Goal: Book appointment/travel/reservation

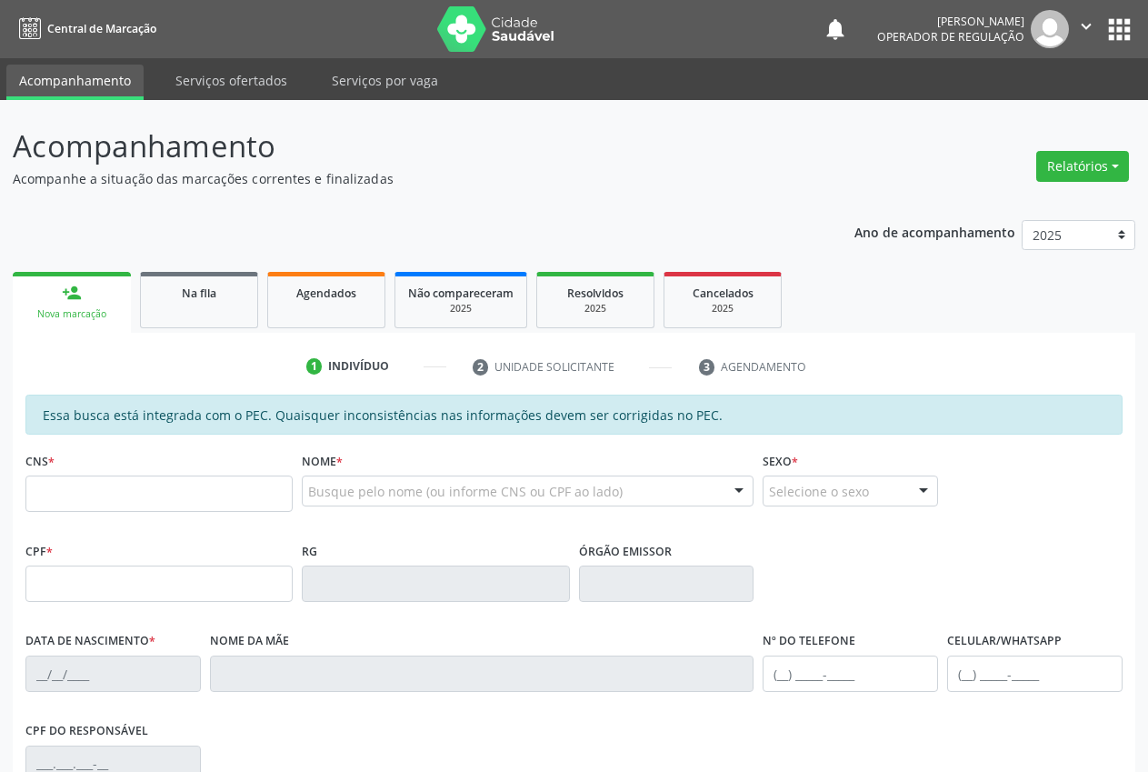
scroll to position [266, 0]
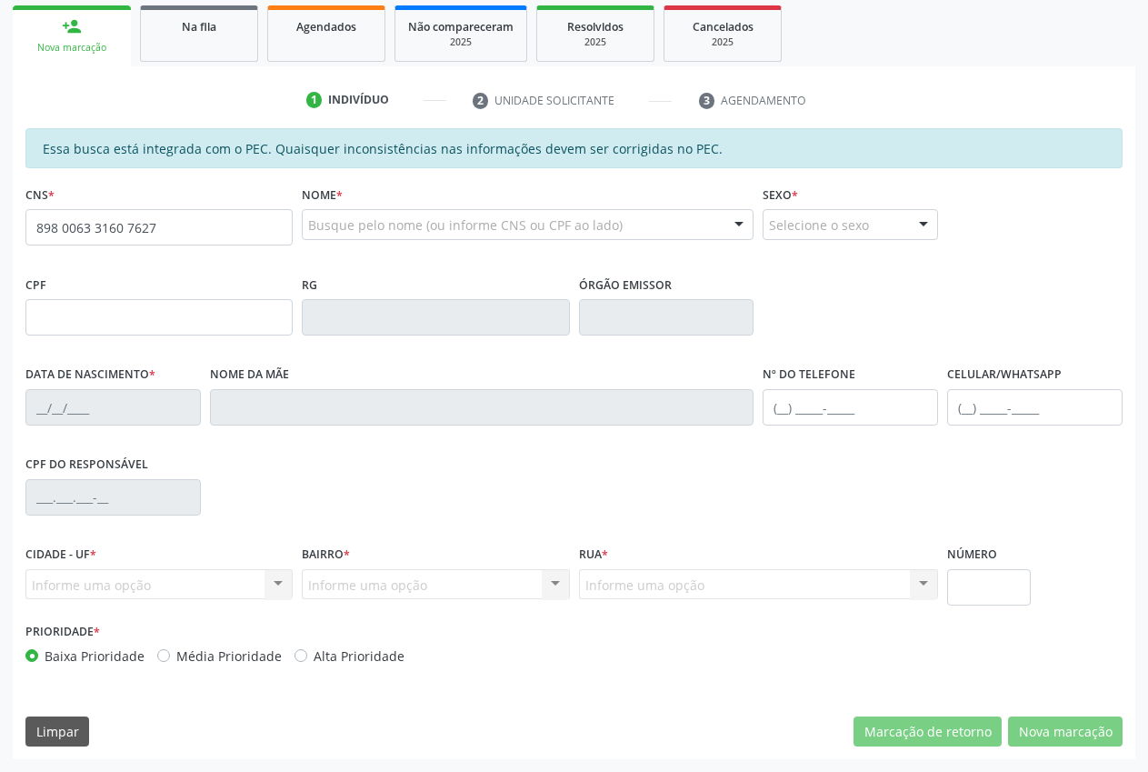
type input "898 0063 3160 7627"
type input "05/11/2023"
type input "Janelice de Sousa Santos"
type input "(87) 8845-9407"
type input "S/N"
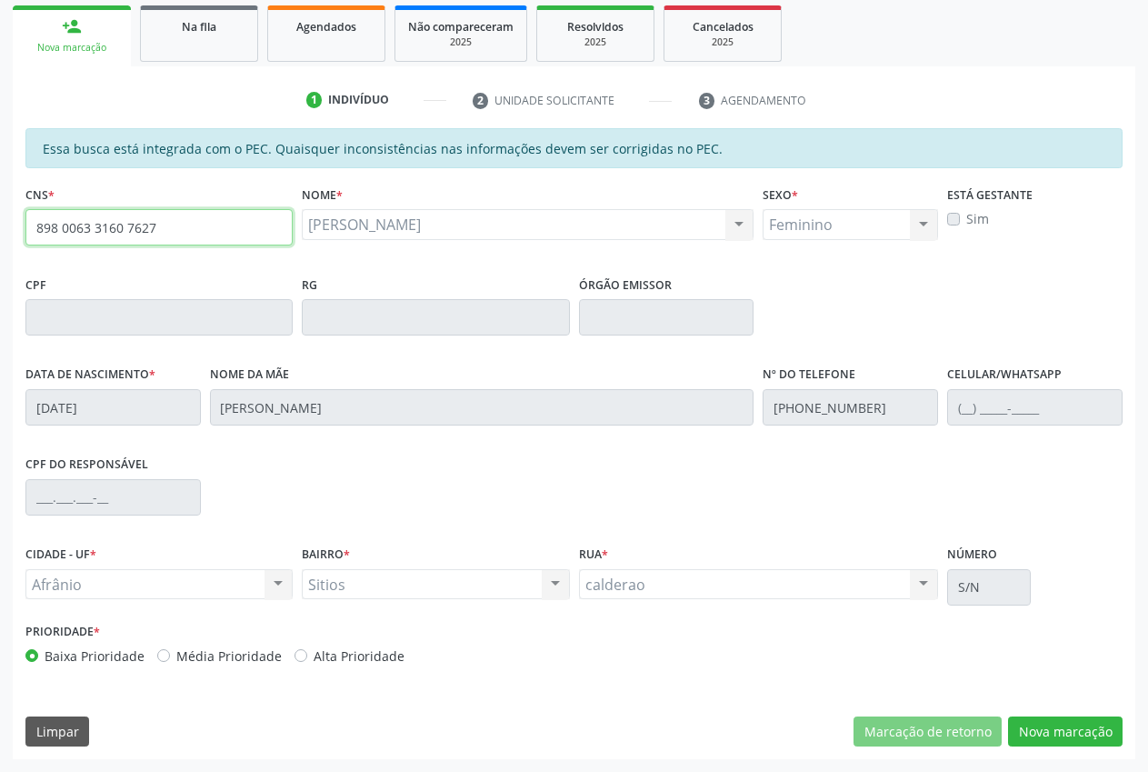
drag, startPoint x: 189, startPoint y: 225, endPoint x: 0, endPoint y: 217, distance: 189.3
click at [0, 217] on div "Acompanhamento Acompanhe a situação das marcações correntes e finalizadas Relat…" at bounding box center [574, 303] width 1148 height 938
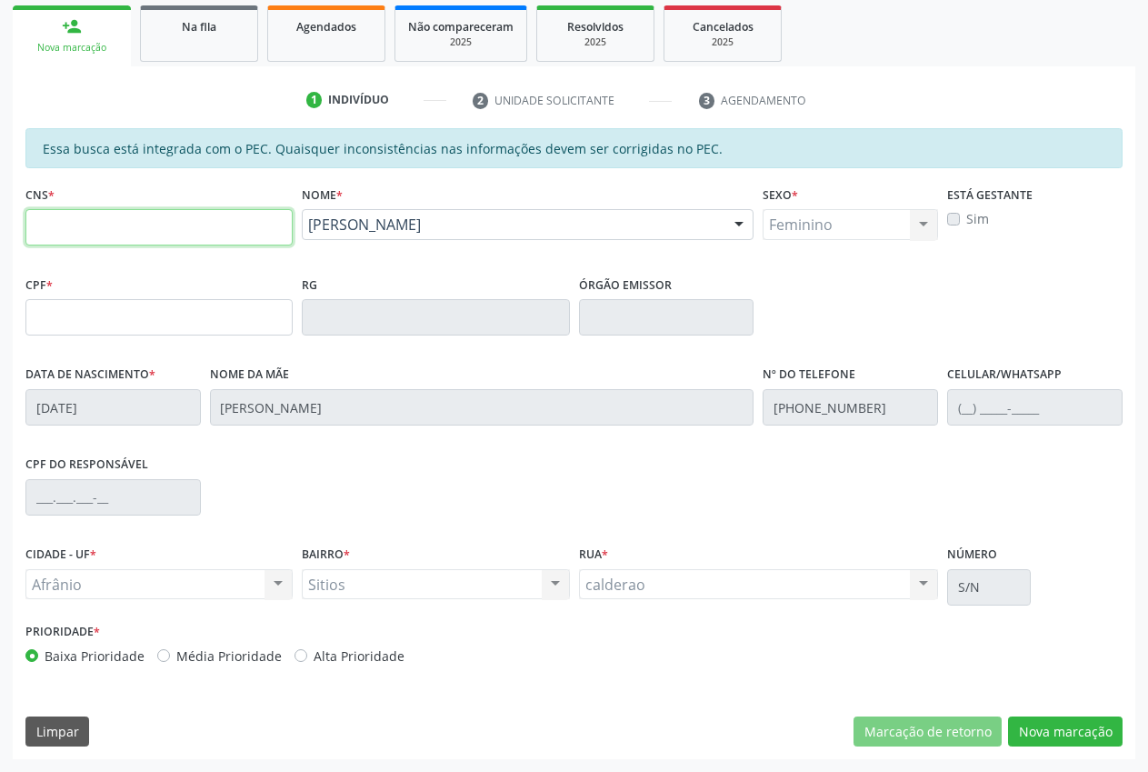
paste input "709 0078 0455 1612"
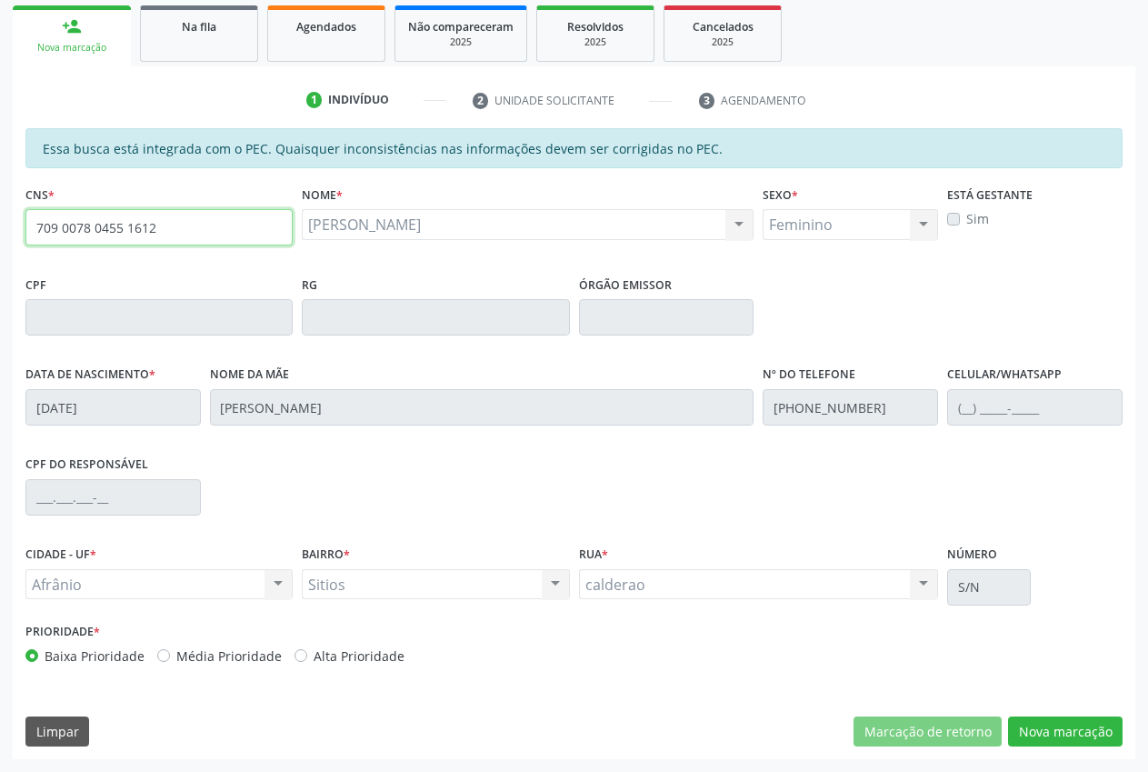
type input "709 0078 0455 1612"
type input "138.974.874-03"
type input "17/08/2011"
type input "[PERSON_NAME]"
type input "[PHONE_NUMBER]"
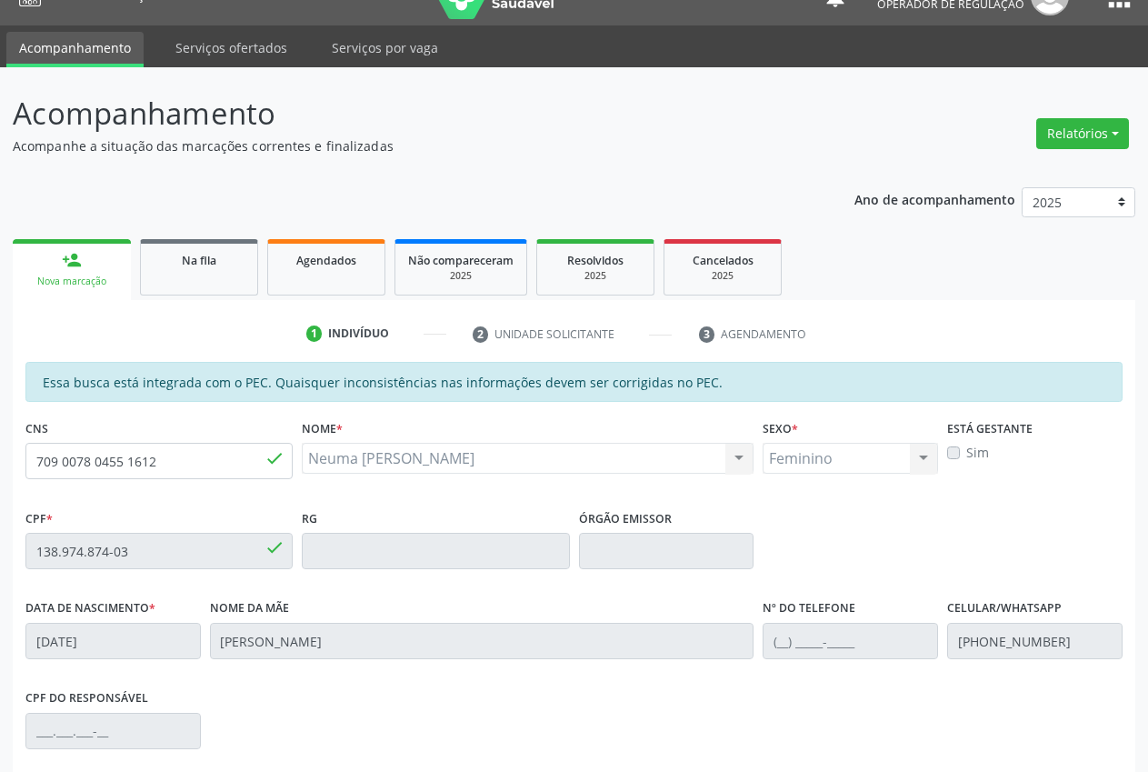
scroll to position [0, 0]
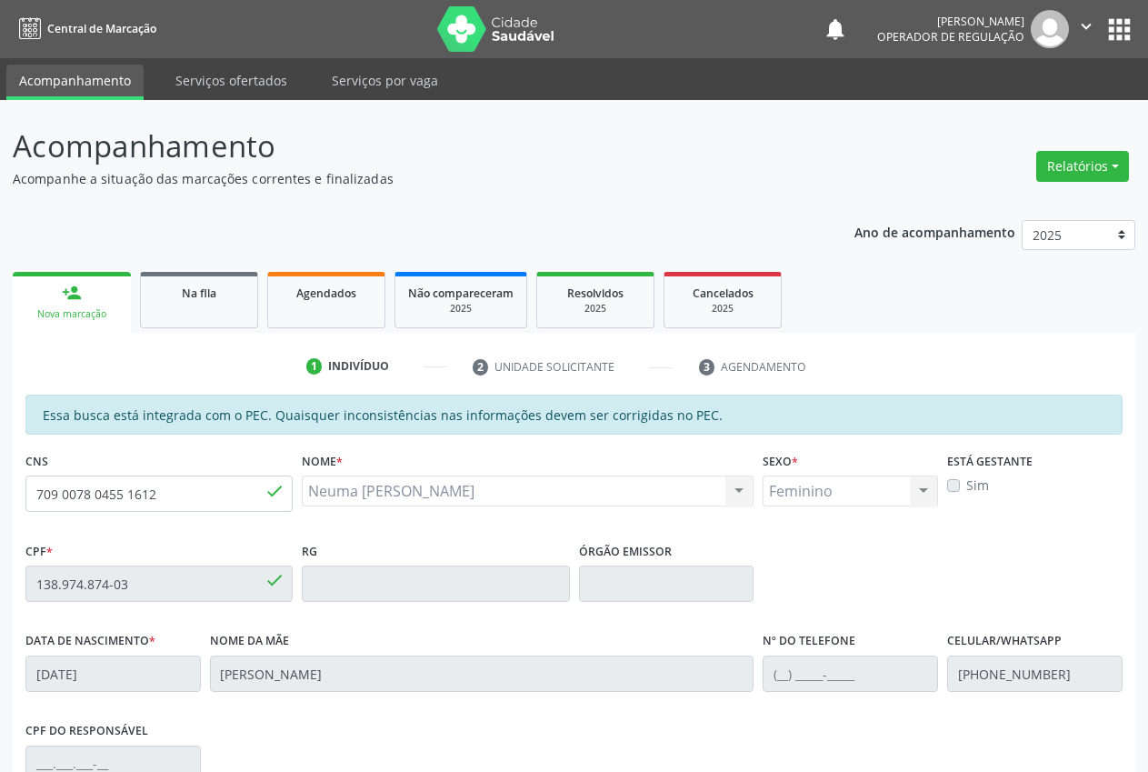
click at [56, 311] on div "Nova marcação" at bounding box center [71, 314] width 93 height 14
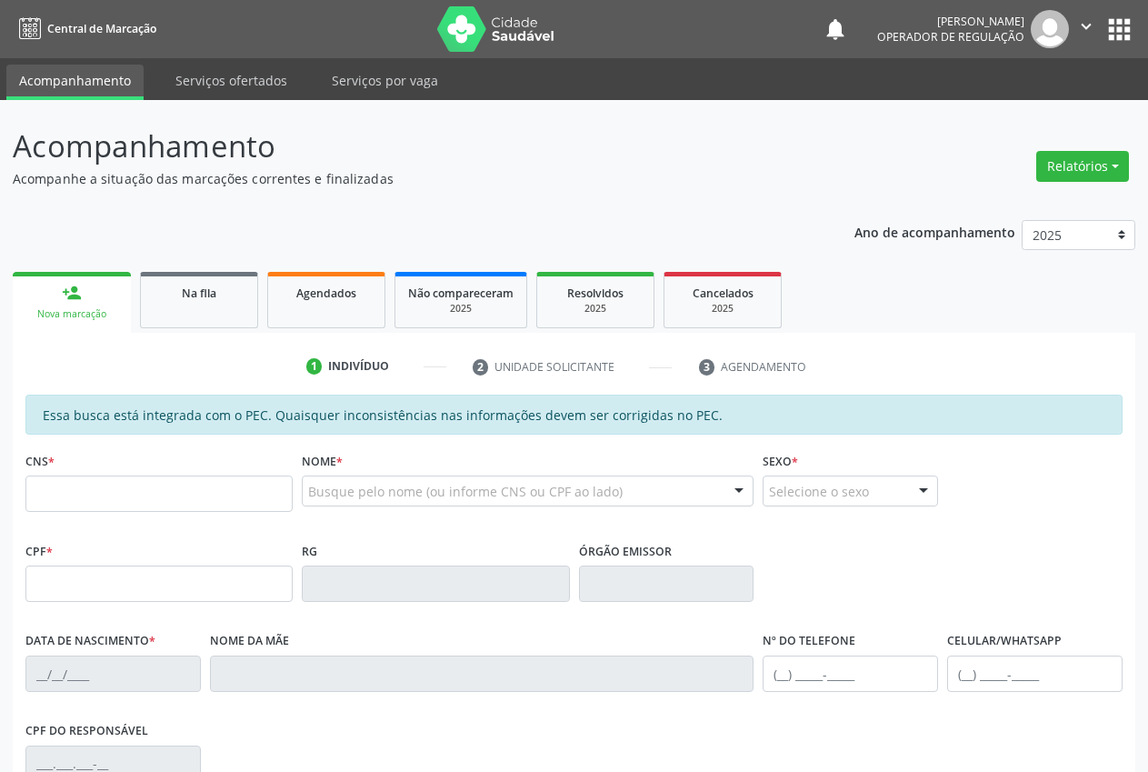
type input "020 5020 038"
drag, startPoint x: 111, startPoint y: 493, endPoint x: 0, endPoint y: 492, distance: 110.9
click at [0, 492] on div "Acompanhamento Acompanhe a situação das marcações correntes e finalizadas Relat…" at bounding box center [574, 569] width 1148 height 938
paste input "702 6047 2895 5546"
type input "702 6047 2895 5546"
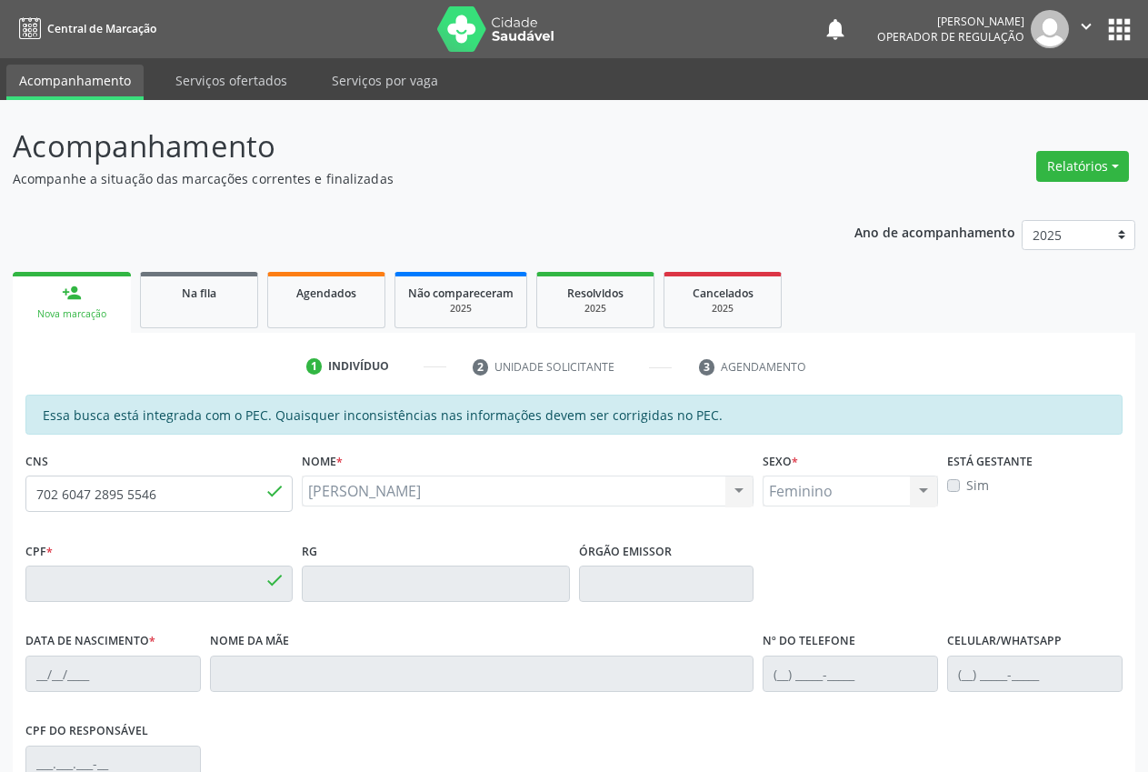
type input "979.417.355-04"
type input "[DATE]"
type input "[PERSON_NAME]"
type input "[PHONE_NUMBER]"
type input "S/N"
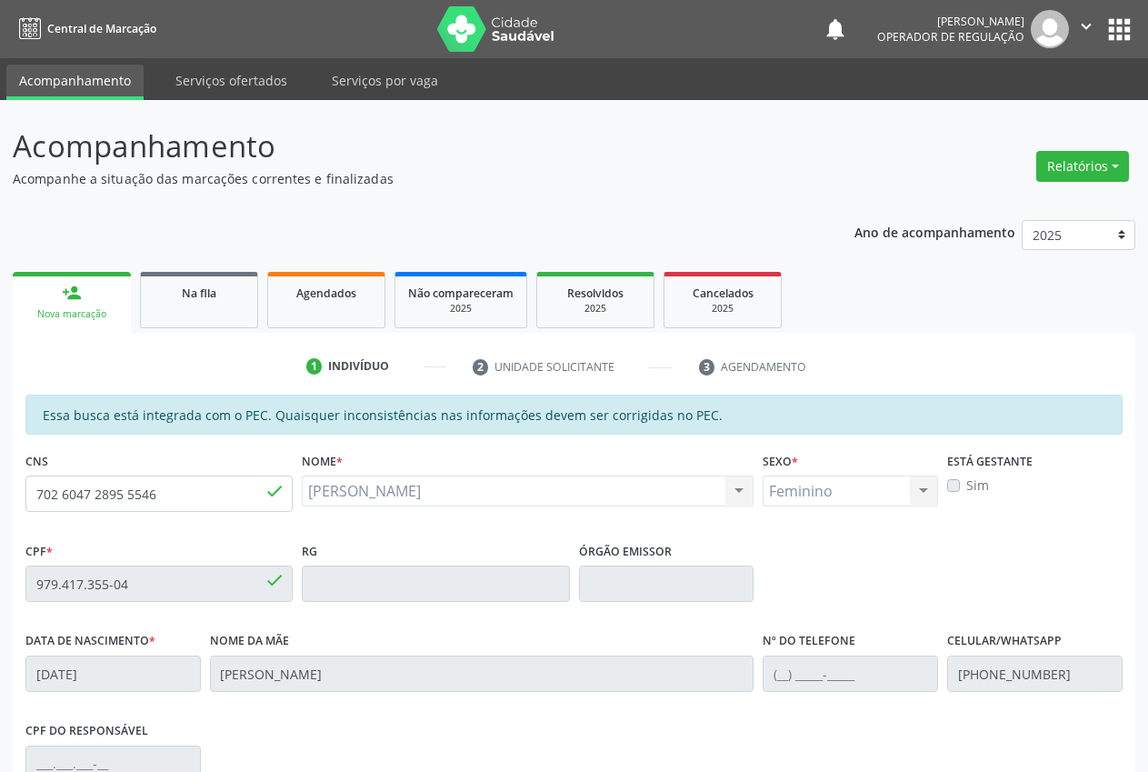
scroll to position [266, 0]
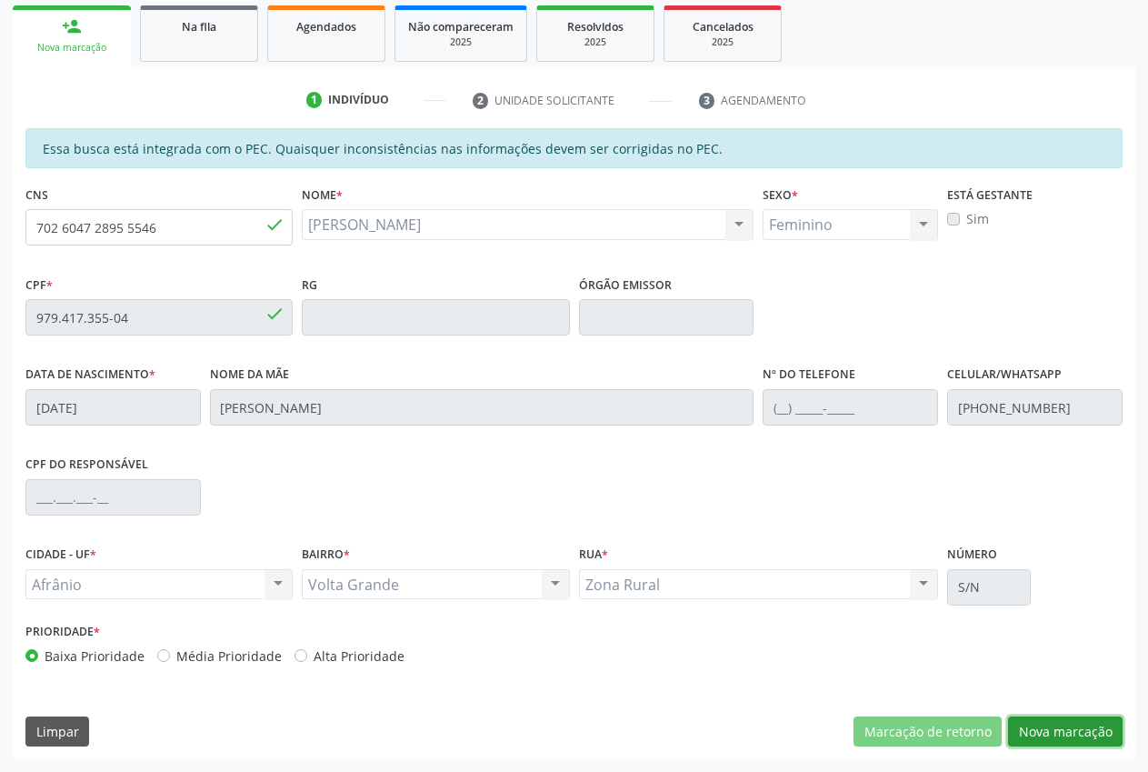
click at [1061, 724] on button "Nova marcação" at bounding box center [1065, 731] width 115 height 31
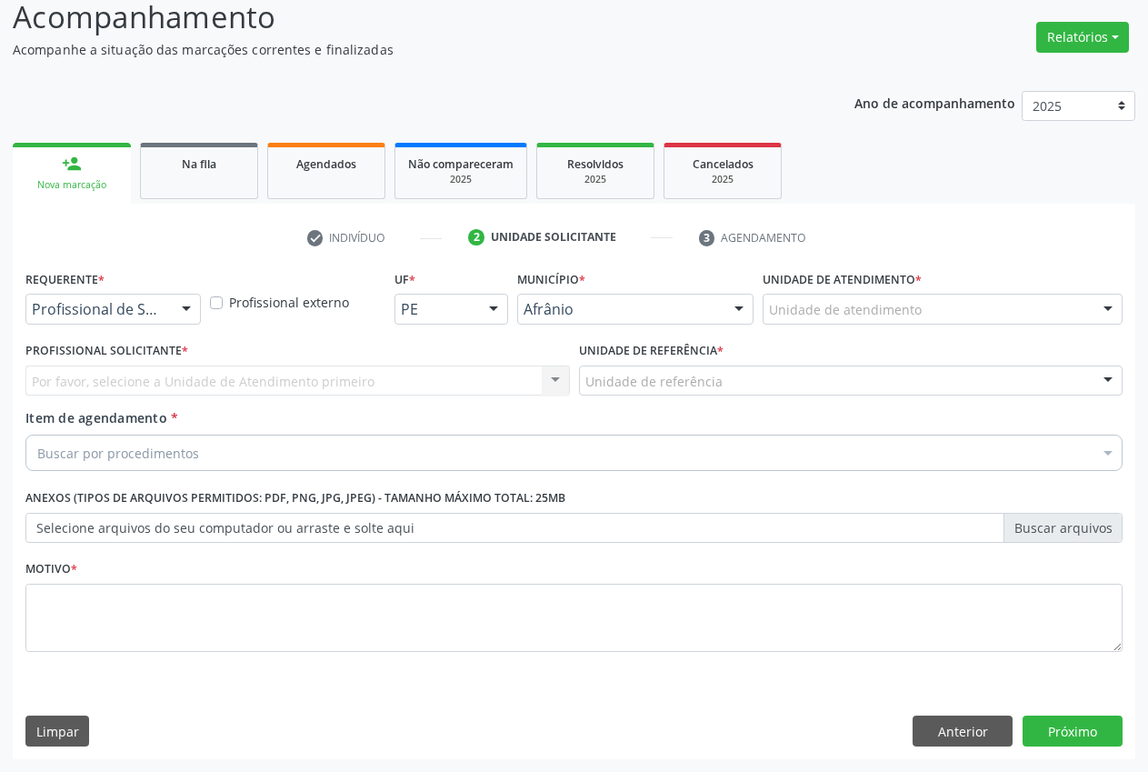
click at [920, 302] on div "Unidade de atendimento" at bounding box center [943, 309] width 360 height 31
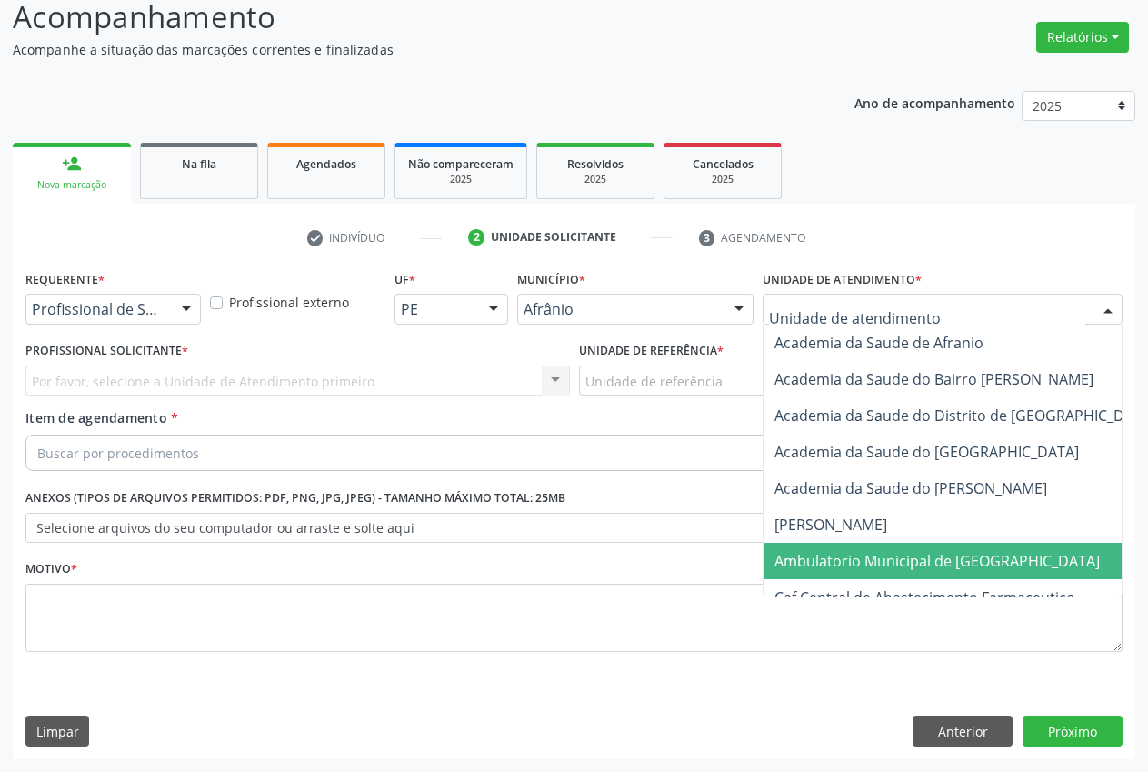
click at [894, 564] on span "Ambulatorio Municipal de [GEOGRAPHIC_DATA]" at bounding box center [937, 561] width 325 height 20
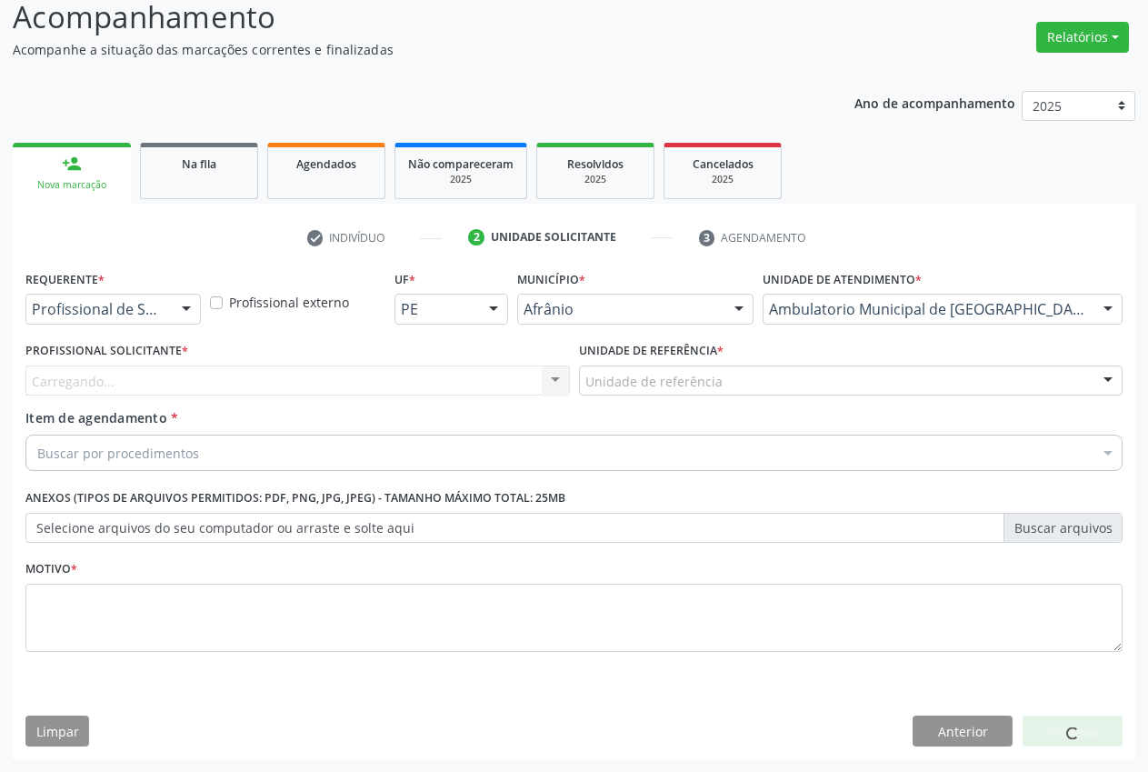
click at [775, 371] on div "Unidade de referência" at bounding box center [851, 380] width 545 height 31
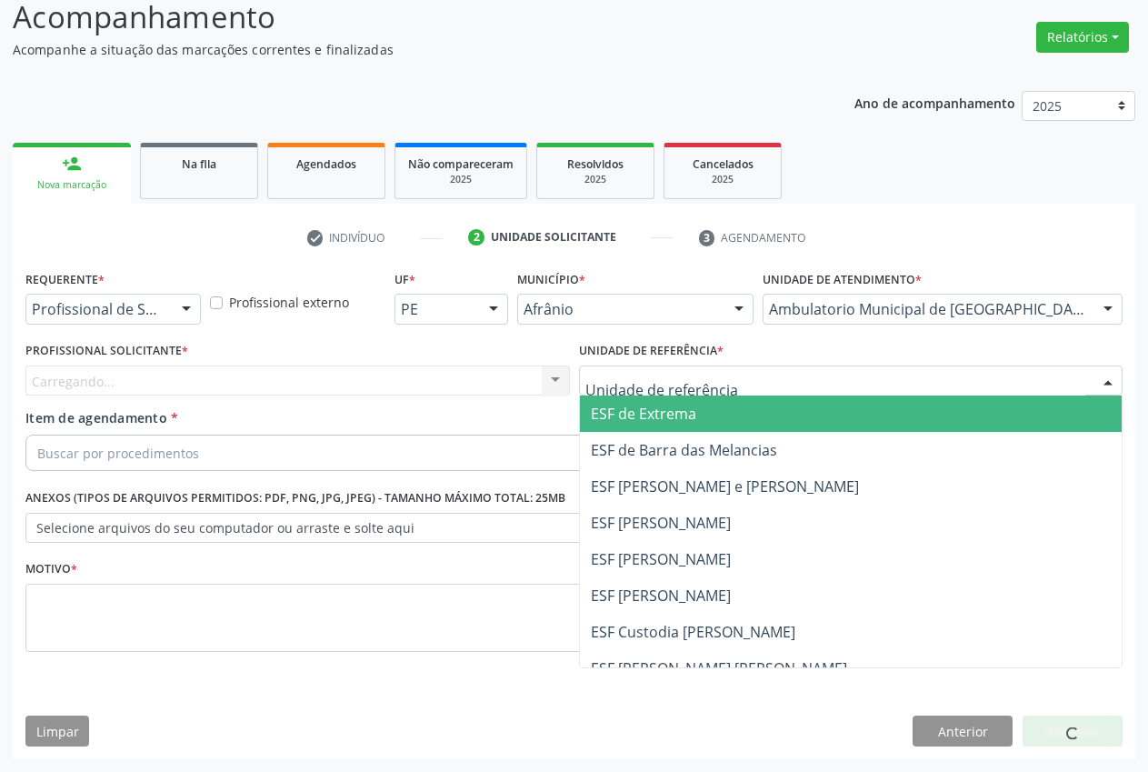
click at [753, 419] on span "ESF de Extrema" at bounding box center [851, 413] width 543 height 36
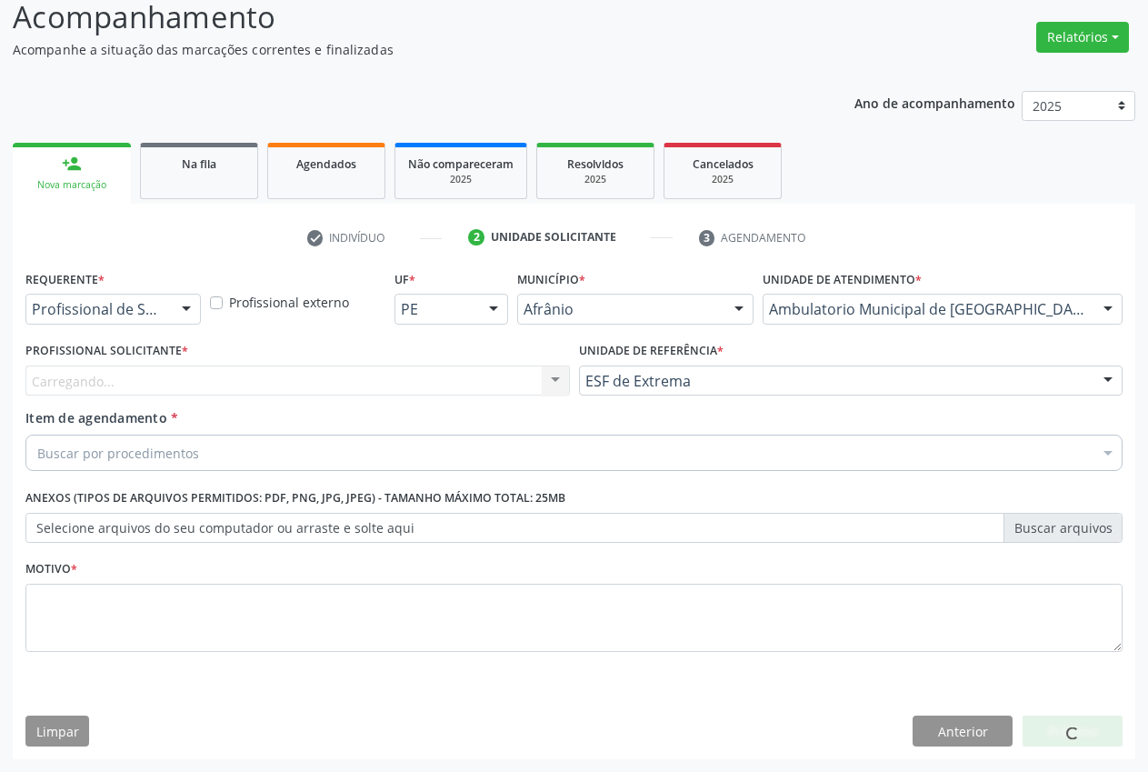
click at [540, 374] on div "Carregando... Nenhum resultado encontrado para: " " Não há nenhuma opção para s…" at bounding box center [297, 380] width 545 height 31
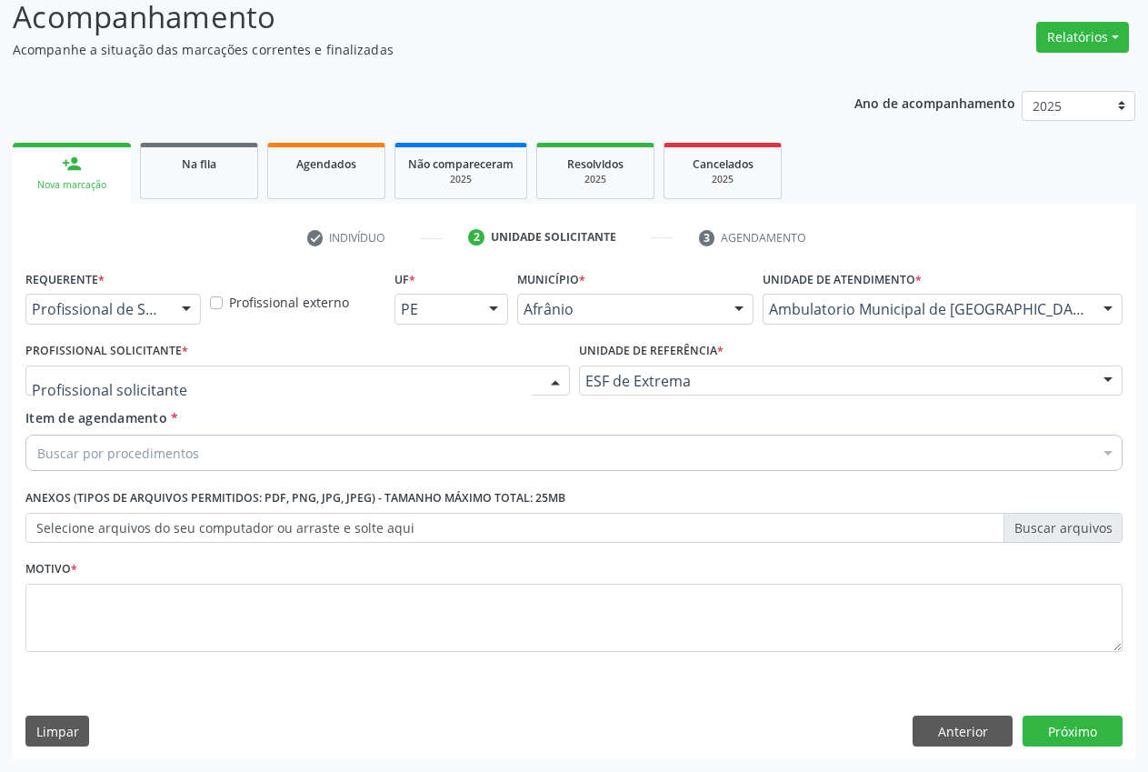
click at [551, 379] on div at bounding box center [555, 381] width 27 height 31
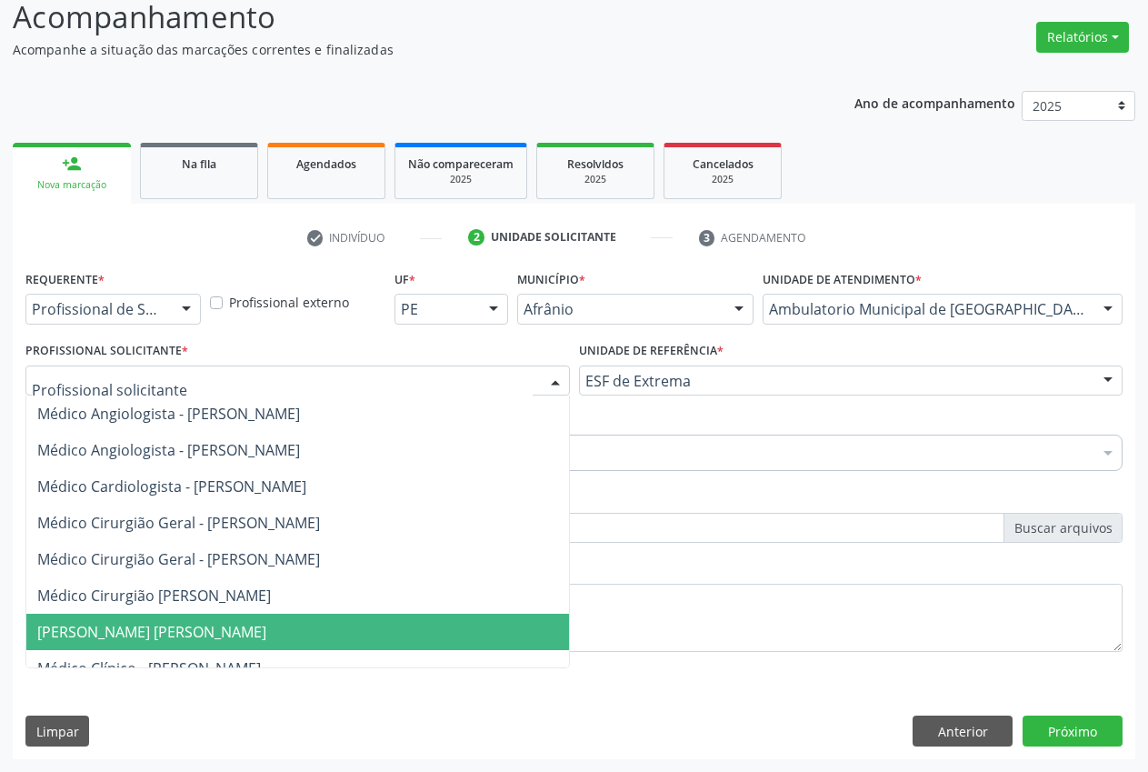
click at [444, 633] on span "[PERSON_NAME] [PERSON_NAME]" at bounding box center [317, 632] width 583 height 36
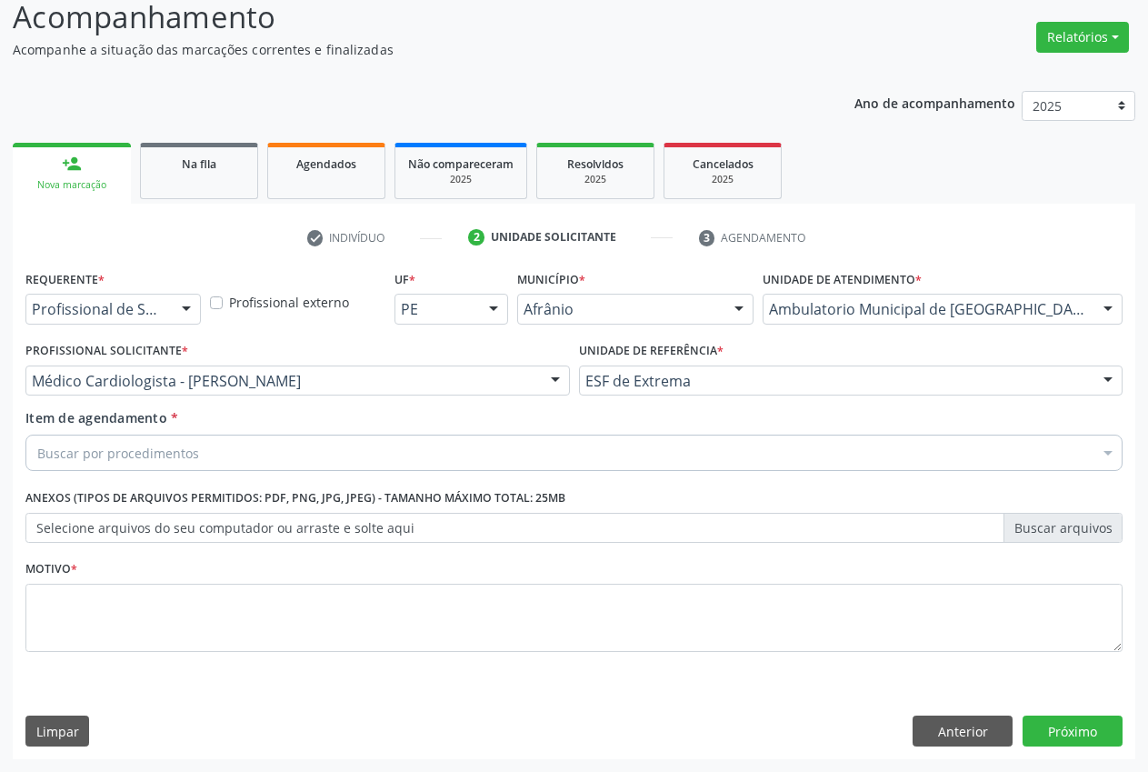
click at [366, 444] on div "Buscar por procedimentos" at bounding box center [573, 453] width 1097 height 36
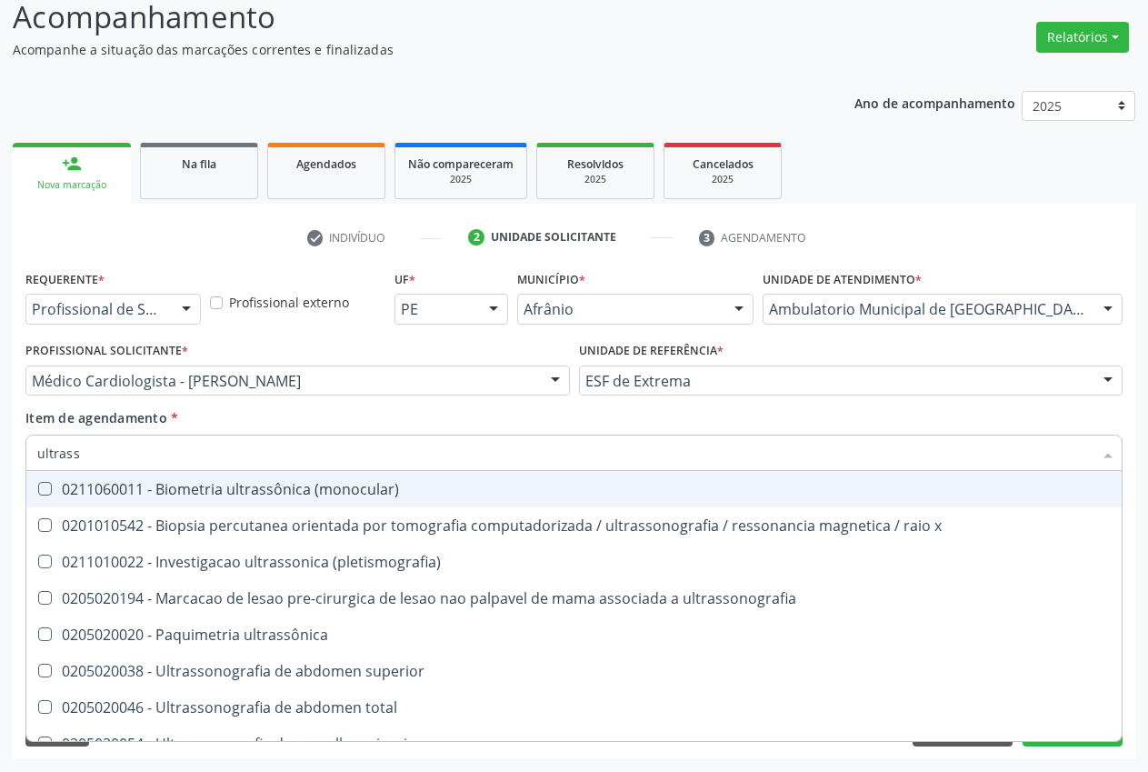
type input "ultrasso"
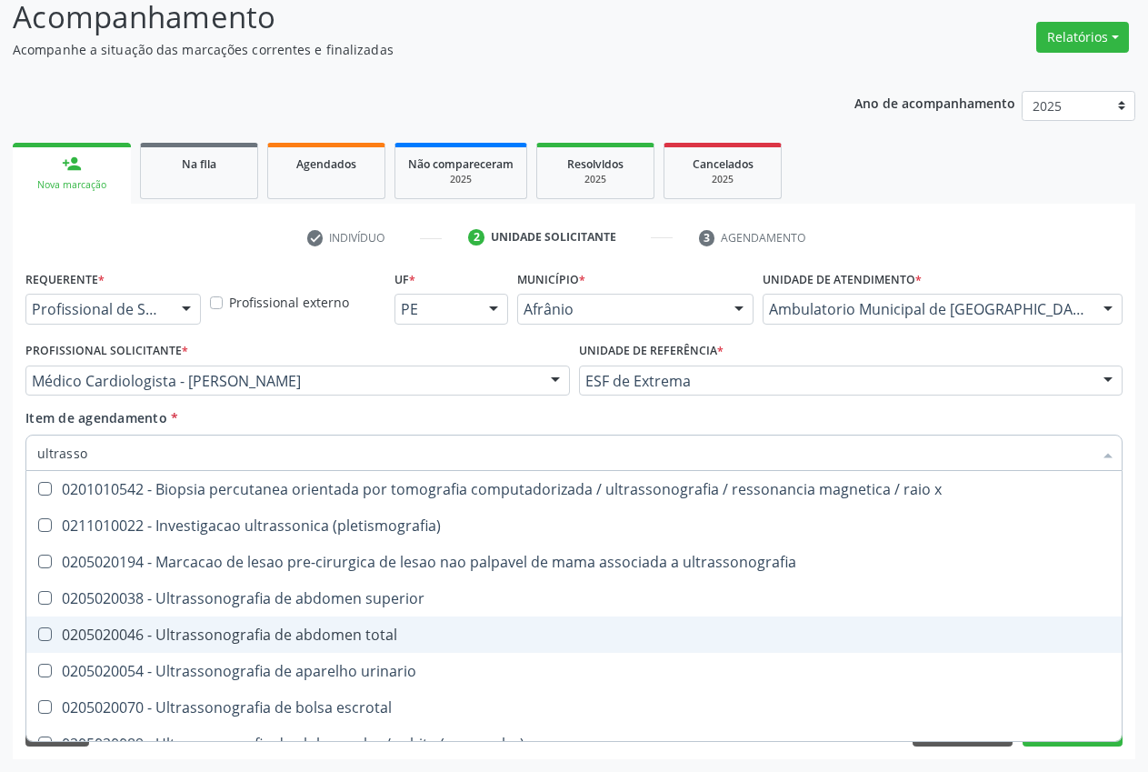
click at [156, 633] on div "0205020046 - Ultrassonografia de abdomen total" at bounding box center [574, 634] width 1074 height 15
checkbox total "true"
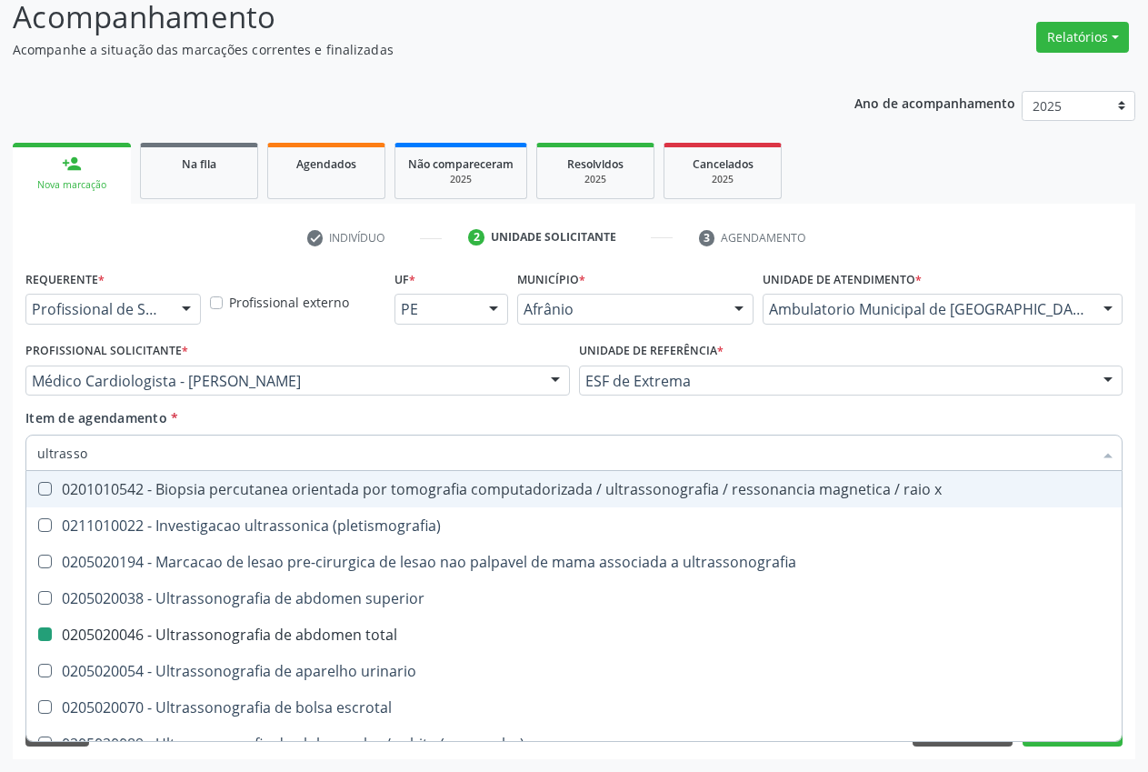
click at [331, 315] on div "Profissional externo" at bounding box center [297, 300] width 185 height 71
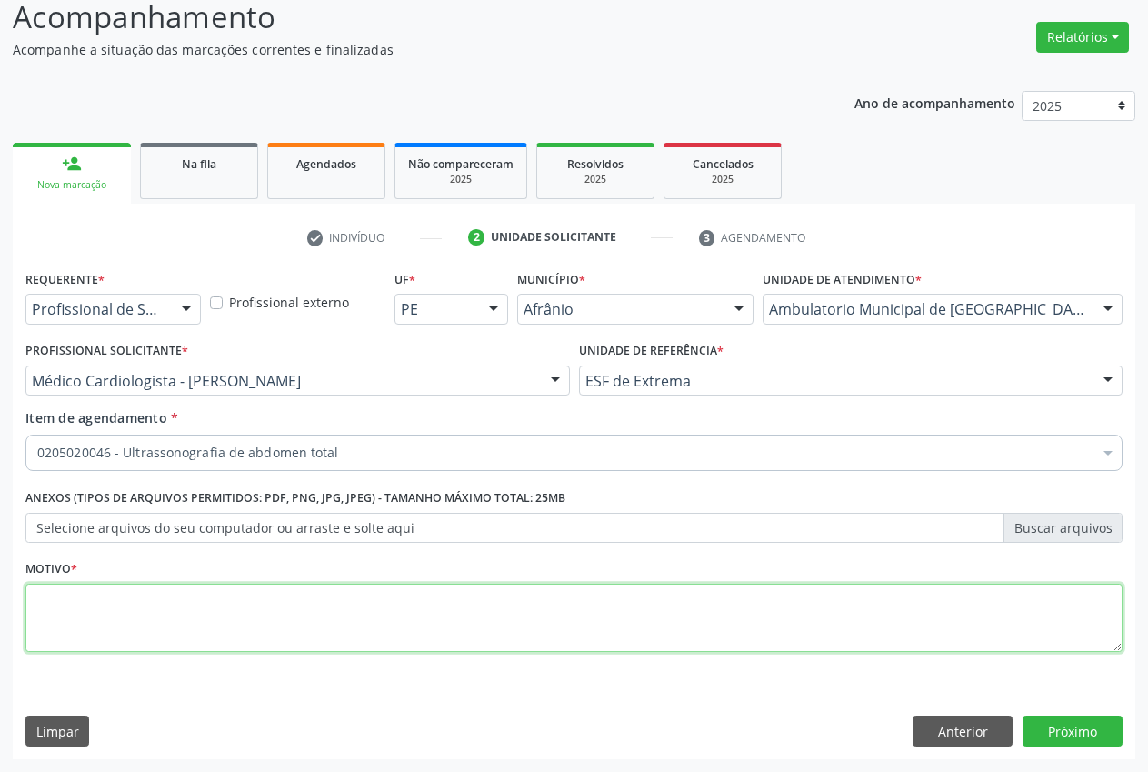
click at [99, 632] on textarea at bounding box center [573, 618] width 1097 height 69
type textarea "."
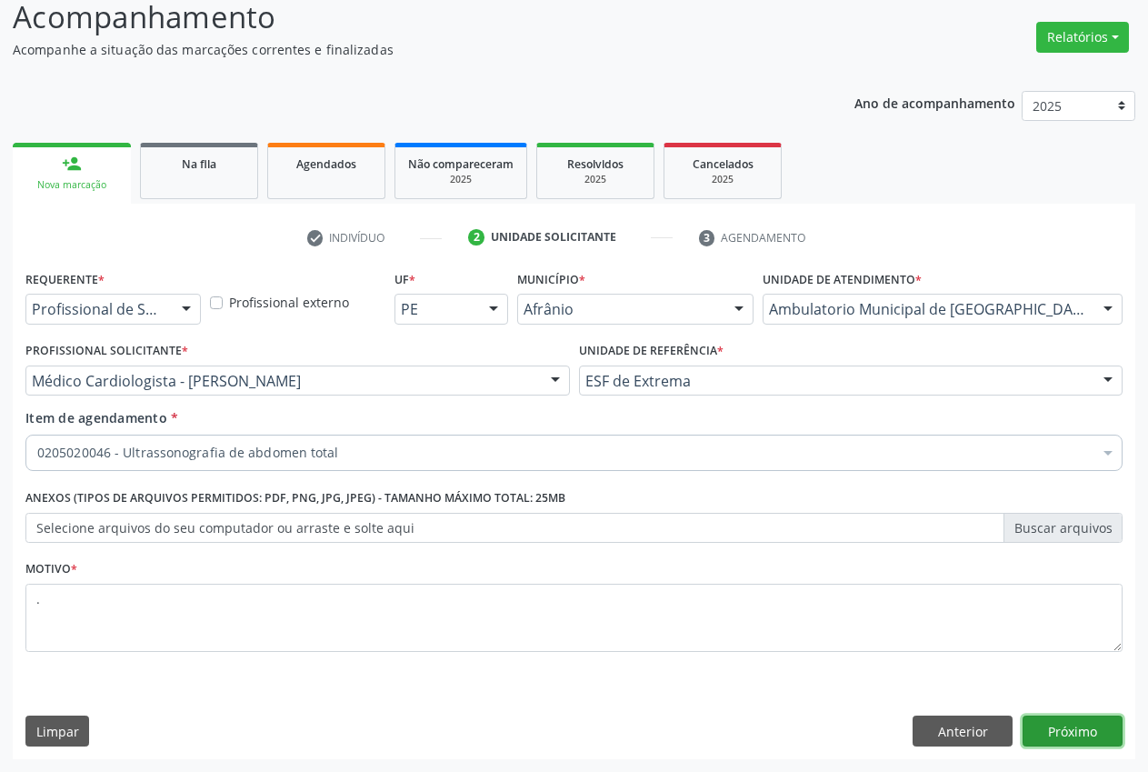
click at [1061, 724] on button "Próximo" at bounding box center [1073, 730] width 100 height 31
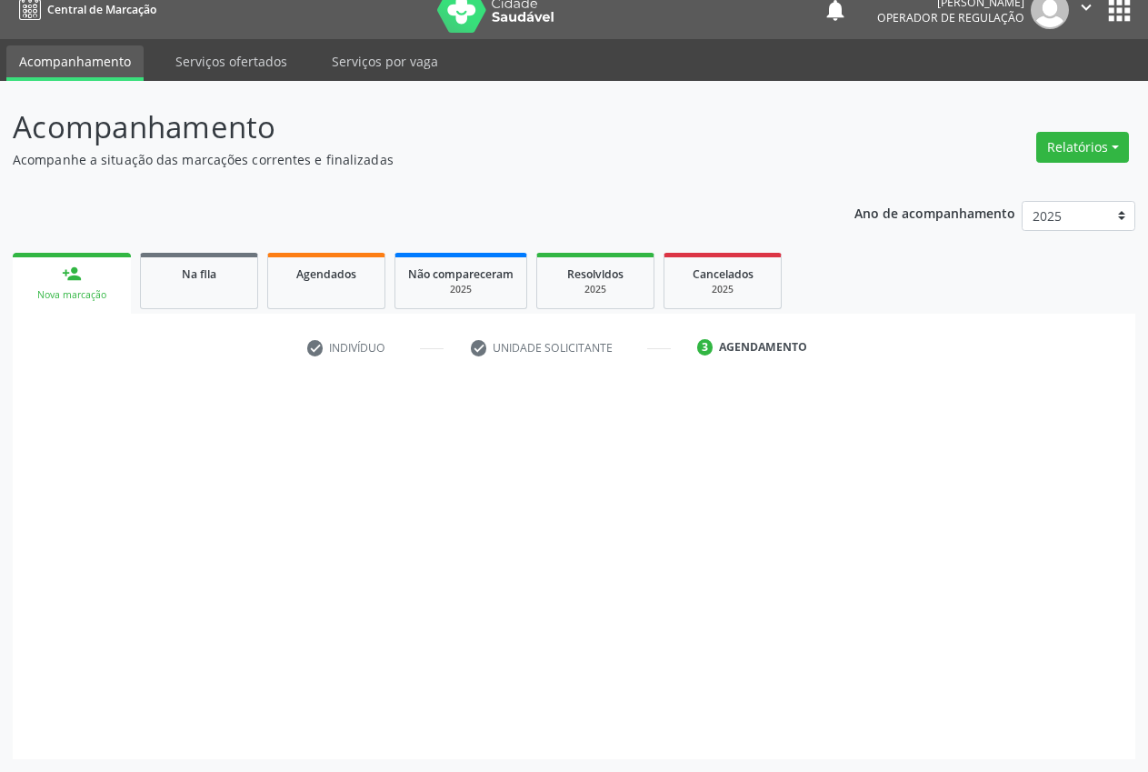
scroll to position [19, 0]
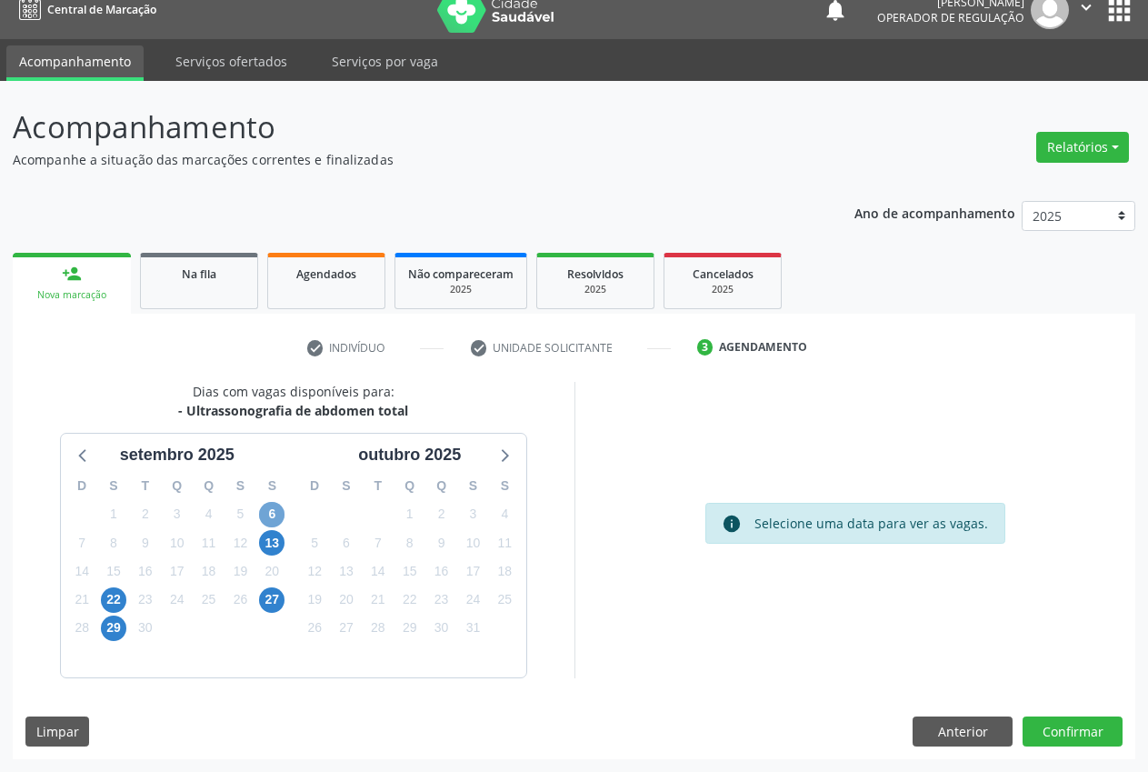
click at [268, 509] on span "6" at bounding box center [271, 514] width 25 height 25
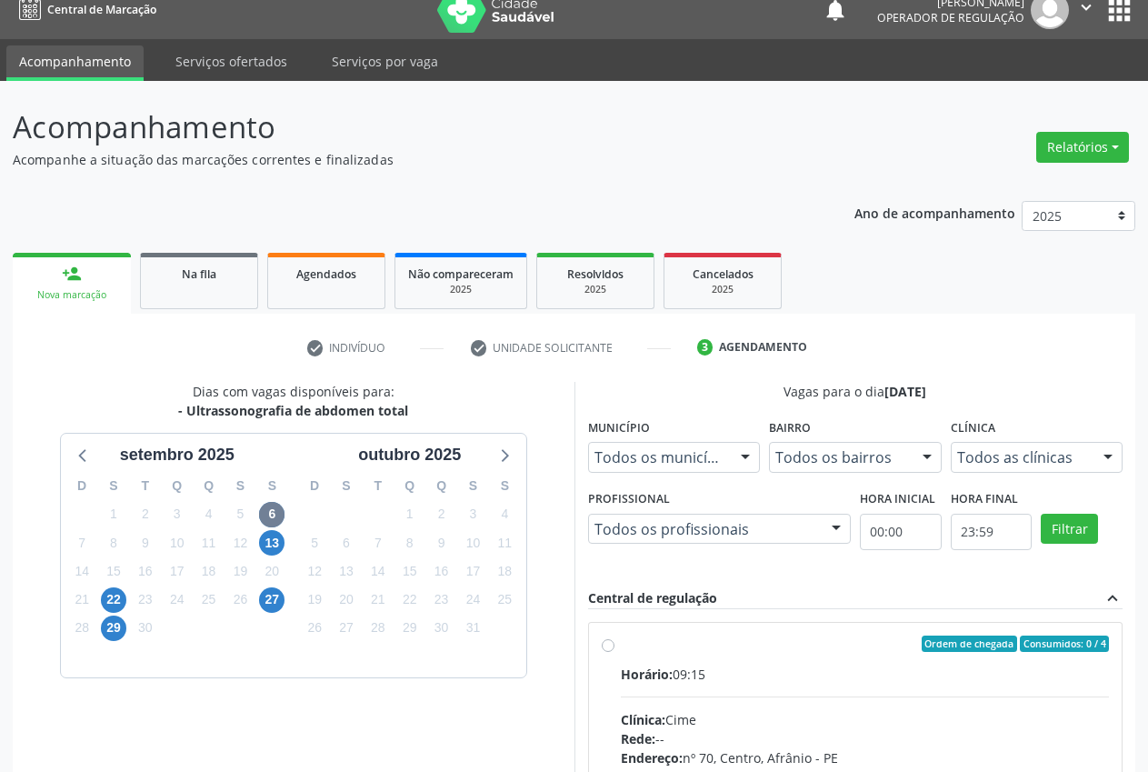
click at [1113, 452] on div at bounding box center [1107, 458] width 27 height 31
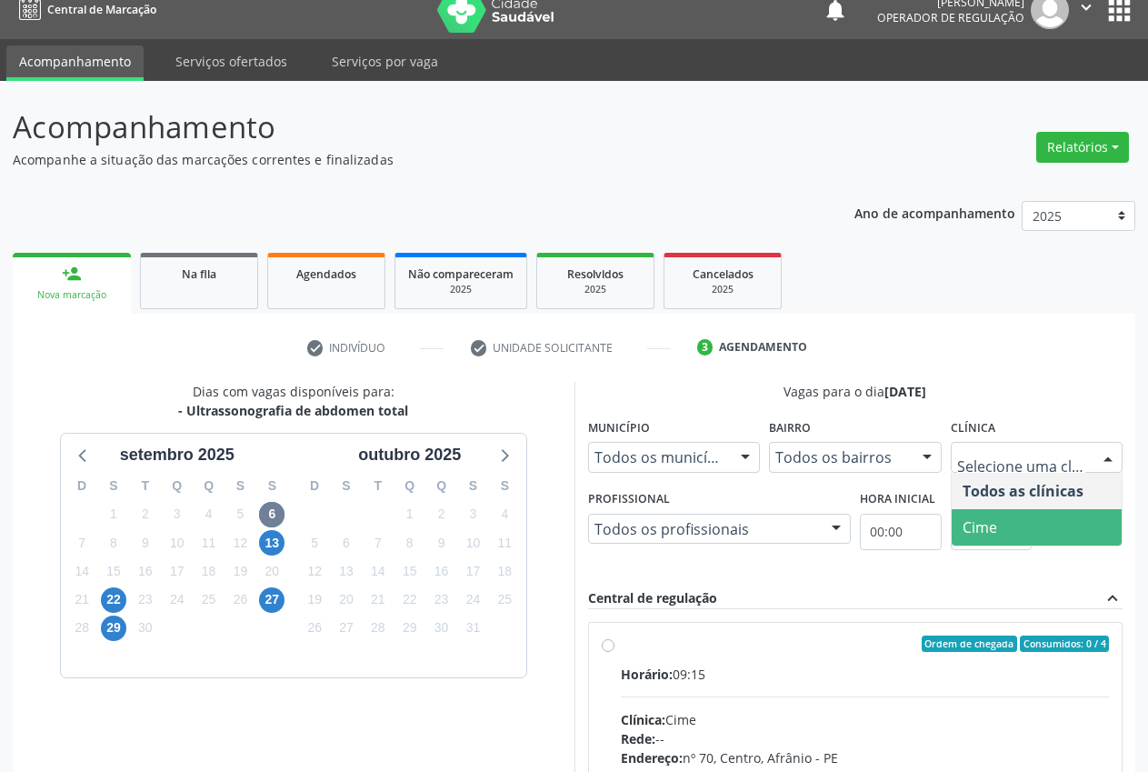
click at [1063, 536] on span "Cime" at bounding box center [1037, 527] width 171 height 36
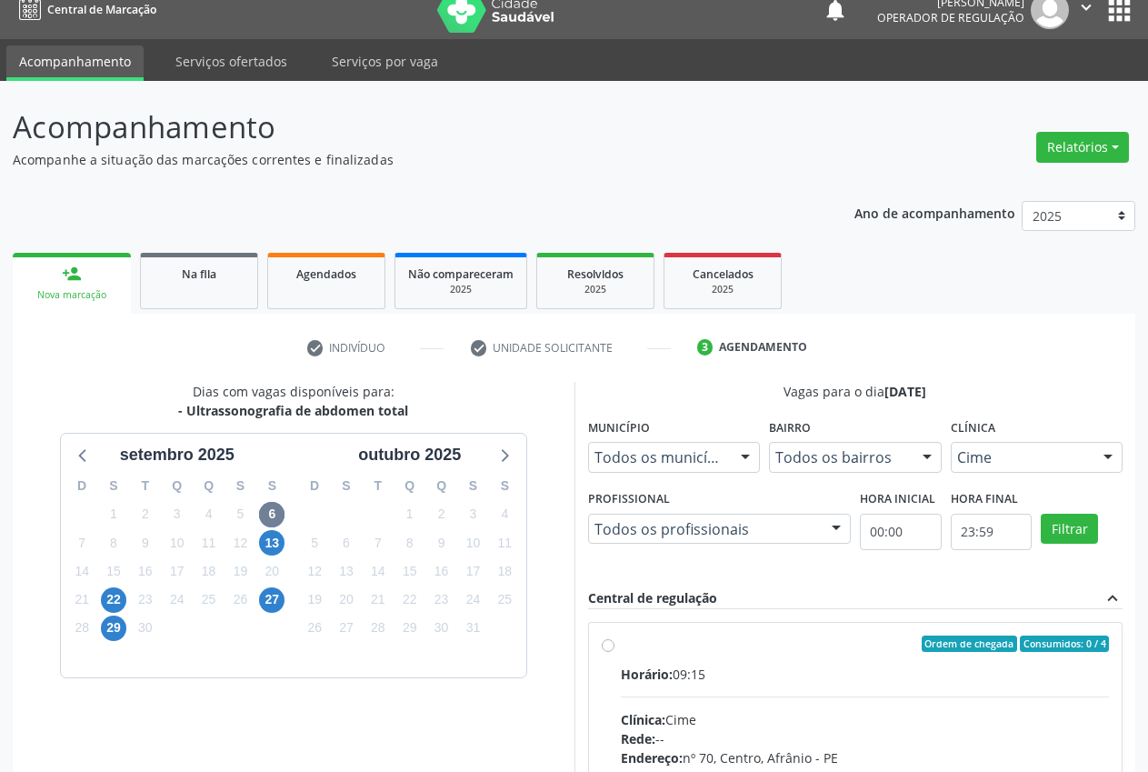
click at [629, 655] on label "Ordem de chegada Consumidos: 0 / 4 Horário: 09:15 Clínica: Cime Rede: -- Endere…" at bounding box center [865, 774] width 489 height 279
click at [615, 652] on input "Ordem de chegada Consumidos: 0 / 4 Horário: 09:15 Clínica: Cime Rede: -- Endere…" at bounding box center [608, 643] width 13 height 16
radio input "true"
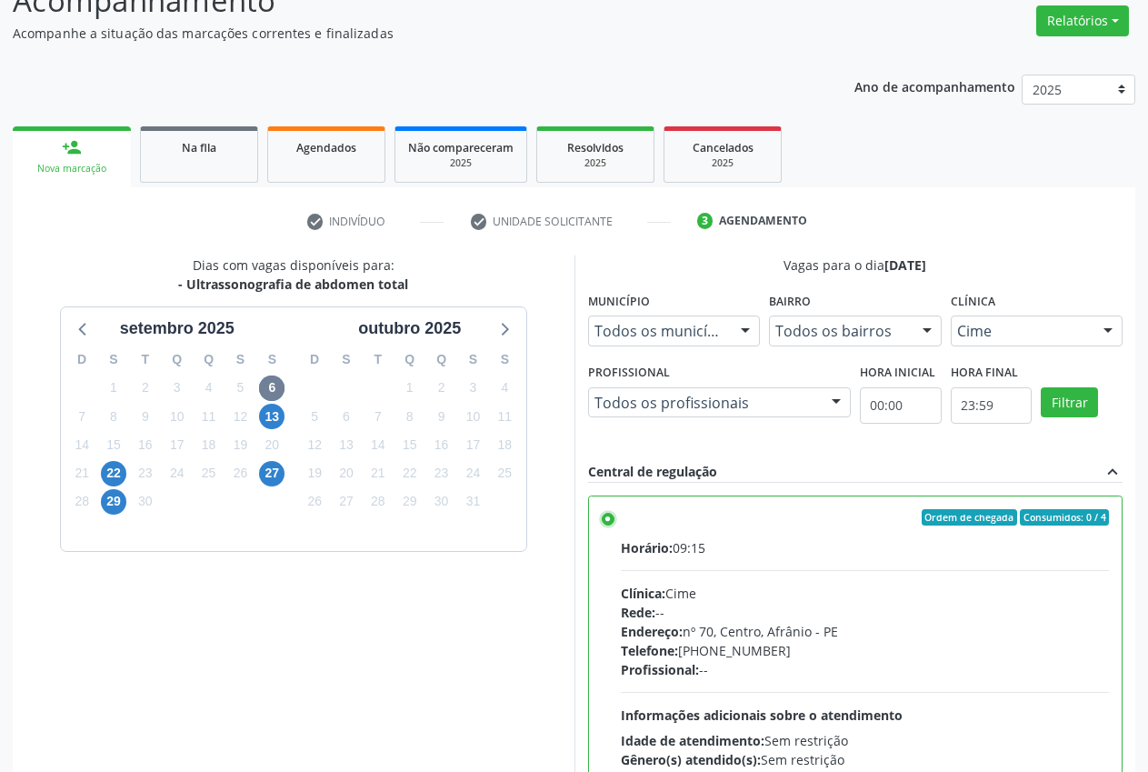
scroll to position [315, 0]
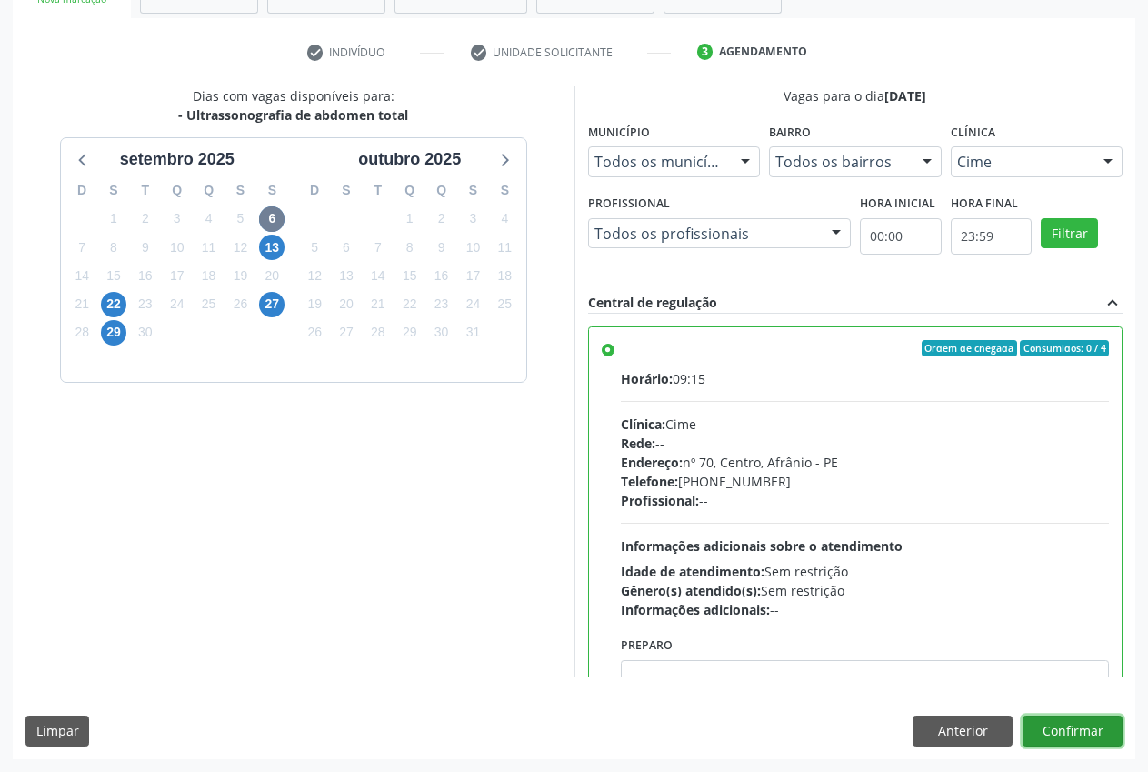
click at [1070, 726] on button "Confirmar" at bounding box center [1073, 730] width 100 height 31
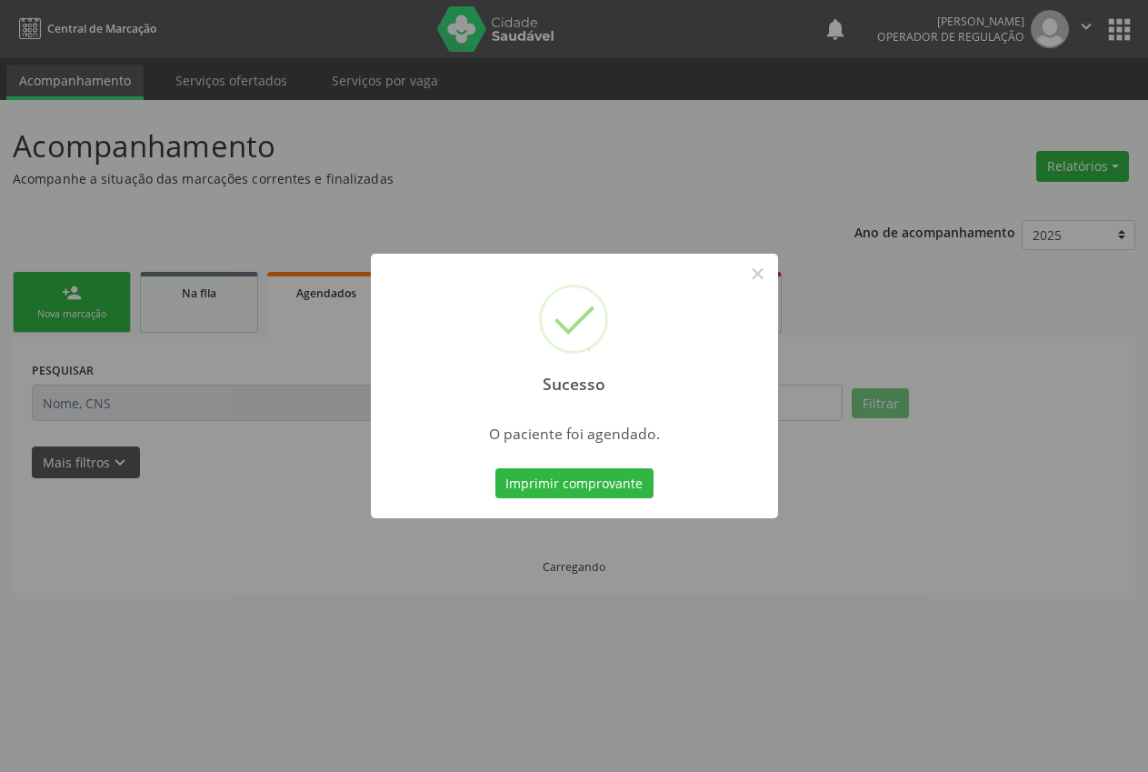
scroll to position [0, 0]
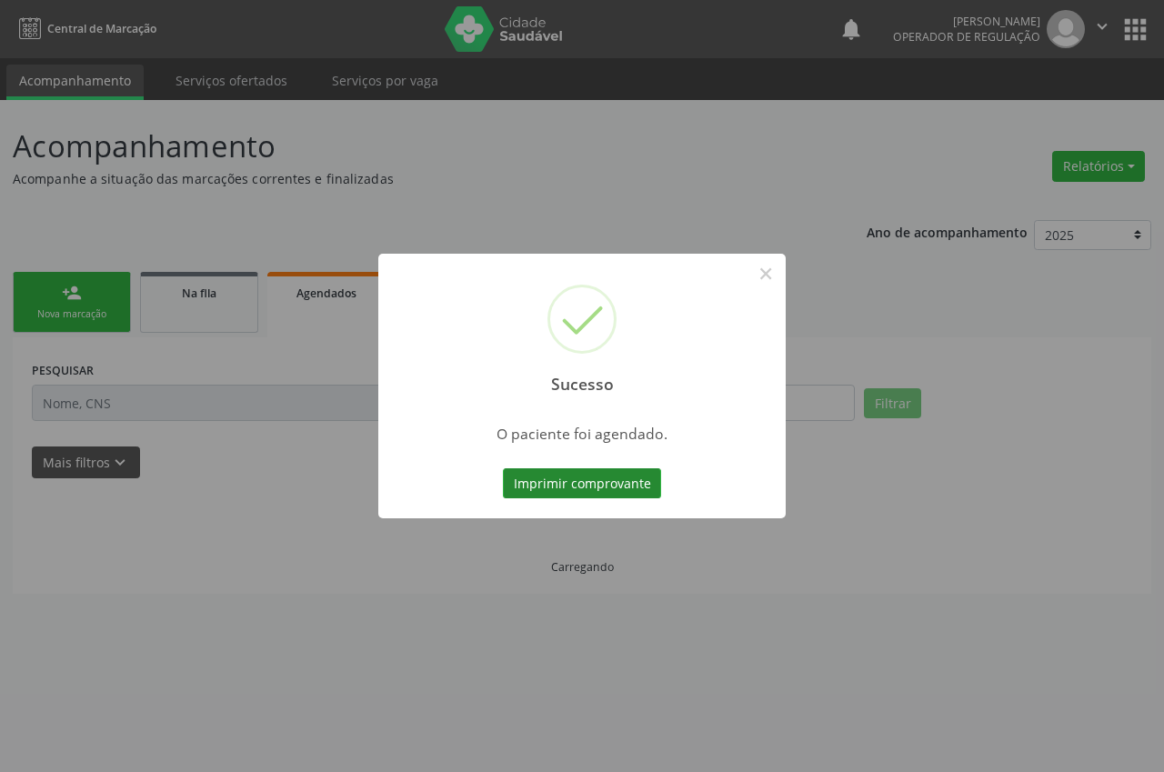
click at [600, 481] on button "Imprimir comprovante" at bounding box center [582, 483] width 158 height 31
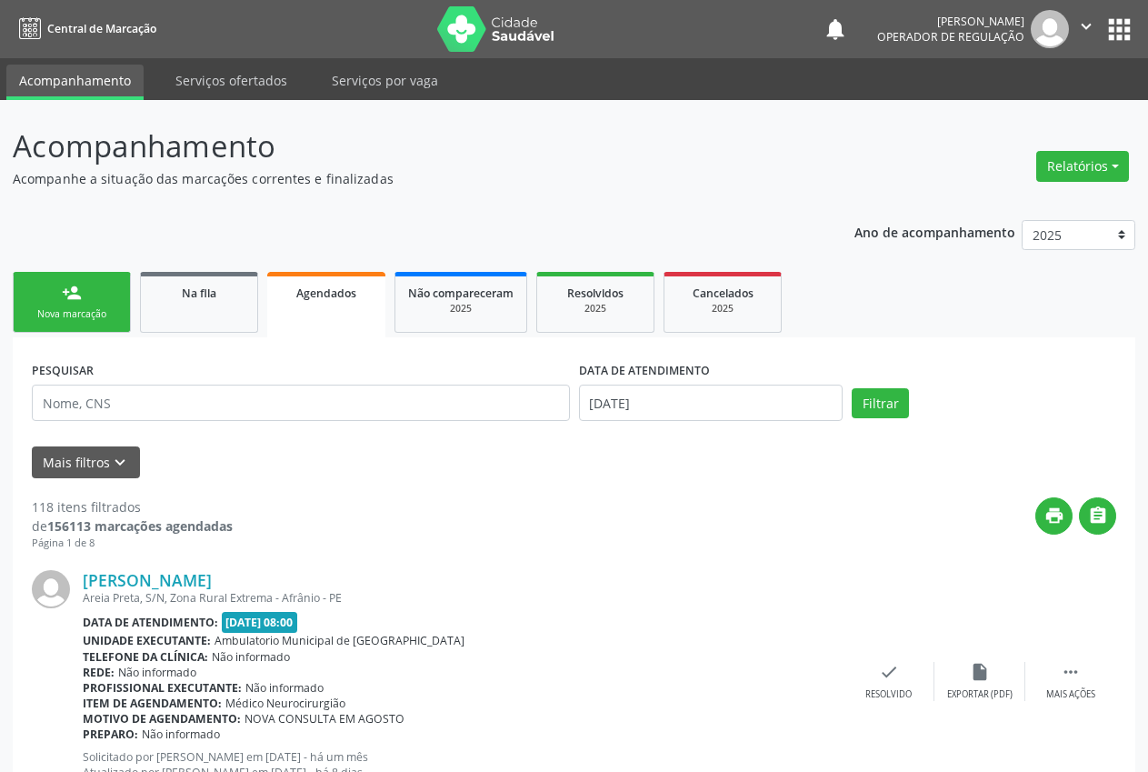
click at [73, 319] on div "Nova marcação" at bounding box center [71, 314] width 91 height 14
click at [96, 325] on link "person_add Nova marcação" at bounding box center [72, 302] width 118 height 61
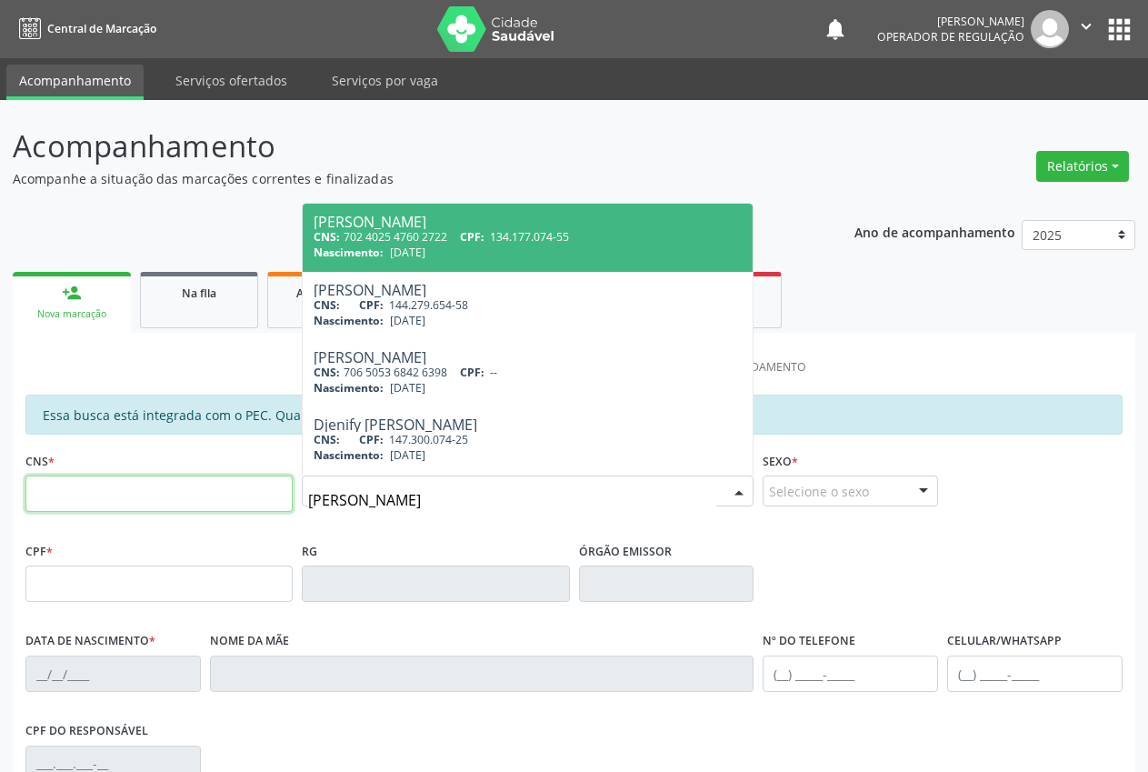
click at [166, 493] on input "text" at bounding box center [158, 493] width 267 height 36
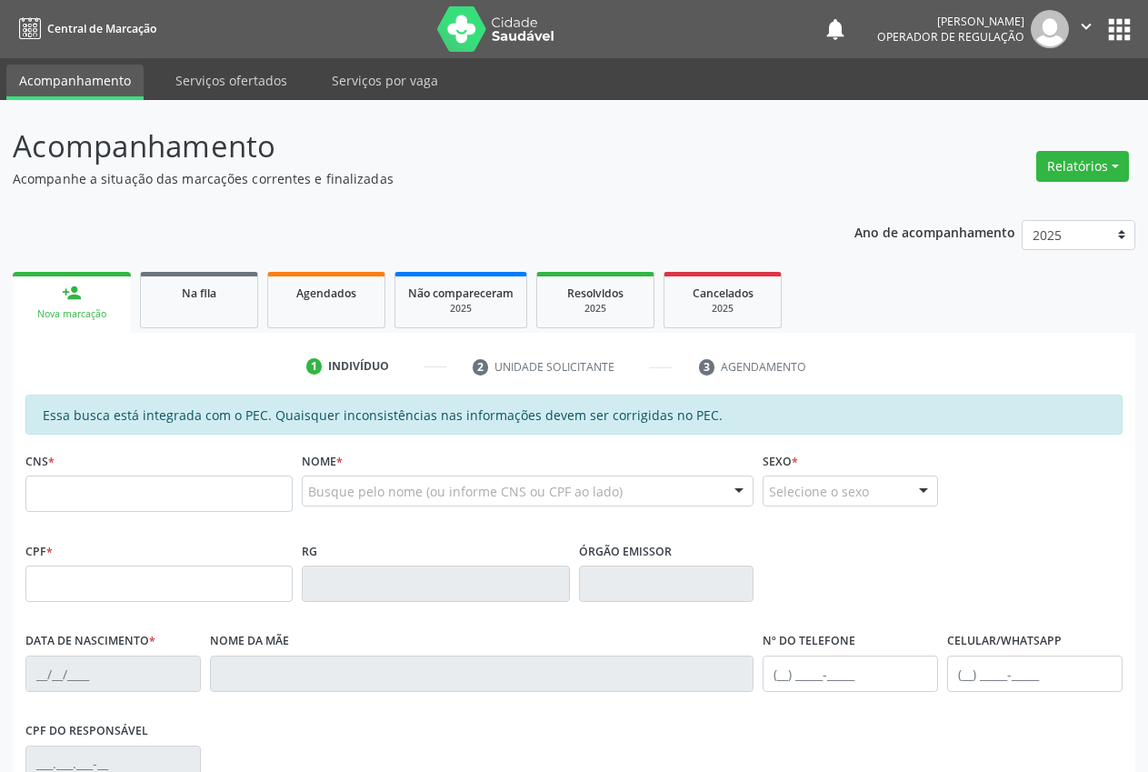
click at [405, 595] on input "text" at bounding box center [435, 583] width 267 height 36
drag, startPoint x: 358, startPoint y: 503, endPoint x: 369, endPoint y: 490, distance: 16.8
click at [361, 502] on div at bounding box center [528, 490] width 452 height 31
type input "[PERSON_NAME]"
drag, startPoint x: 476, startPoint y: 510, endPoint x: 251, endPoint y: 510, distance: 225.4
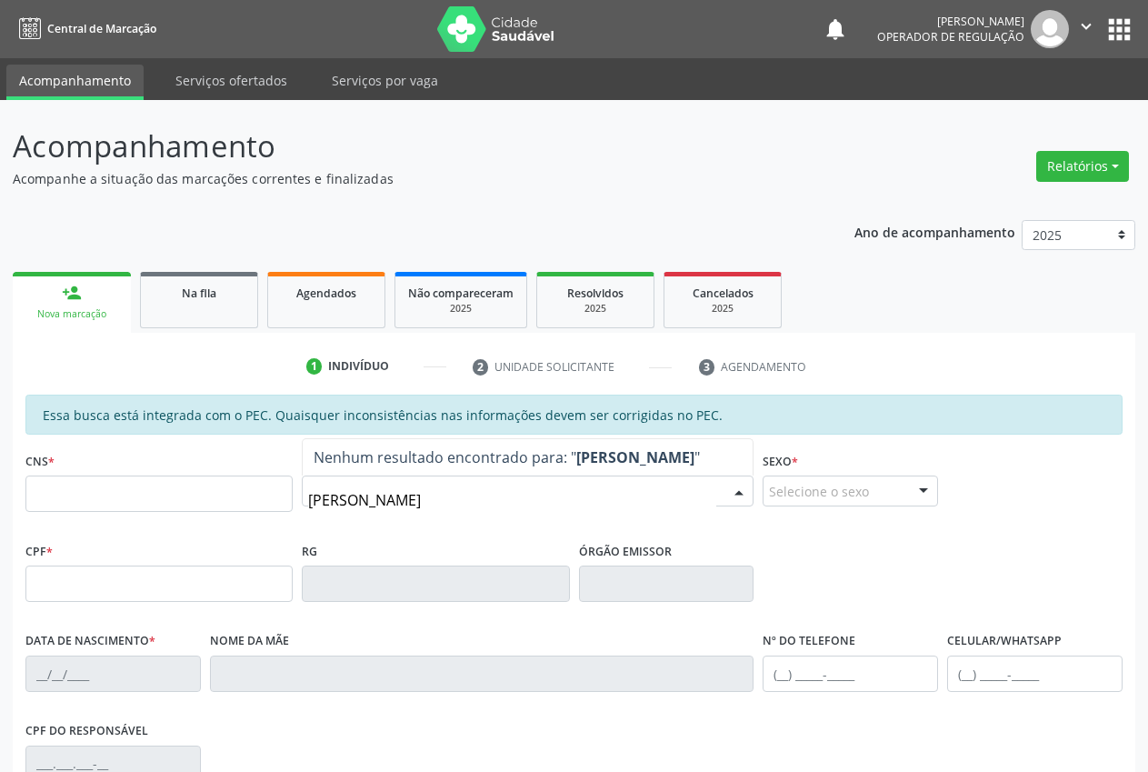
click at [251, 510] on div "CNS * Nome * [PERSON_NAME] resultado encontrado para: " [PERSON_NAME] " Não há …" at bounding box center [574, 492] width 1106 height 90
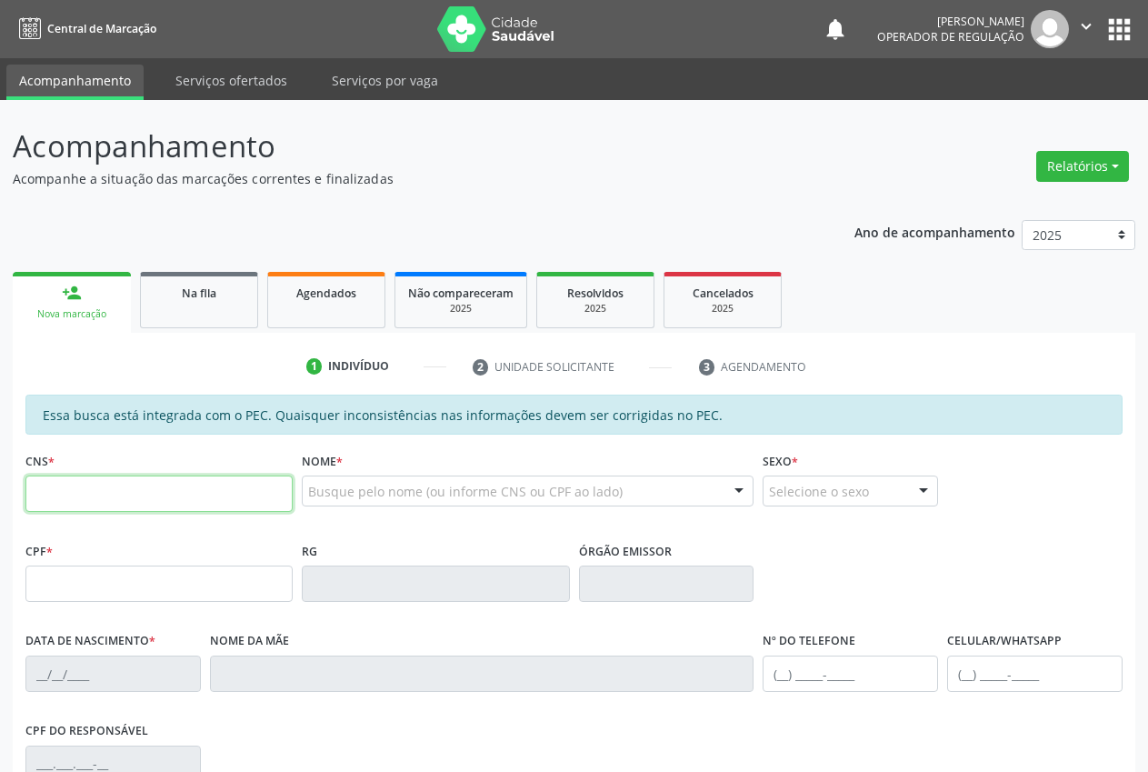
click at [35, 507] on input "text" at bounding box center [158, 493] width 267 height 36
type input "702 5093 0624 1131"
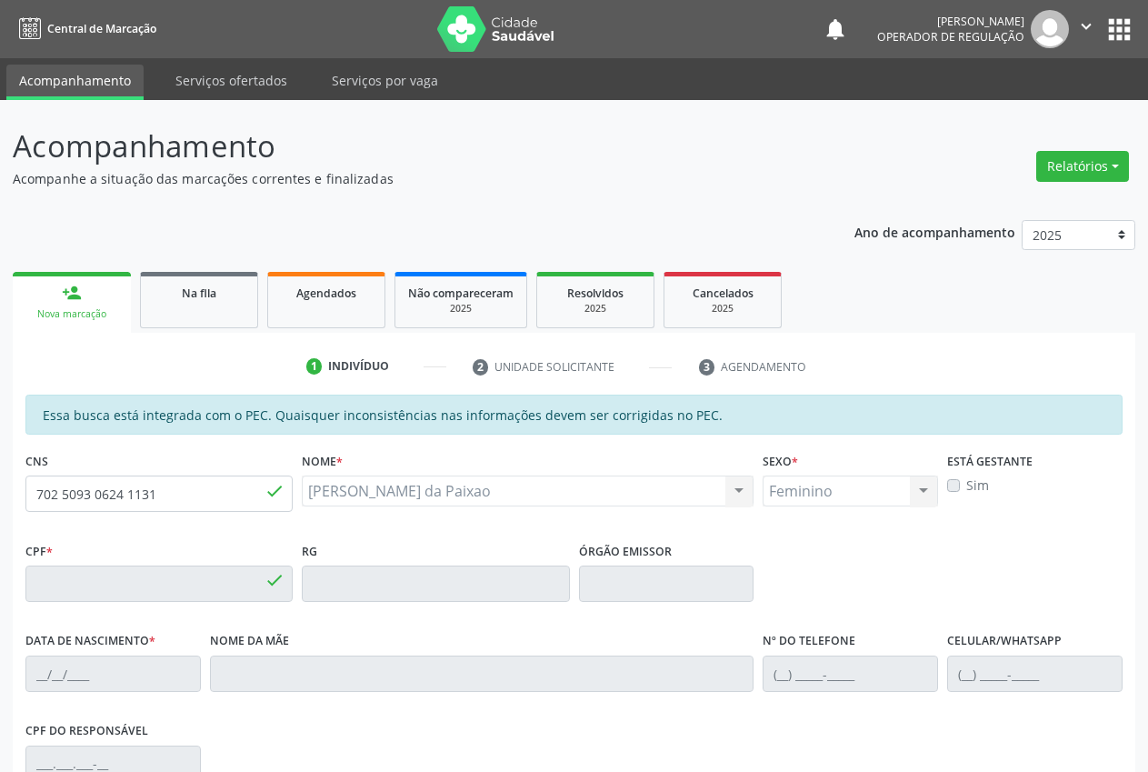
type input "714.067.884-73"
type input "[DATE]"
type input "[PERSON_NAME]"
type input "[PHONE_NUMBER]"
type input "S/N"
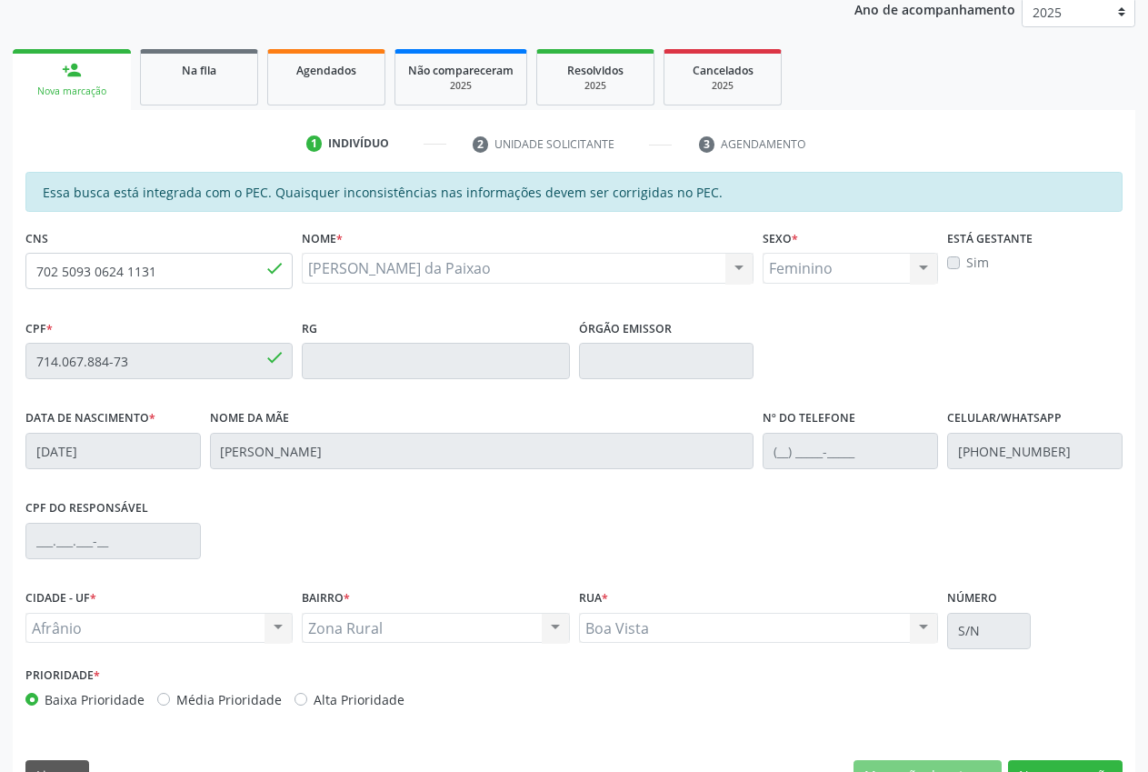
scroll to position [266, 0]
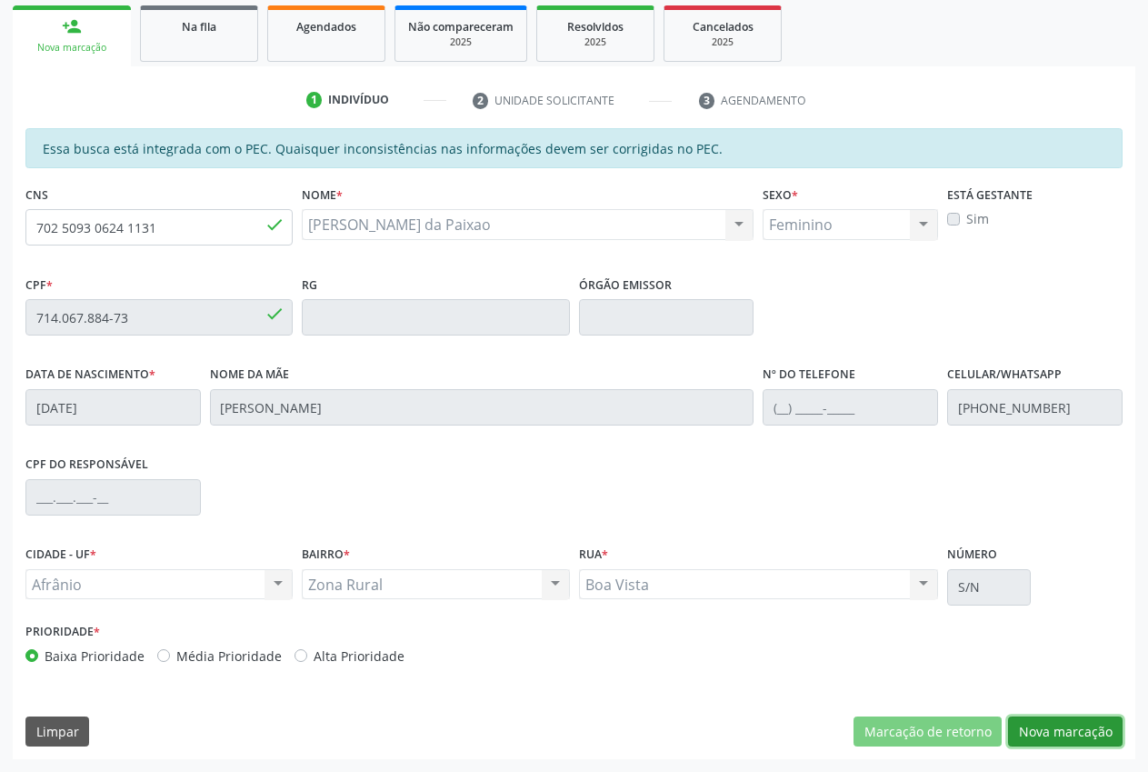
click at [1084, 731] on button "Nova marcação" at bounding box center [1065, 731] width 115 height 31
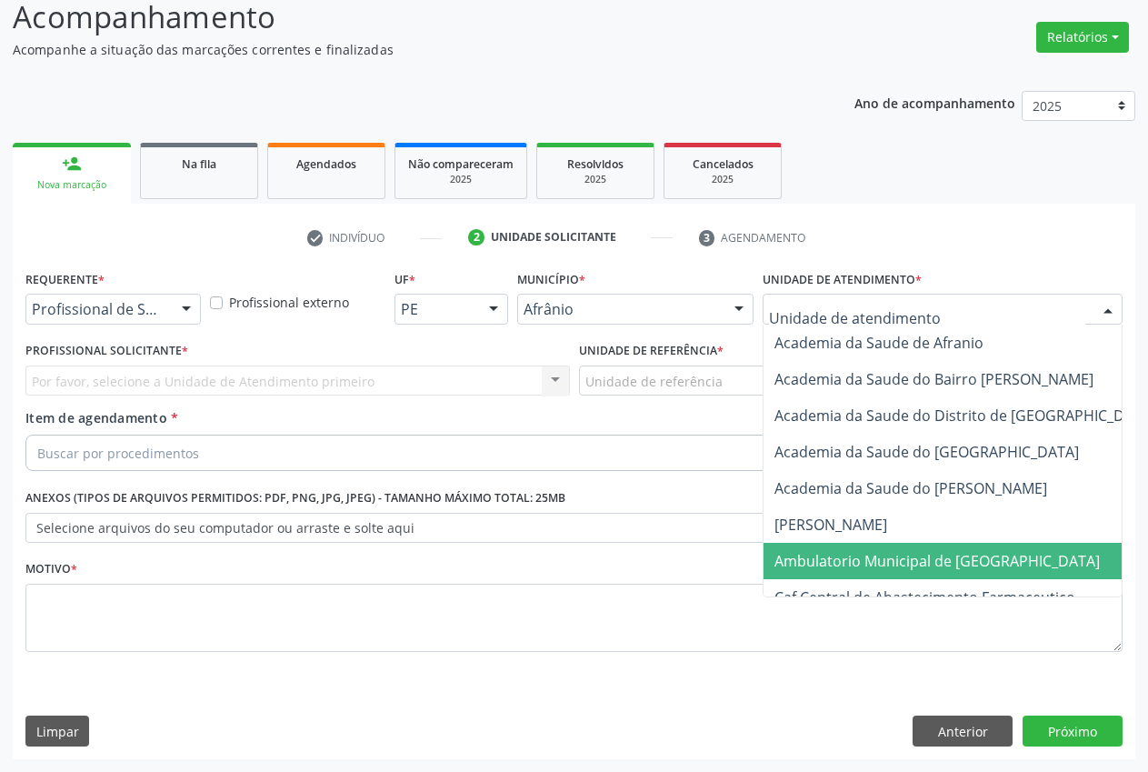
click at [844, 569] on span "Ambulatorio Municipal de [GEOGRAPHIC_DATA]" at bounding box center [937, 561] width 325 height 20
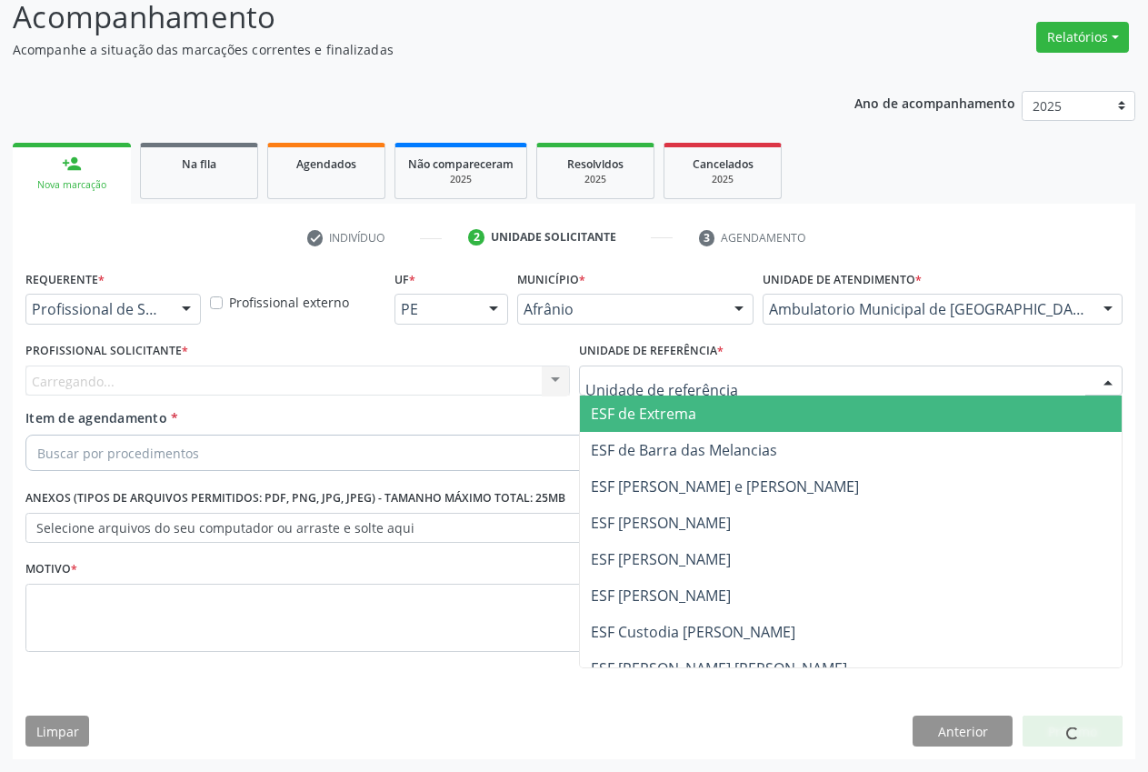
click at [708, 412] on span "ESF de Extrema" at bounding box center [851, 413] width 543 height 36
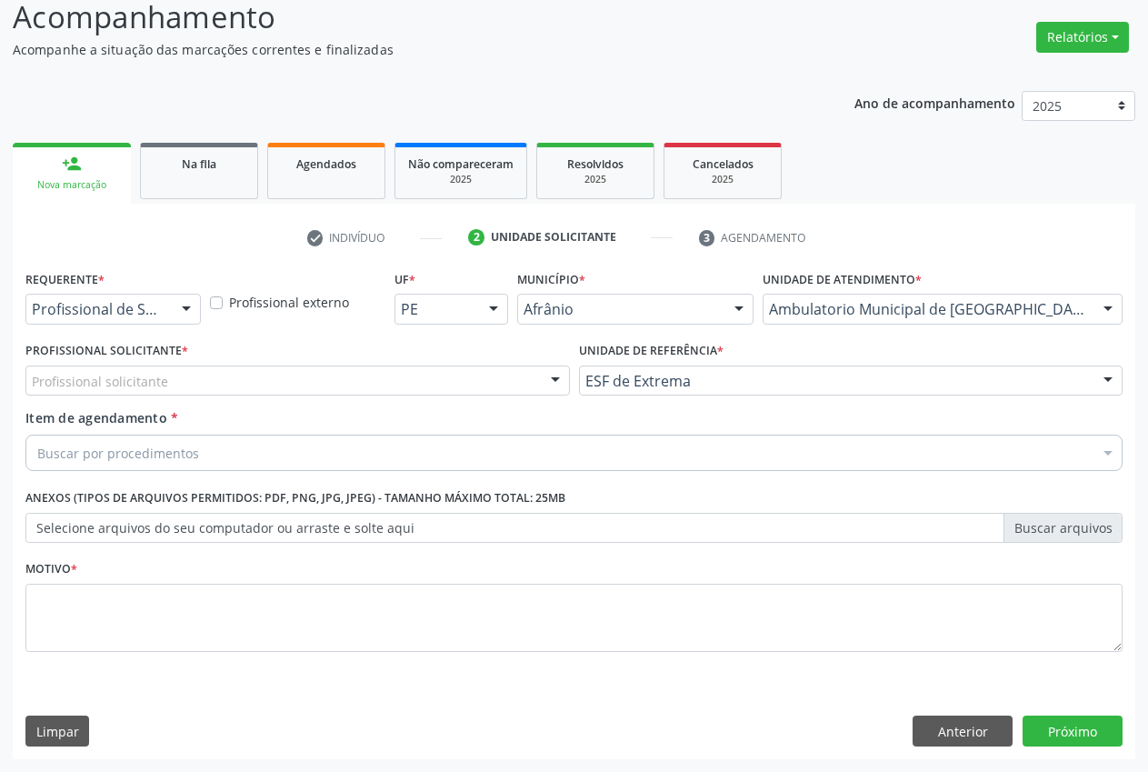
click at [545, 383] on div at bounding box center [555, 381] width 27 height 31
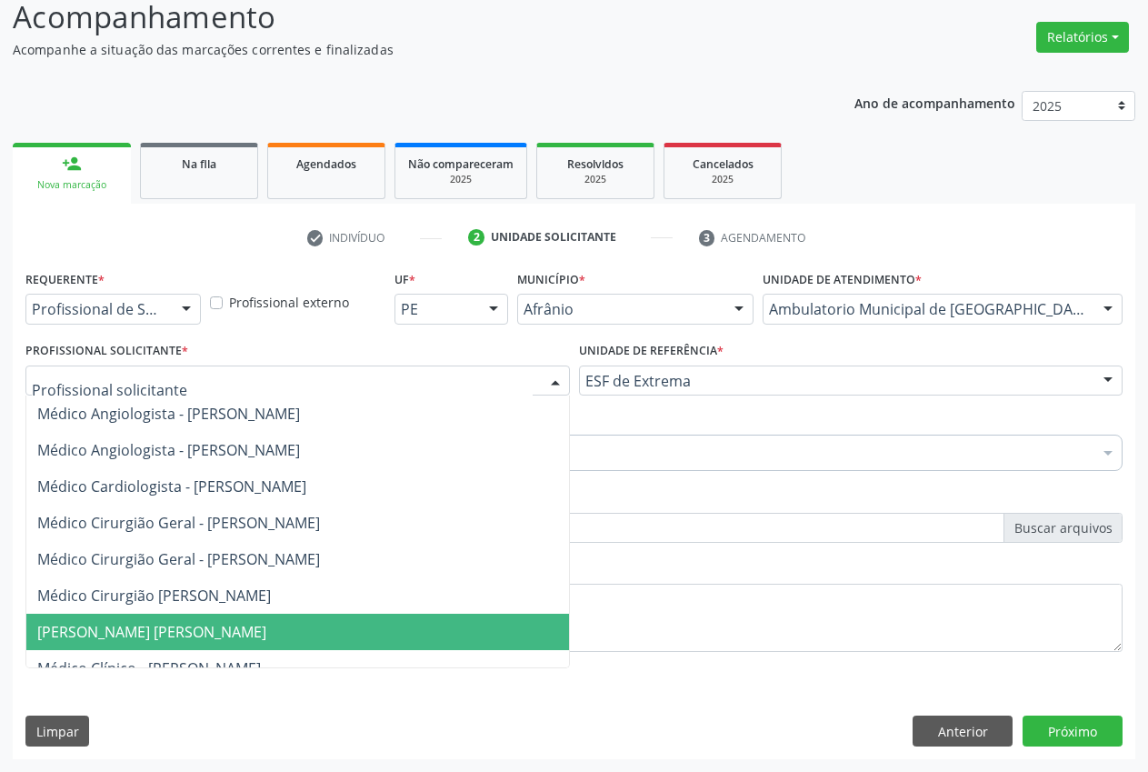
click at [224, 635] on span "[PERSON_NAME] [PERSON_NAME]" at bounding box center [151, 632] width 229 height 20
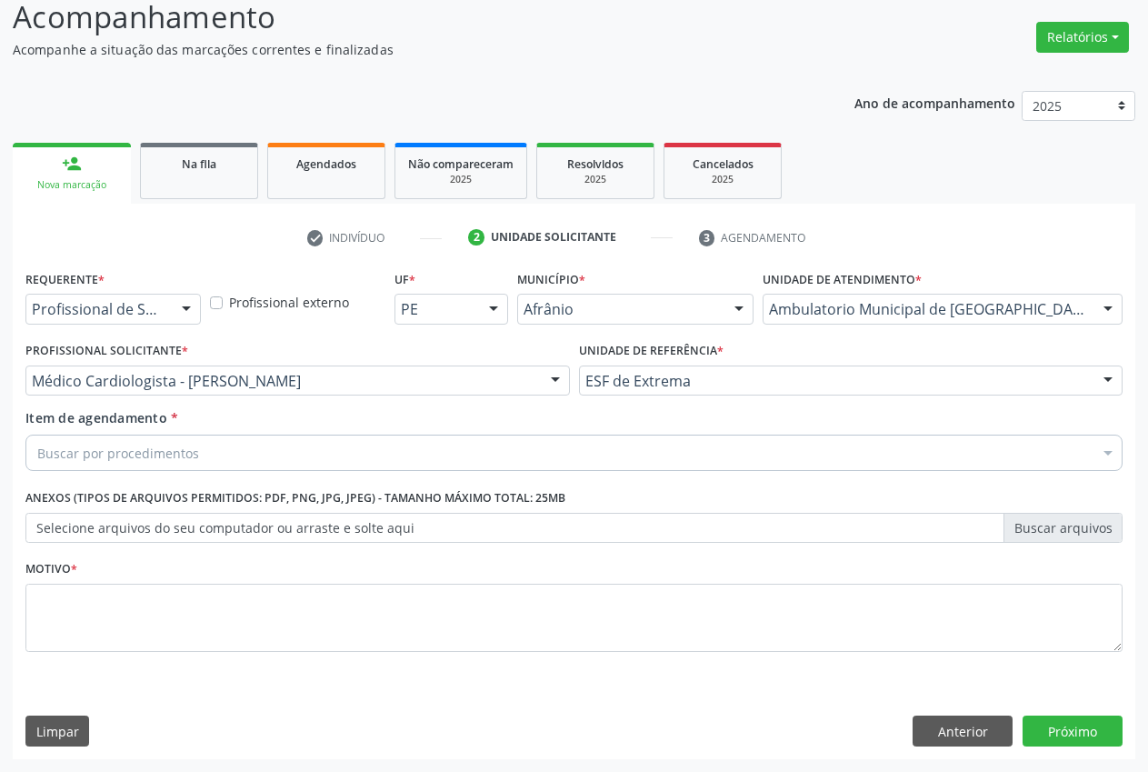
click at [233, 455] on div "Buscar por procedimentos" at bounding box center [573, 453] width 1097 height 36
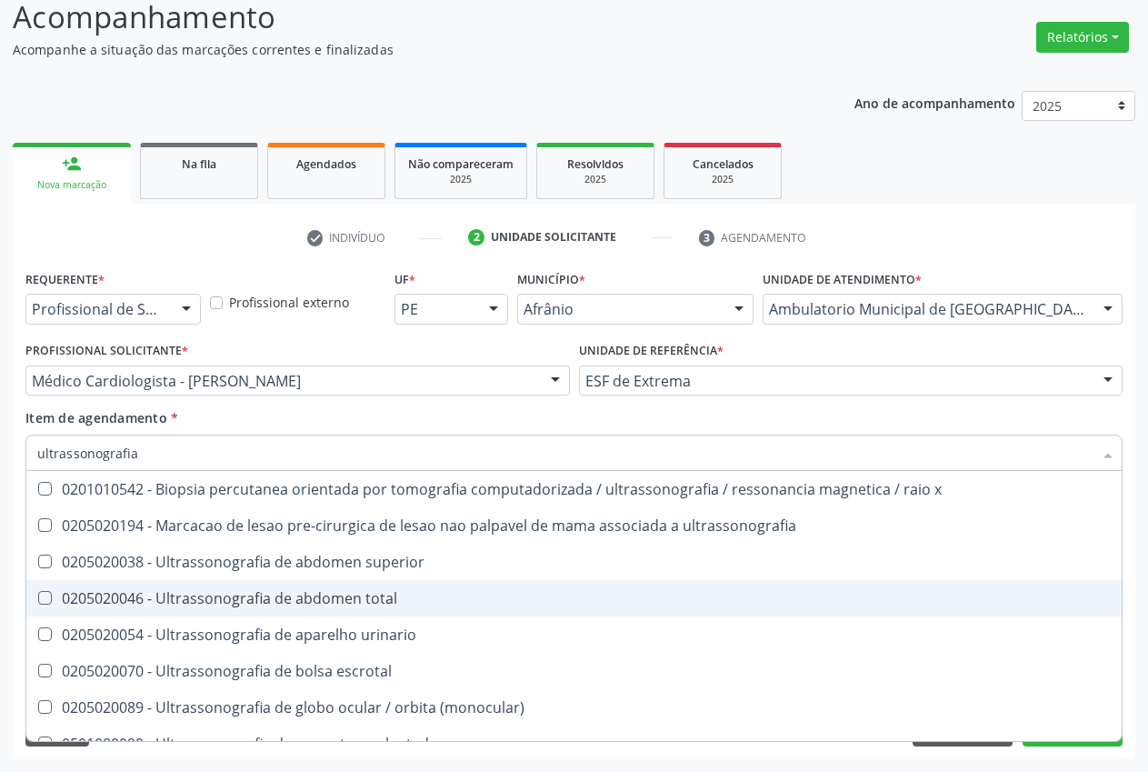
type input "ultrassonografia"
click at [425, 595] on div "0205020046 - Ultrassonografia de abdomen total" at bounding box center [574, 598] width 1074 height 15
checkbox total "true"
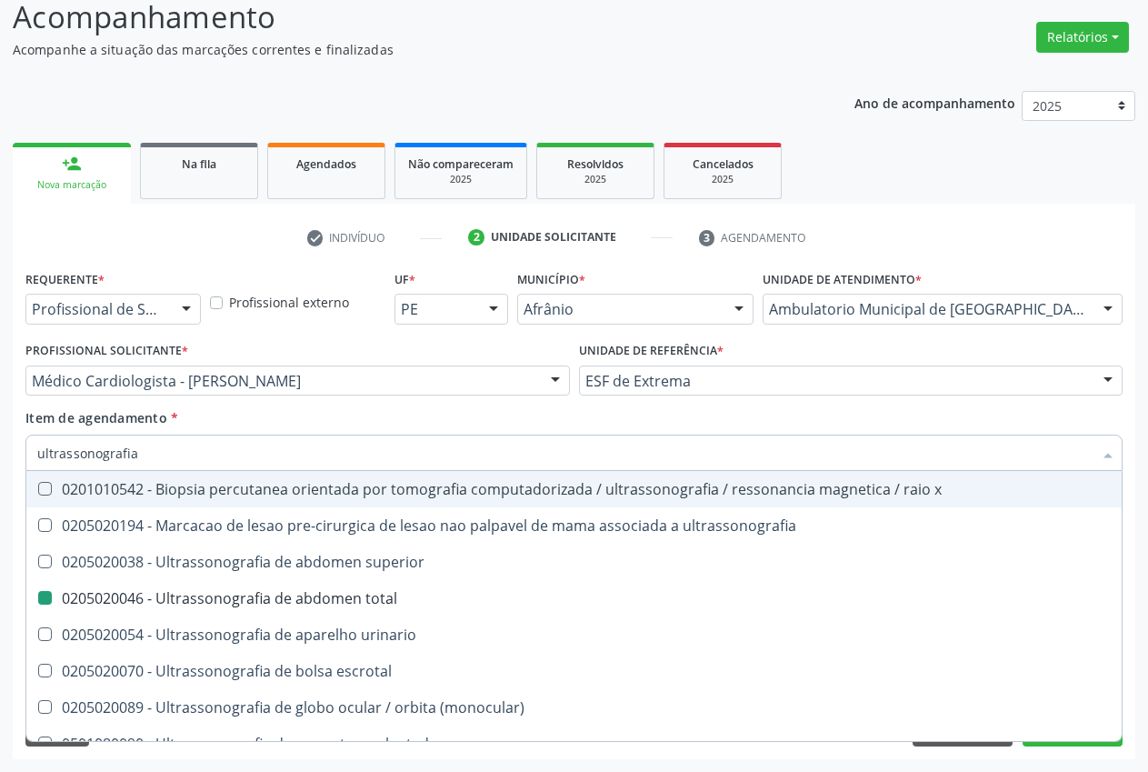
click at [694, 425] on div "Item de agendamento * ultrassonografia Desfazer seleção 0201010542 - Biopsia pe…" at bounding box center [573, 436] width 1097 height 57
checkbox ultrassonografia "true"
checkbox total "false"
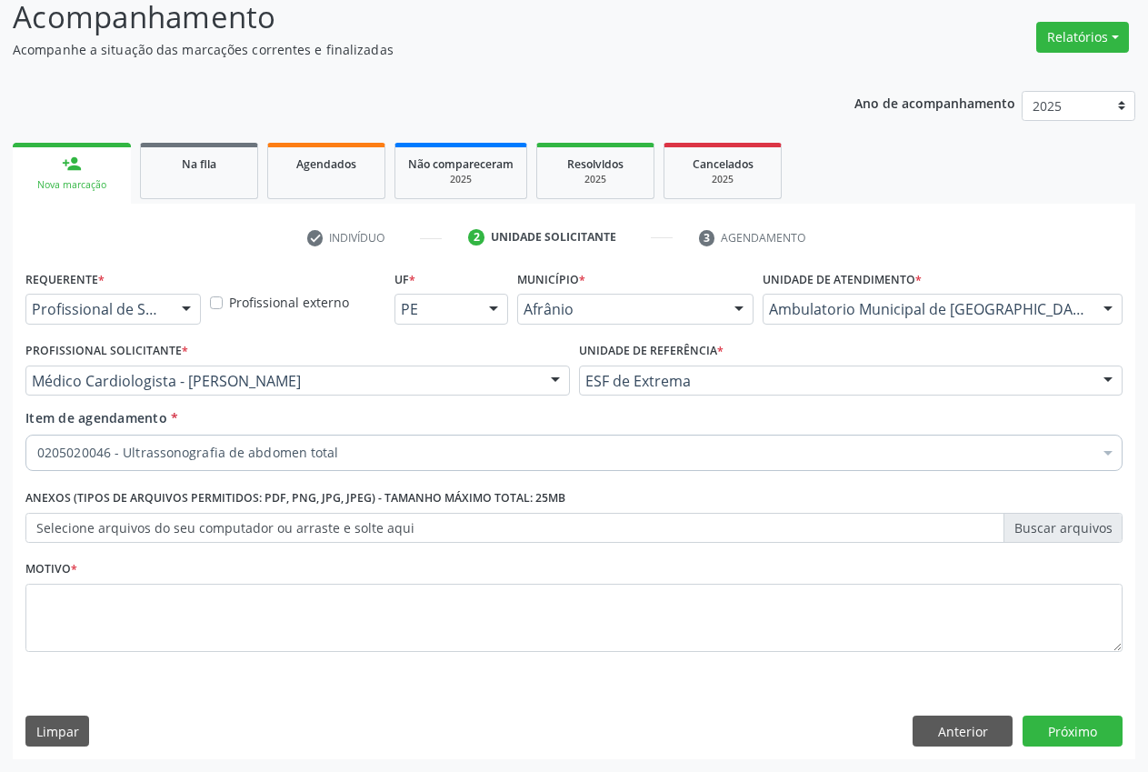
click at [1132, 521] on div "Requerente * Profissional de Saúde Profissional de Saúde Paciente Nenhum result…" at bounding box center [574, 512] width 1123 height 494
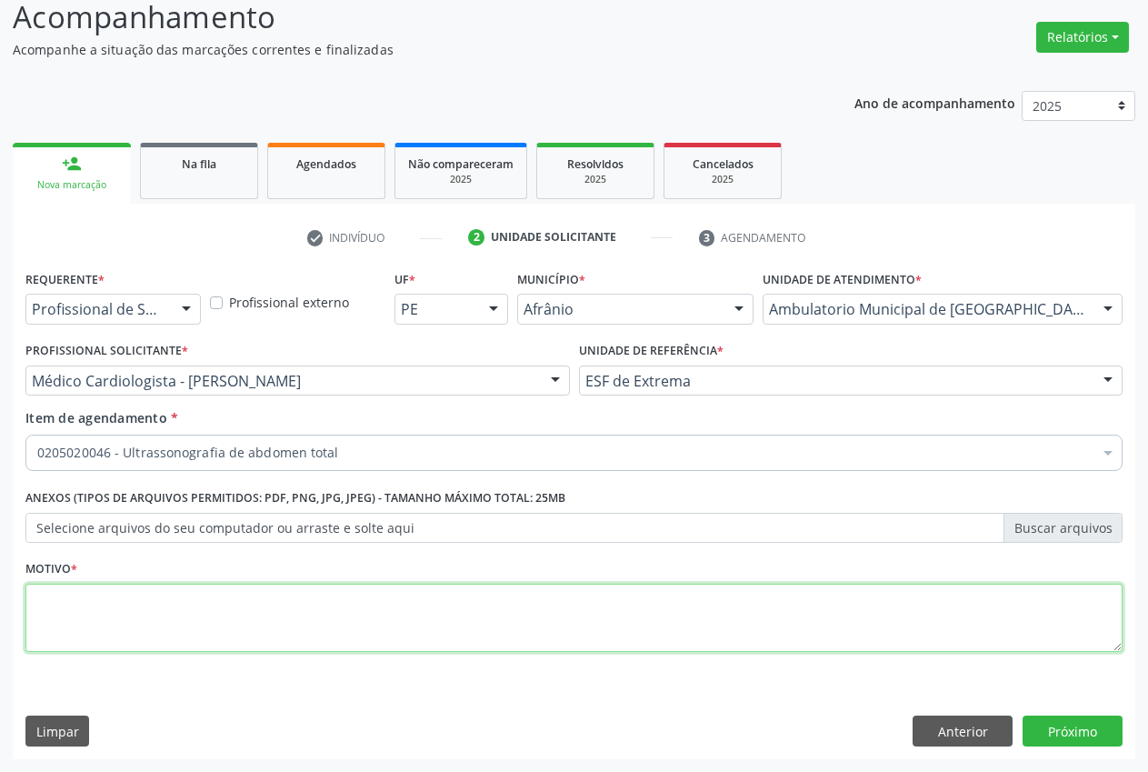
click at [325, 641] on textarea at bounding box center [573, 618] width 1097 height 69
type textarea ","
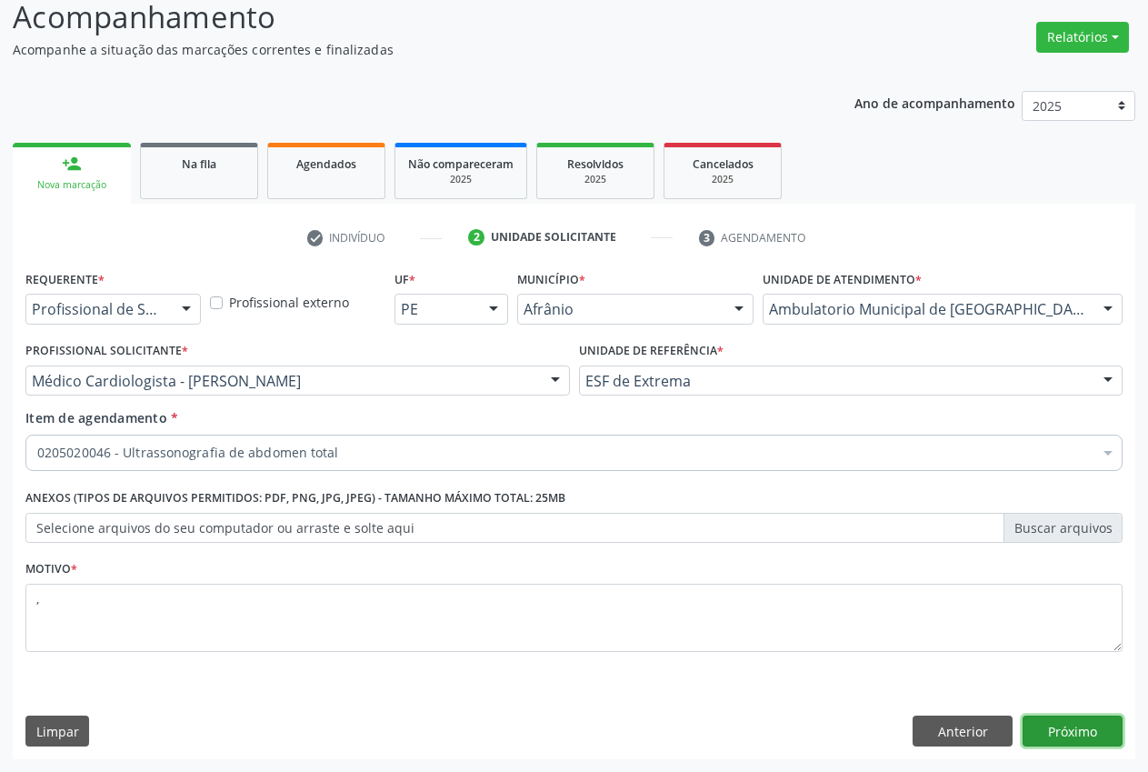
click at [1104, 737] on button "Próximo" at bounding box center [1073, 730] width 100 height 31
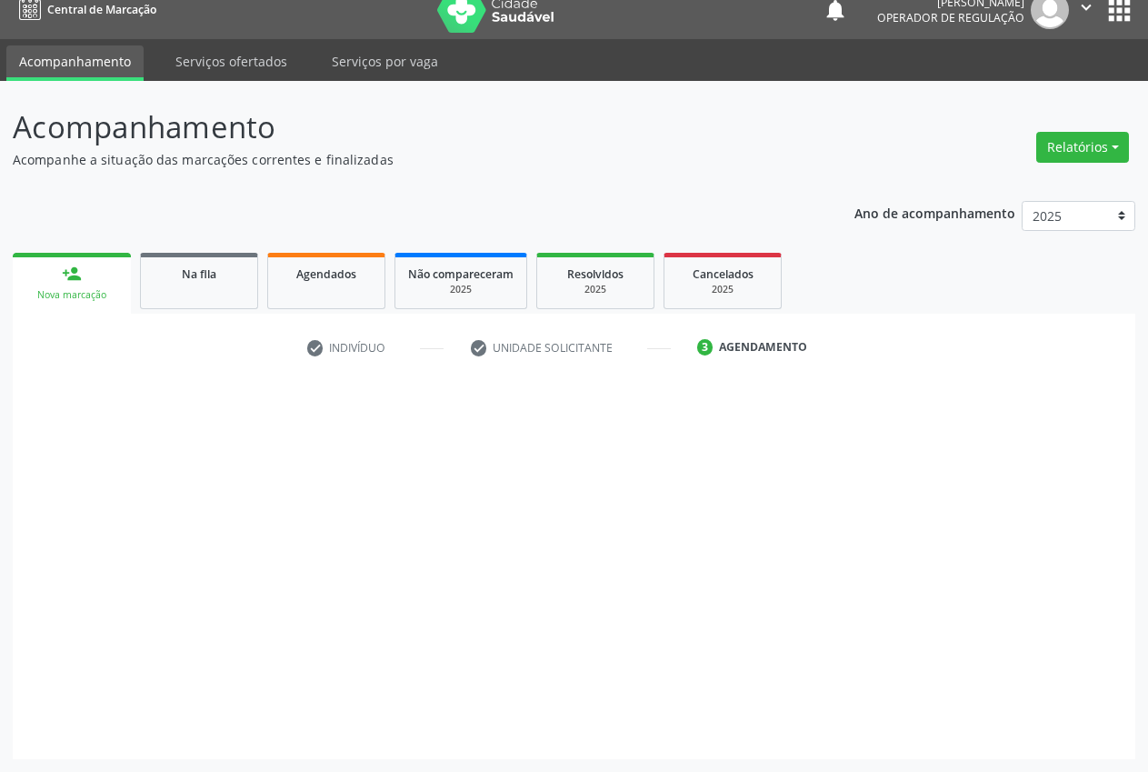
scroll to position [19, 0]
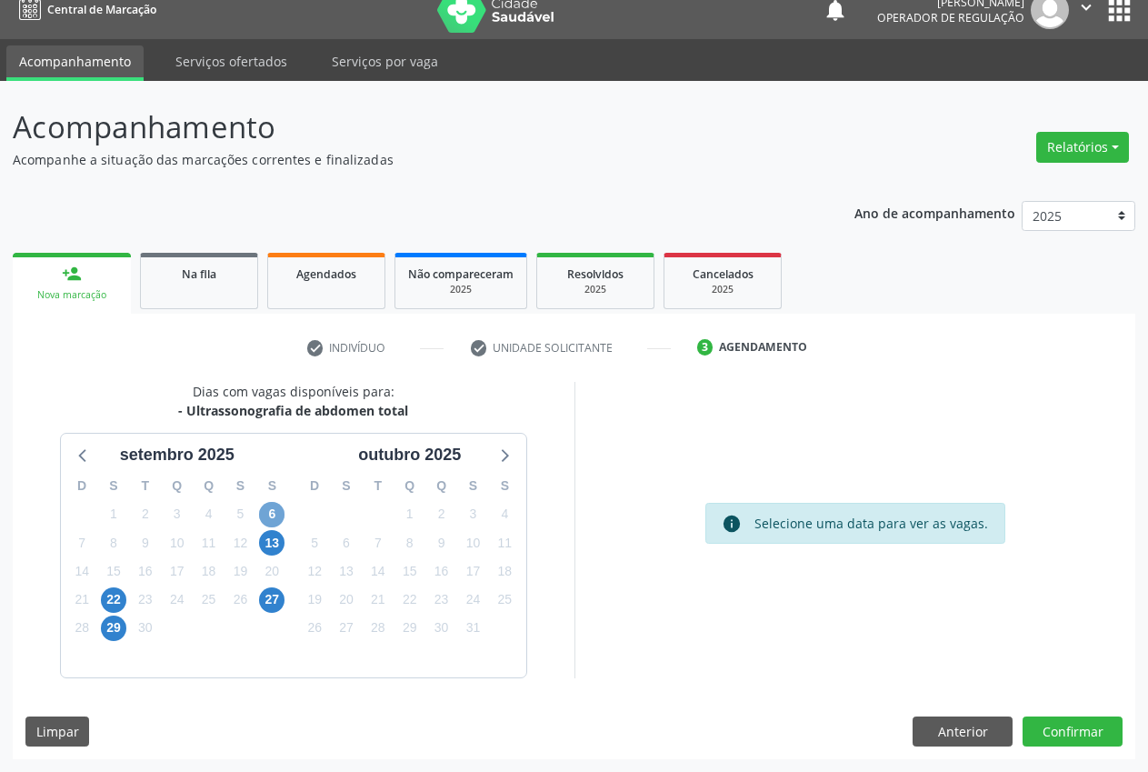
click at [270, 518] on span "6" at bounding box center [271, 514] width 25 height 25
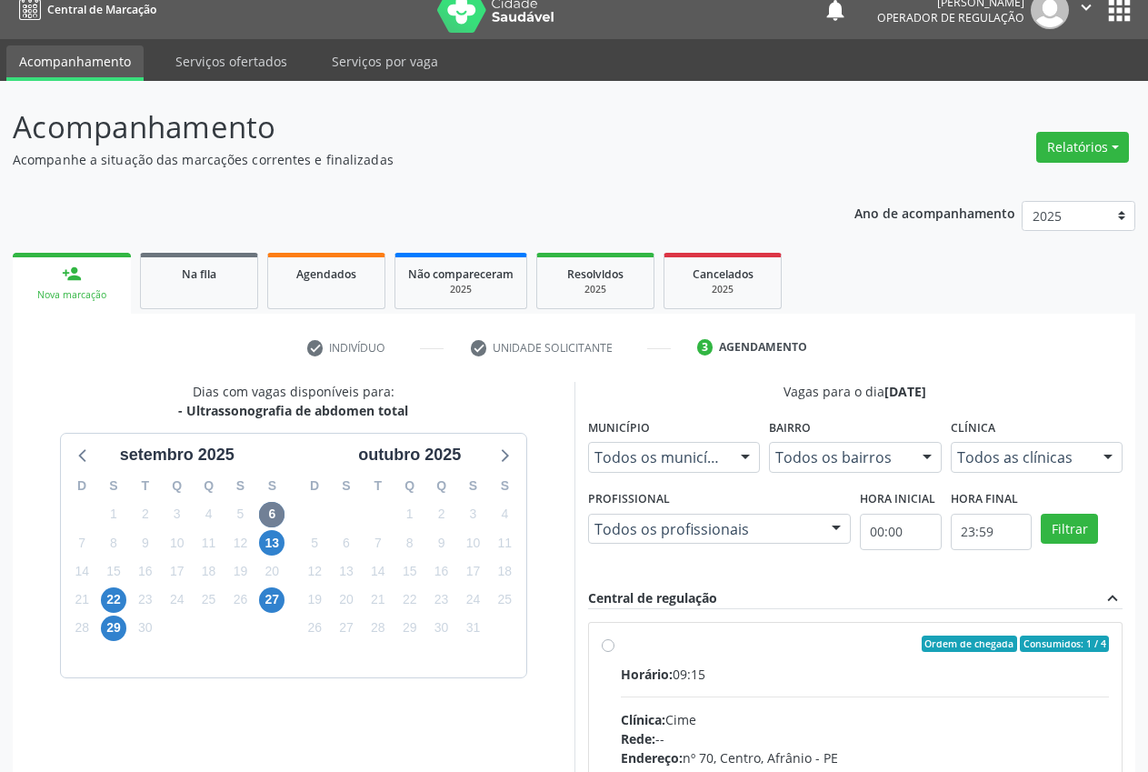
click at [1111, 464] on div at bounding box center [1107, 458] width 27 height 31
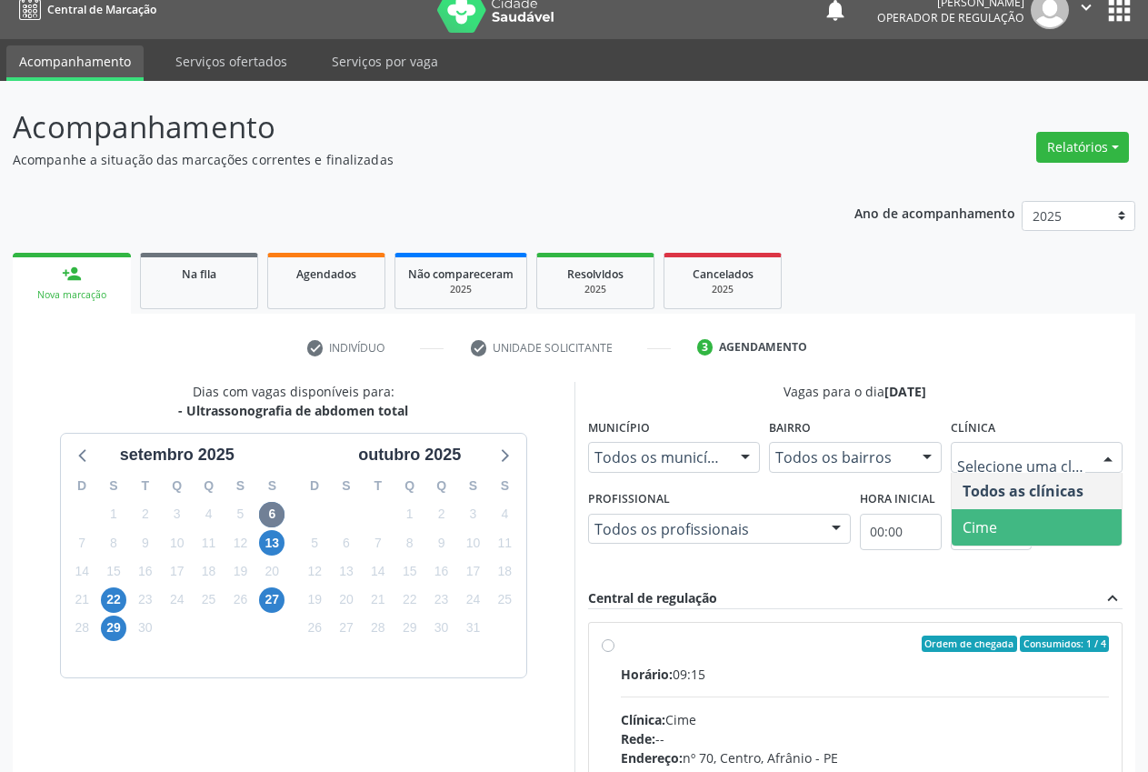
click at [1074, 522] on span "Cime" at bounding box center [1037, 527] width 171 height 36
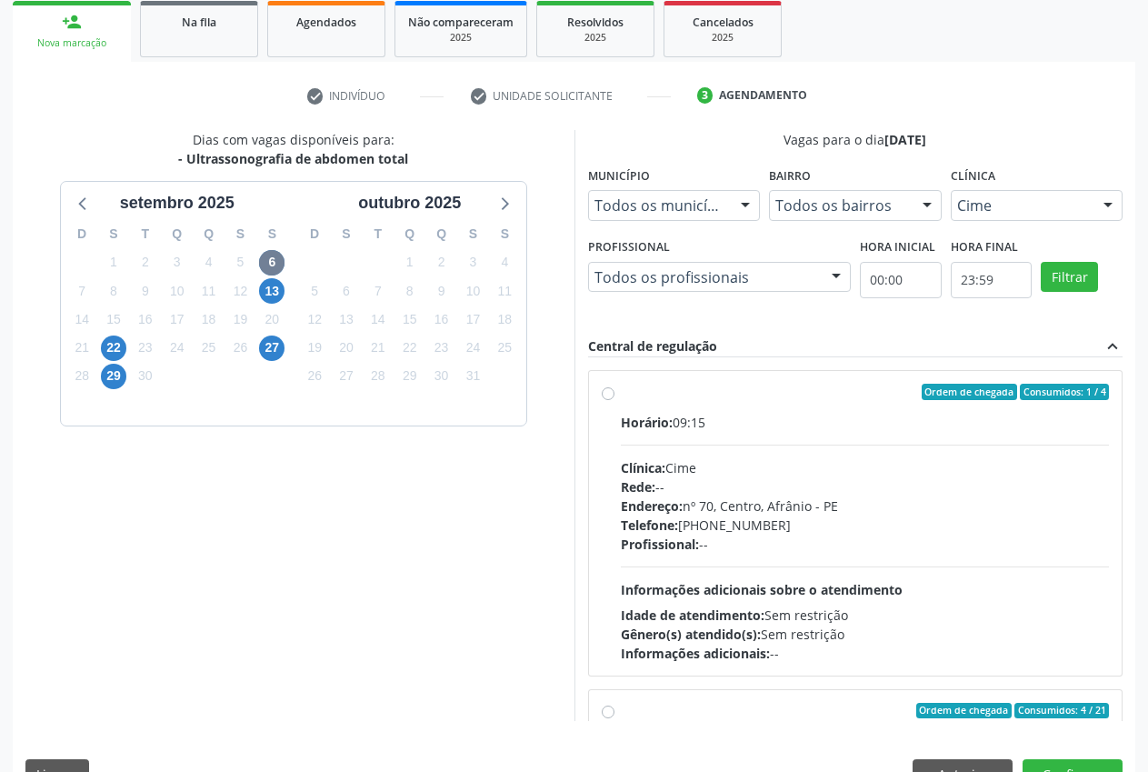
scroll to position [274, 0]
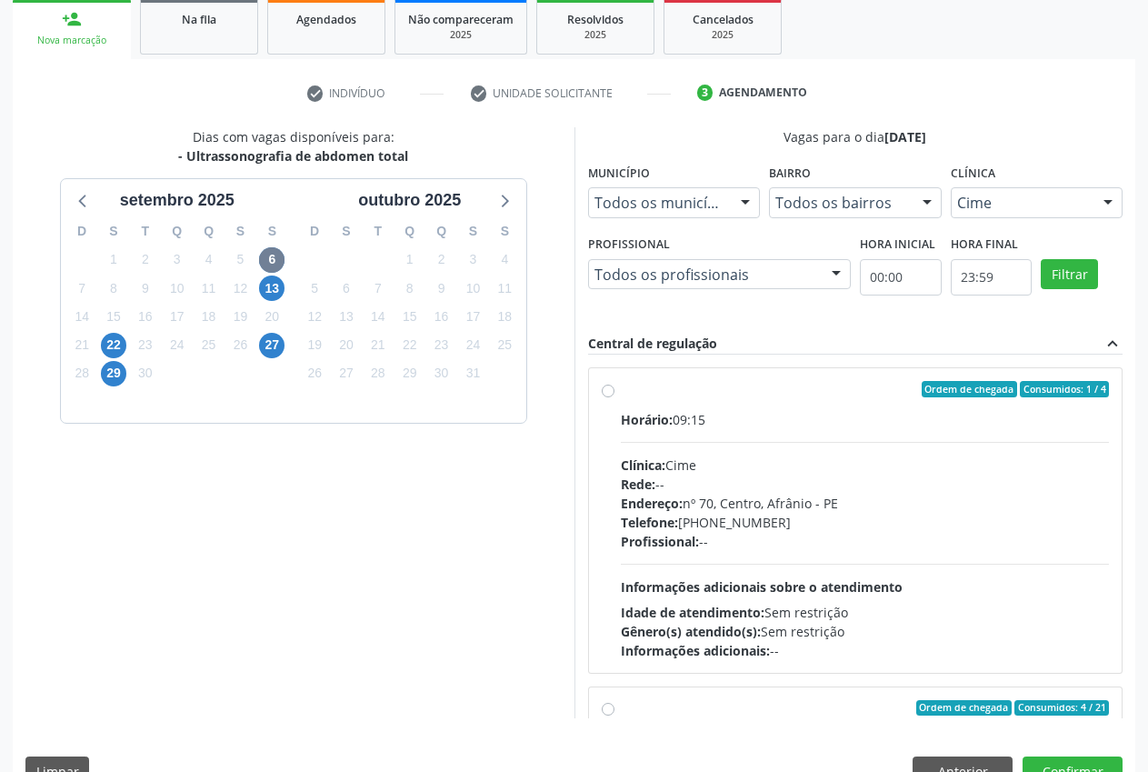
click at [621, 391] on label "Ordem de chegada Consumidos: 1 / 4 Horário: 09:15 Clínica: Cime Rede: -- Endere…" at bounding box center [865, 520] width 489 height 279
click at [603, 391] on input "Ordem de chegada Consumidos: 1 / 4 Horário: 09:15 Clínica: Cime Rede: -- Endere…" at bounding box center [608, 389] width 13 height 16
radio input "true"
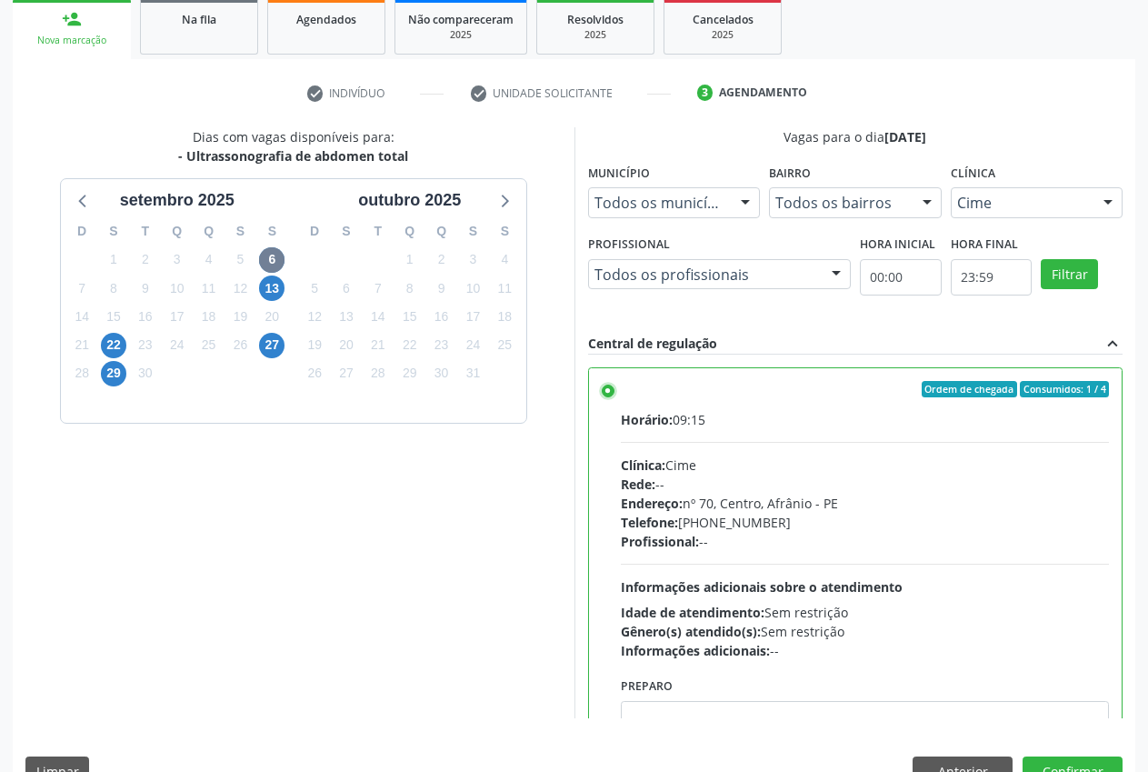
scroll to position [315, 0]
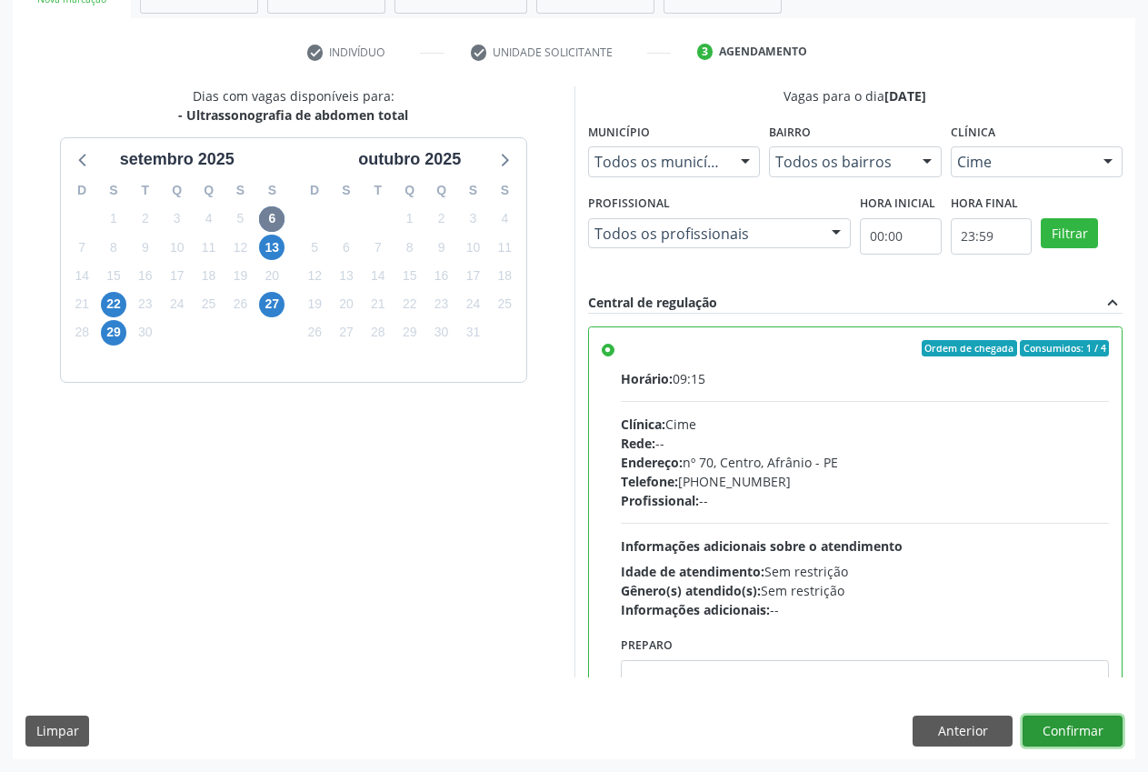
click at [1082, 731] on button "Confirmar" at bounding box center [1073, 730] width 100 height 31
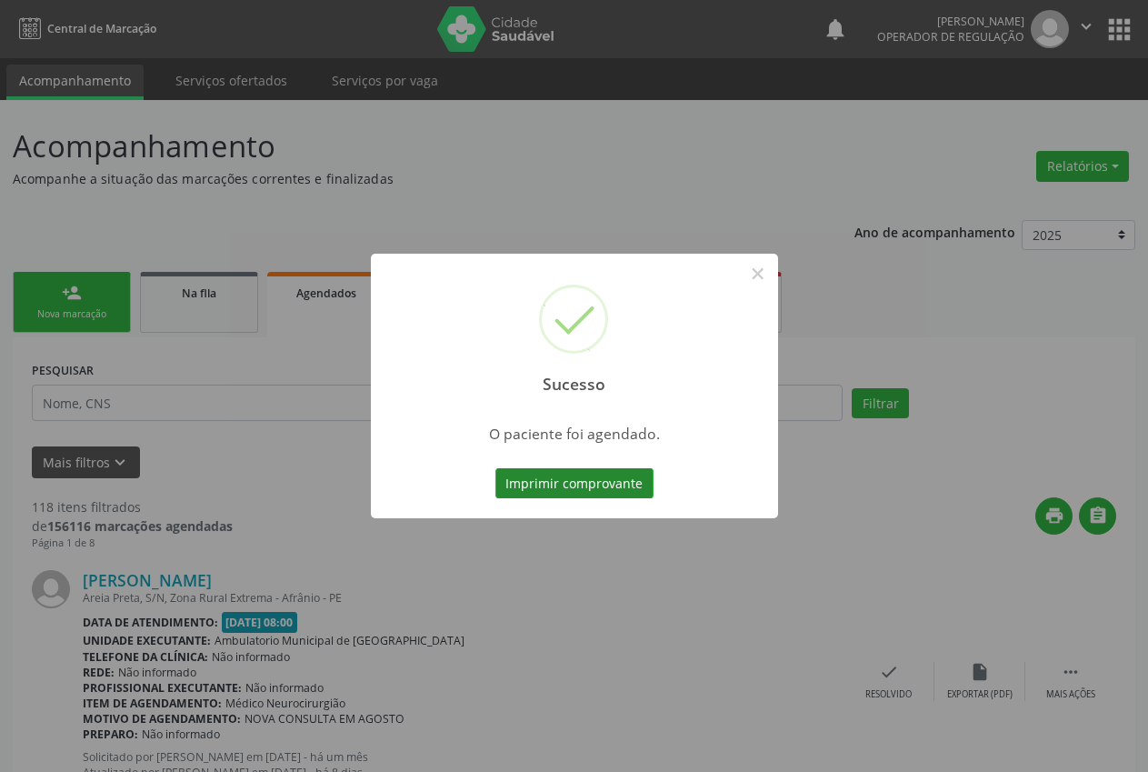
click at [562, 478] on button "Imprimir comprovante" at bounding box center [574, 483] width 158 height 31
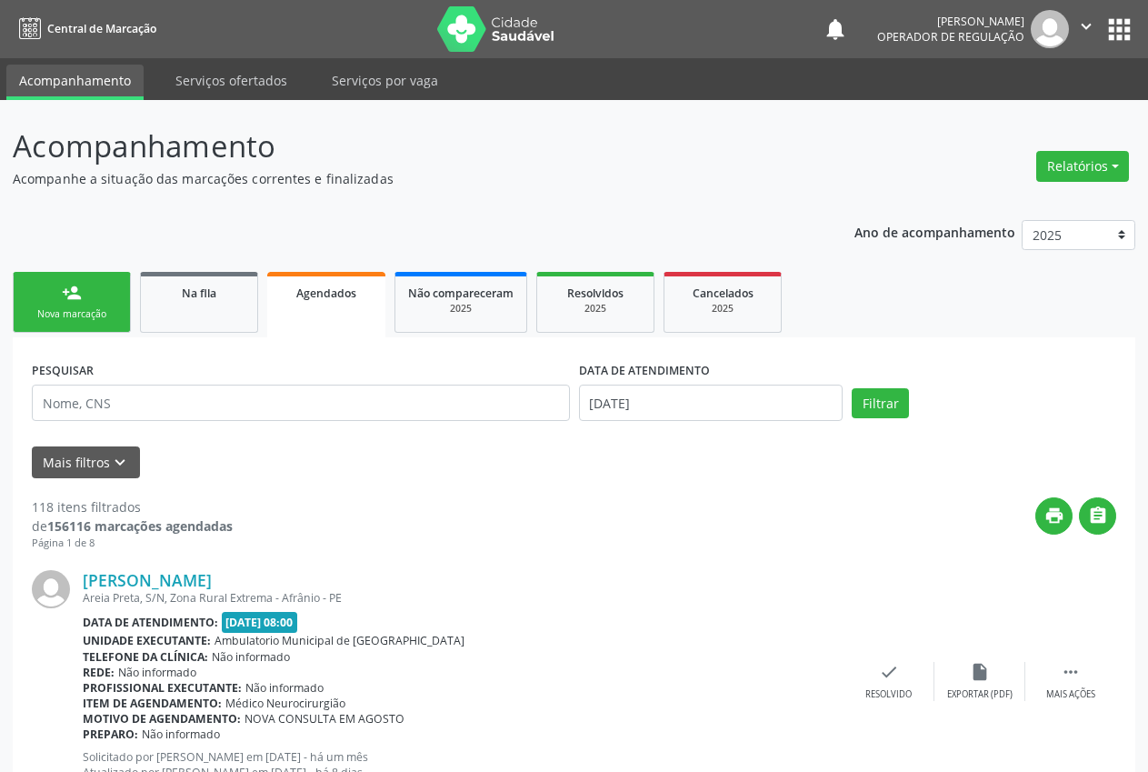
click at [50, 299] on link "person_add Nova marcação" at bounding box center [72, 302] width 118 height 61
click at [73, 306] on link "person_add Nova marcação" at bounding box center [72, 302] width 118 height 61
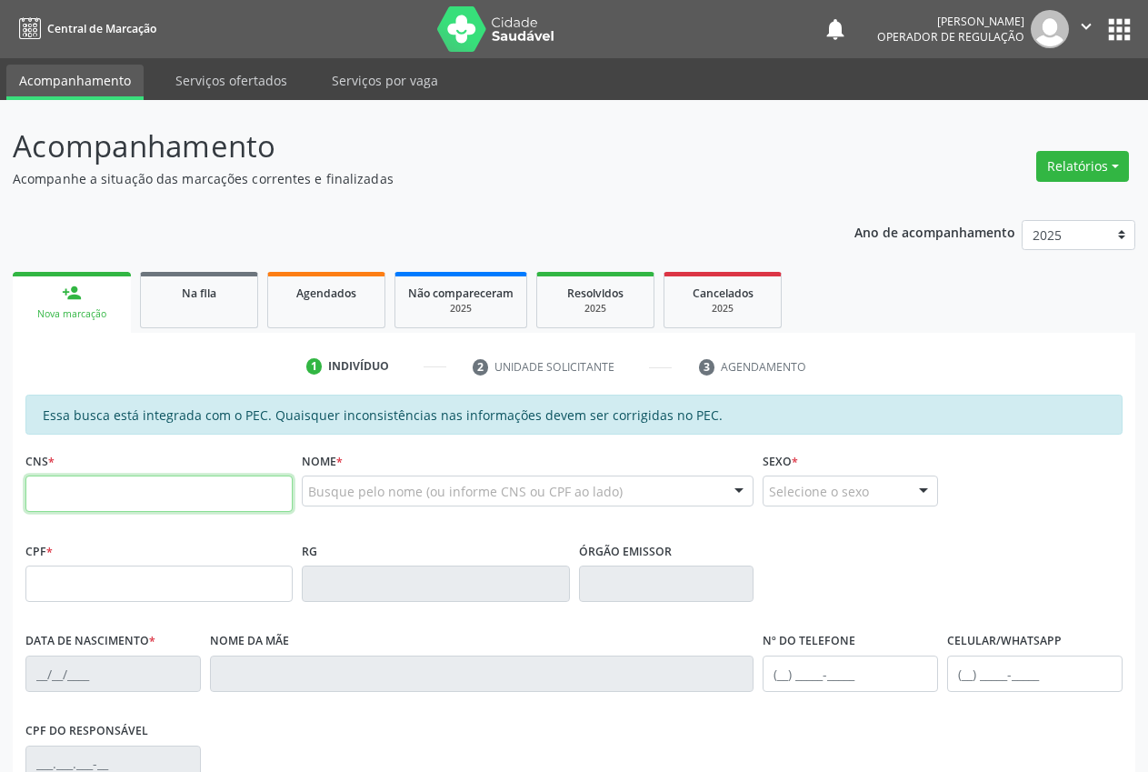
click at [79, 492] on input "text" at bounding box center [158, 493] width 267 height 36
type input "706 7075 5505 7015"
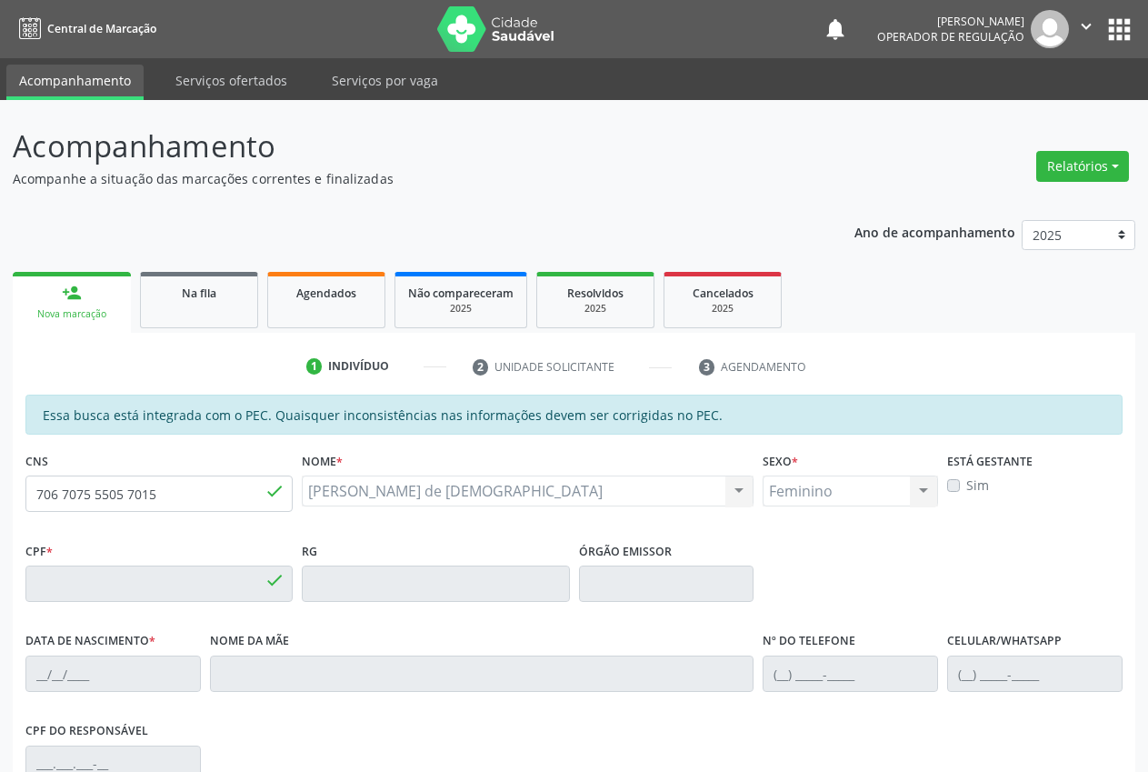
type input "022.853.244-21"
type input "[DATE]"
type input "[PERSON_NAME]"
type input "[PHONE_NUMBER]"
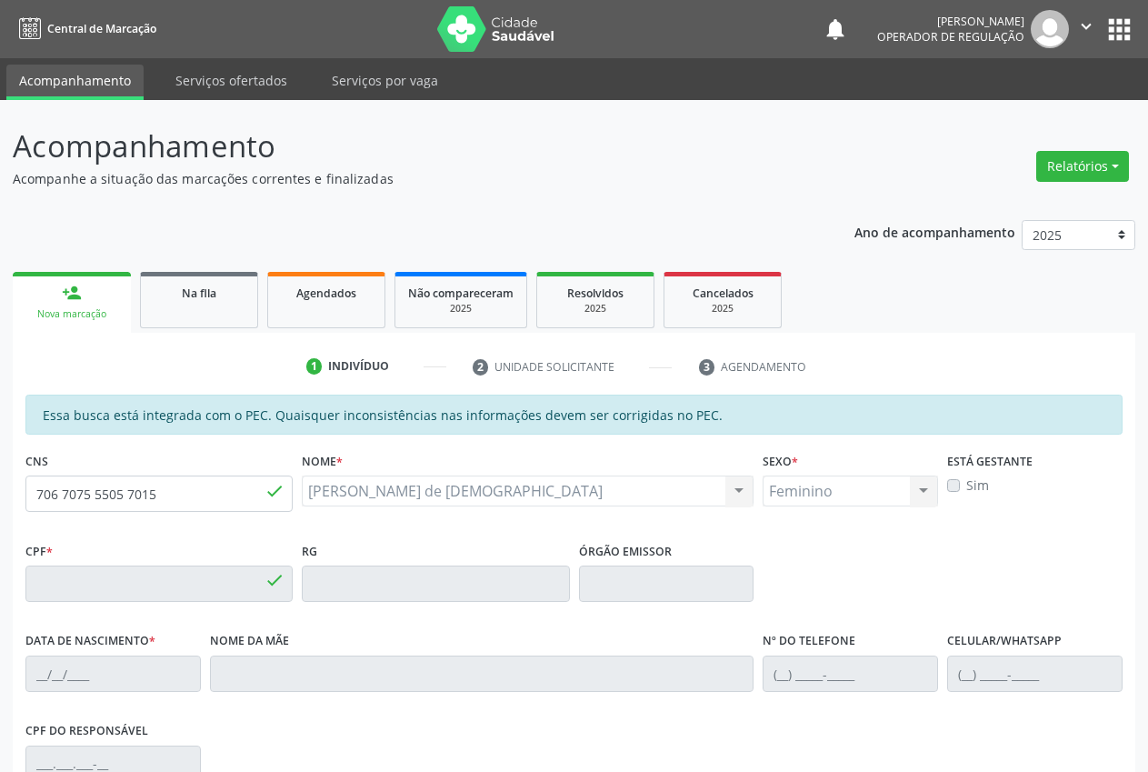
type input "S/N"
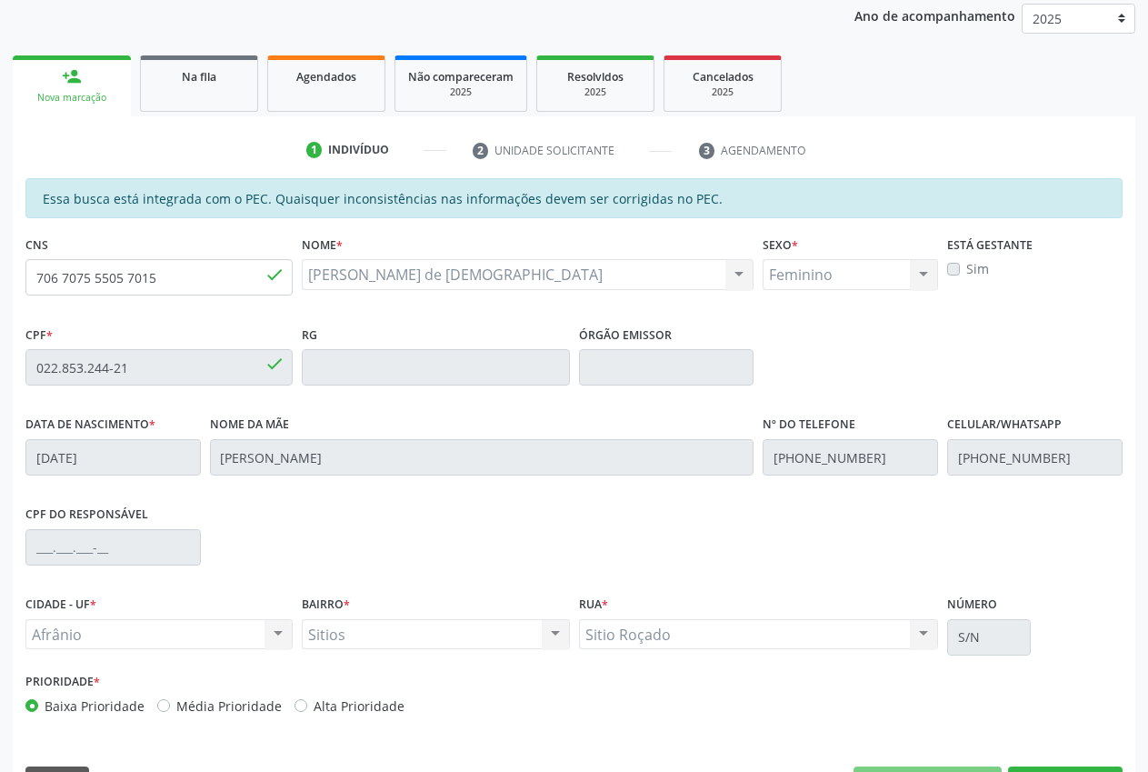
scroll to position [266, 0]
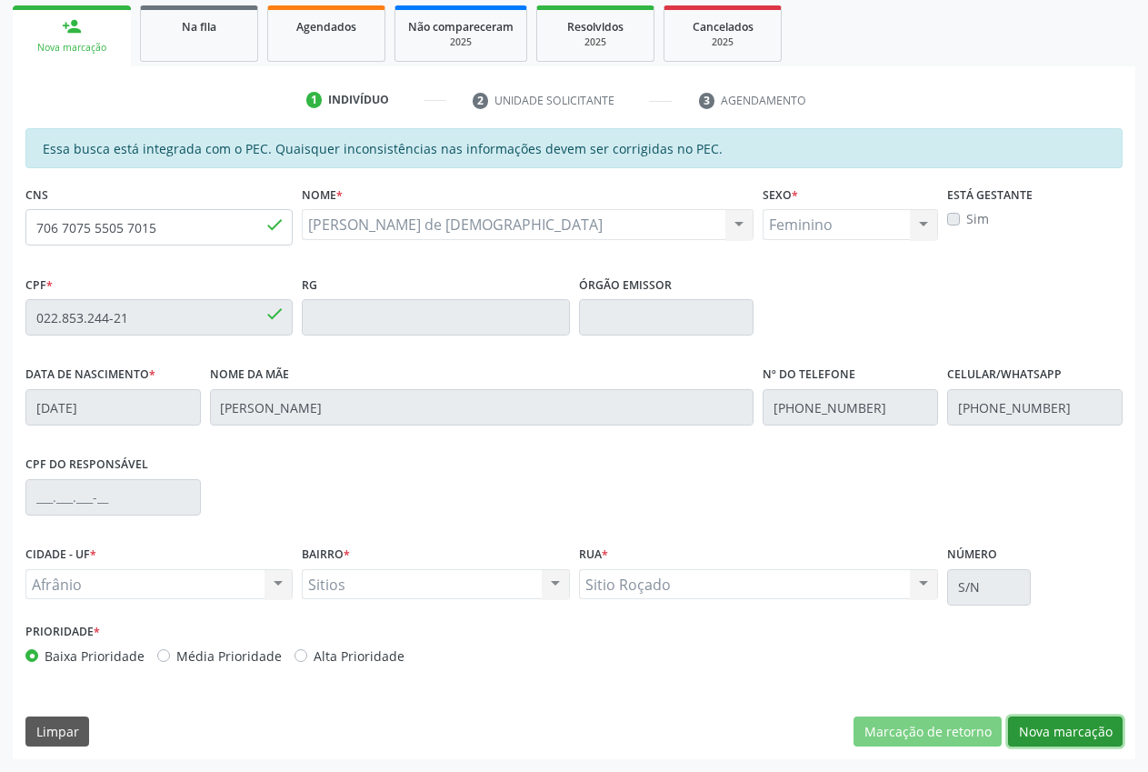
click at [1043, 734] on button "Nova marcação" at bounding box center [1065, 731] width 115 height 31
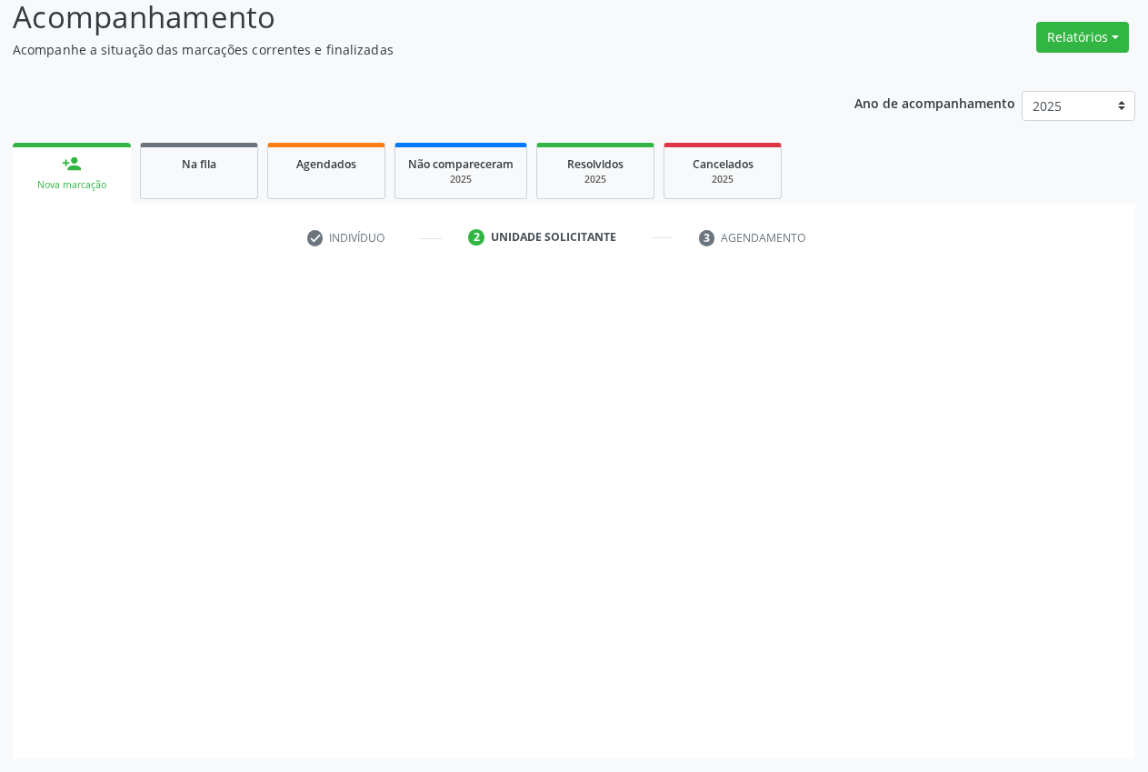
scroll to position [129, 0]
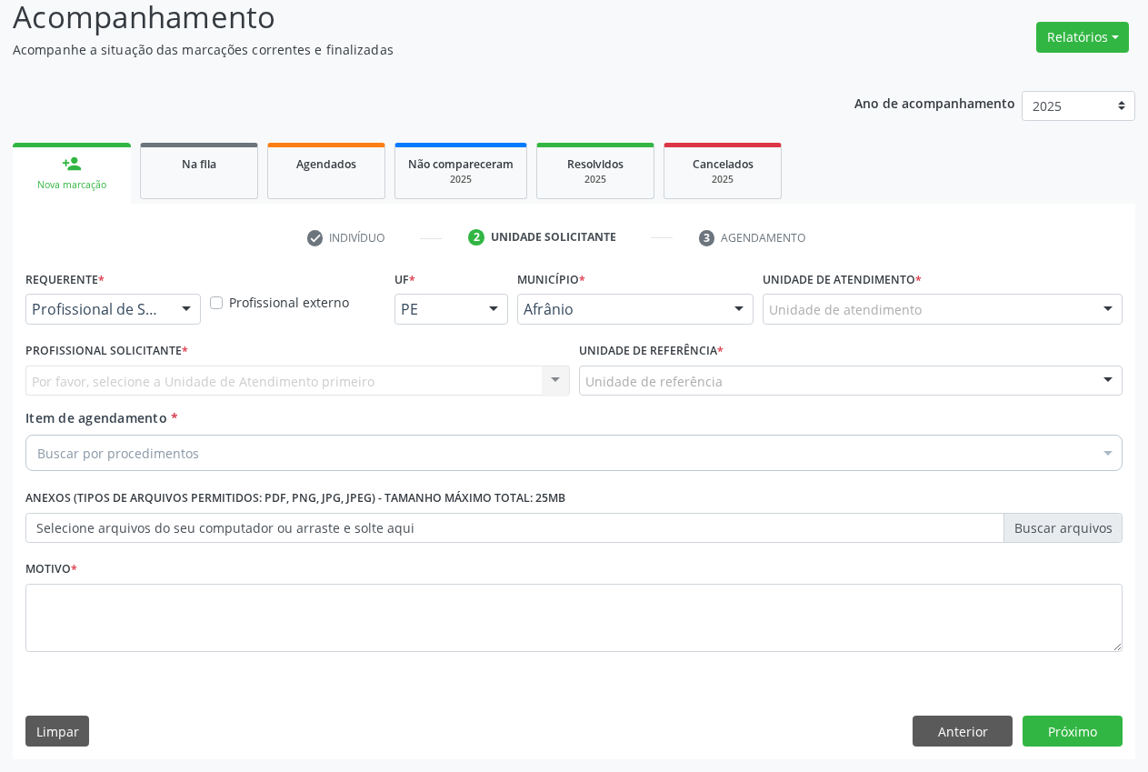
click at [961, 315] on div "Unidade de atendimento" at bounding box center [943, 309] width 360 height 31
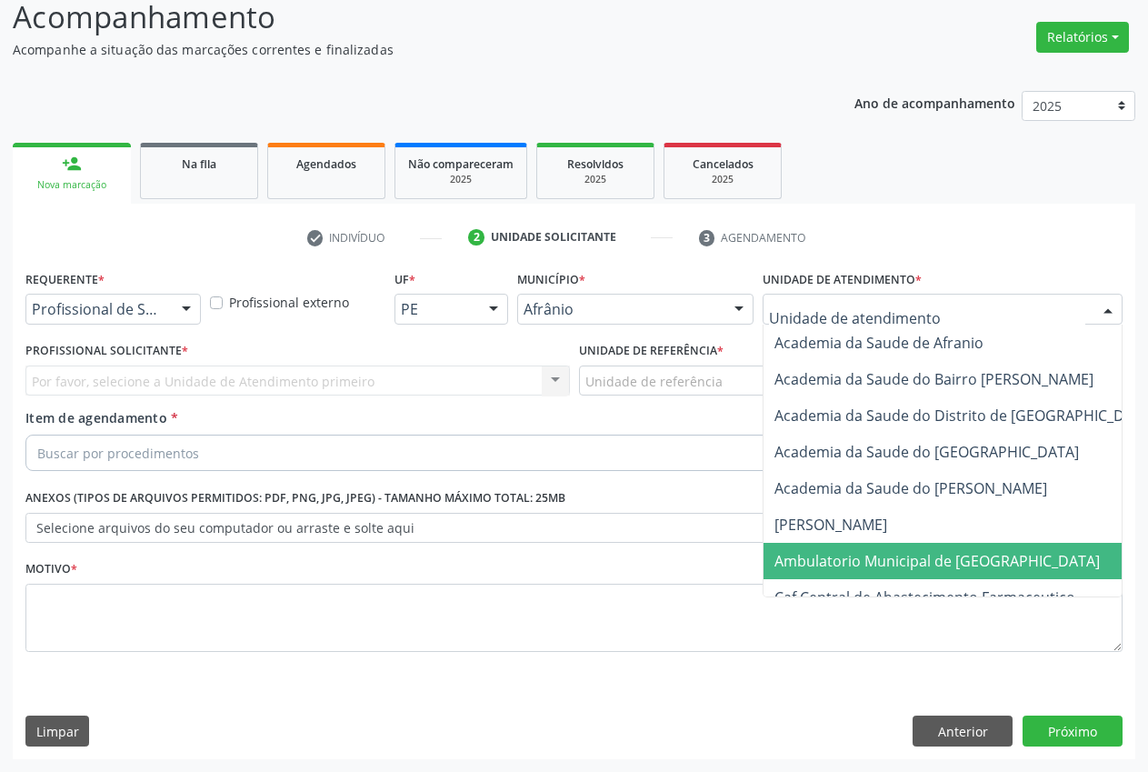
click at [892, 551] on span "Ambulatorio Municipal de [GEOGRAPHIC_DATA]" at bounding box center [937, 561] width 325 height 20
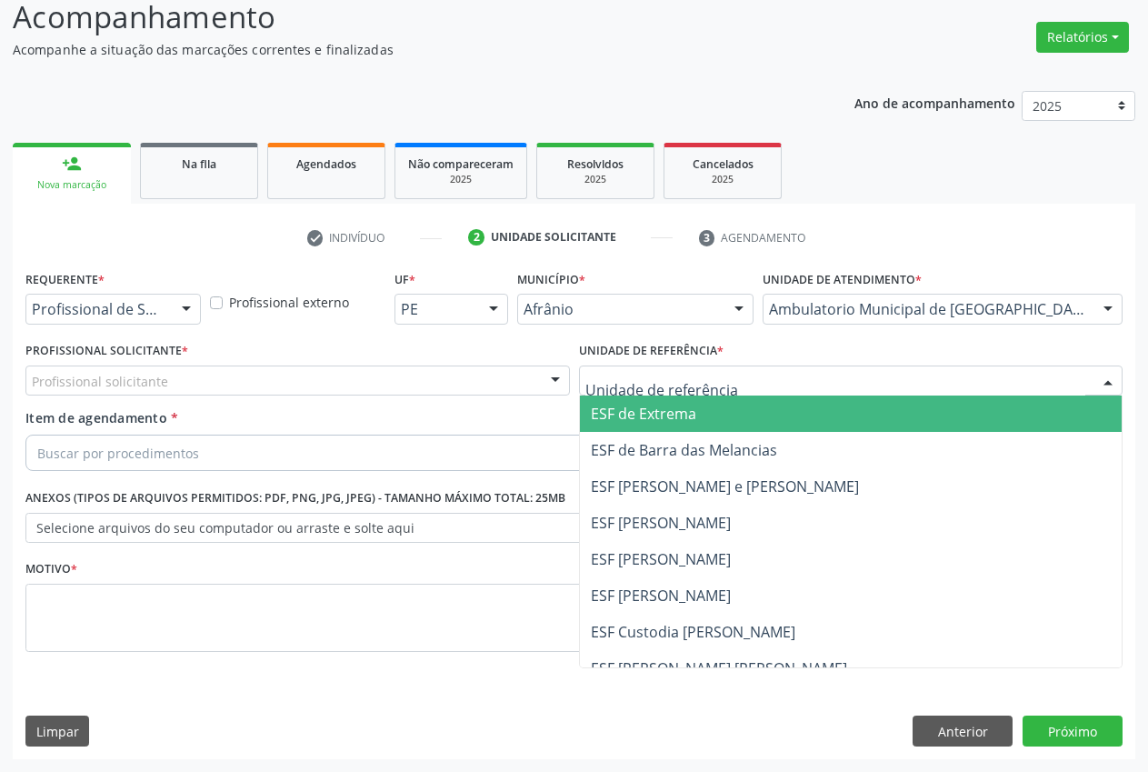
click at [766, 375] on div at bounding box center [851, 380] width 545 height 31
drag, startPoint x: 713, startPoint y: 423, endPoint x: 598, endPoint y: 403, distance: 116.3
click at [715, 423] on span "ESF de Extrema" at bounding box center [851, 413] width 543 height 36
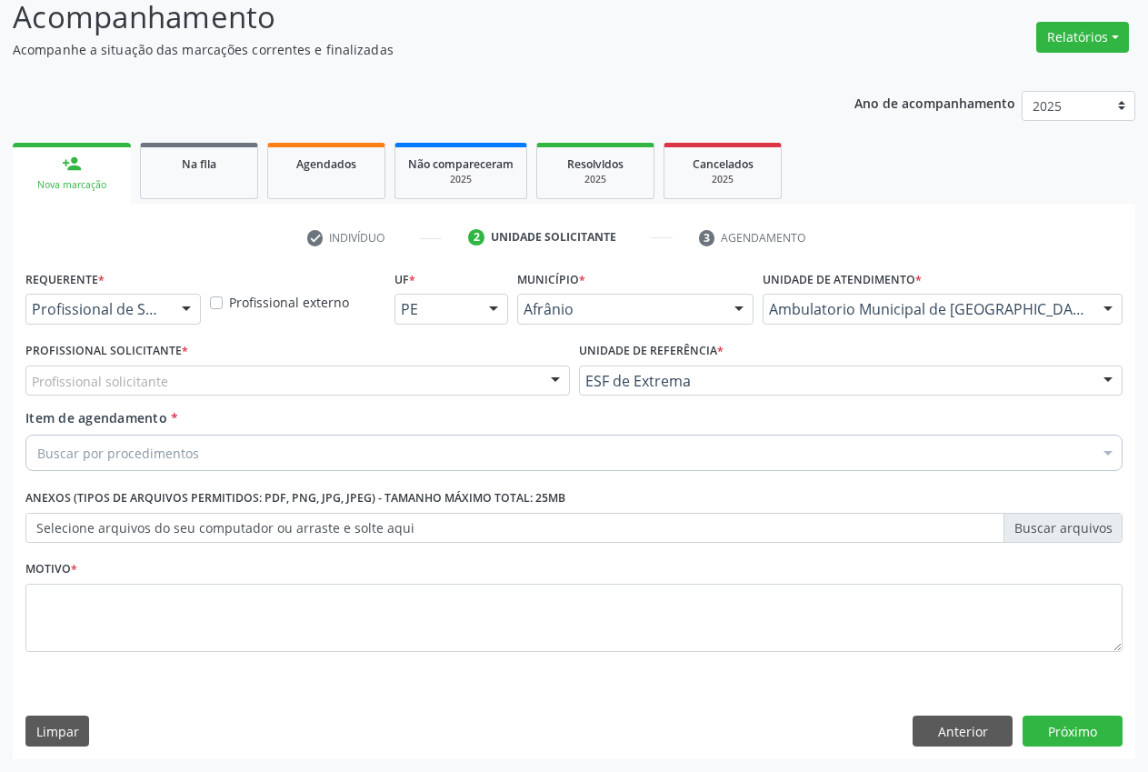
click at [536, 394] on div "Profissional solicitante" at bounding box center [297, 380] width 545 height 31
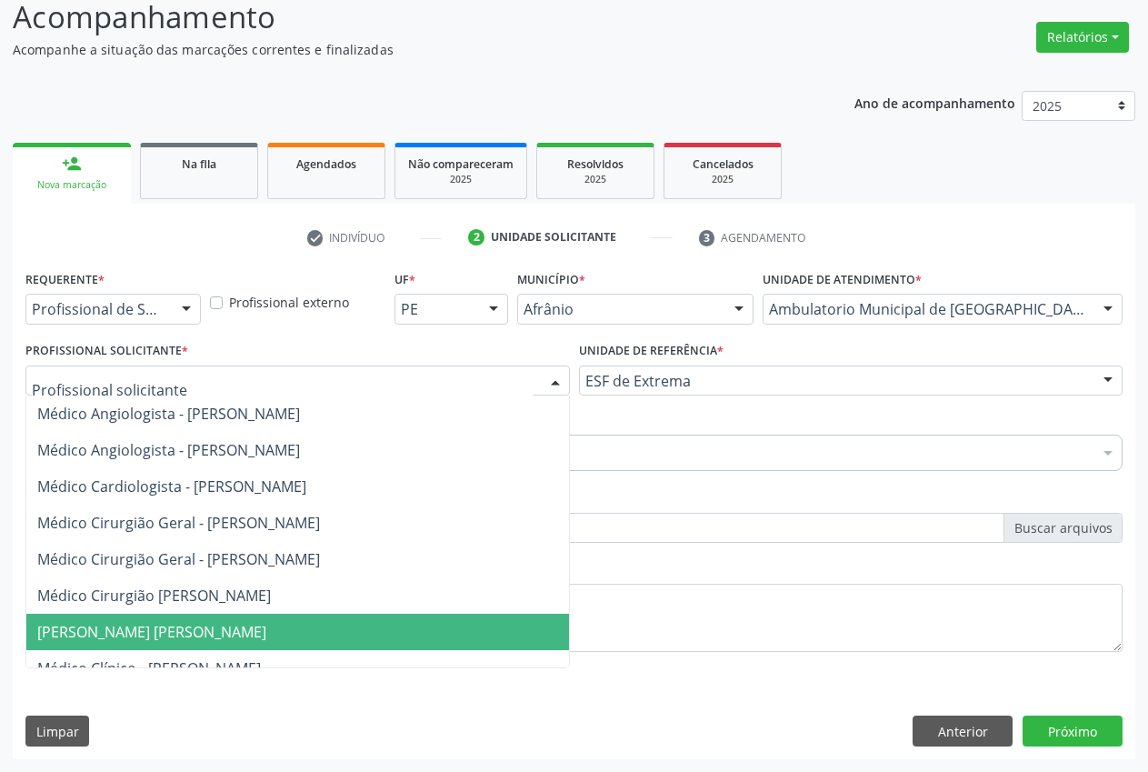
click at [196, 643] on span "[PERSON_NAME] [PERSON_NAME]" at bounding box center [317, 632] width 583 height 36
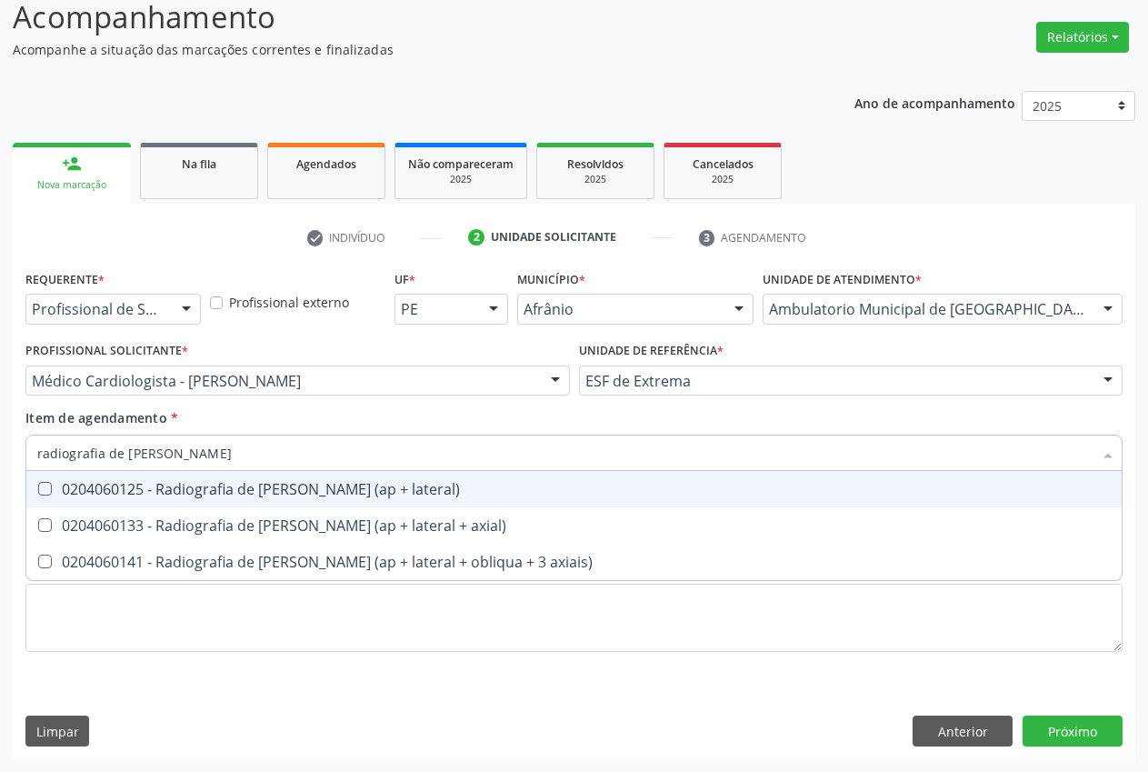
type input "radiografia de [PERSON_NAME]"
click at [214, 496] on div "0204060125 - Radiografia de [PERSON_NAME] (ap + lateral)" at bounding box center [574, 489] width 1074 height 15
checkbox lateral\) "true"
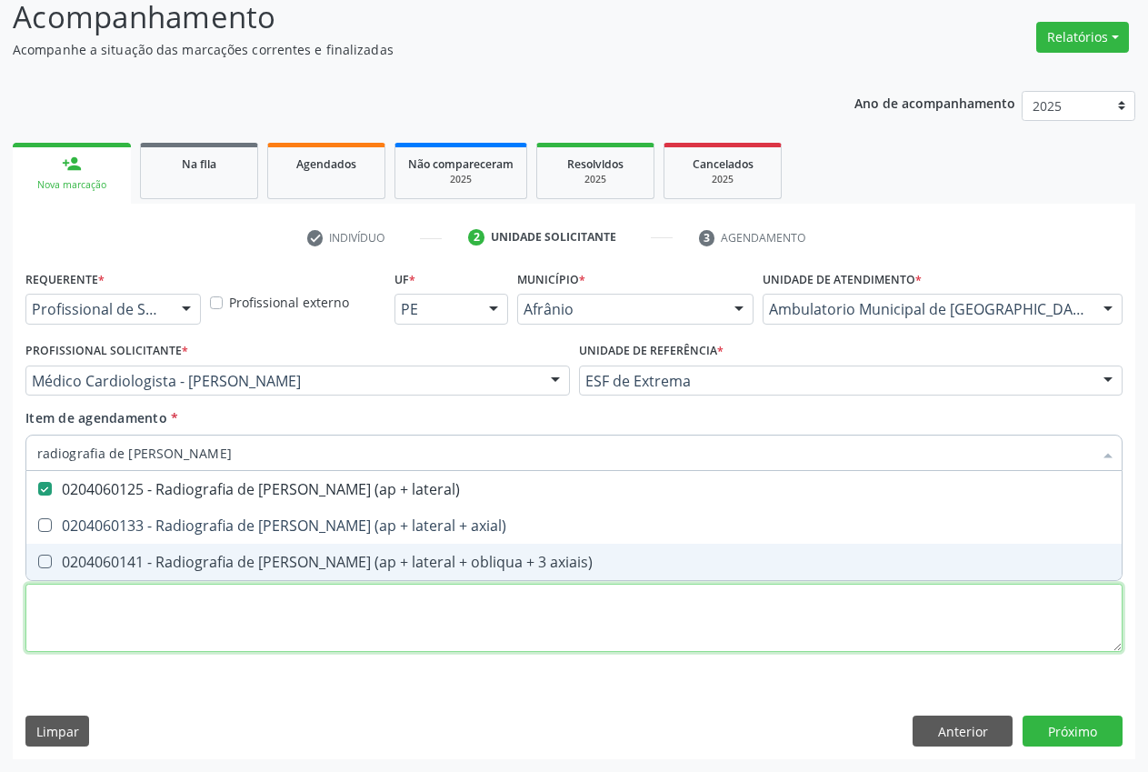
click at [218, 640] on div "Requerente * Profissional de Saúde Profissional de Saúde Paciente Nenhum result…" at bounding box center [573, 471] width 1097 height 412
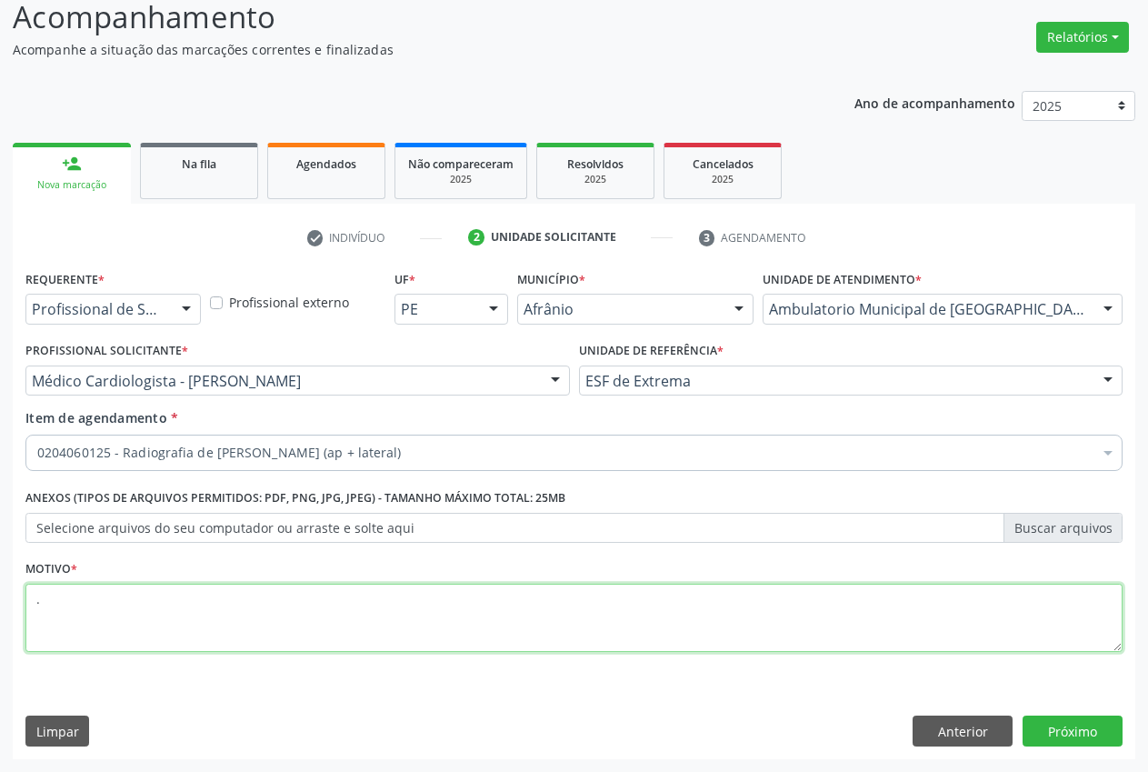
type textarea "."
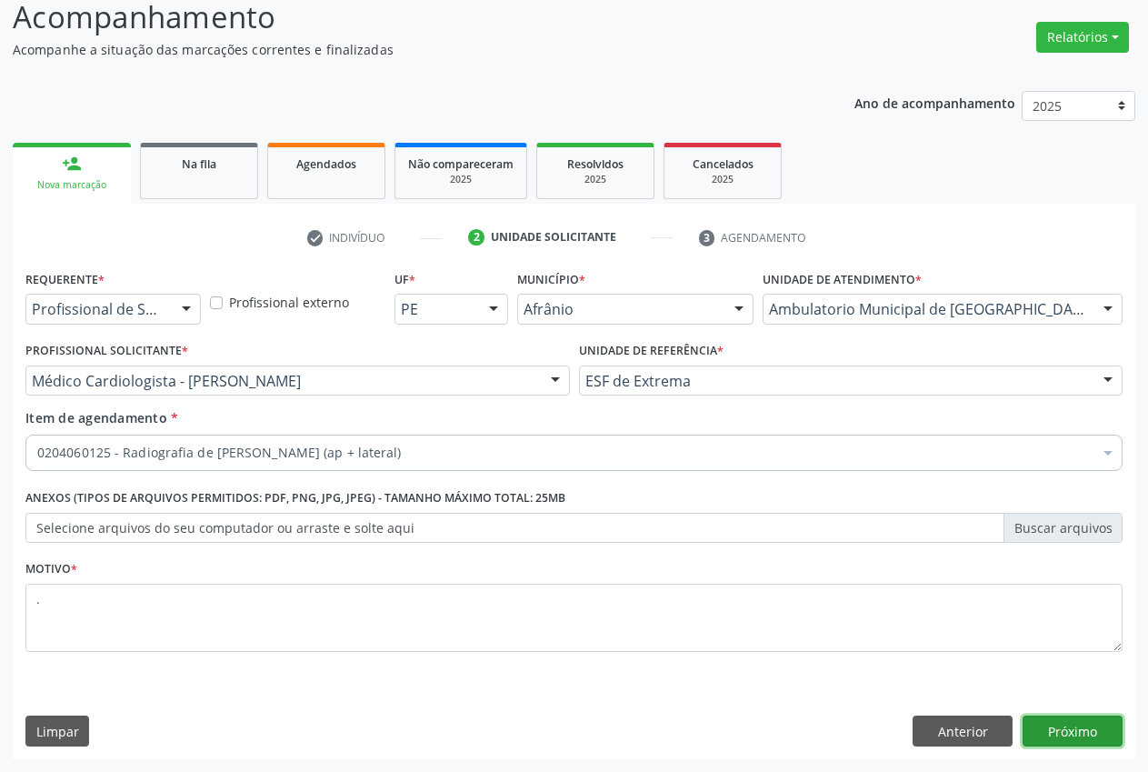
click at [1076, 738] on button "Próximo" at bounding box center [1073, 730] width 100 height 31
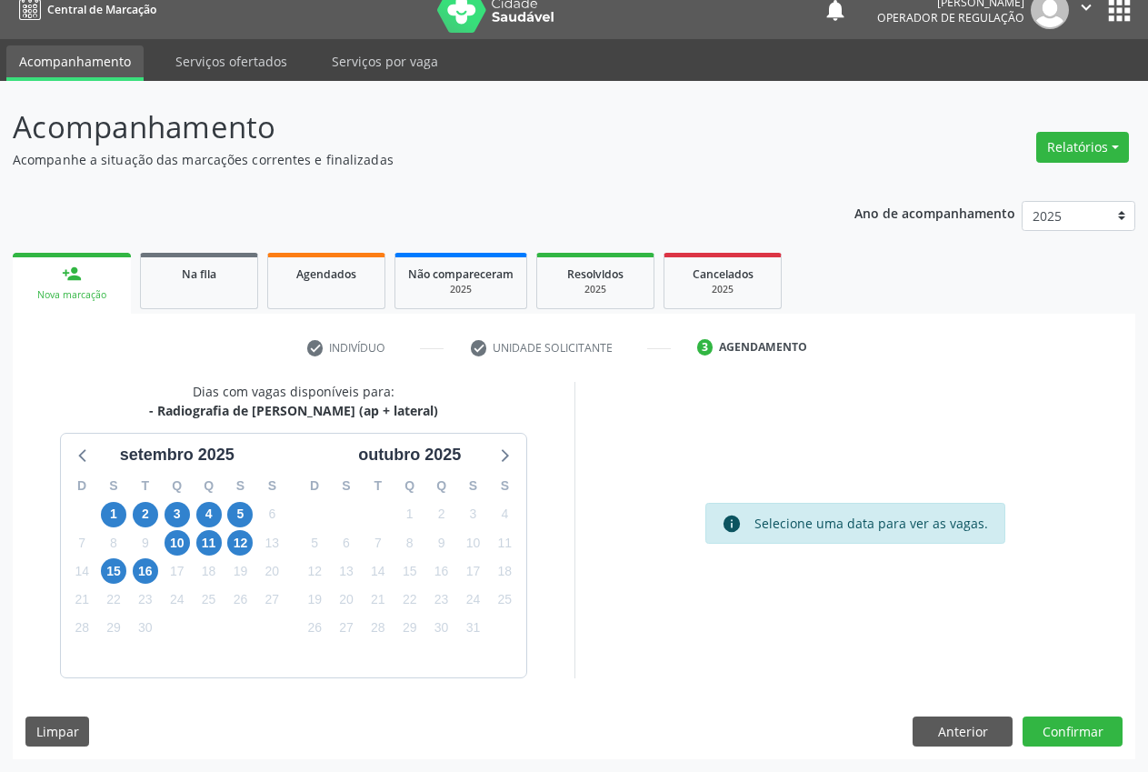
scroll to position [19, 0]
click at [236, 522] on span "5" at bounding box center [239, 514] width 25 height 25
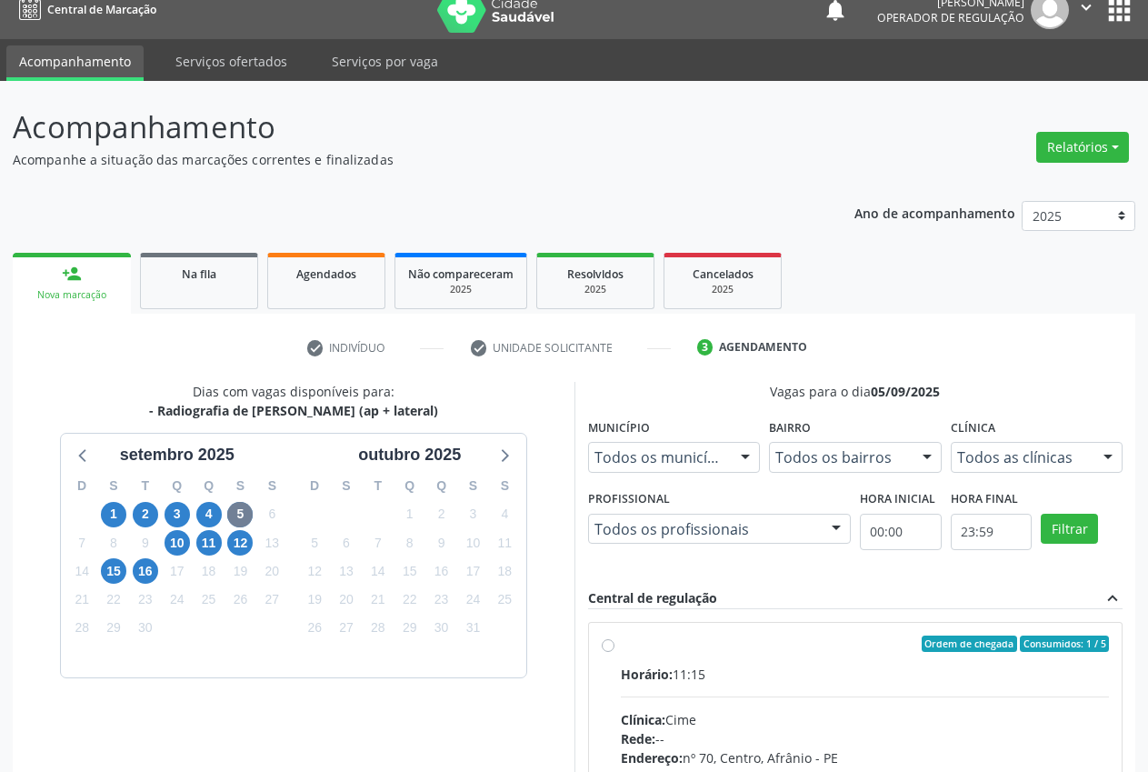
click at [1109, 462] on div at bounding box center [1107, 458] width 27 height 31
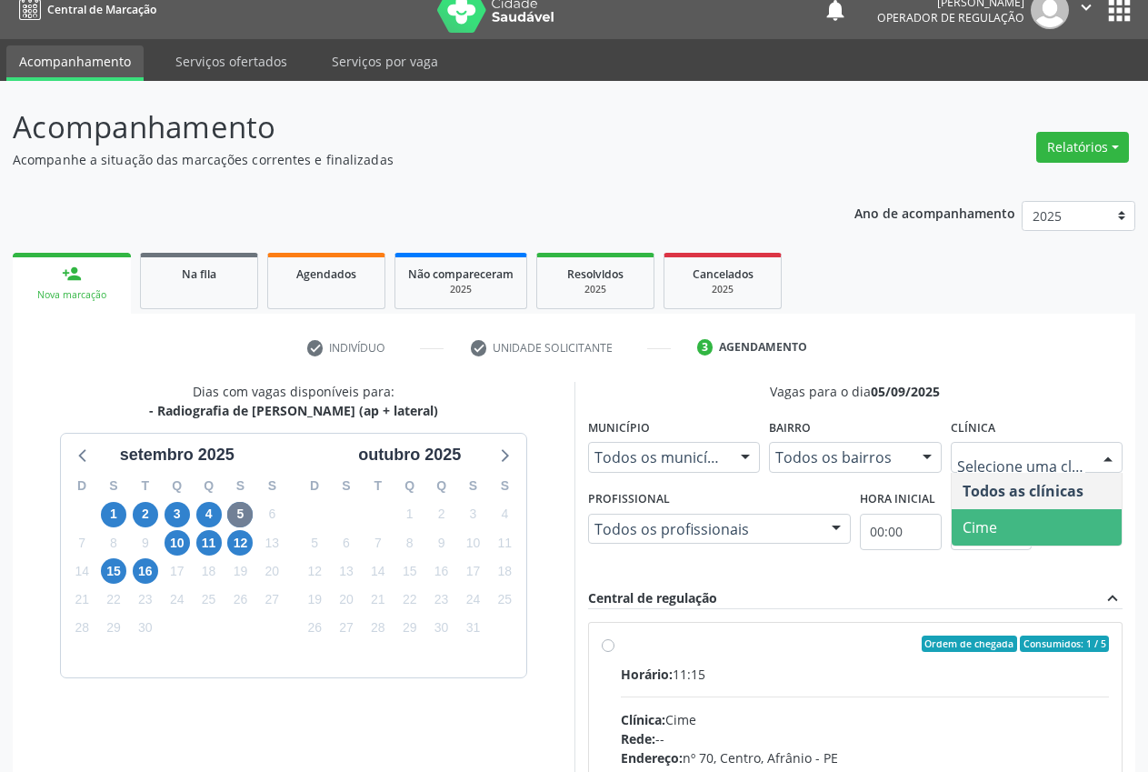
click at [1065, 519] on span "Cime" at bounding box center [1037, 527] width 171 height 36
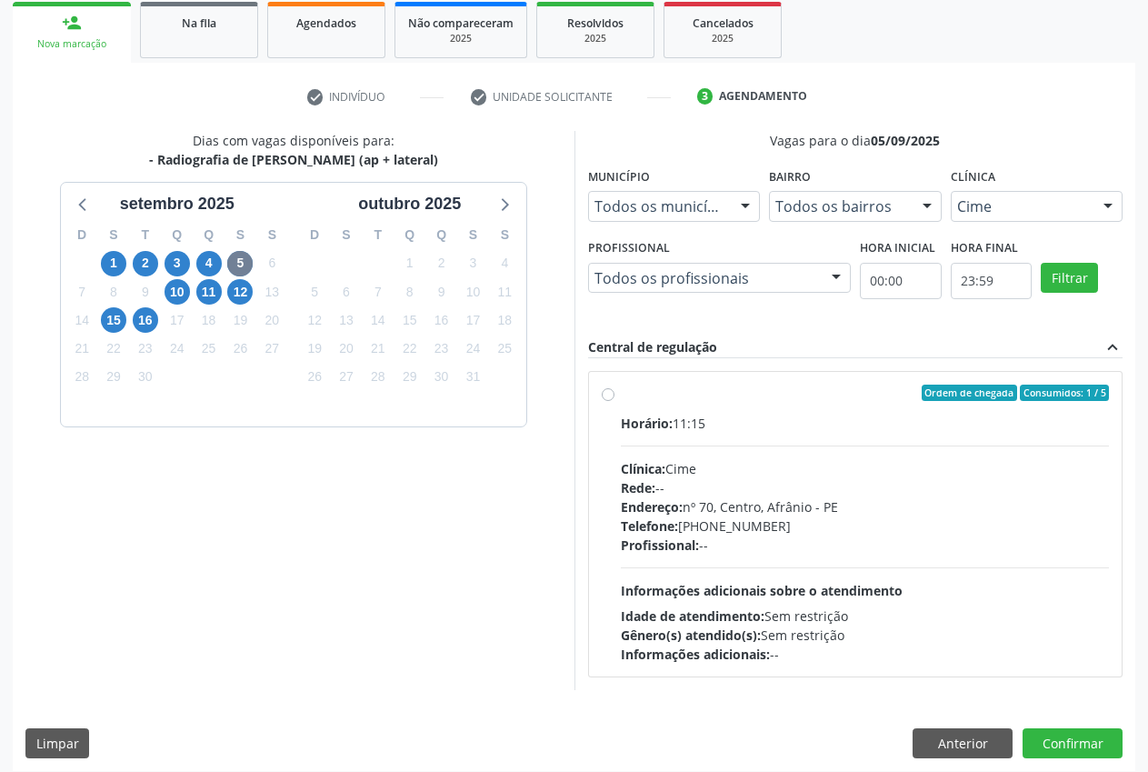
scroll to position [279, 0]
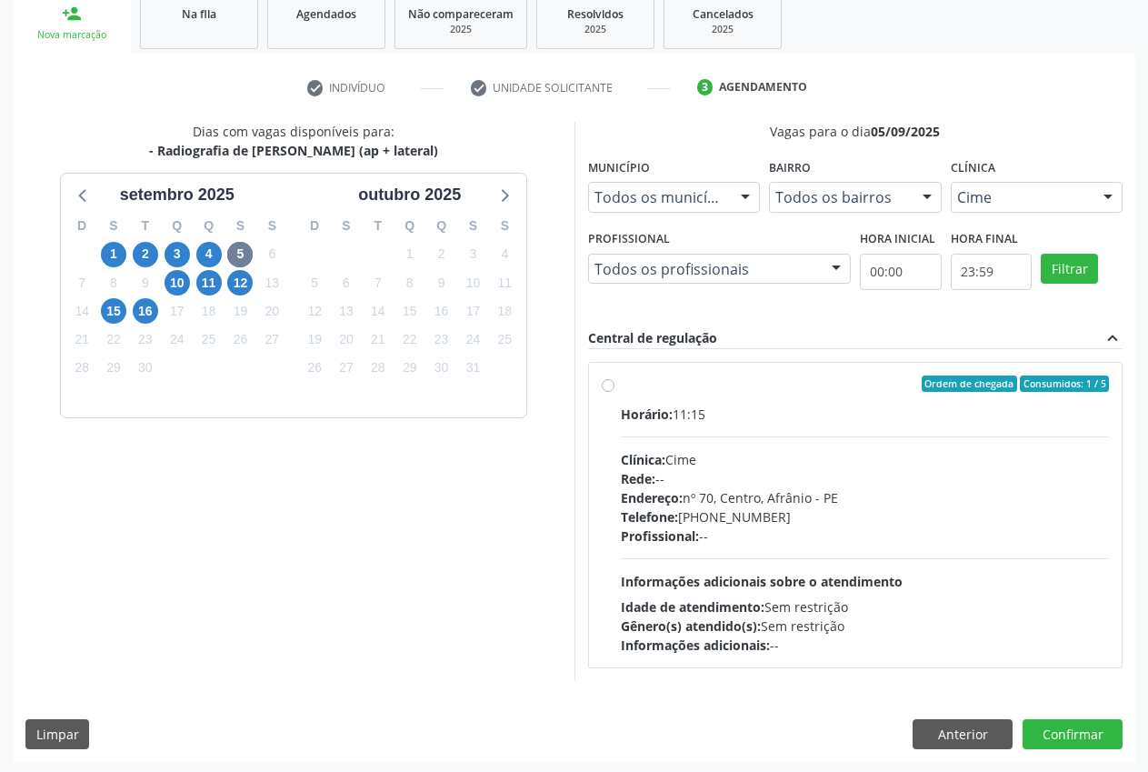
click at [621, 388] on label "Ordem de chegada Consumidos: 1 / 5 Horário: 11:15 Clínica: Cime Rede: -- Endere…" at bounding box center [865, 514] width 489 height 279
click at [611, 388] on input "Ordem de chegada Consumidos: 1 / 5 Horário: 11:15 Clínica: Cime Rede: -- Endere…" at bounding box center [608, 383] width 13 height 16
radio input "true"
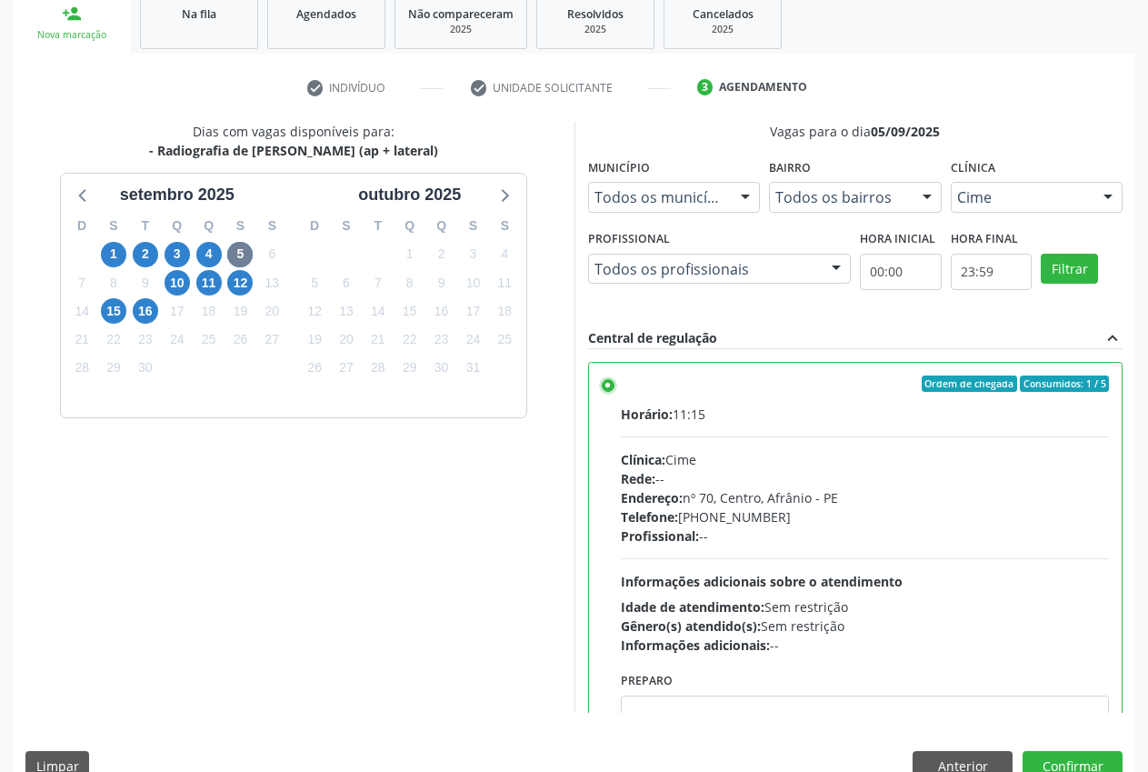
scroll to position [315, 0]
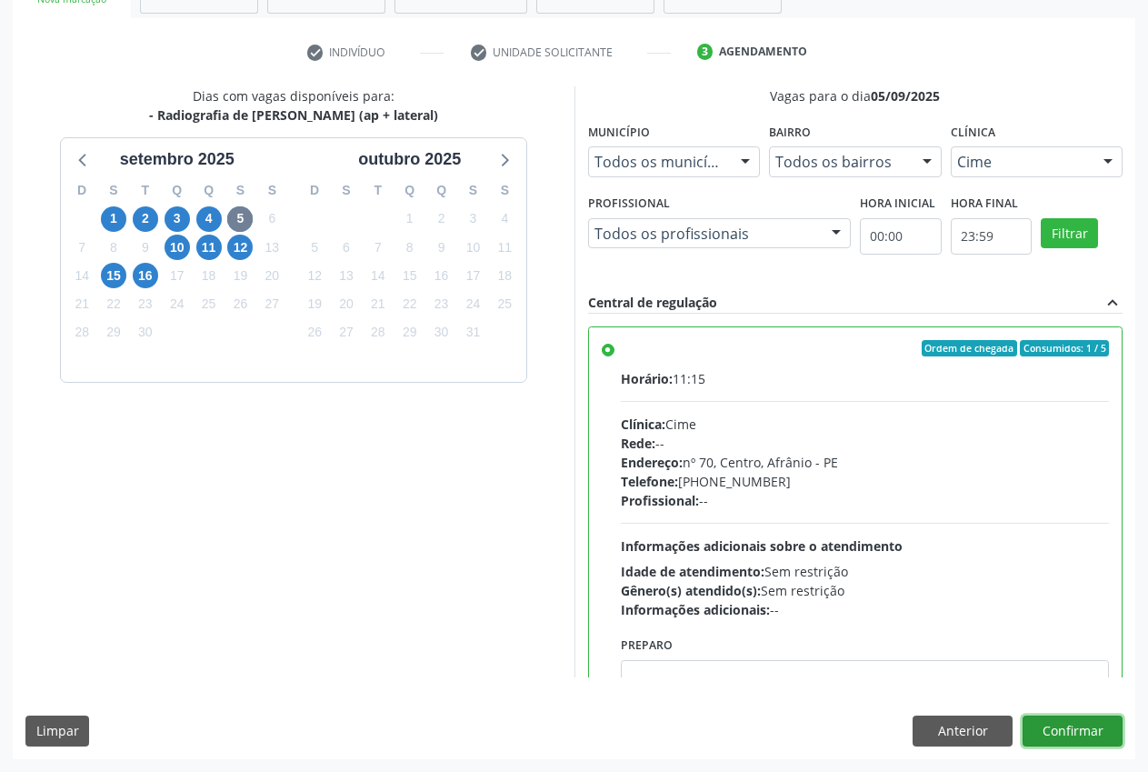
click at [1108, 723] on button "Confirmar" at bounding box center [1073, 730] width 100 height 31
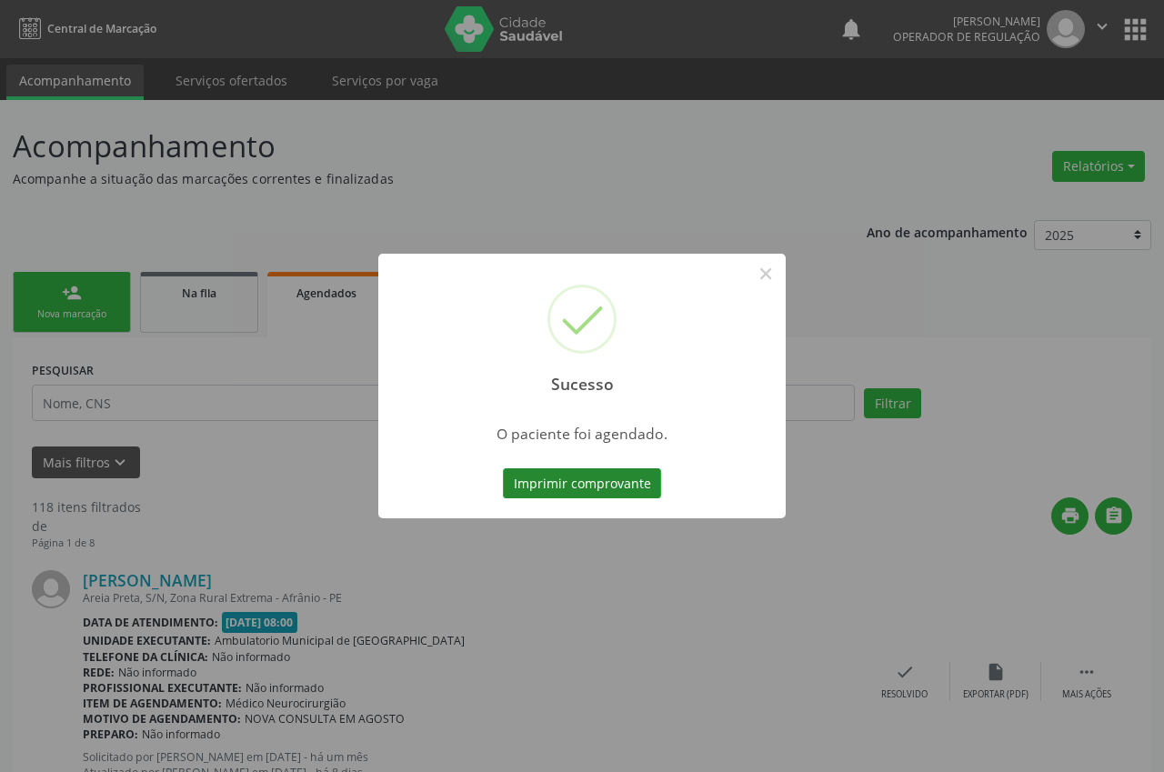
click at [624, 490] on button "Imprimir comprovante" at bounding box center [582, 483] width 158 height 31
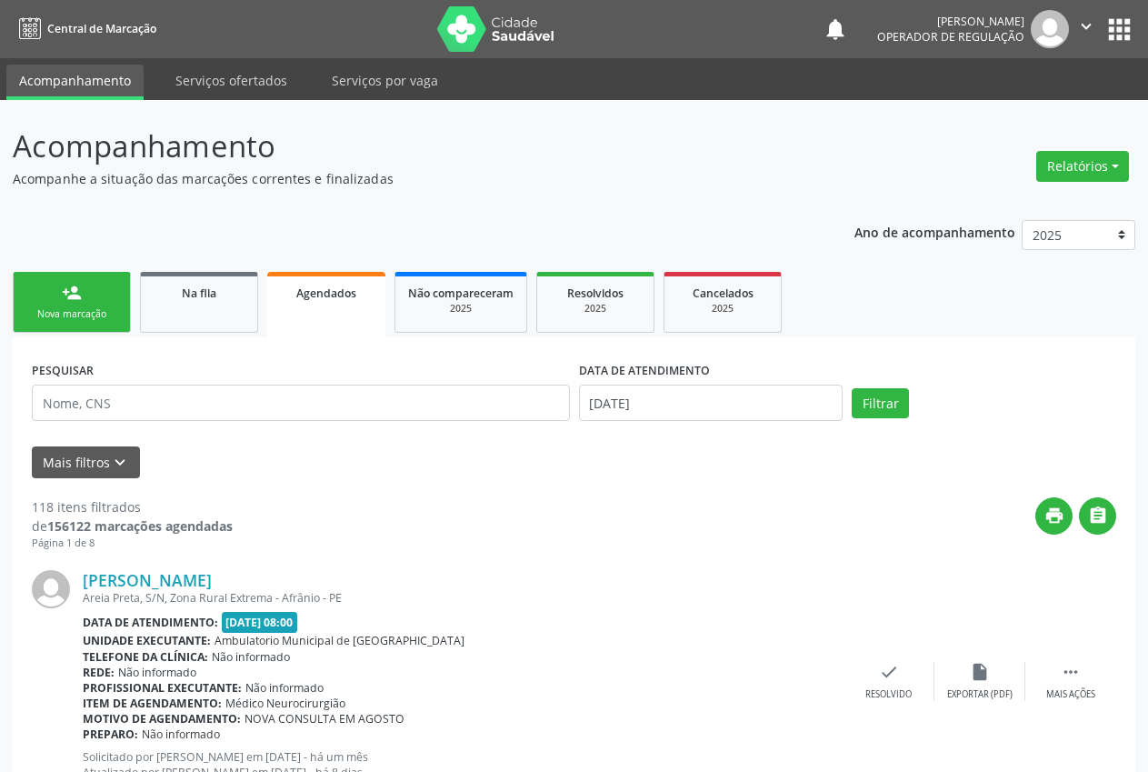
click at [89, 305] on link "person_add Nova marcação" at bounding box center [72, 302] width 118 height 61
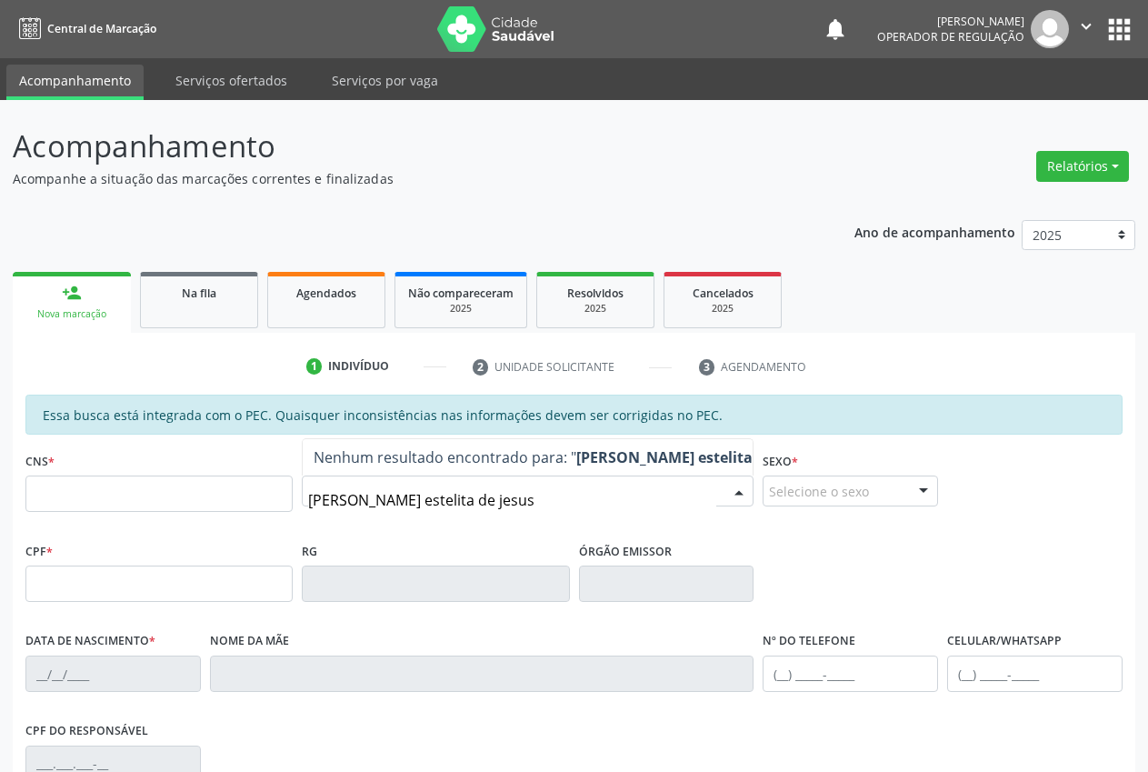
type input "[PERSON_NAME] estelita de jesus"
click at [539, 547] on div "RG" at bounding box center [435, 569] width 267 height 65
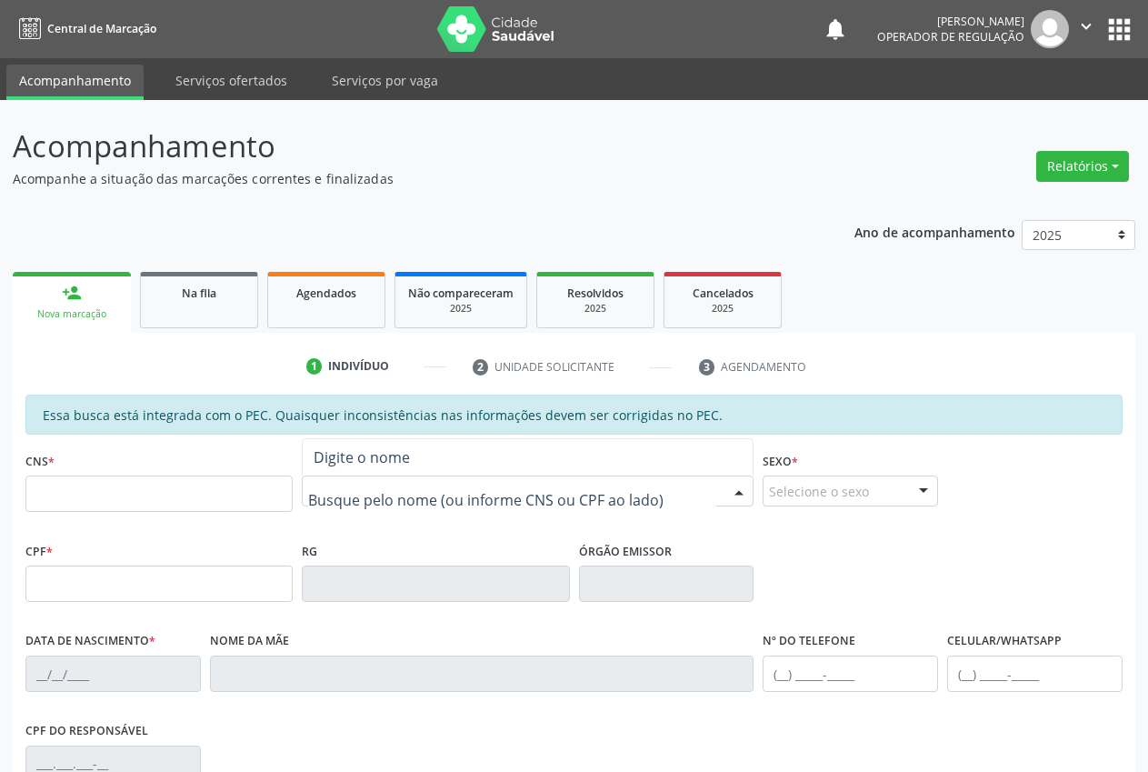
click at [353, 460] on span "Digite o nome" at bounding box center [362, 457] width 96 height 20
click at [186, 484] on input "text" at bounding box center [158, 493] width 267 height 36
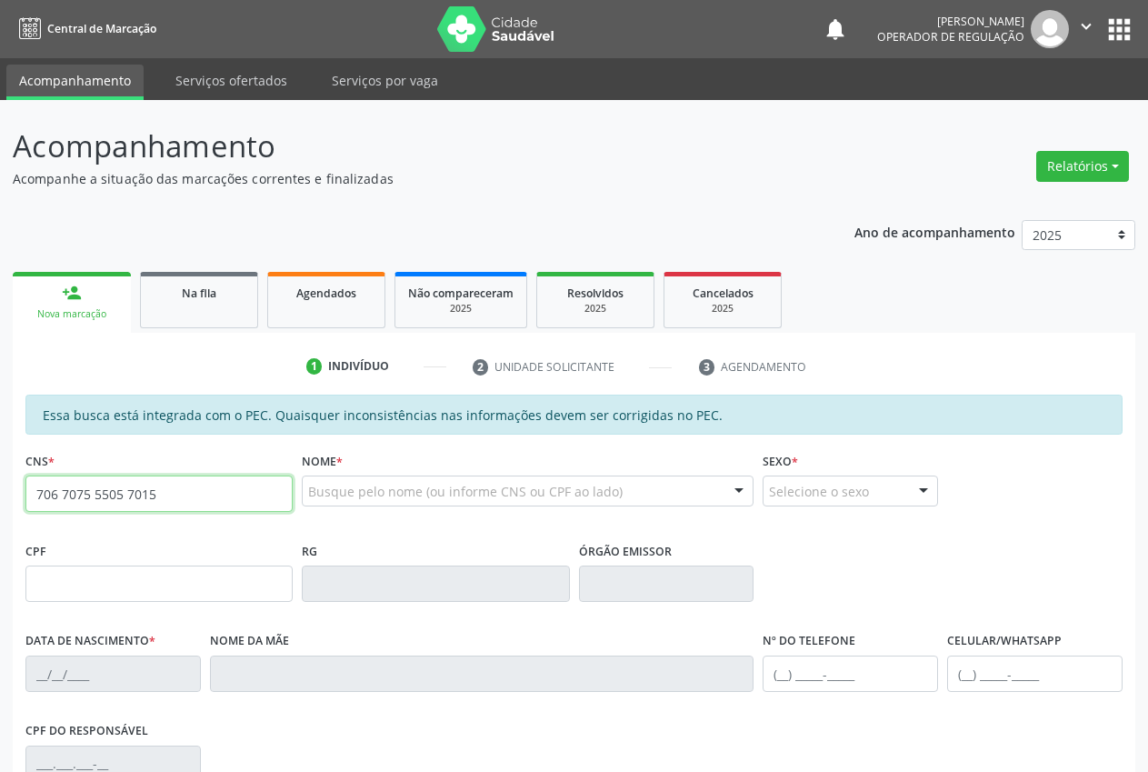
type input "706 7075 5505 7015"
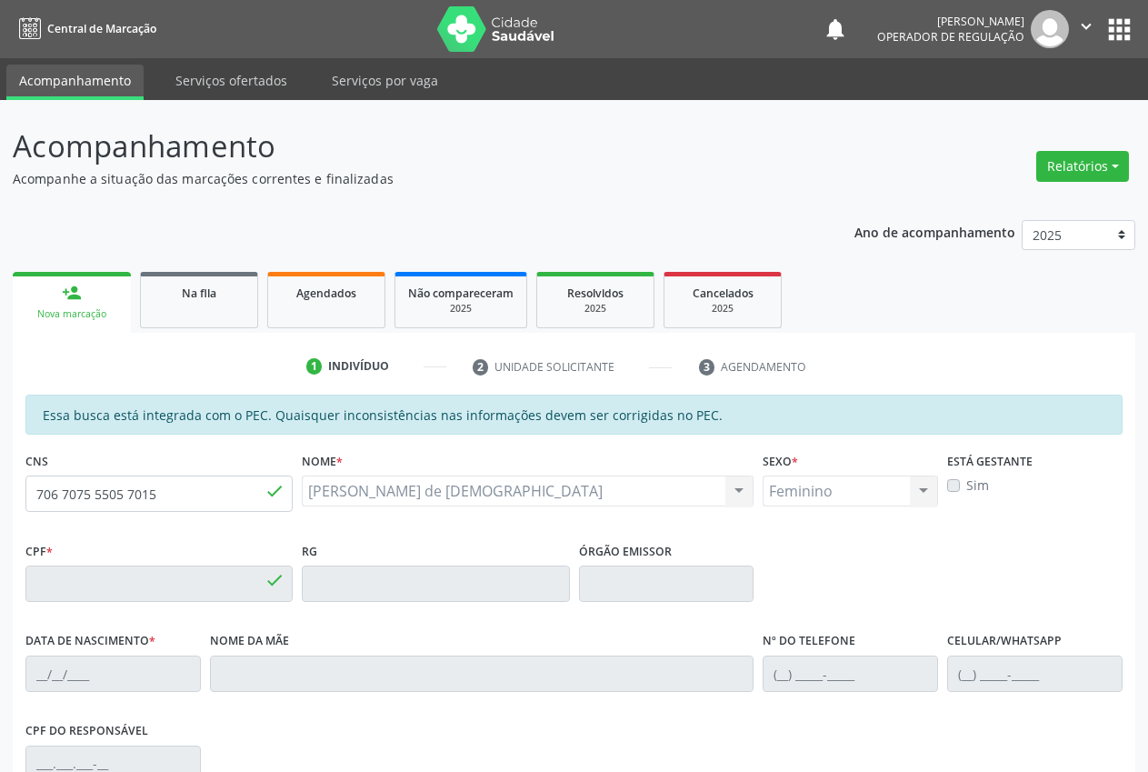
type input "022.853.244-21"
type input "[DATE]"
type input "[PERSON_NAME]"
type input "[PHONE_NUMBER]"
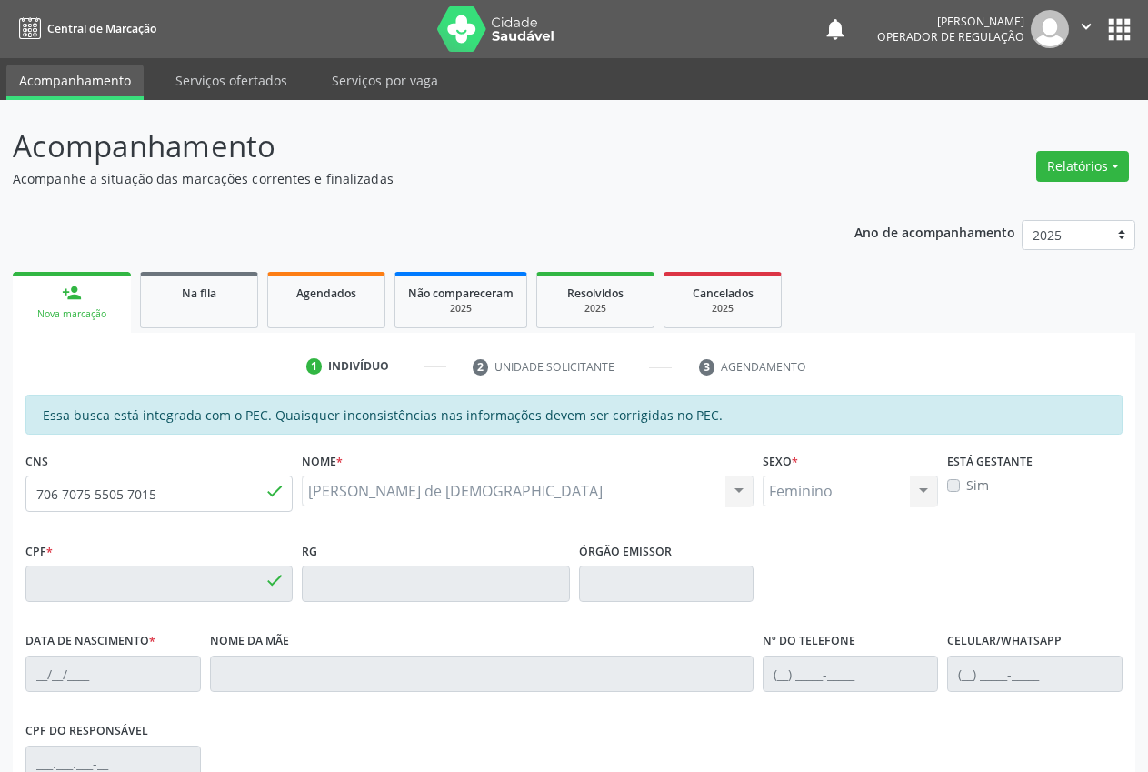
type input "S/N"
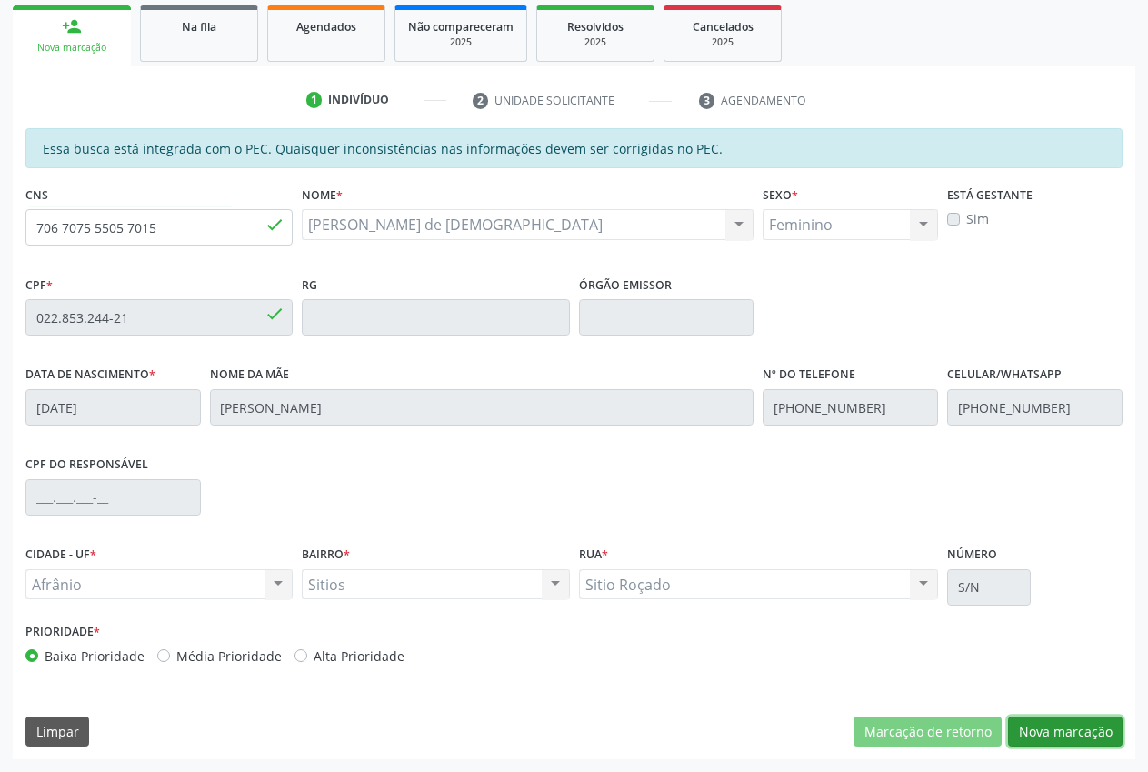
click at [1081, 738] on button "Nova marcação" at bounding box center [1065, 731] width 115 height 31
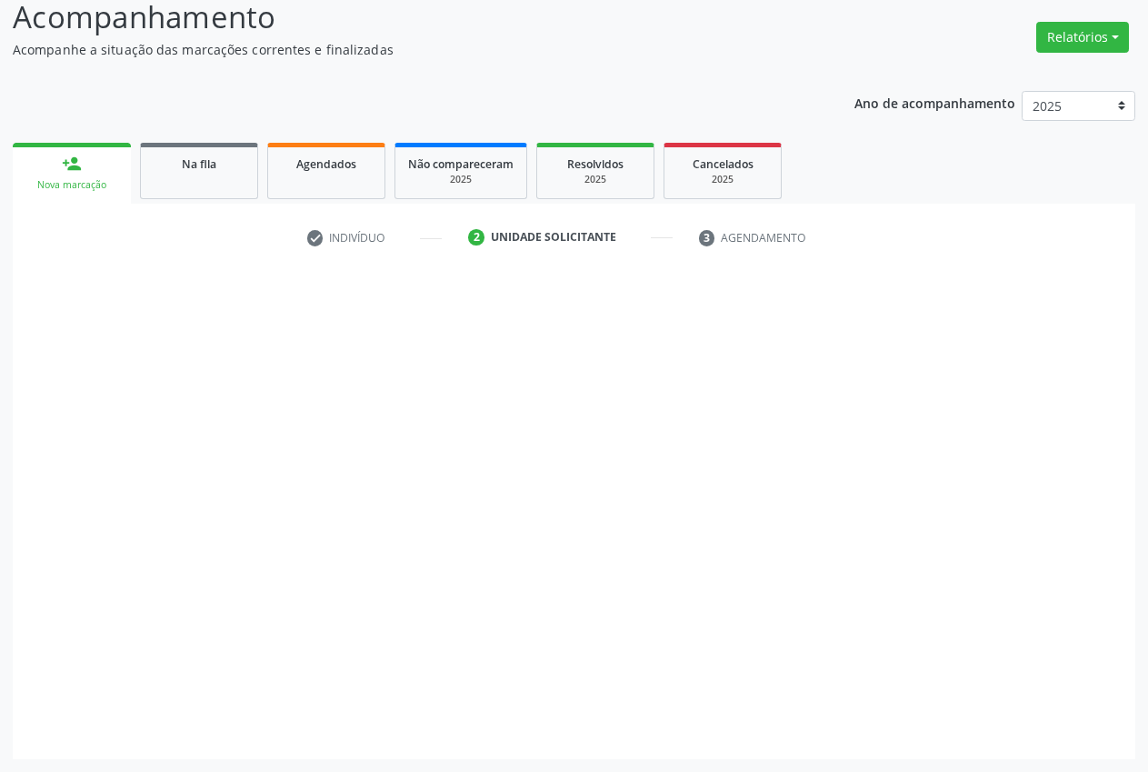
scroll to position [129, 0]
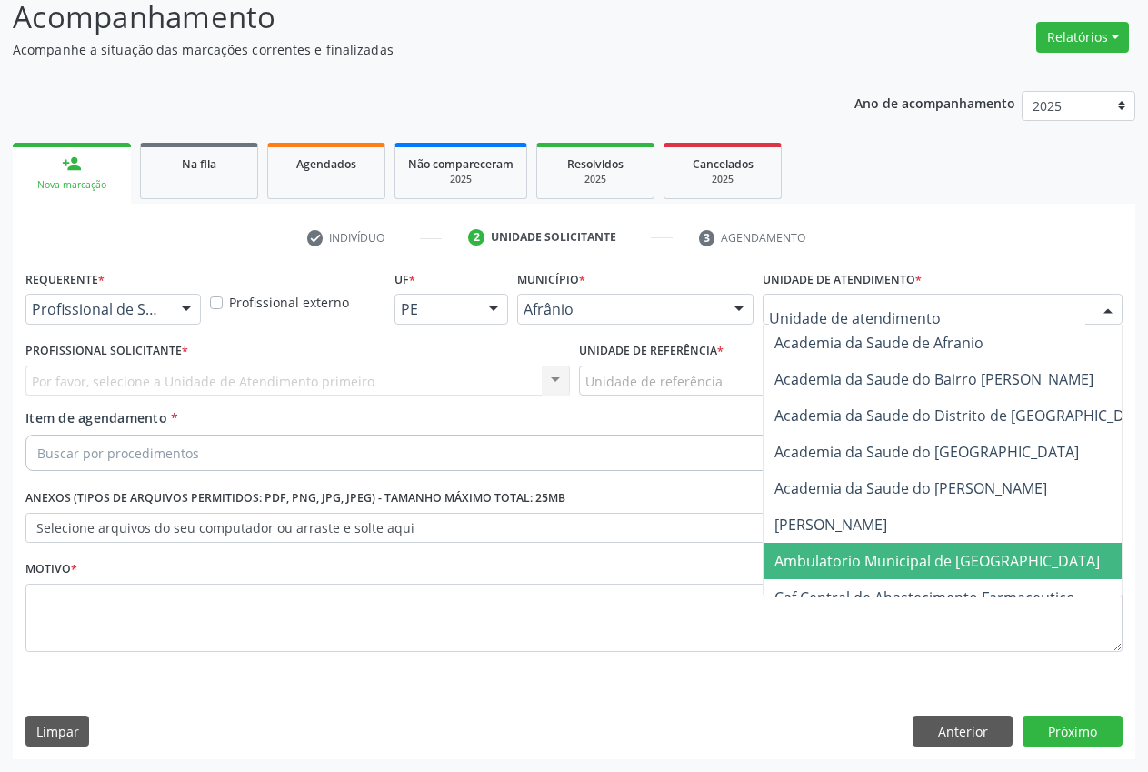
click at [820, 553] on span "Ambulatorio Municipal de [GEOGRAPHIC_DATA]" at bounding box center [937, 561] width 325 height 20
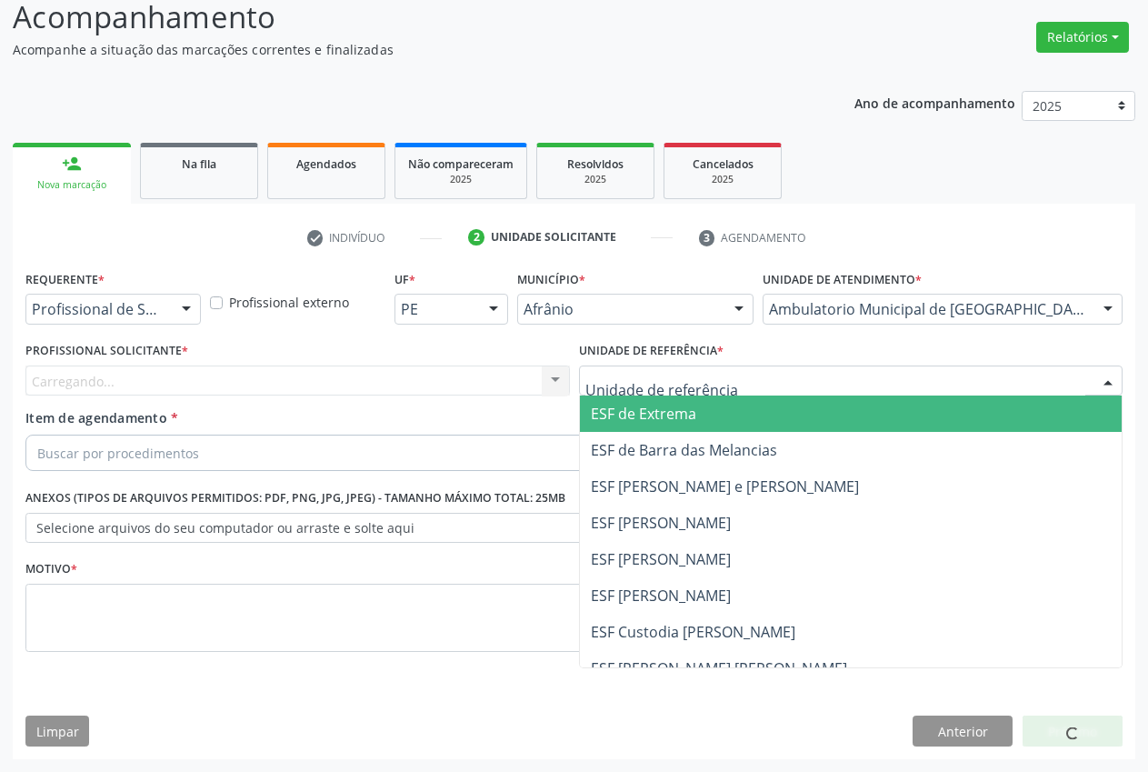
drag, startPoint x: 710, startPoint y: 372, endPoint x: 715, endPoint y: 381, distance: 10.6
click at [667, 422] on span "ESF de Extrema" at bounding box center [643, 414] width 105 height 20
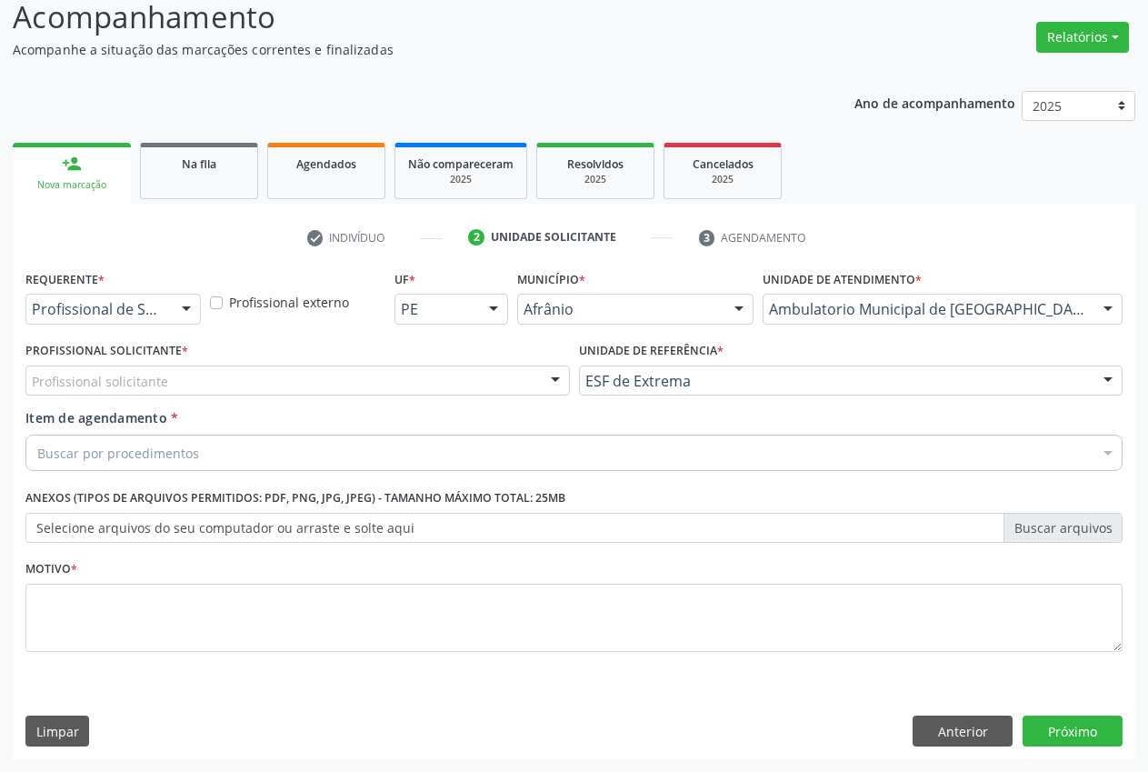
click at [484, 389] on div "Profissional solicitante" at bounding box center [297, 380] width 545 height 31
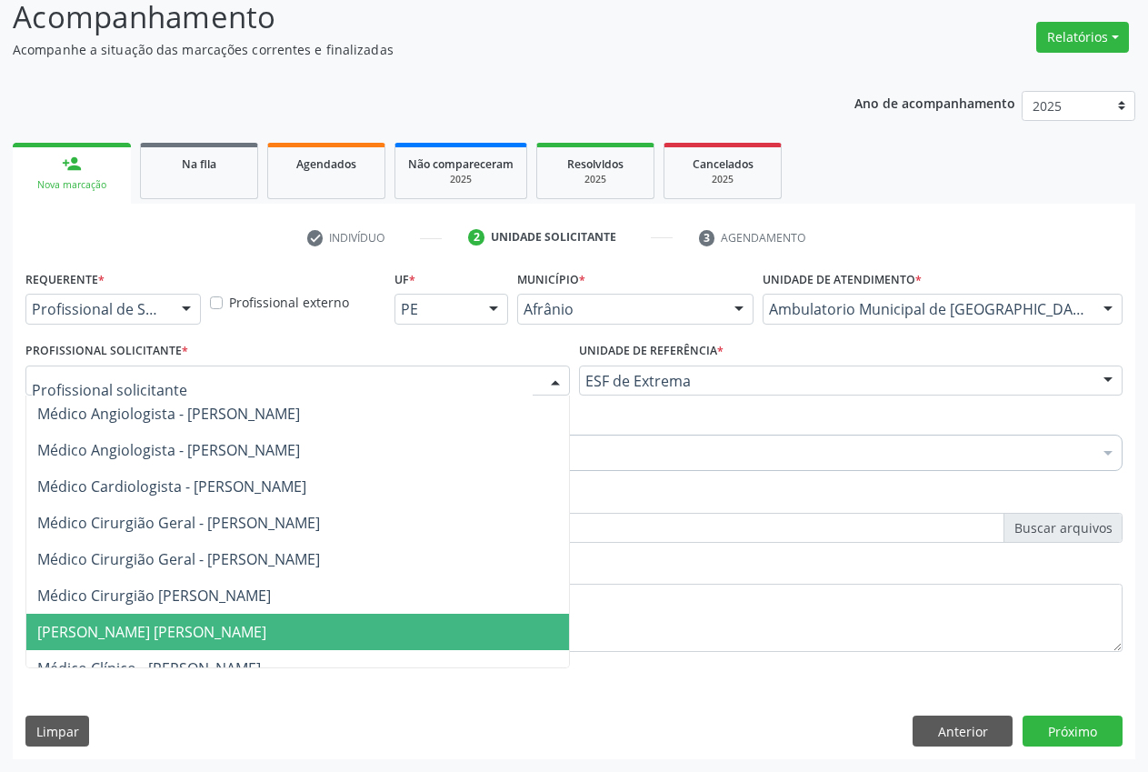
click at [147, 645] on span "[PERSON_NAME] [PERSON_NAME]" at bounding box center [317, 632] width 583 height 36
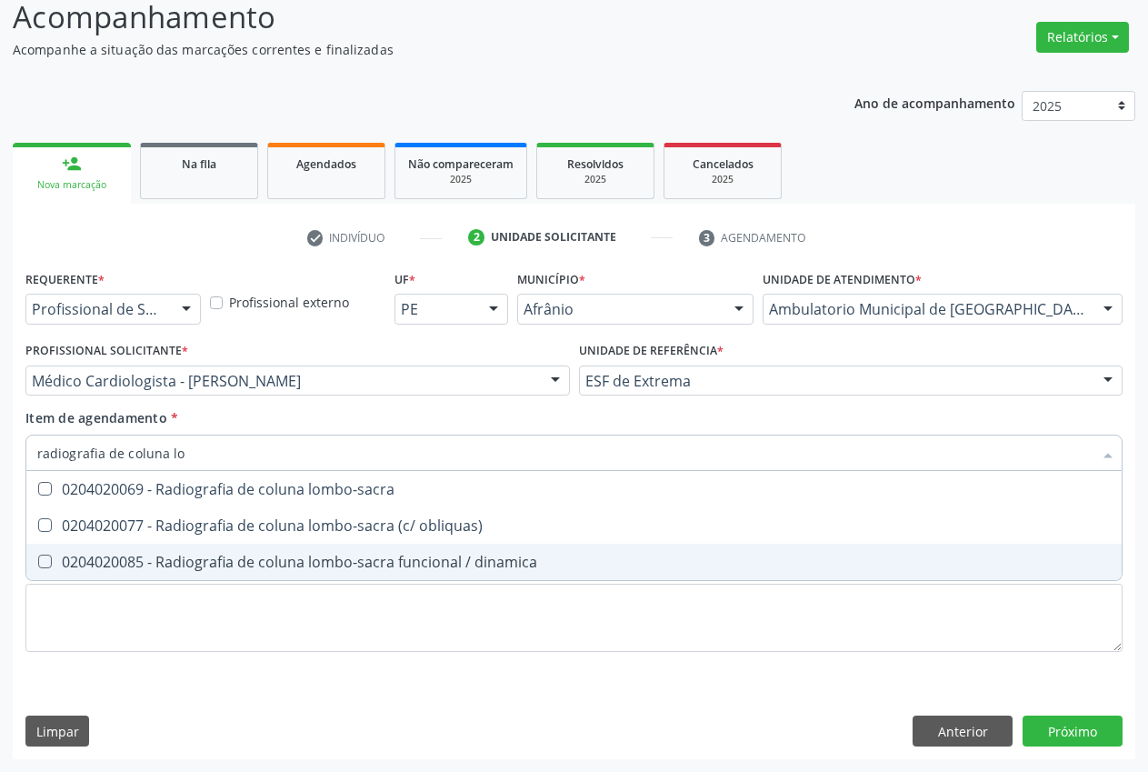
type input "radiografia de [PERSON_NAME]"
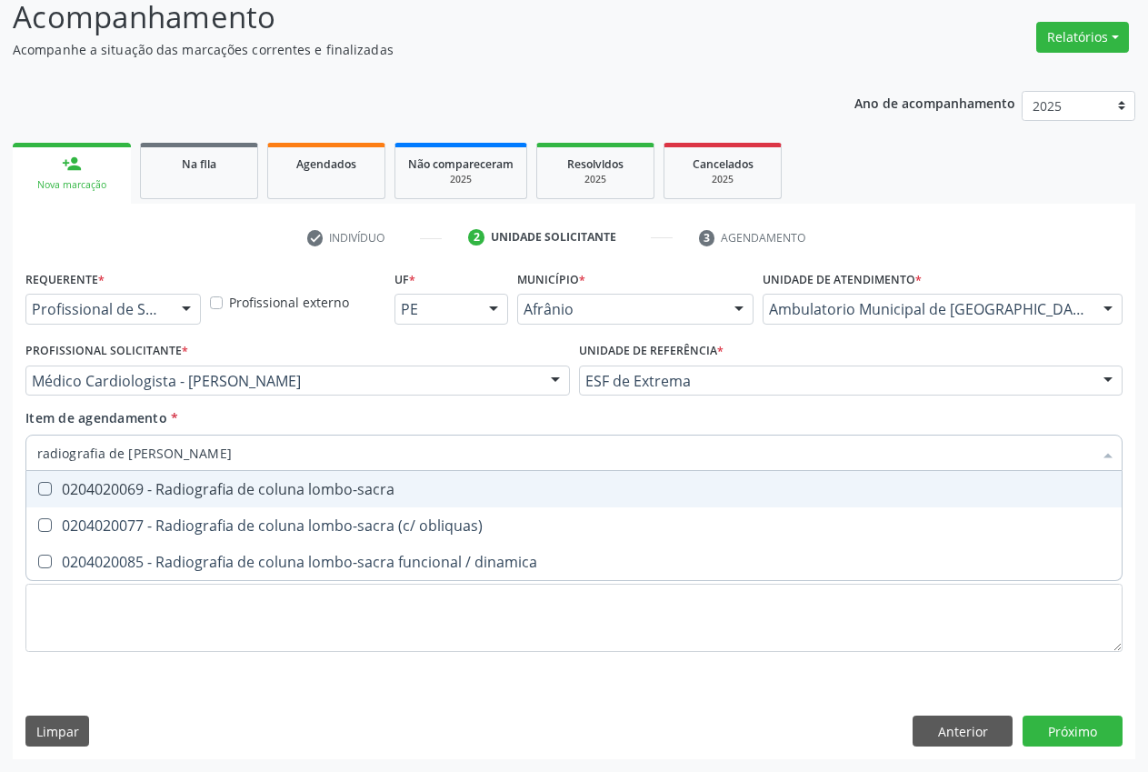
click at [355, 493] on div "0204020069 - Radiografia de coluna lombo-sacra" at bounding box center [574, 489] width 1074 height 15
checkbox lombo-sacra "true"
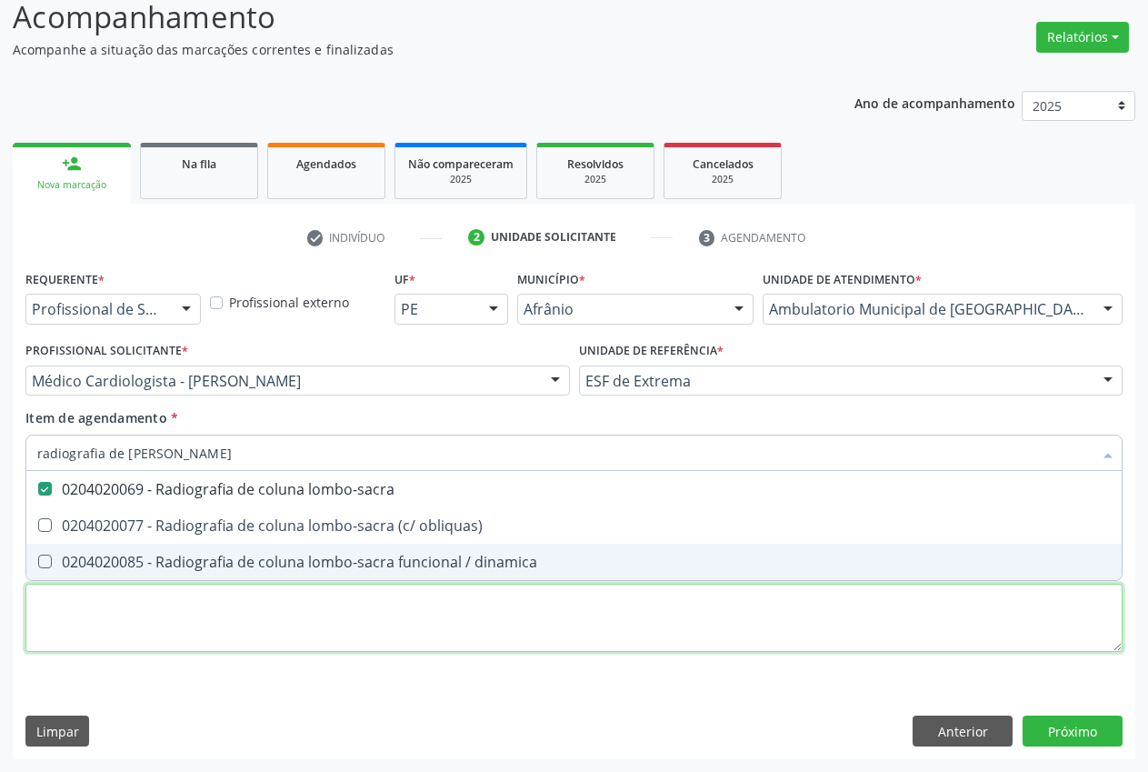
click at [212, 625] on div "Requerente * Profissional de Saúde Profissional de Saúde Paciente Nenhum result…" at bounding box center [573, 471] width 1097 height 412
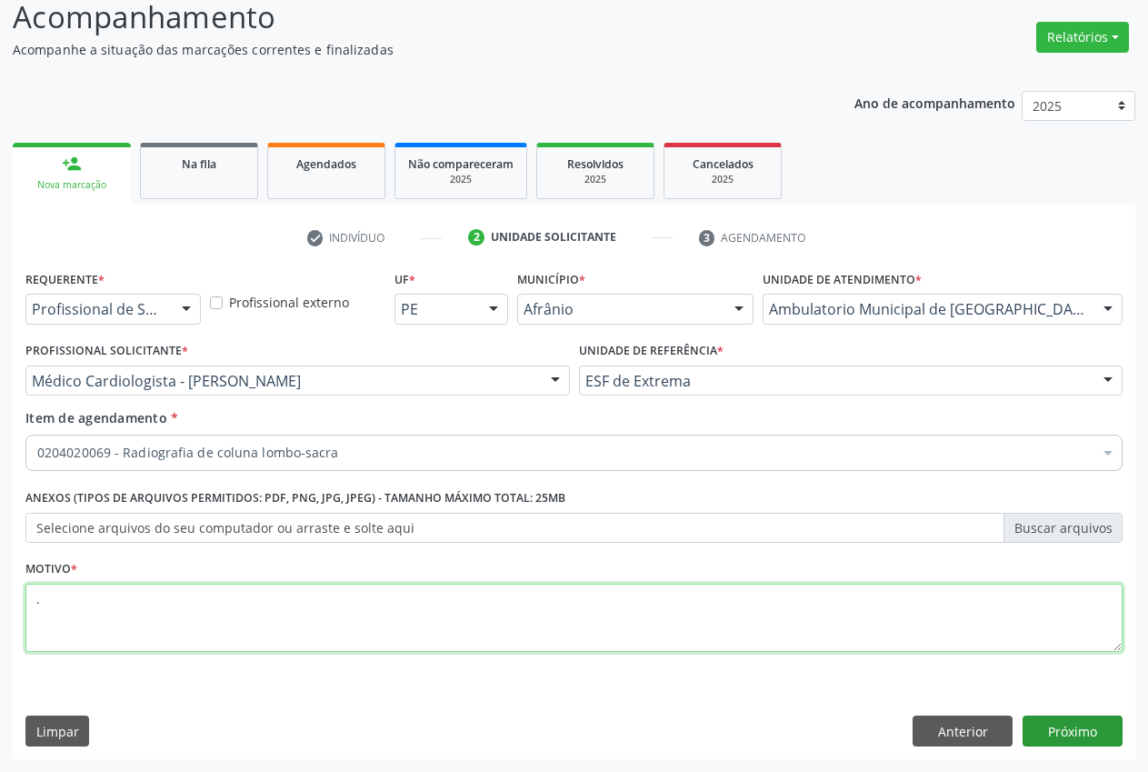
type textarea "."
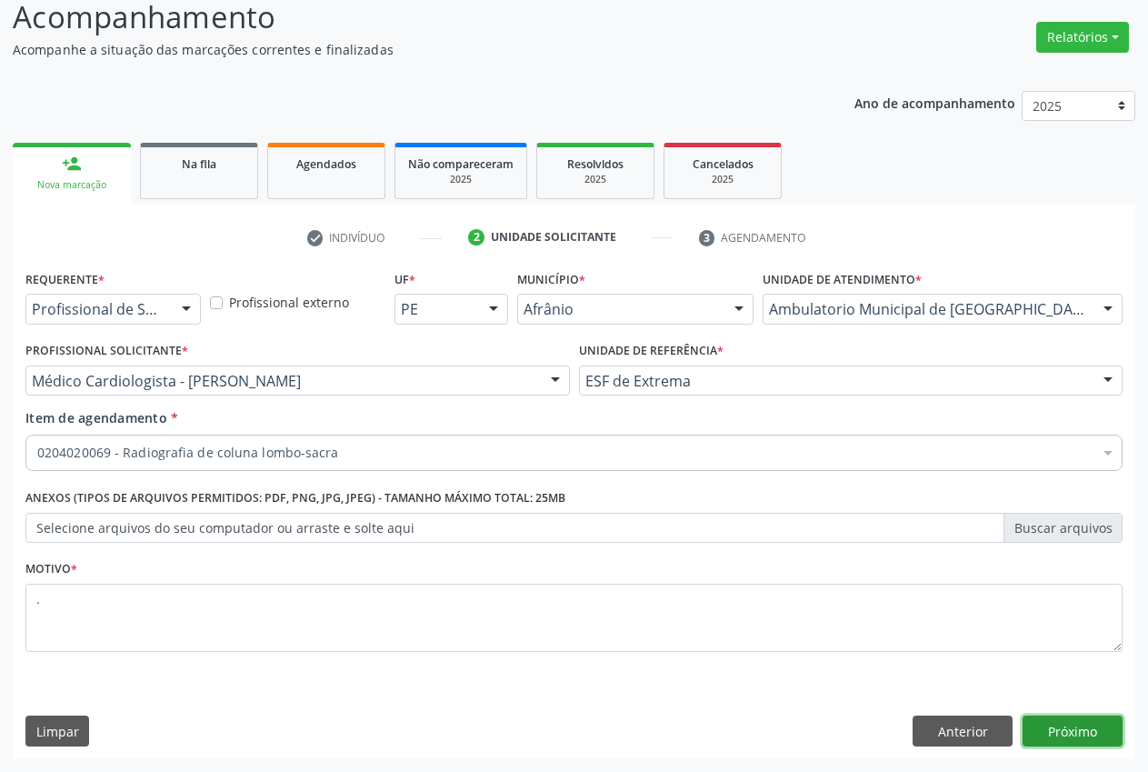
click at [1094, 745] on button "Próximo" at bounding box center [1073, 730] width 100 height 31
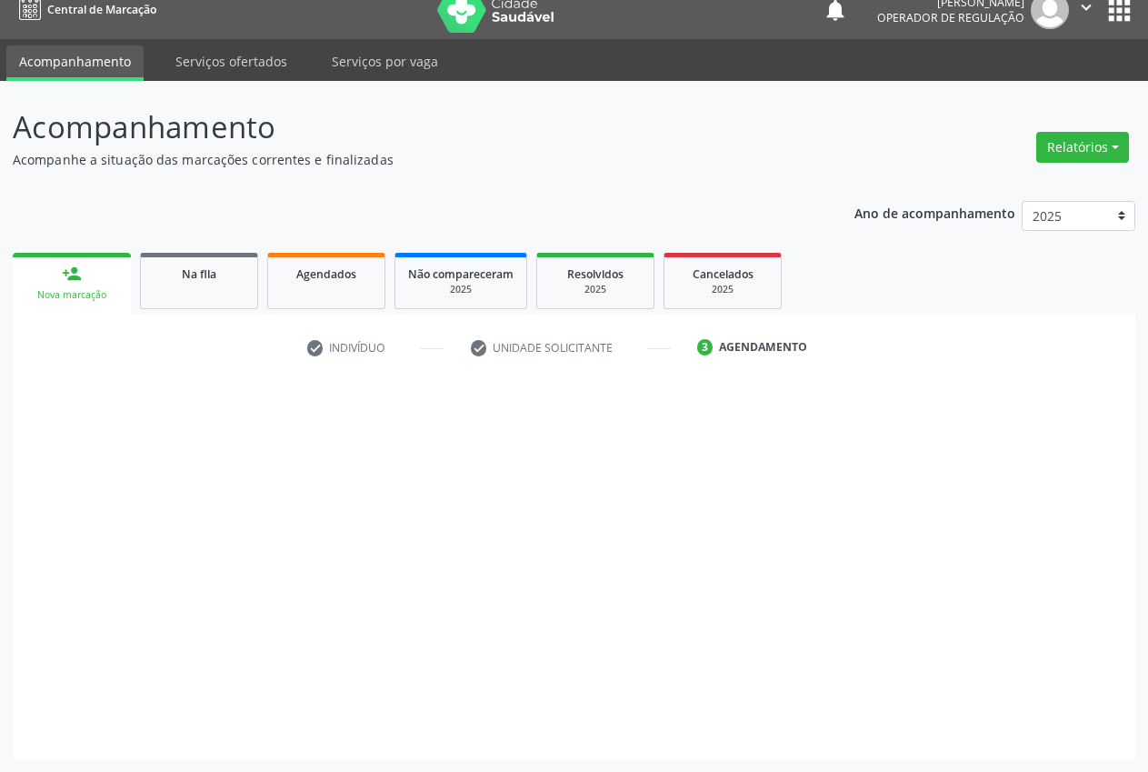
scroll to position [19, 0]
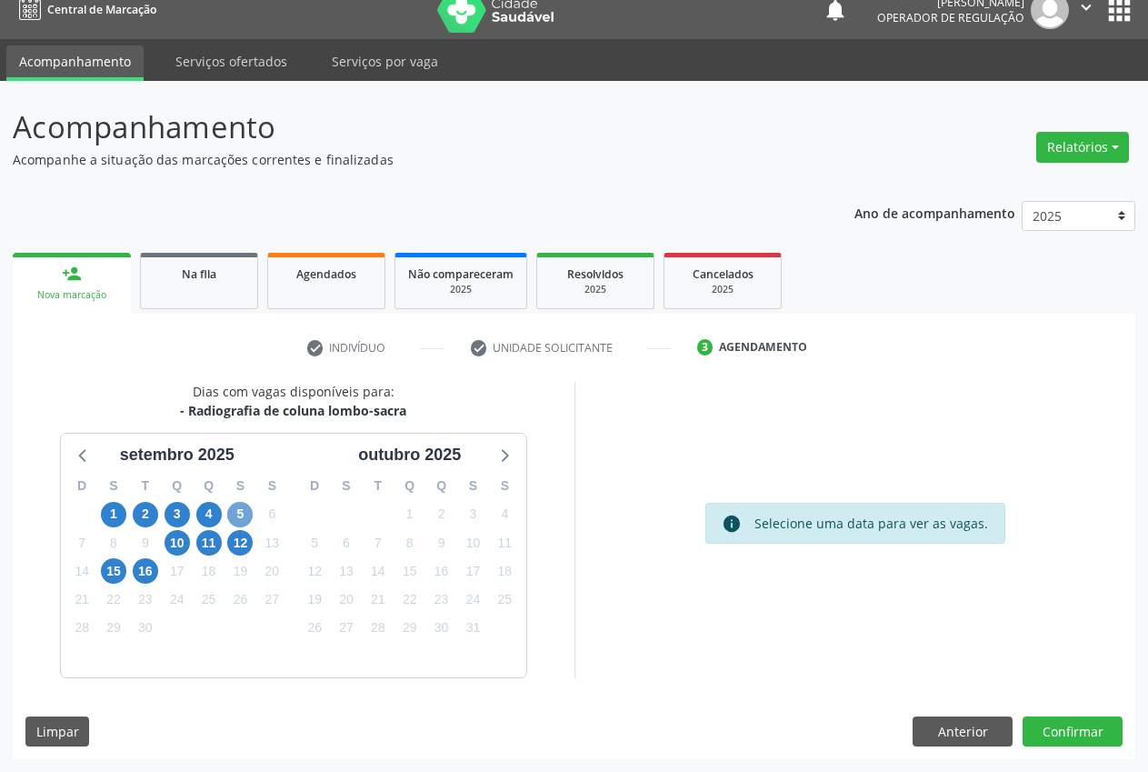
click at [236, 518] on span "5" at bounding box center [239, 514] width 25 height 25
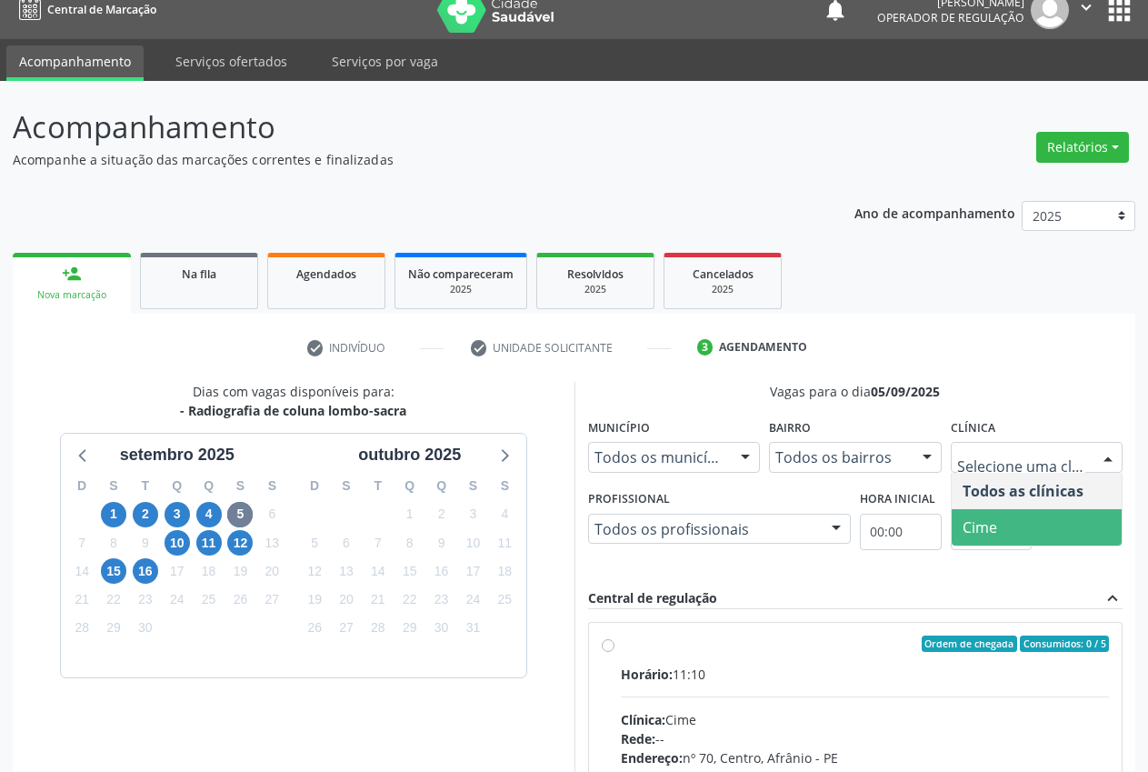
click at [997, 527] on span "Cime" at bounding box center [1037, 527] width 171 height 36
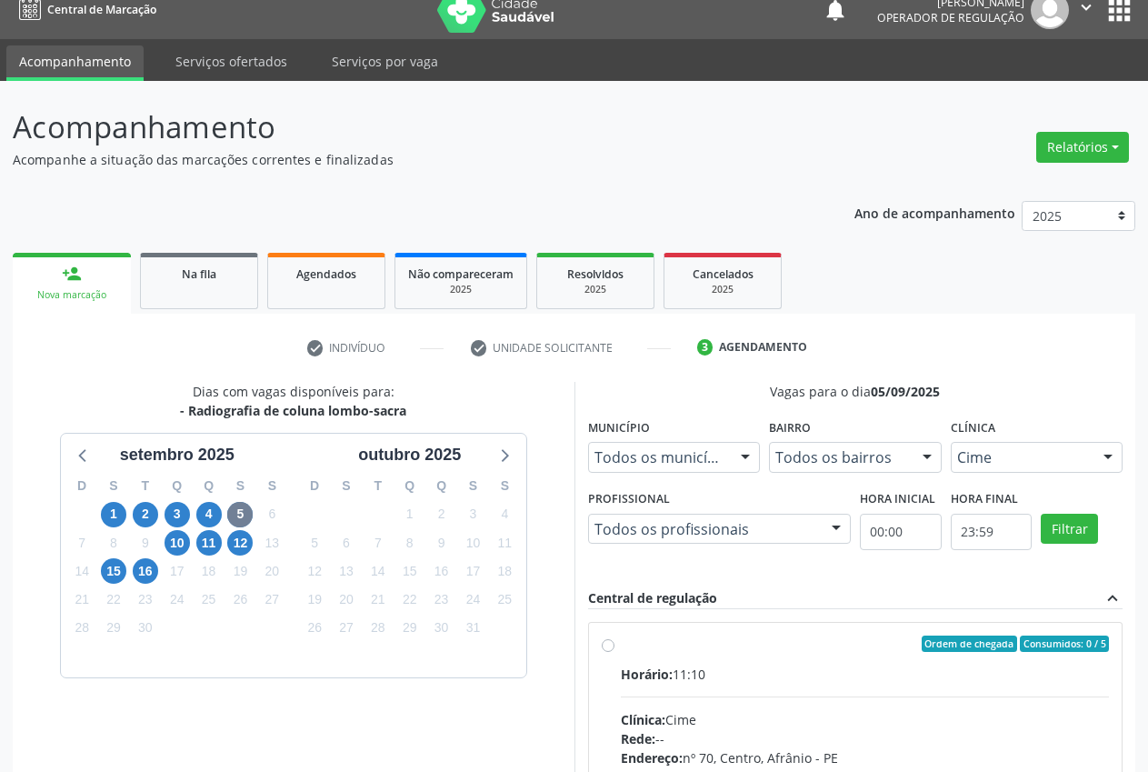
click at [604, 652] on div "Ordem de chegada Consumidos: 0 / 5 Horário: 11:10 Clínica: Cime Rede: -- Endere…" at bounding box center [856, 774] width 508 height 279
radio input "true"
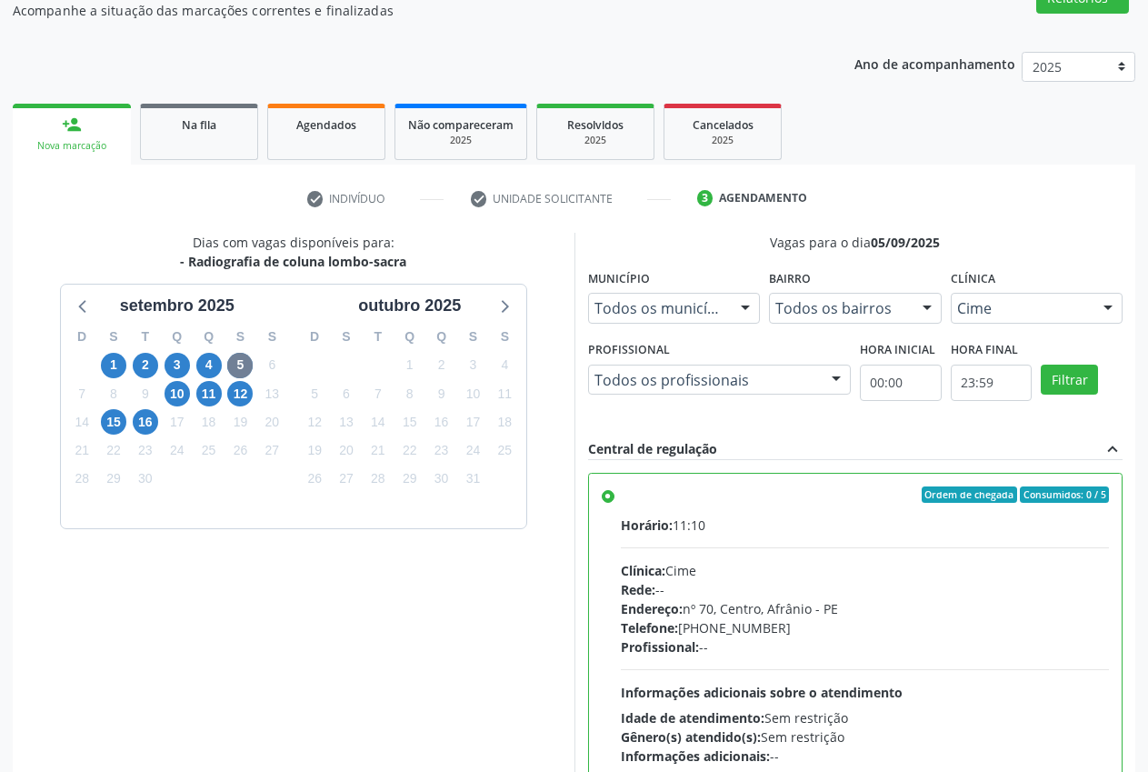
scroll to position [315, 0]
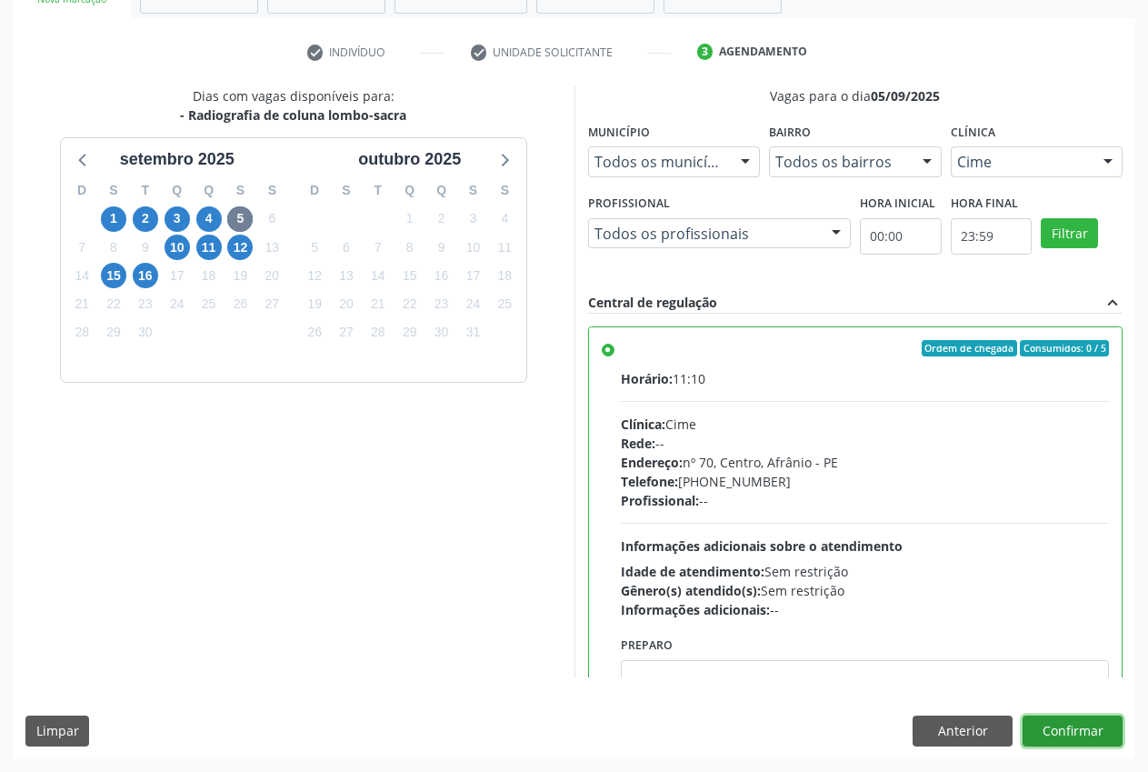
click at [1085, 743] on button "Confirmar" at bounding box center [1073, 730] width 100 height 31
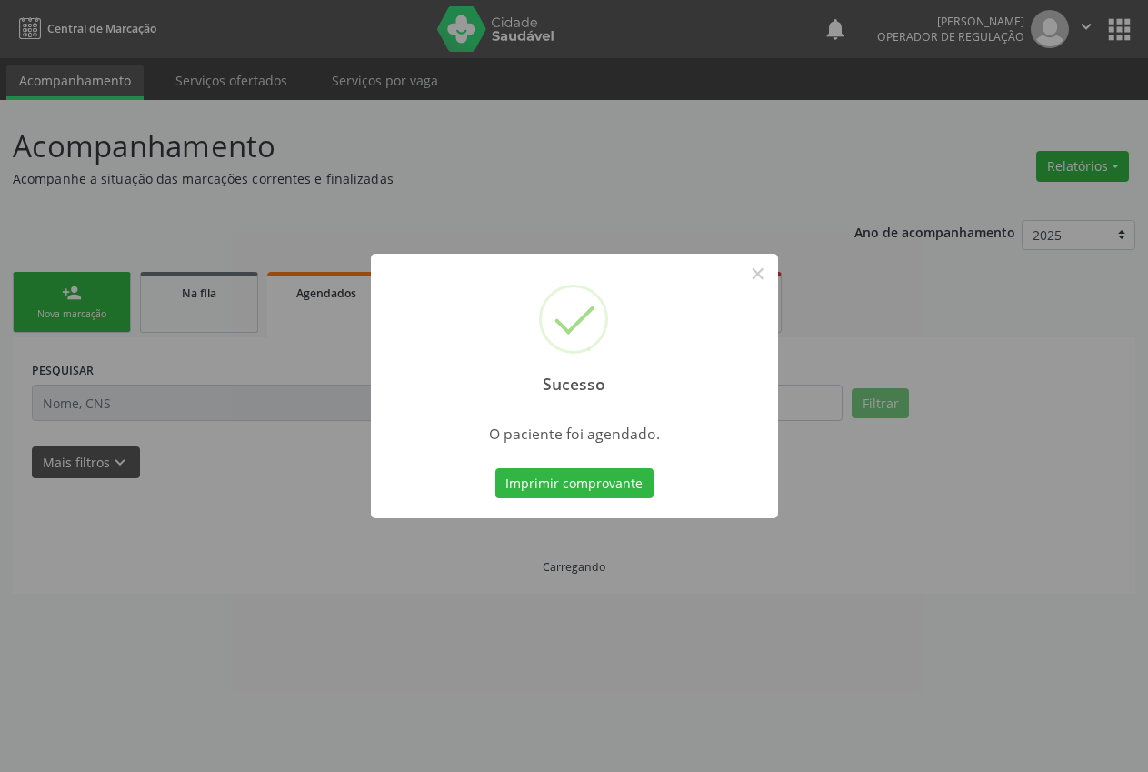
scroll to position [0, 0]
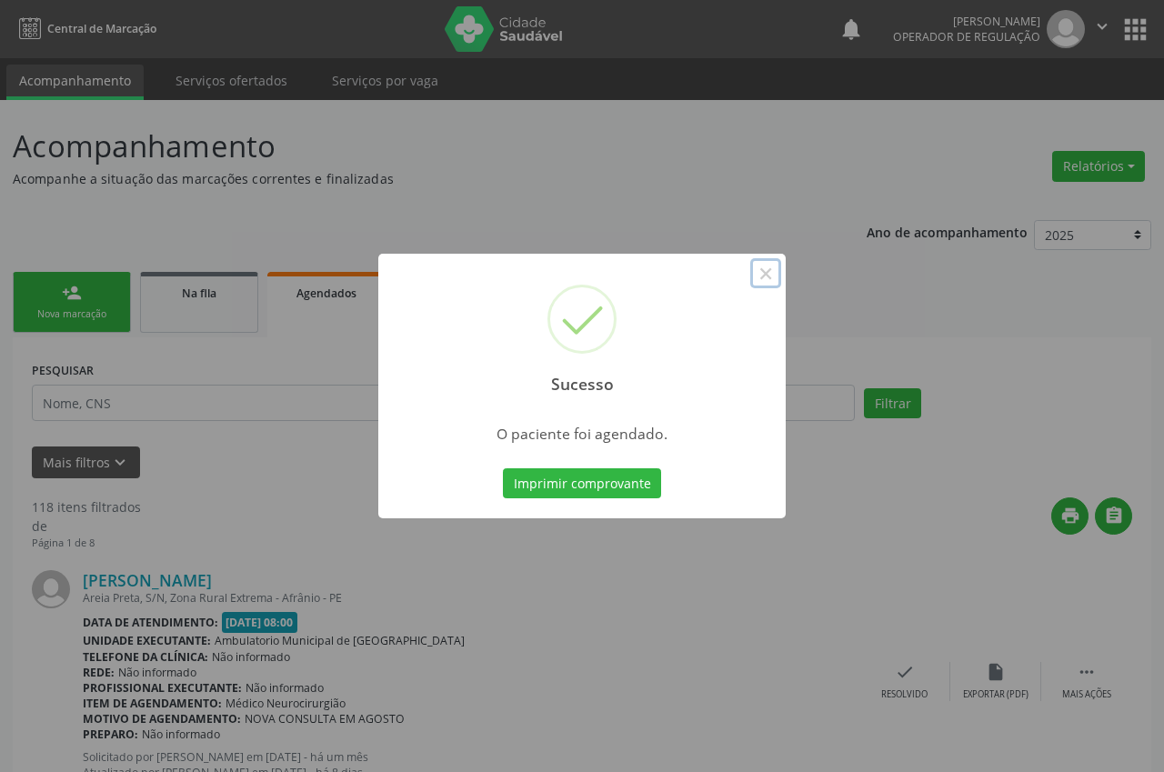
click at [762, 269] on button "×" at bounding box center [765, 273] width 31 height 31
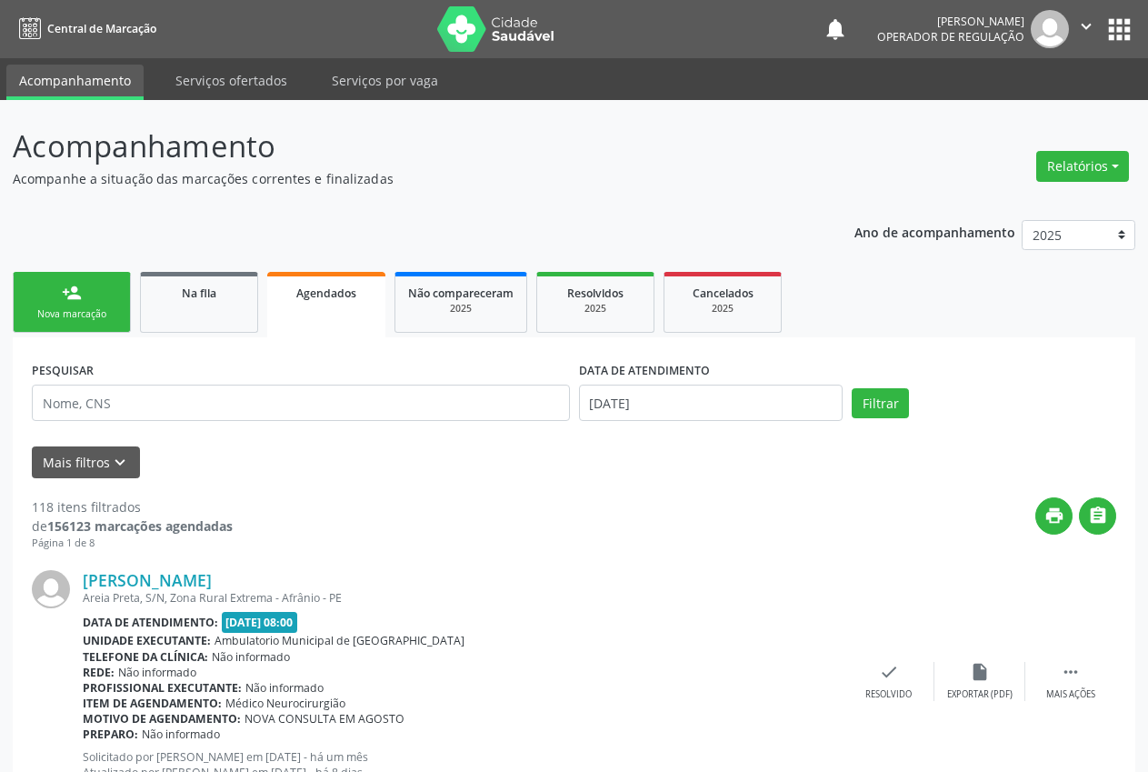
click at [91, 304] on link "person_add Nova marcação" at bounding box center [72, 302] width 118 height 61
click at [60, 304] on link "person_add Nova marcação" at bounding box center [72, 302] width 118 height 61
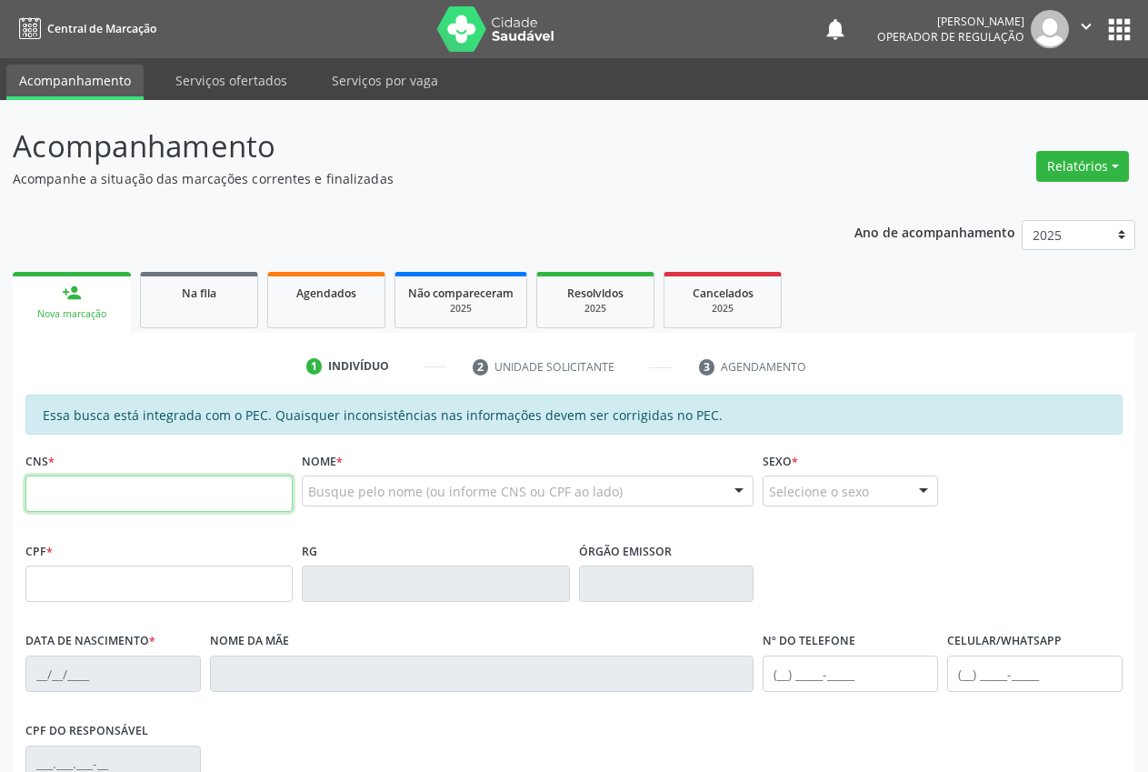
click at [172, 486] on input "text" at bounding box center [158, 493] width 267 height 36
type input "7"
type input "898 0051 3207 2889"
type input "150.487.614-80"
type input "[DATE]"
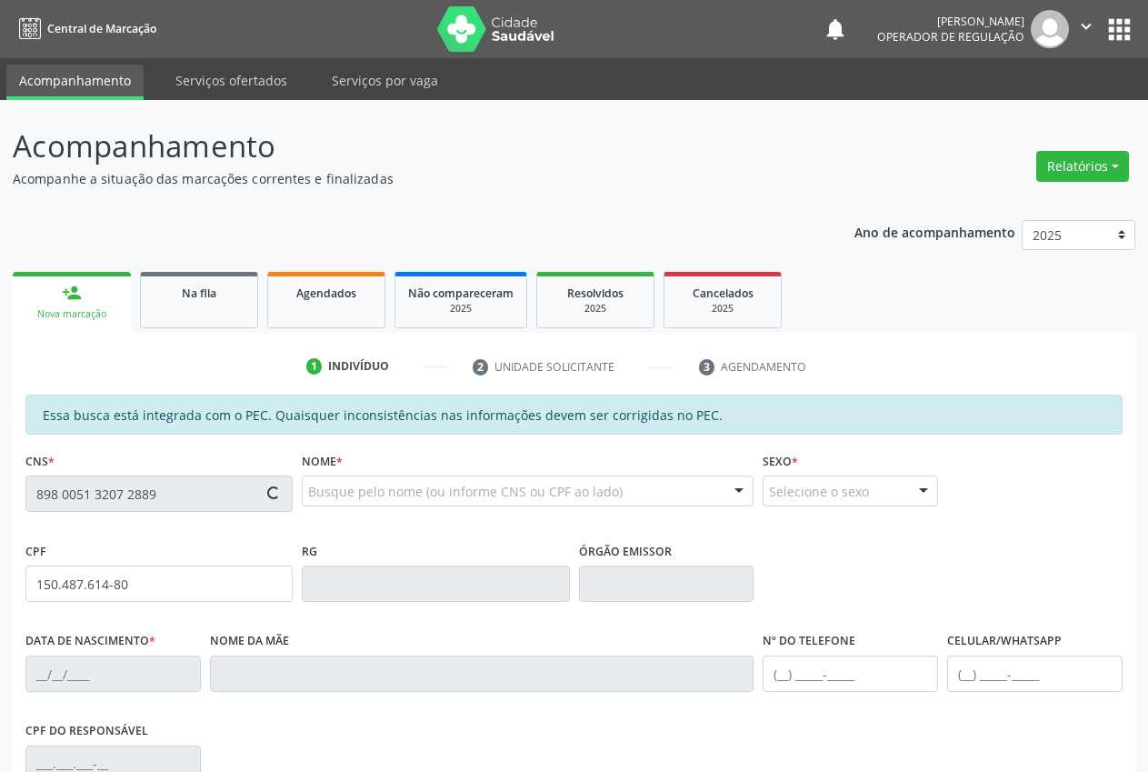
type input "Leidjane de [PERSON_NAME]"
type input "[PHONE_NUMBER]"
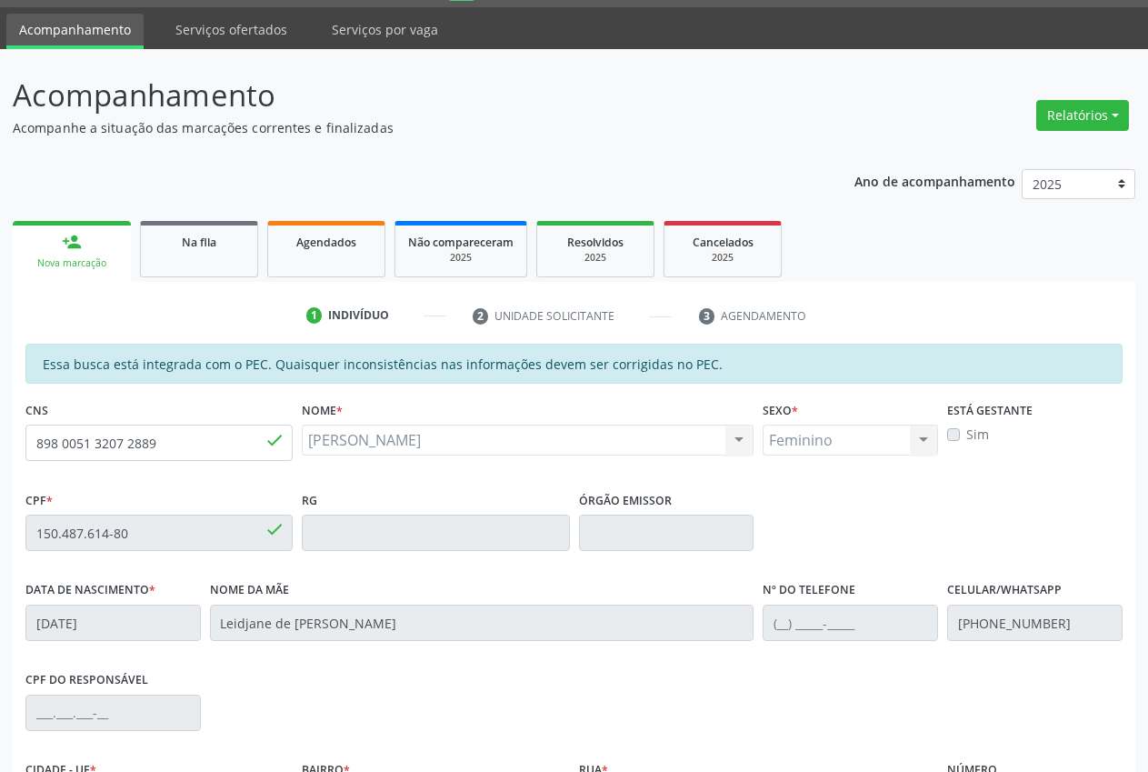
scroll to position [266, 0]
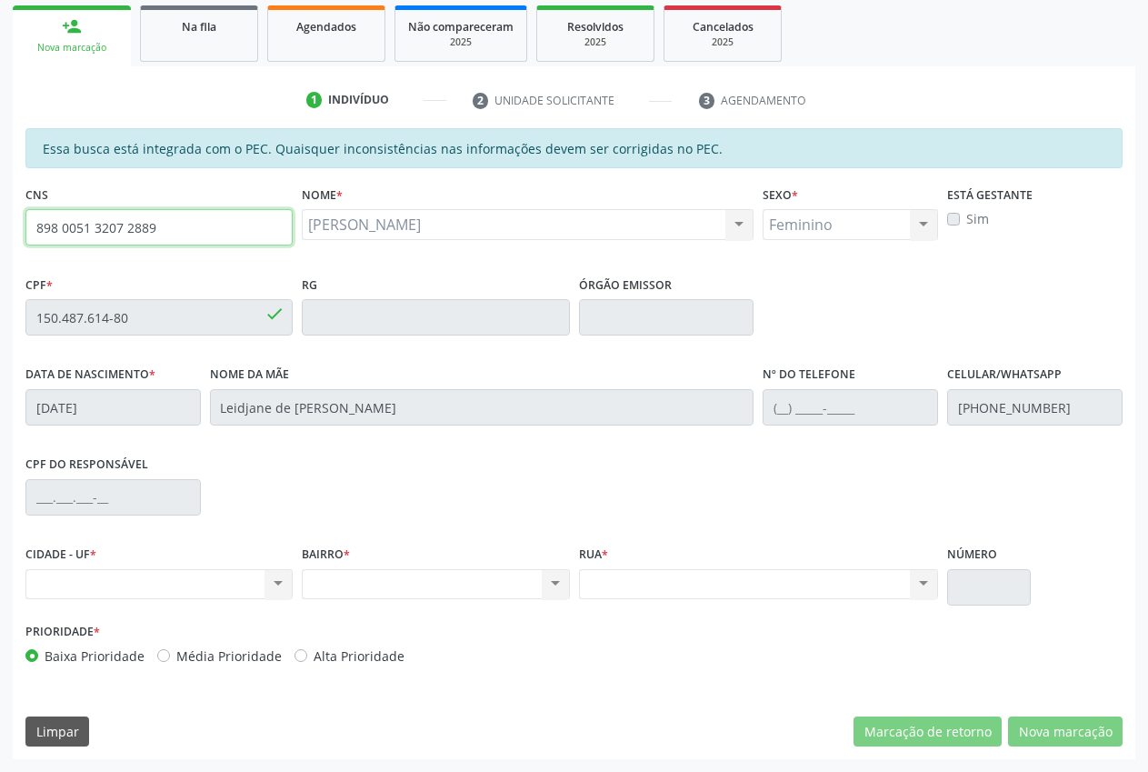
drag, startPoint x: 166, startPoint y: 226, endPoint x: 18, endPoint y: 214, distance: 148.7
click at [22, 213] on div "CNS 898 0051 3207 2889 done" at bounding box center [159, 226] width 276 height 90
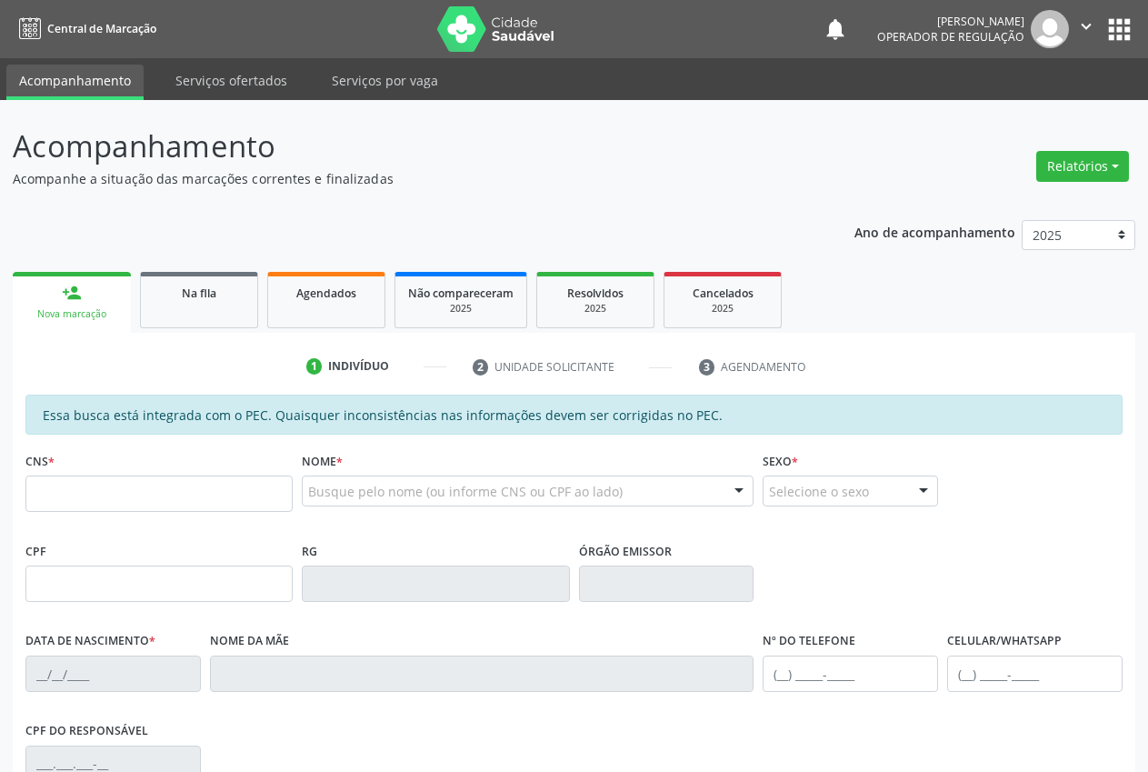
scroll to position [266, 0]
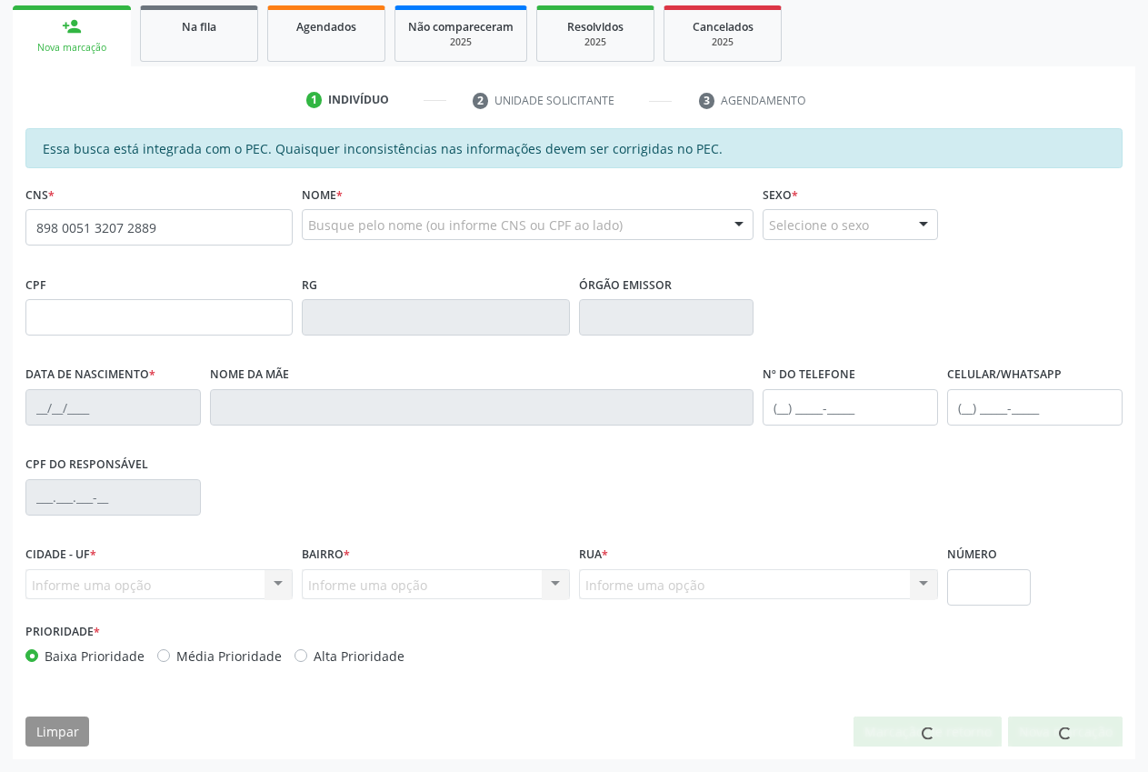
type input "898 0051 3207 2889"
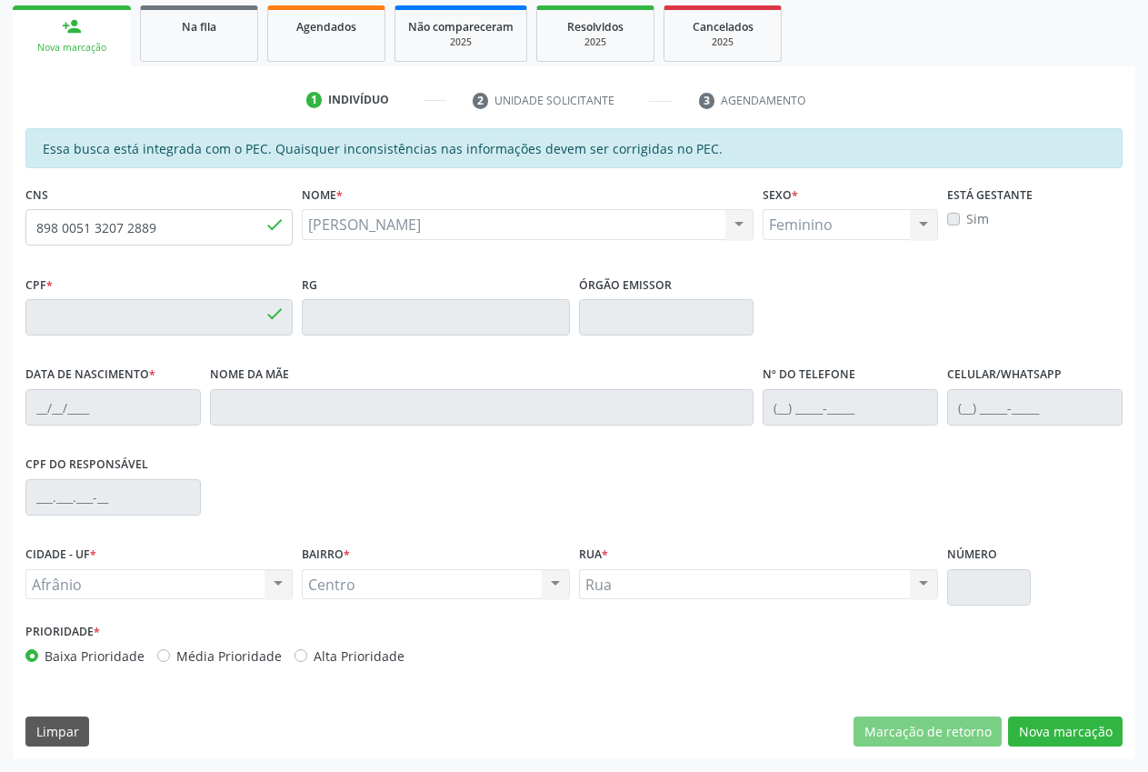
type input "[DATE]"
type input "Leidjane de [PERSON_NAME]"
type input "[PHONE_NUMBER]"
type input "S/N"
type input "150.487.614-80"
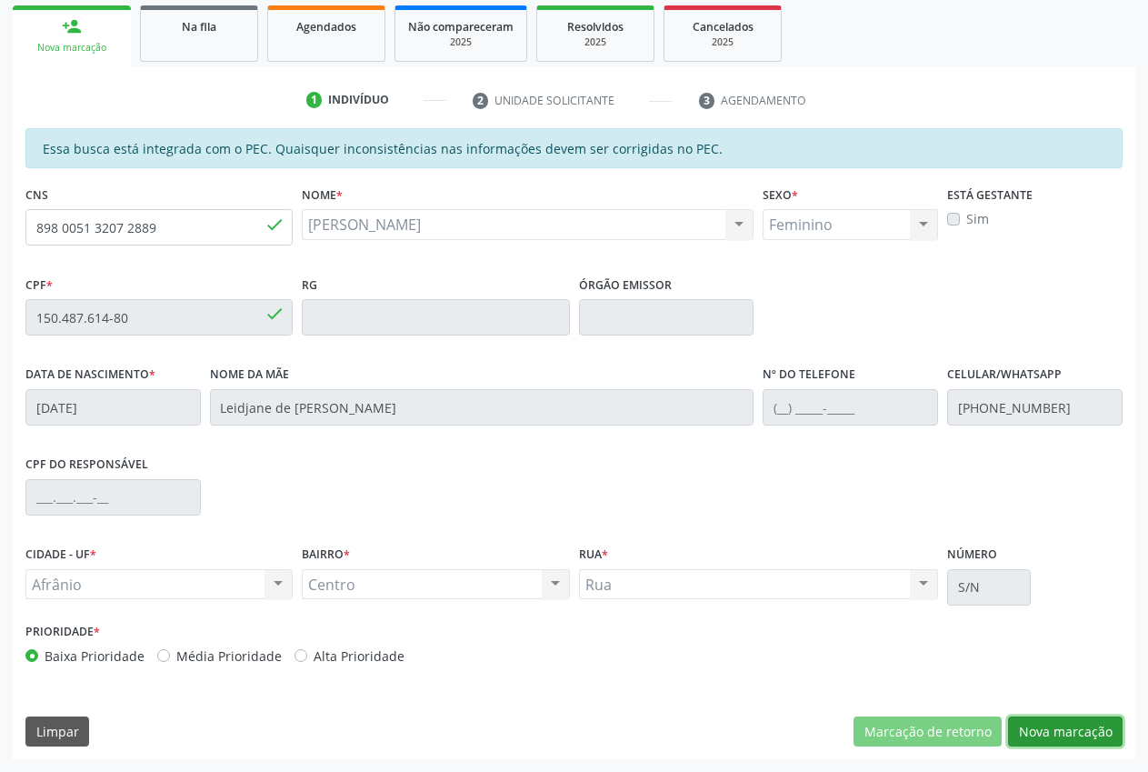
click at [1072, 734] on button "Nova marcação" at bounding box center [1065, 731] width 115 height 31
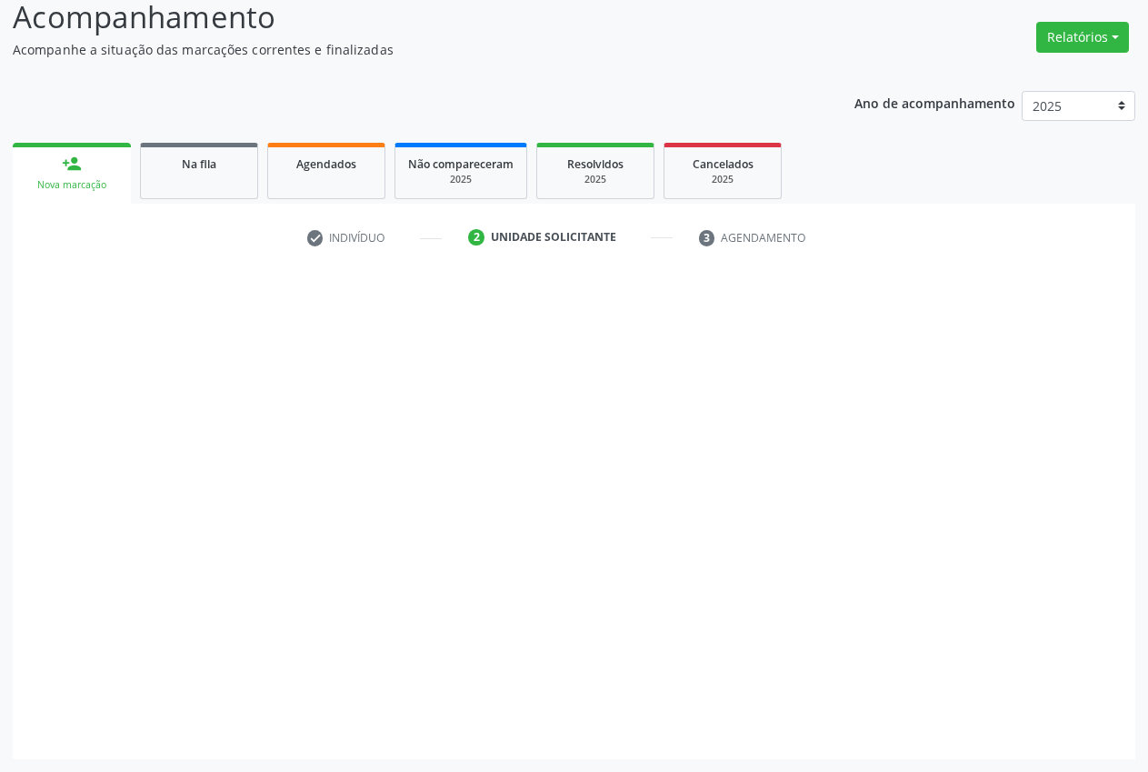
scroll to position [129, 0]
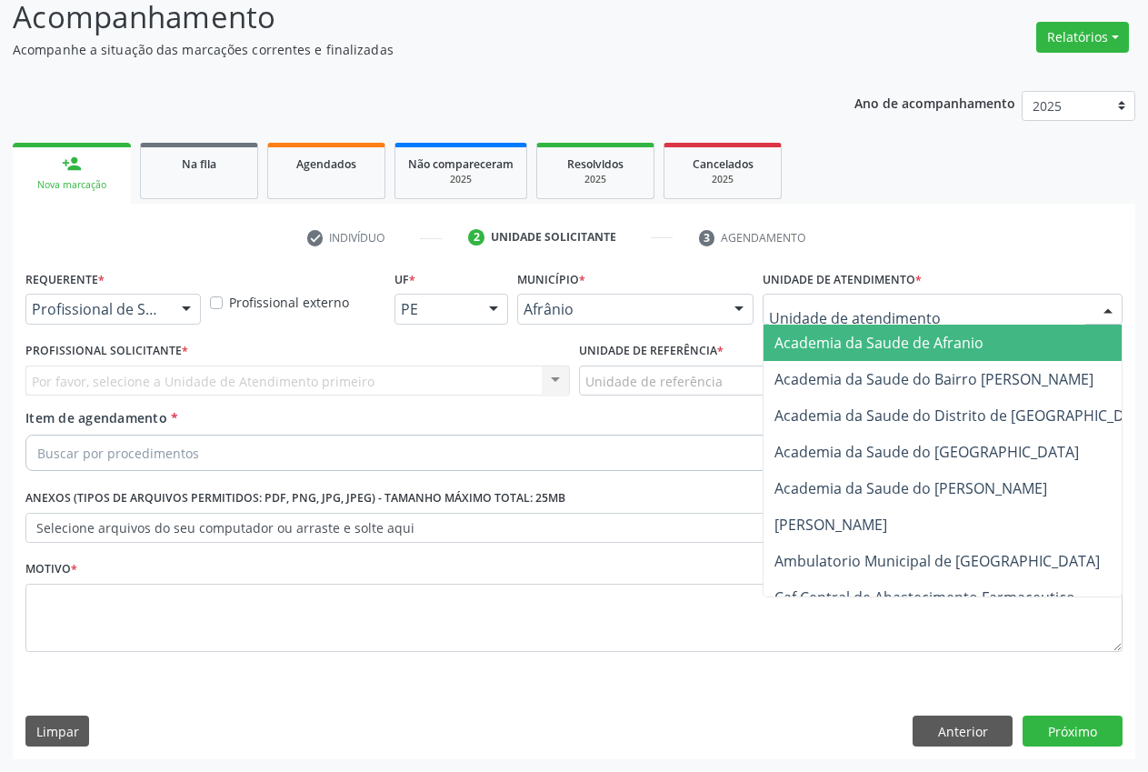
click at [1013, 317] on div at bounding box center [943, 309] width 360 height 31
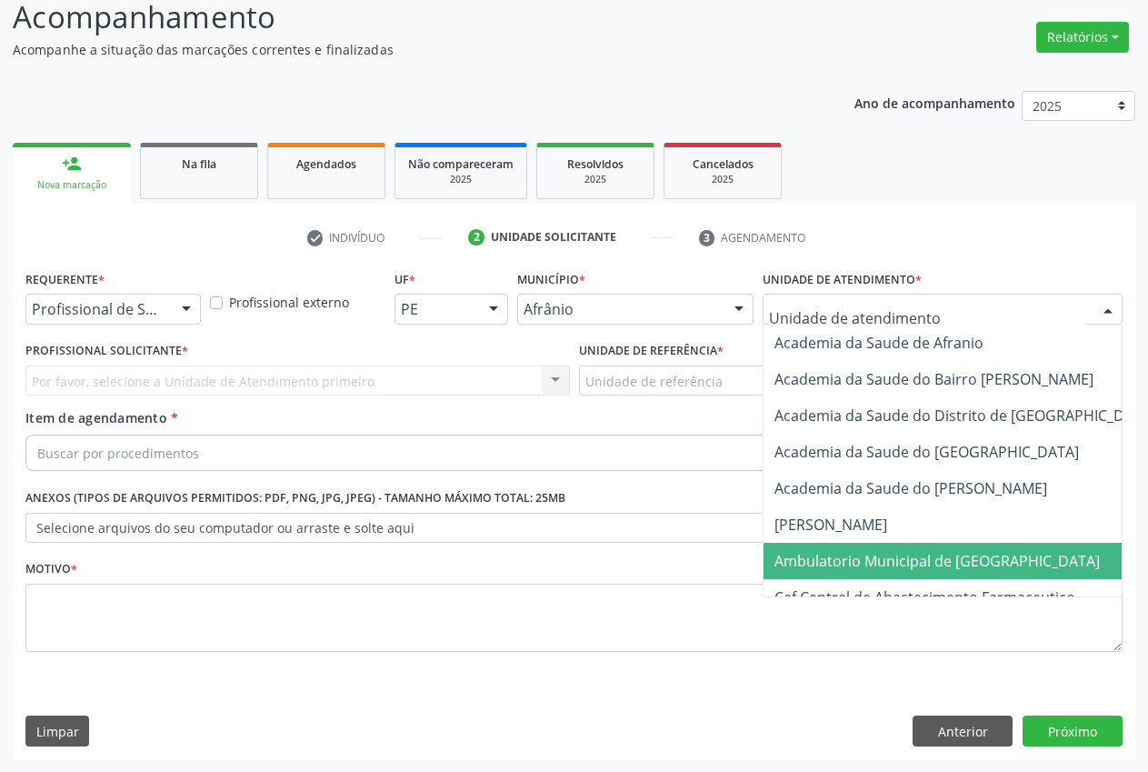
click at [947, 552] on span "Ambulatorio Municipal de [GEOGRAPHIC_DATA]" at bounding box center [937, 561] width 325 height 20
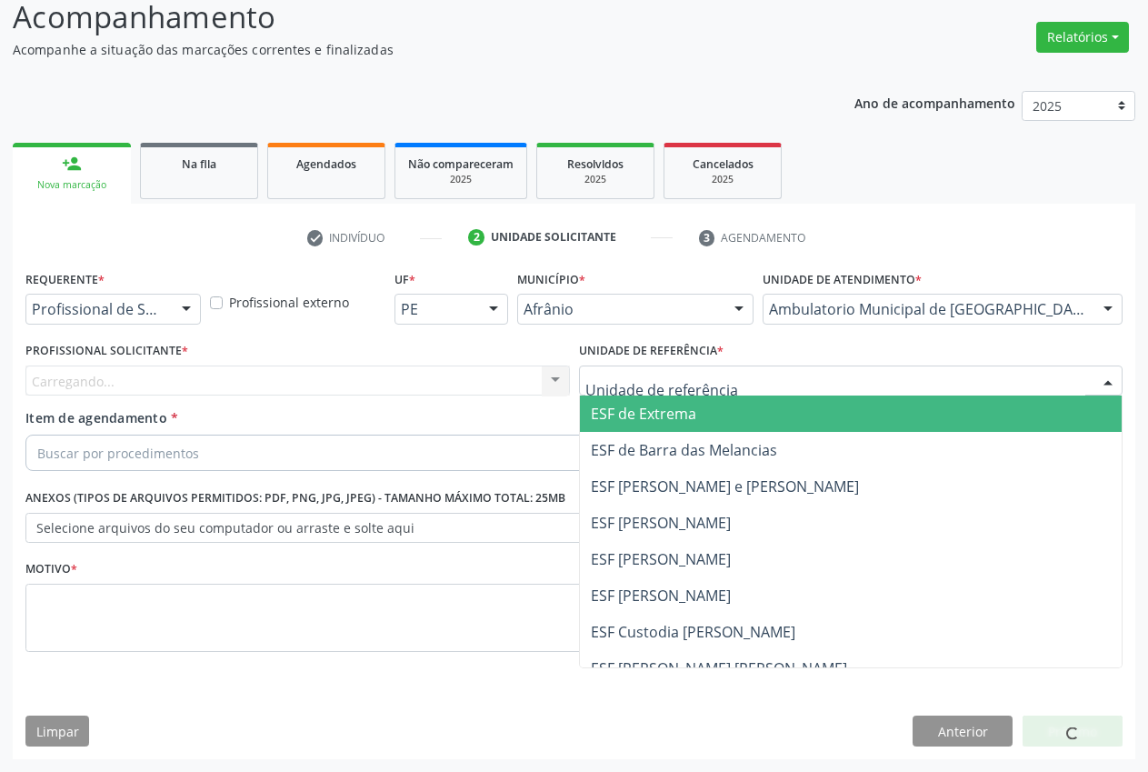
click at [712, 408] on span "ESF de Extrema" at bounding box center [851, 413] width 543 height 36
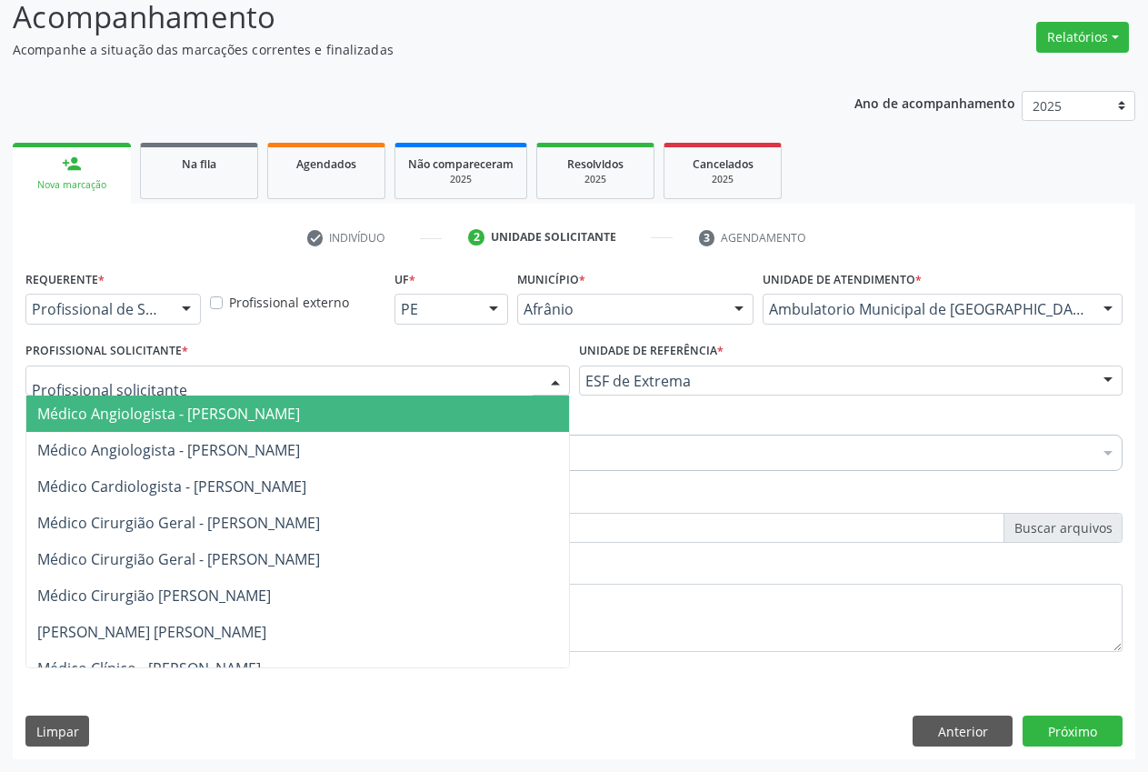
click at [551, 370] on div at bounding box center [555, 381] width 27 height 31
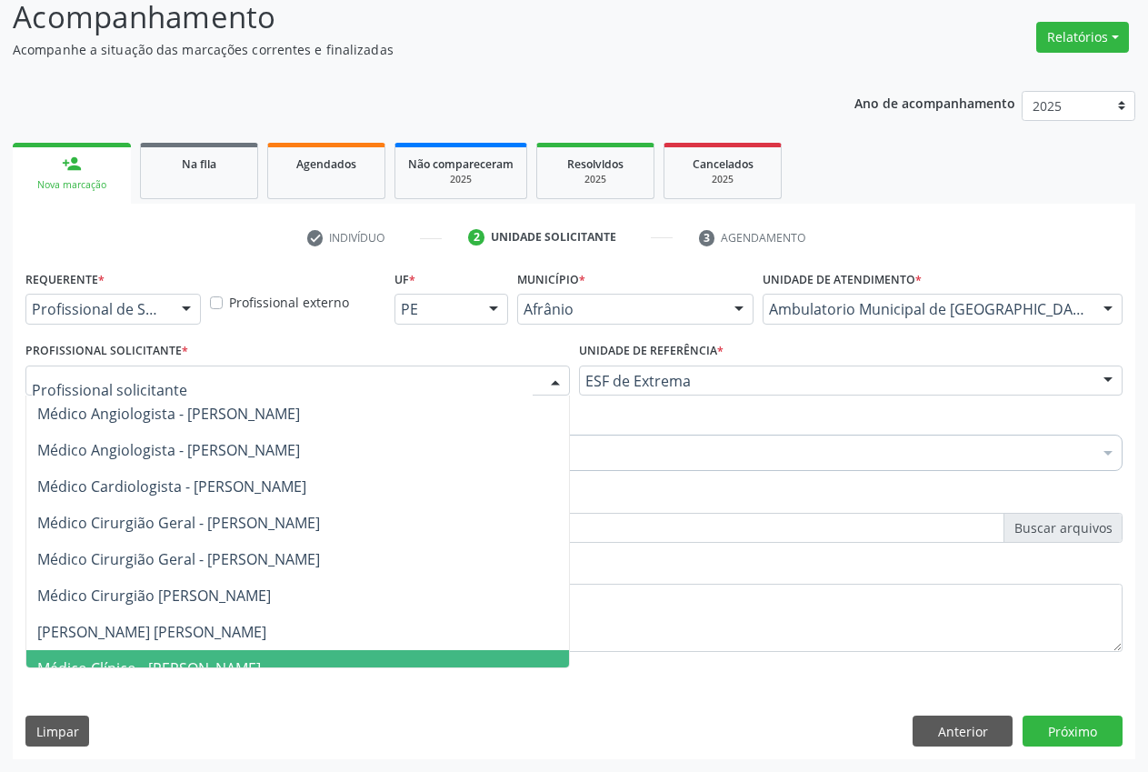
click at [253, 650] on span "Médico Clínico - [PERSON_NAME]" at bounding box center [317, 668] width 583 height 36
click at [250, 631] on span "[PERSON_NAME] [PERSON_NAME]" at bounding box center [151, 632] width 229 height 20
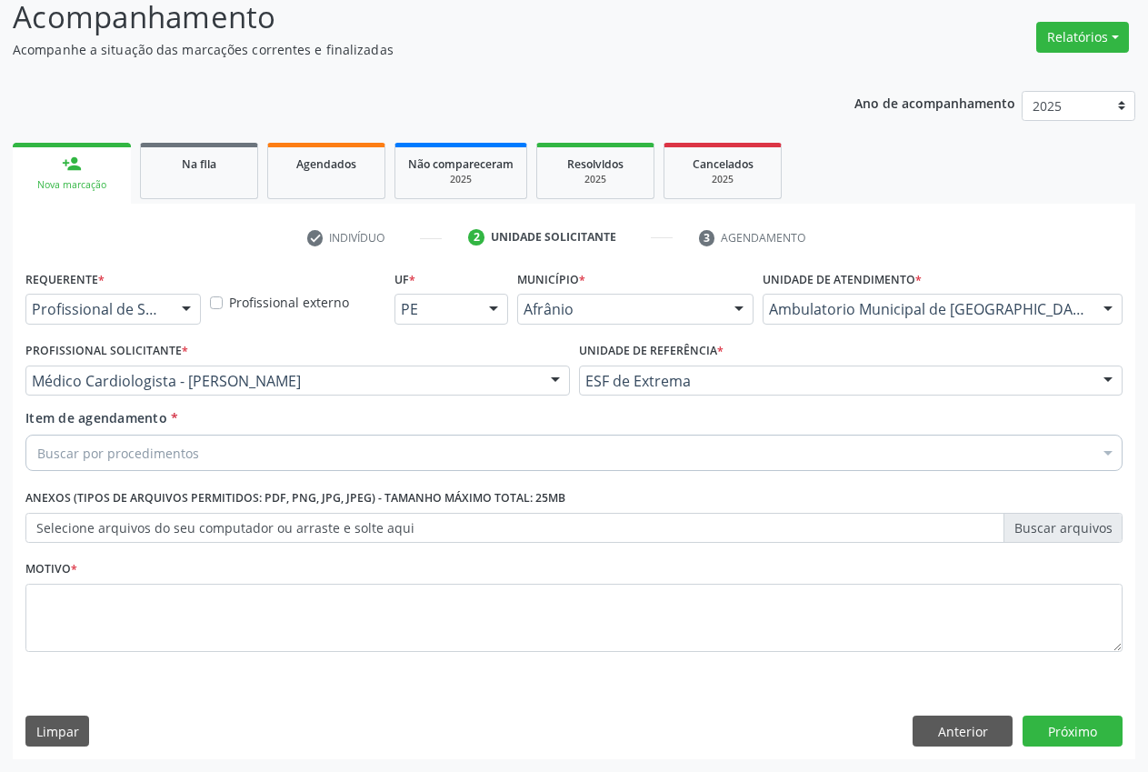
click at [225, 447] on div "Buscar por procedimentos" at bounding box center [573, 453] width 1097 height 36
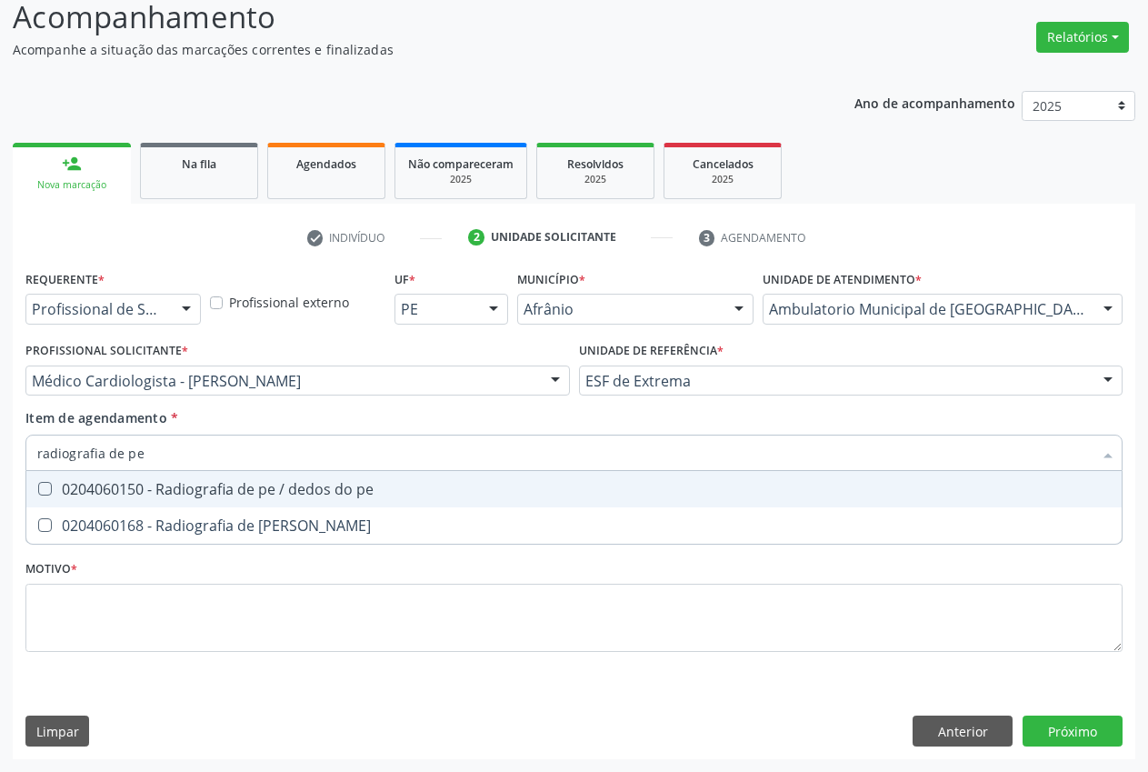
type input "radiografia de pe"
click at [228, 487] on div "0204060150 - Radiografia de pe / dedos do pe" at bounding box center [574, 489] width 1074 height 15
checkbox pe "true"
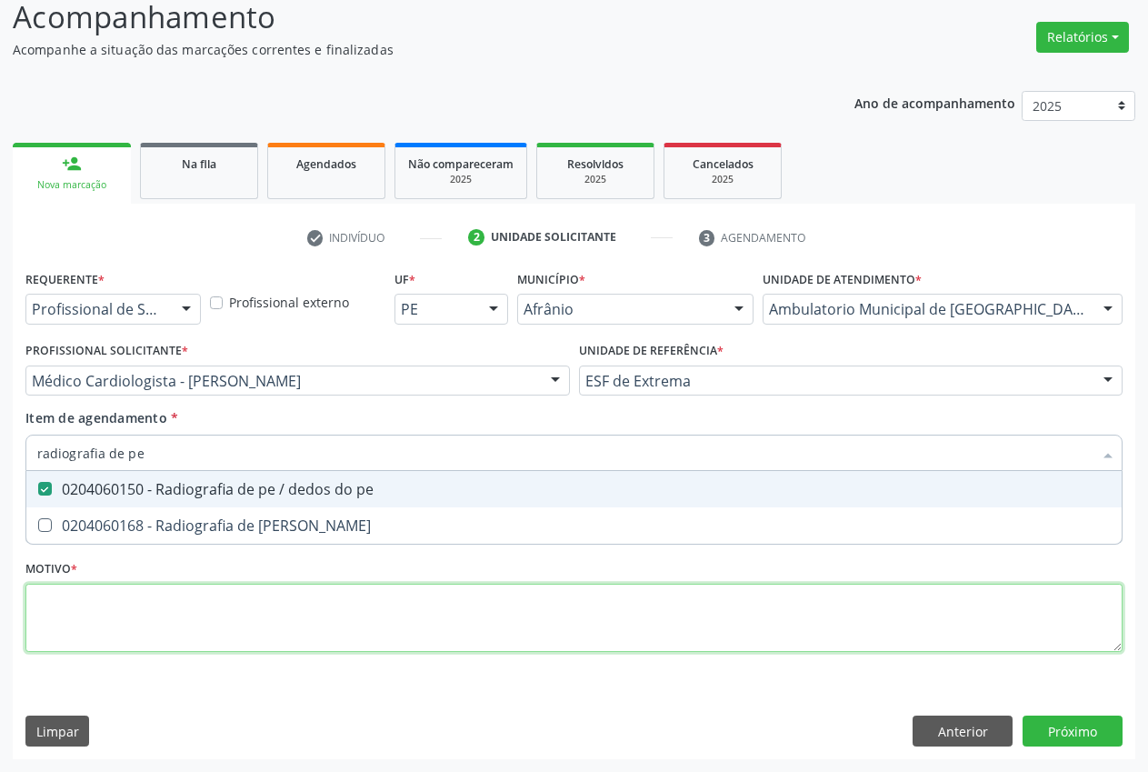
click at [81, 601] on div "Requerente * Profissional de Saúde Profissional de Saúde Paciente Nenhum result…" at bounding box center [573, 471] width 1097 height 412
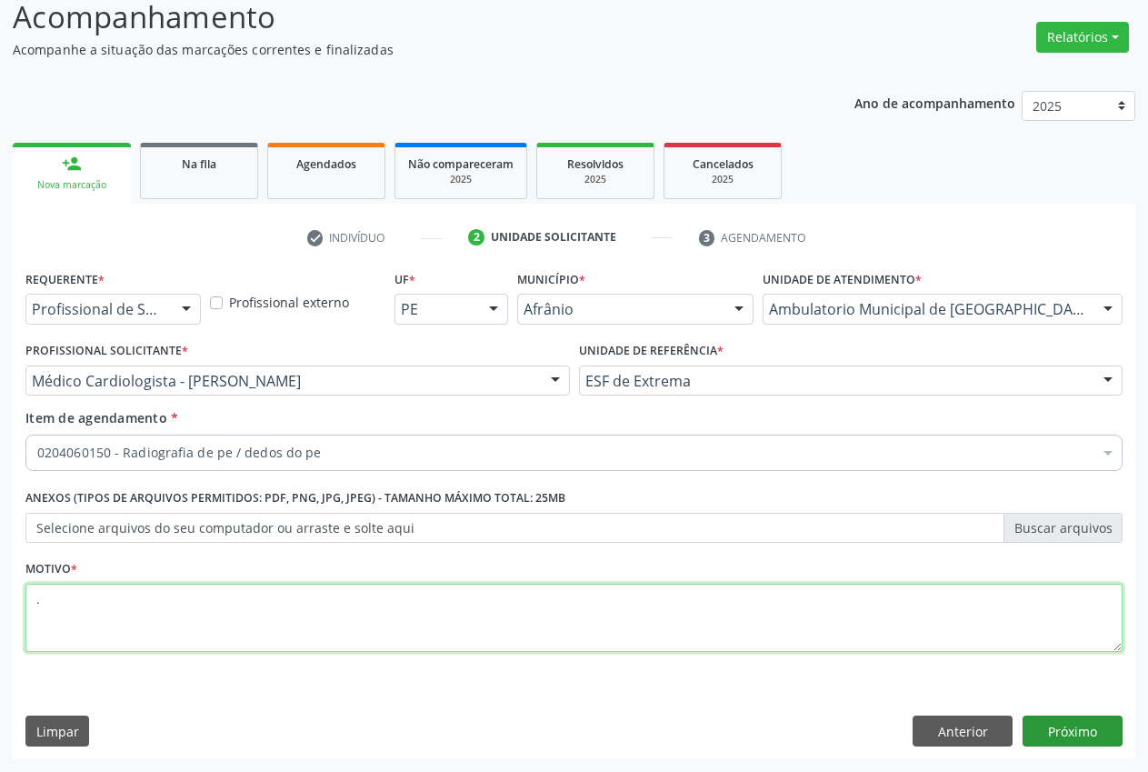
type textarea "."
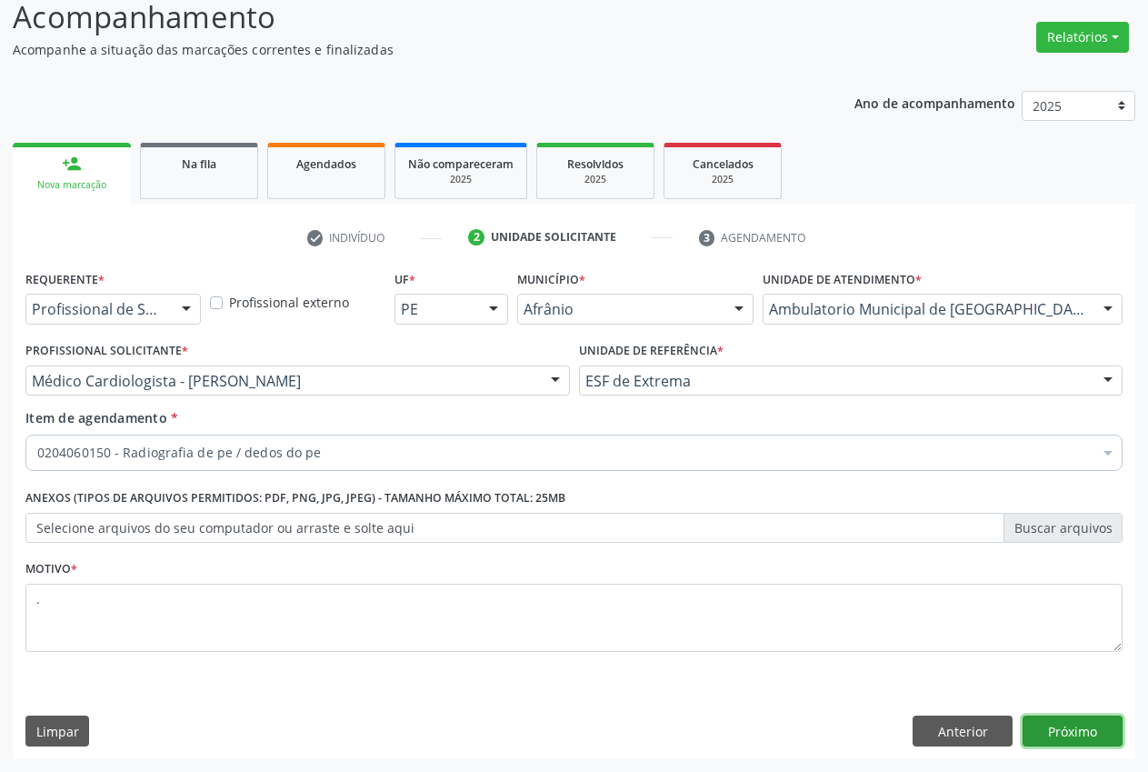
click at [1073, 731] on button "Próximo" at bounding box center [1073, 730] width 100 height 31
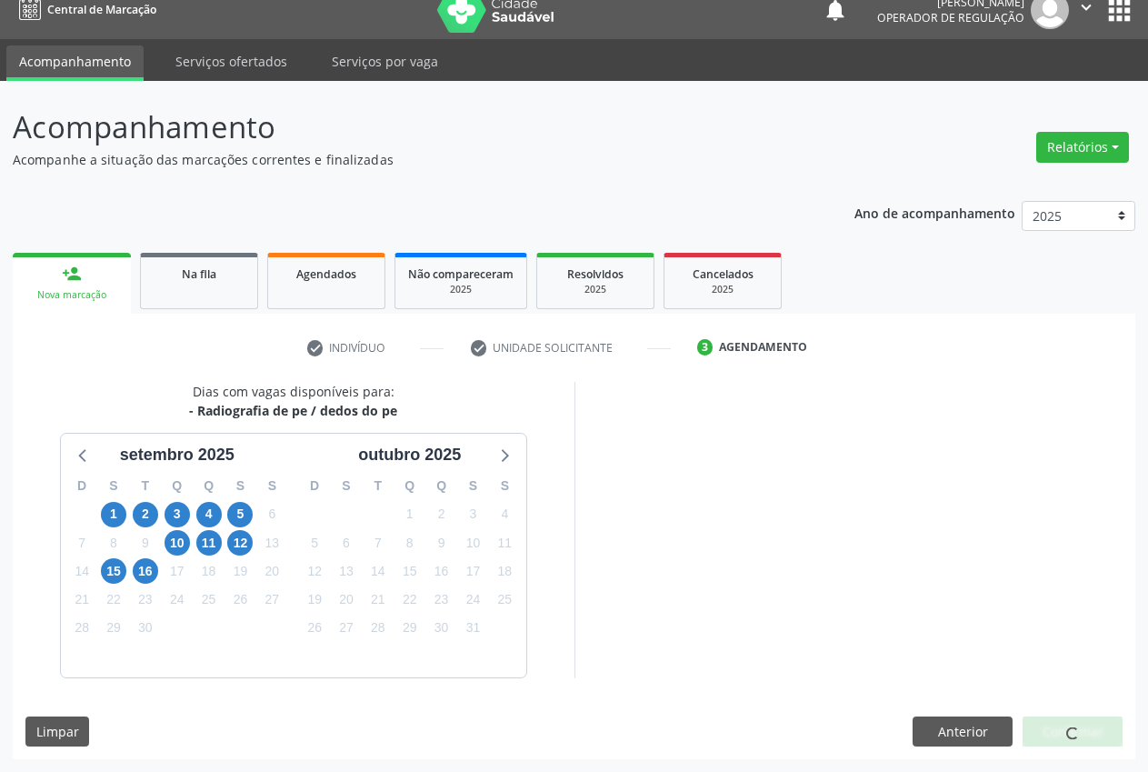
scroll to position [19, 0]
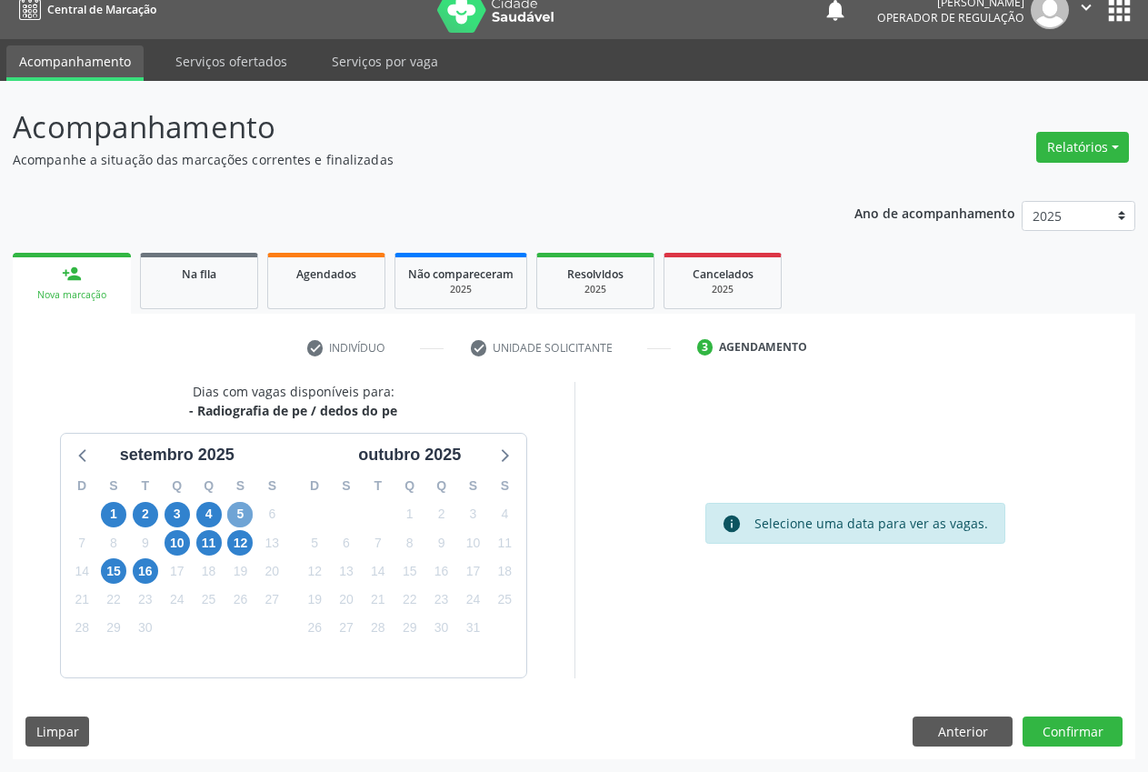
click at [242, 525] on span "5" at bounding box center [239, 514] width 25 height 25
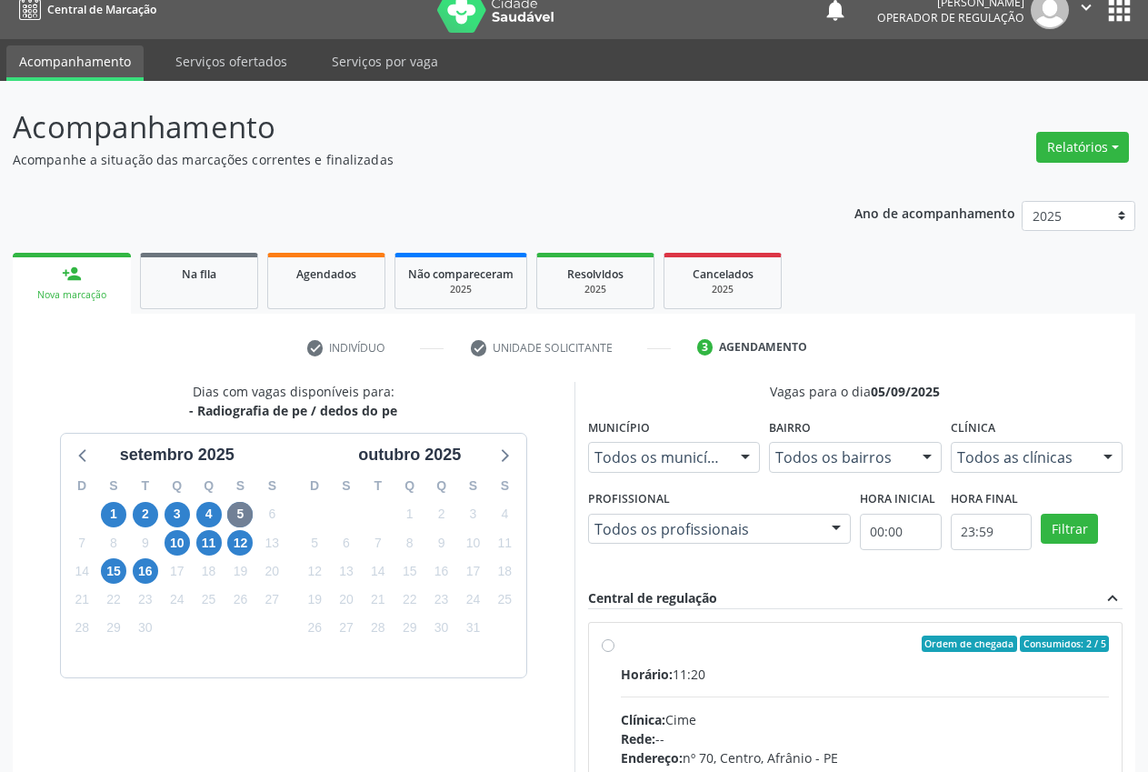
click at [1096, 456] on div at bounding box center [1107, 458] width 27 height 31
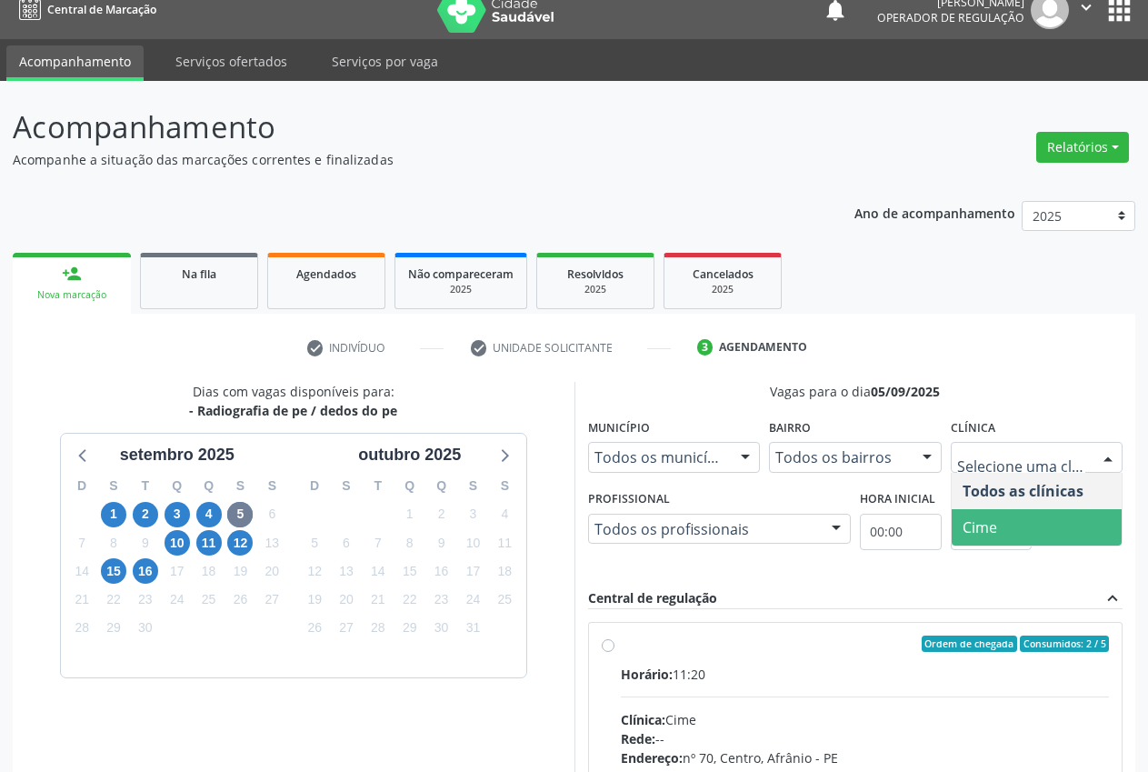
click at [1064, 520] on span "Cime" at bounding box center [1037, 527] width 171 height 36
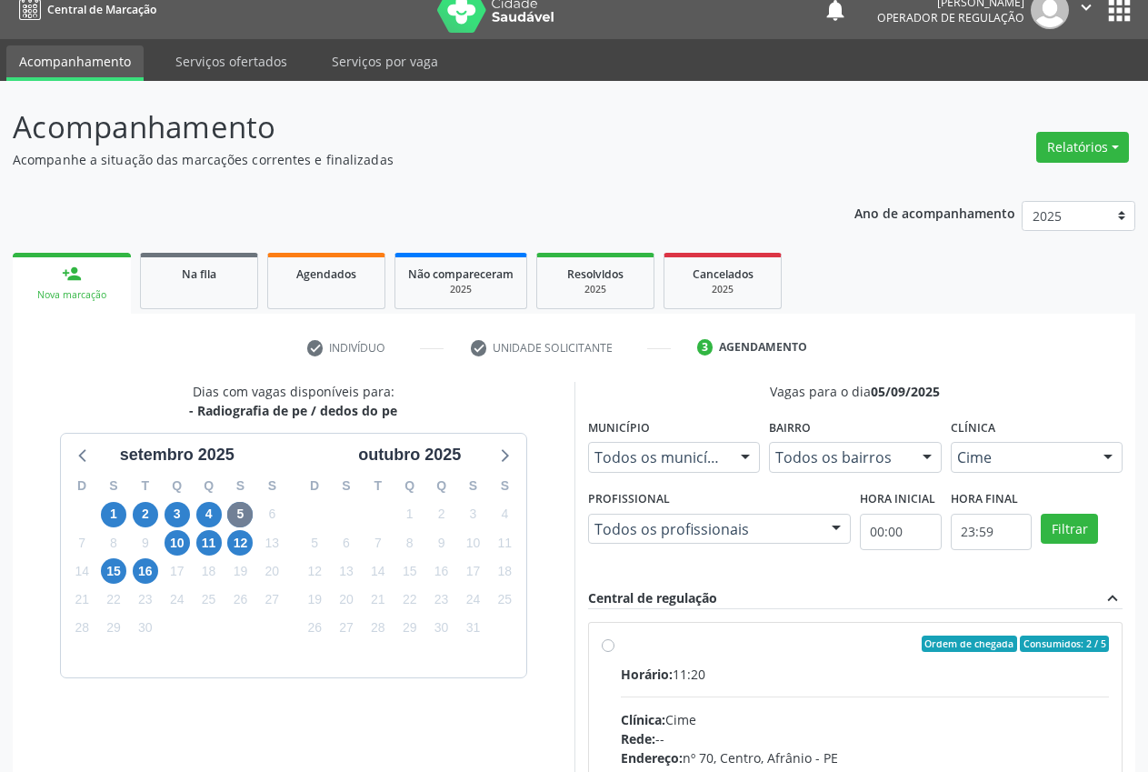
click at [589, 654] on div "Ordem de chegada Consumidos: 2 / 5 Horário: 11:20 Clínica: Cime Rede: -- Endere…" at bounding box center [856, 775] width 534 height 305
radio input "true"
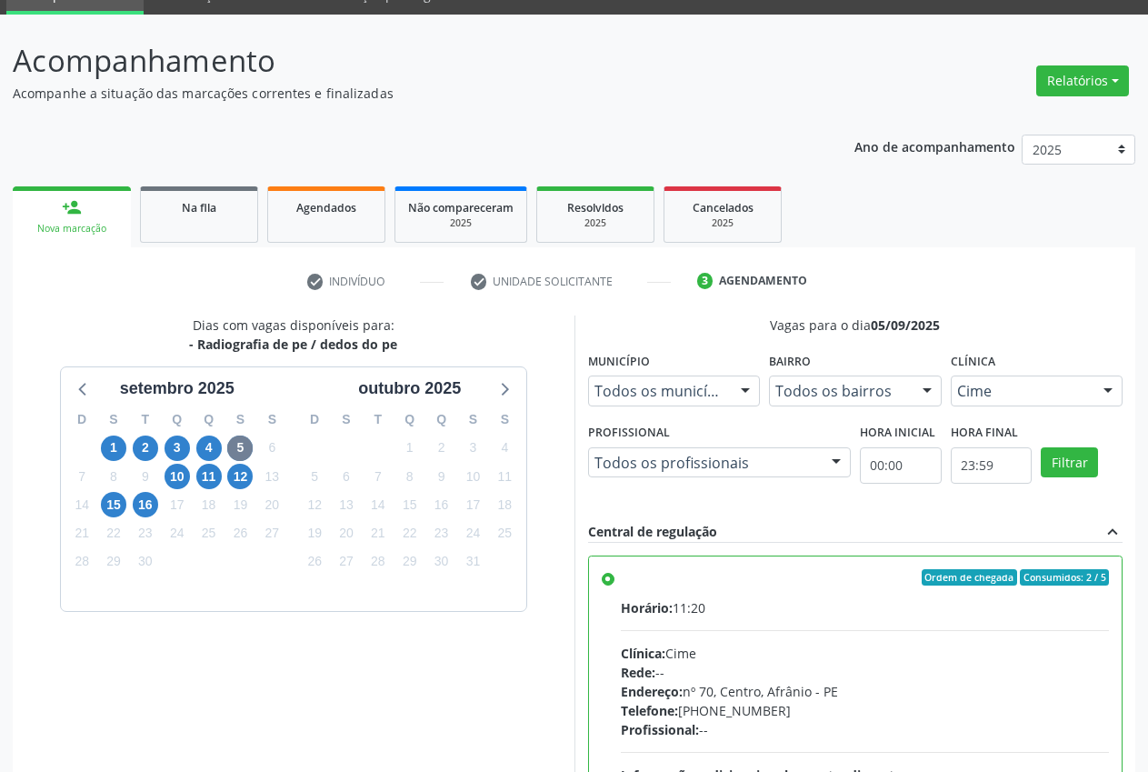
scroll to position [315, 0]
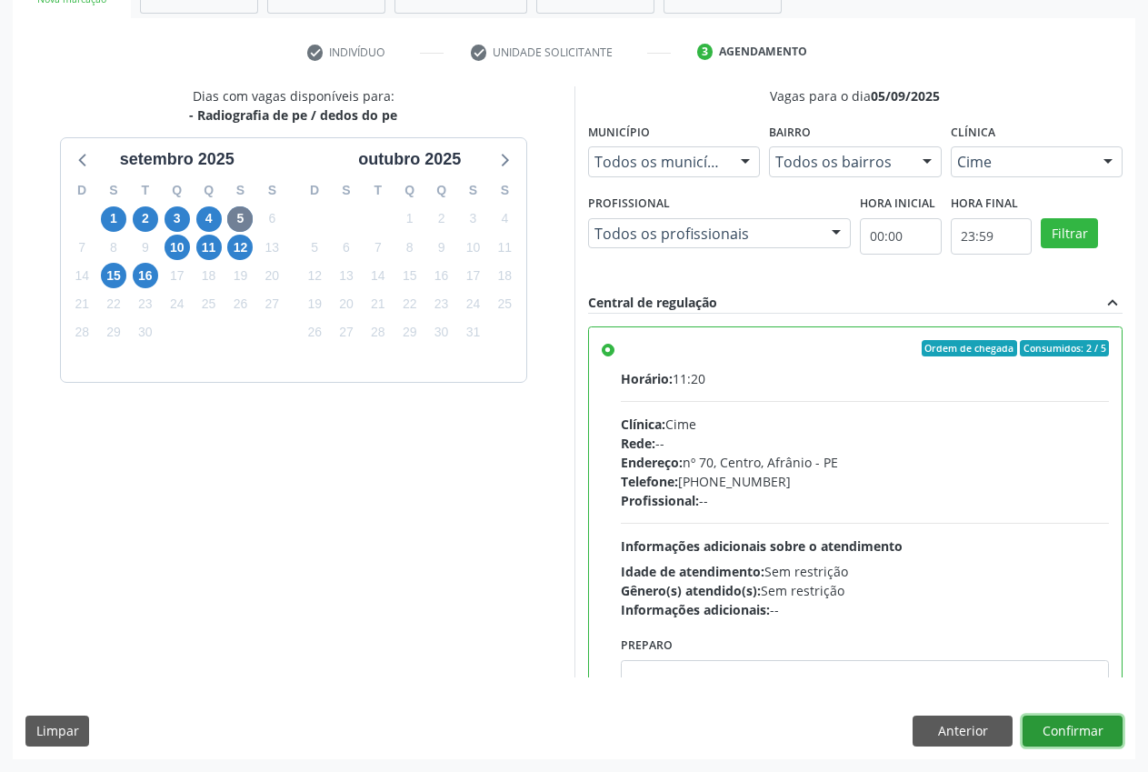
click at [1084, 725] on button "Confirmar" at bounding box center [1073, 730] width 100 height 31
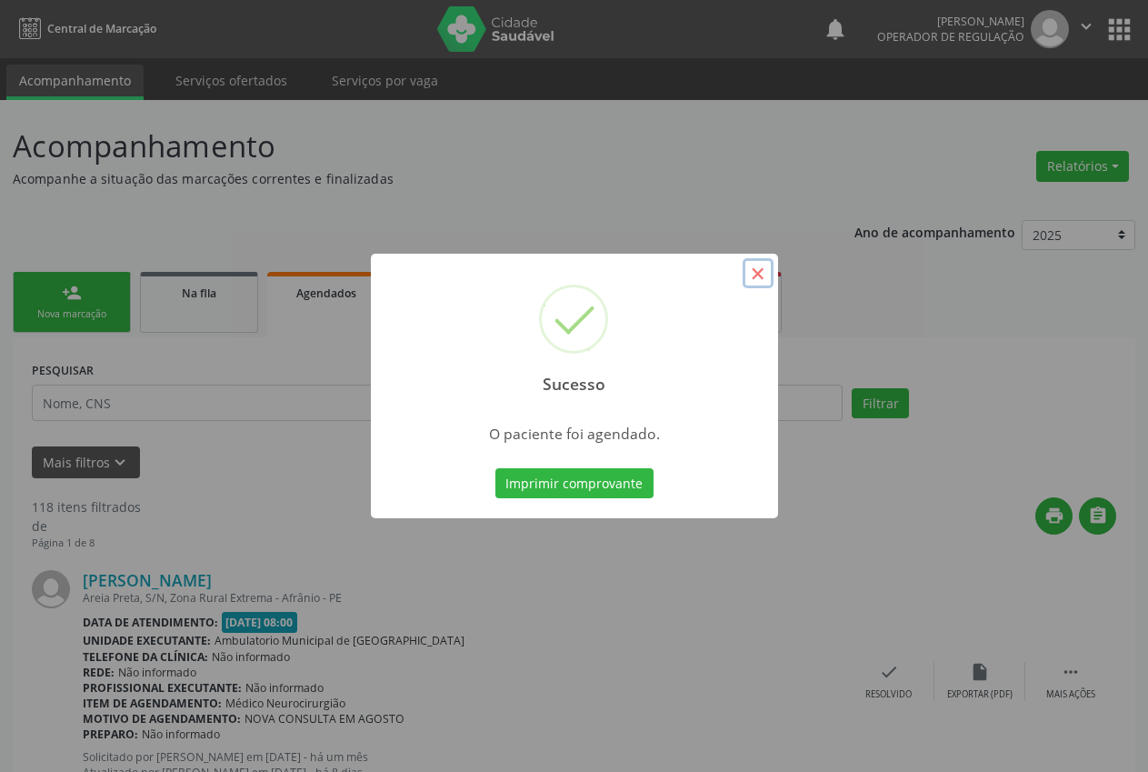
click at [755, 281] on button "×" at bounding box center [758, 273] width 31 height 31
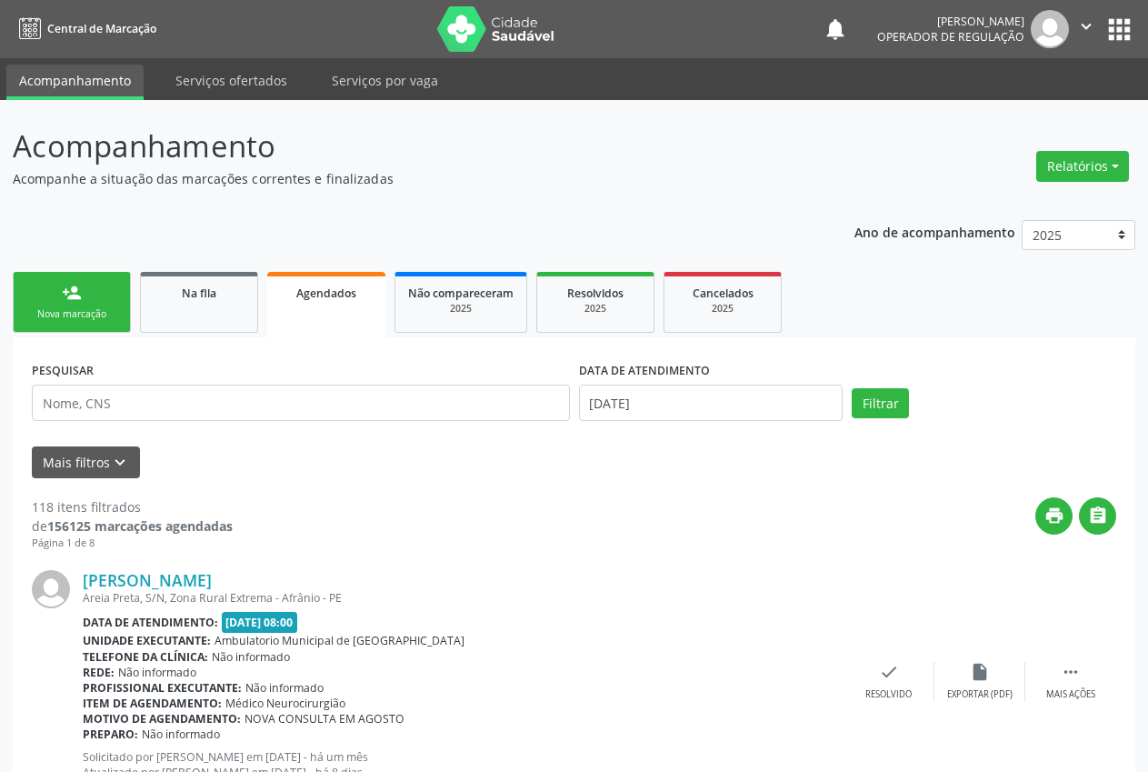
click at [98, 285] on link "person_add Nova marcação" at bounding box center [72, 302] width 118 height 61
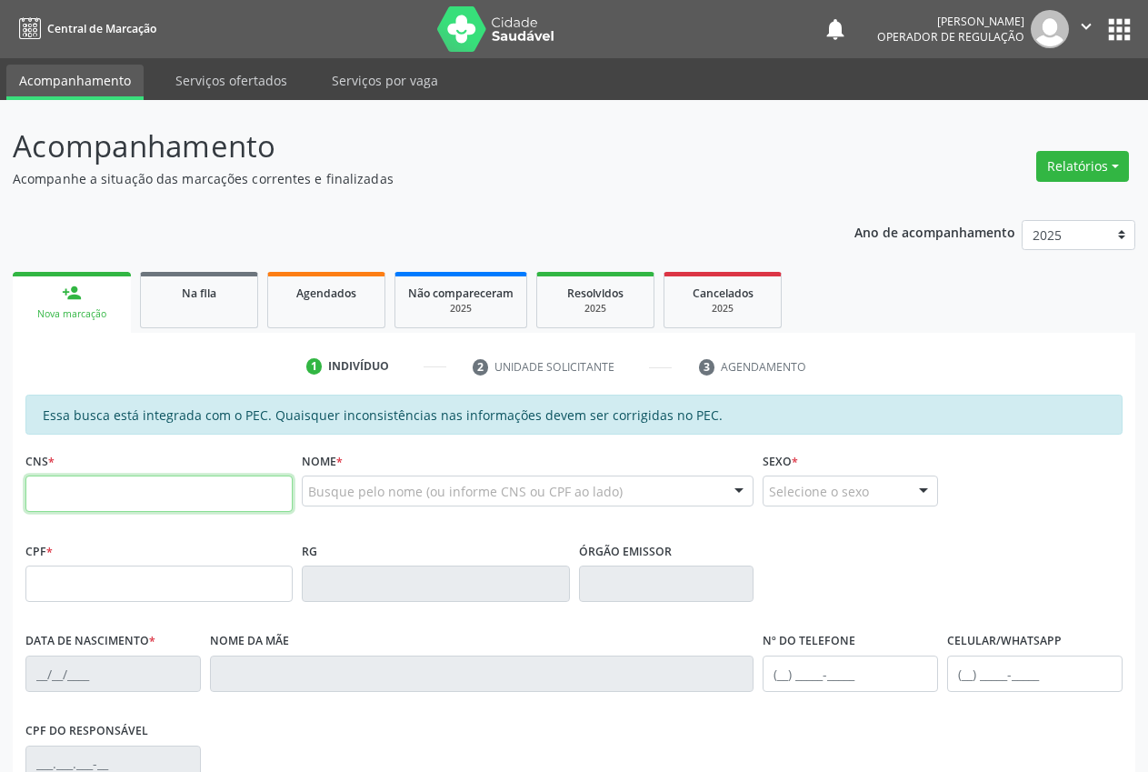
click at [116, 499] on input "text" at bounding box center [158, 493] width 267 height 36
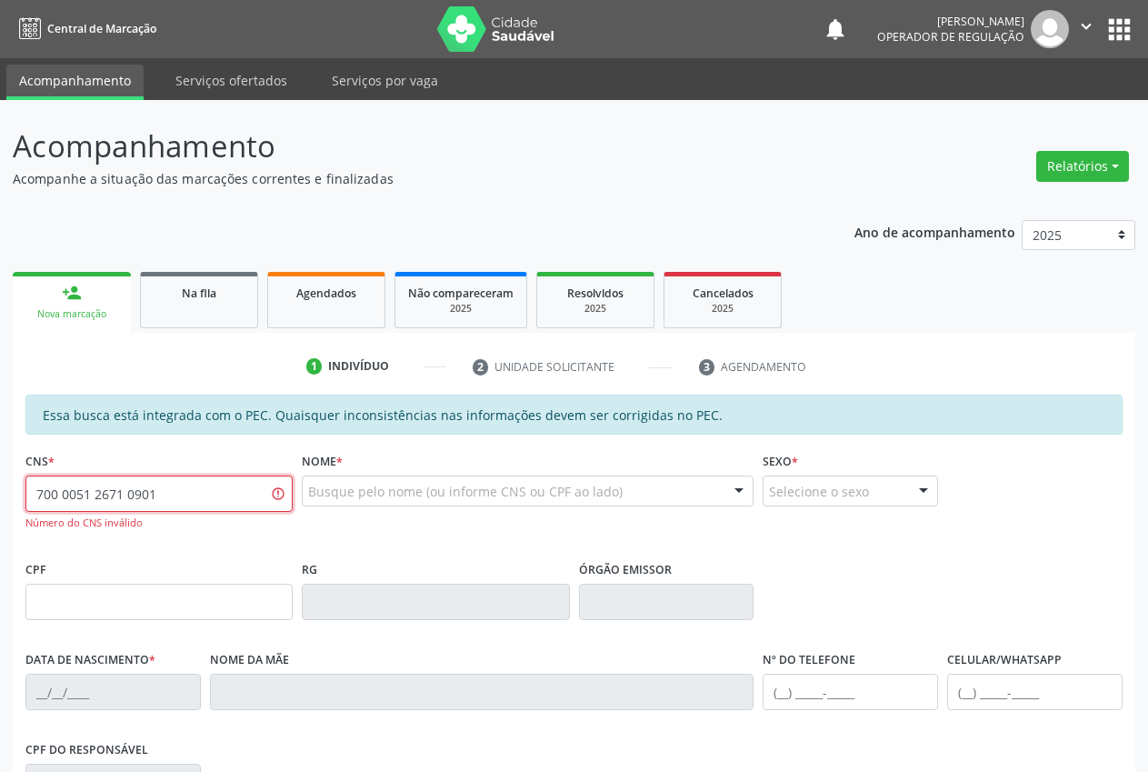
type input "700 0051 2671 0901"
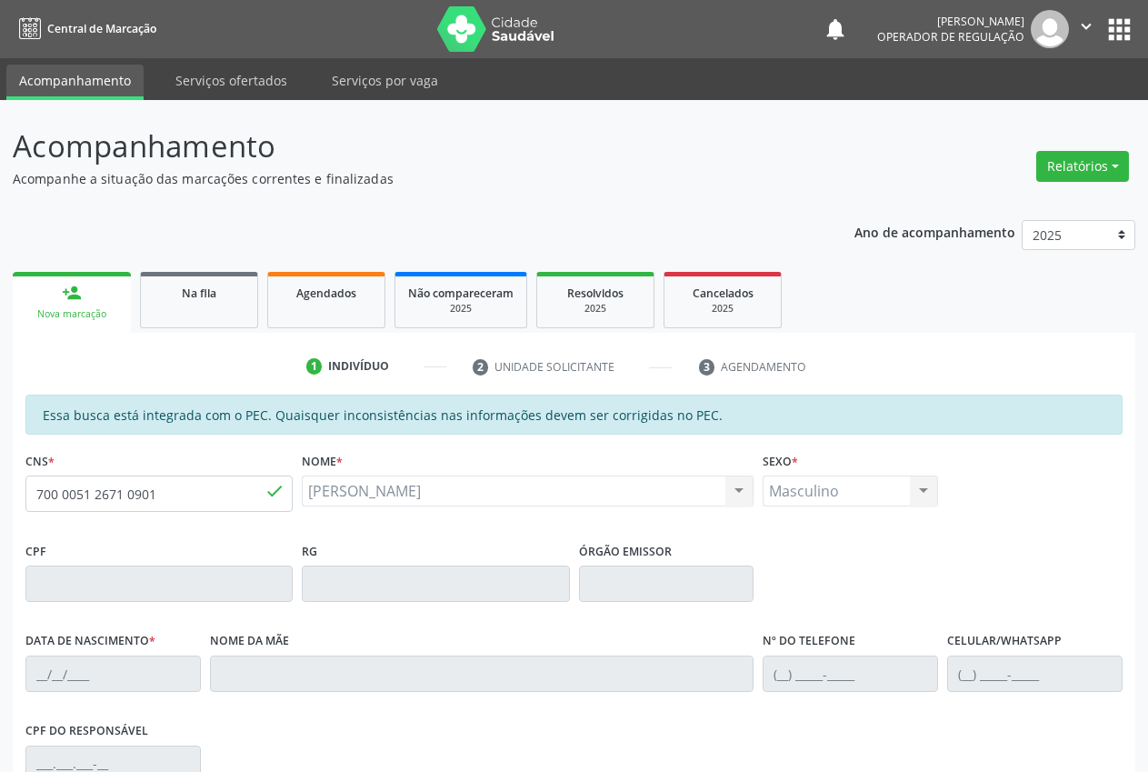
type input "20/09/2007"
type input "S/N"
drag, startPoint x: 173, startPoint y: 490, endPoint x: 0, endPoint y: 486, distance: 172.8
click at [0, 486] on div "Acompanhamento Acompanhe a situação das marcações correntes e finalizadas Relat…" at bounding box center [574, 569] width 1148 height 938
type input "700 0051 2671 0901"
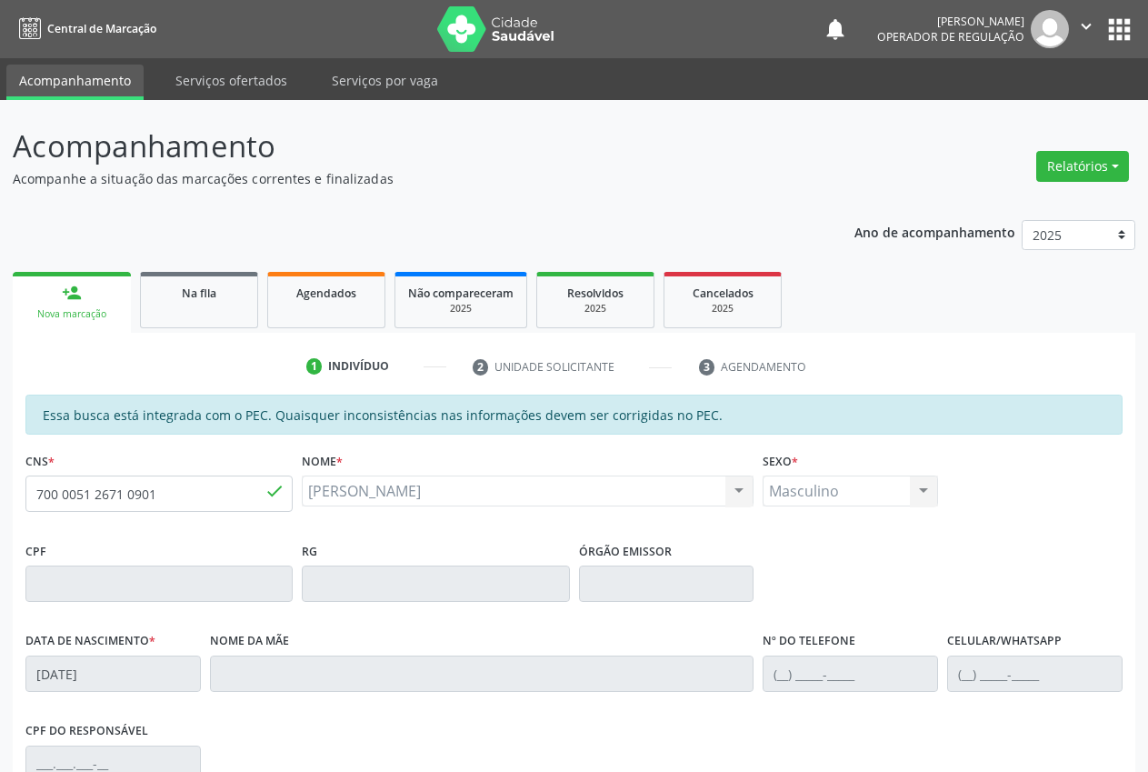
click at [344, 537] on div "RG" at bounding box center [435, 569] width 267 height 65
drag, startPoint x: 161, startPoint y: 499, endPoint x: 0, endPoint y: 479, distance: 162.1
click at [0, 479] on div "Acompanhamento Acompanhe a situação das marcações correntes e finalizadas Relat…" at bounding box center [574, 569] width 1148 height 938
type input "700 2024 5690 9227"
type input "220.602.944-87"
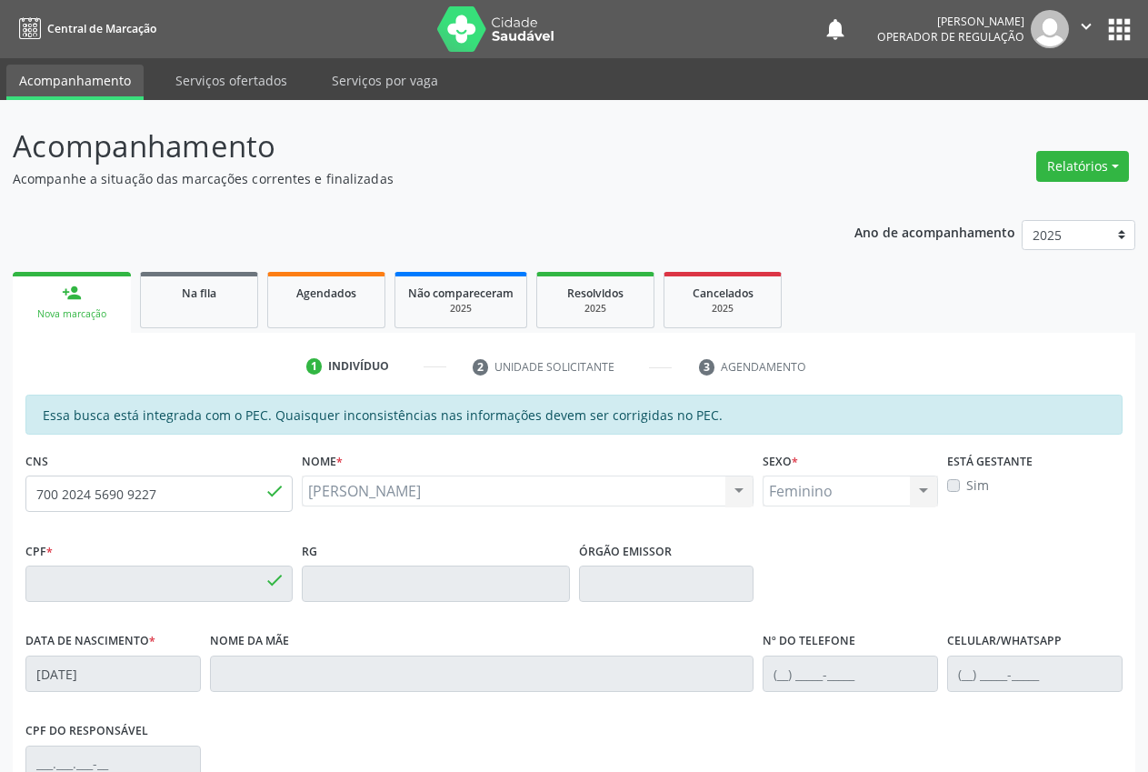
type input "26/09/1959"
type input "Antuninha da Cruz Santos"
type input "(87) 98875-9943"
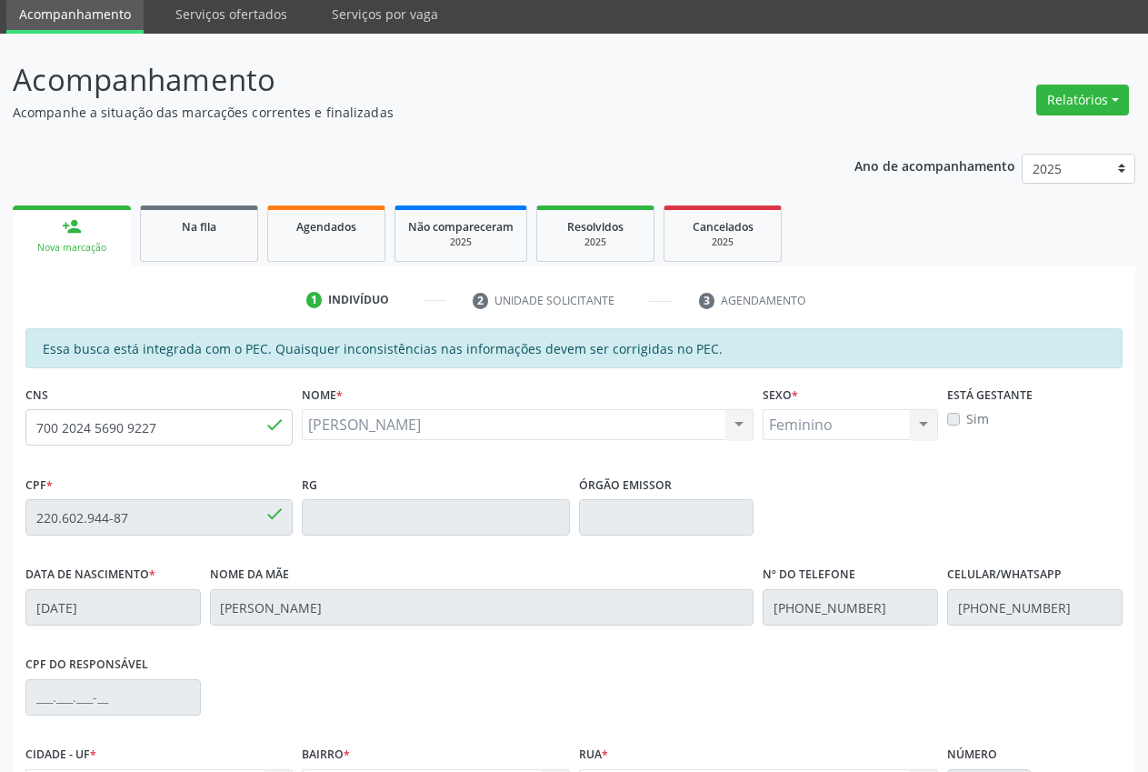
scroll to position [266, 0]
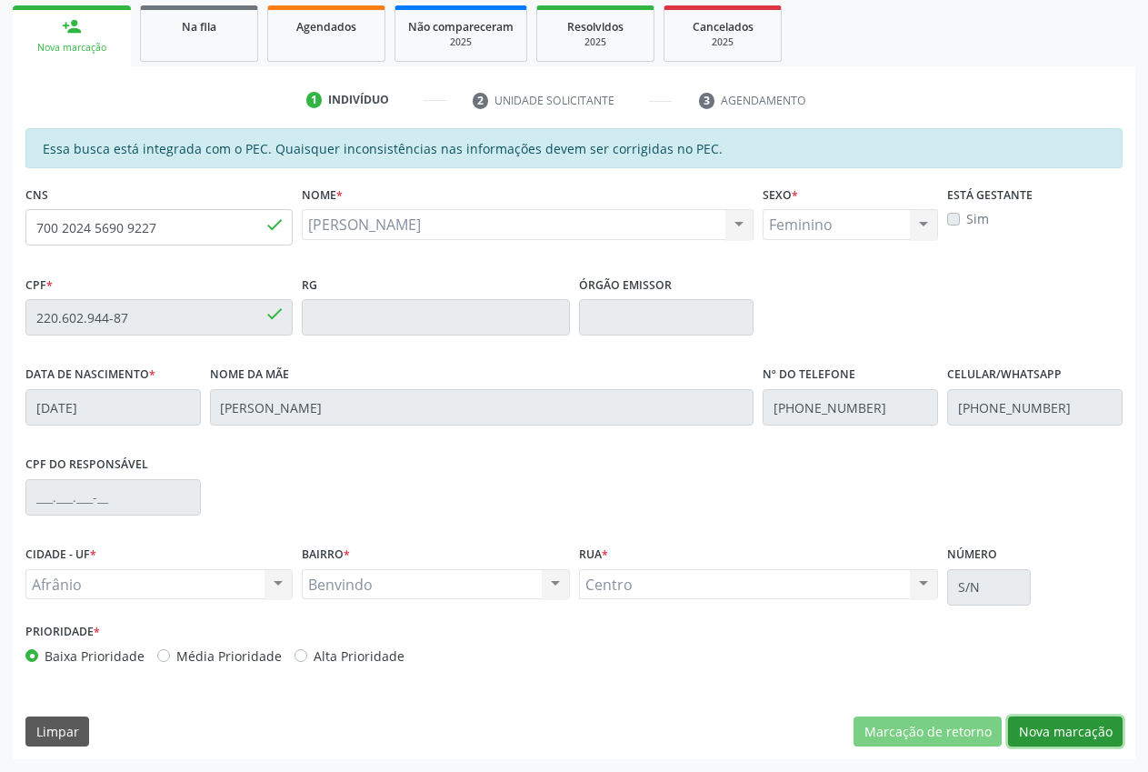
click at [1057, 738] on button "Nova marcação" at bounding box center [1065, 731] width 115 height 31
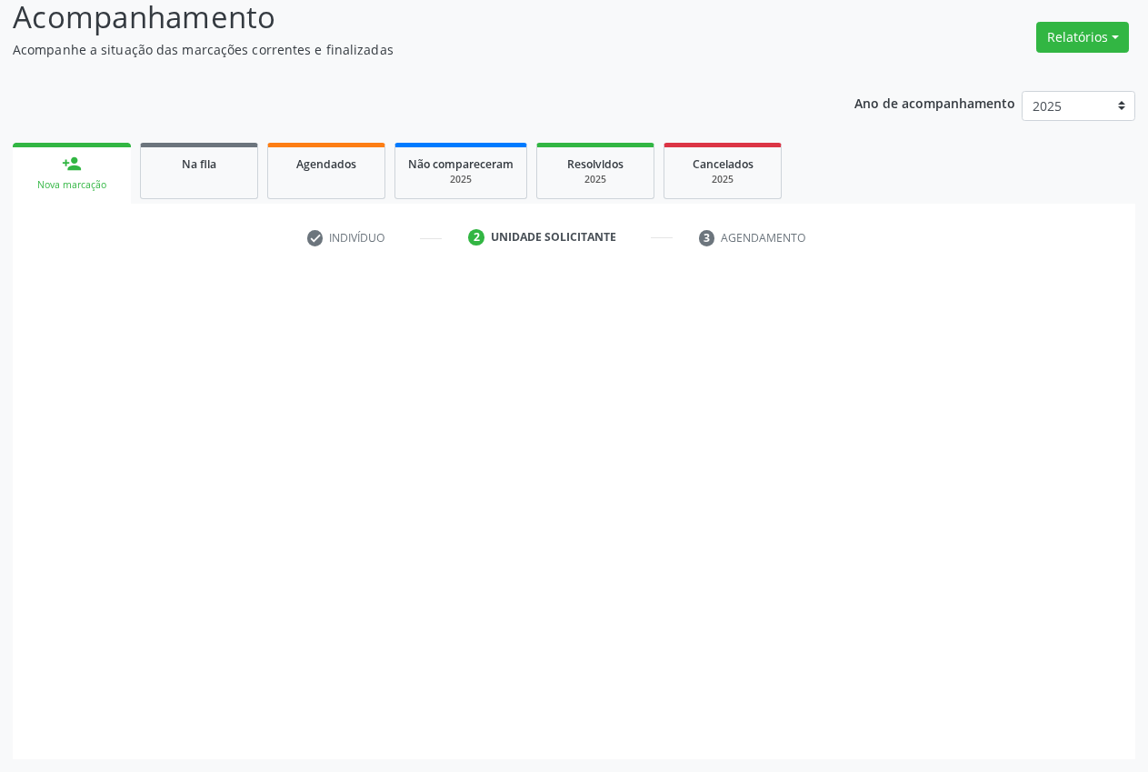
scroll to position [129, 0]
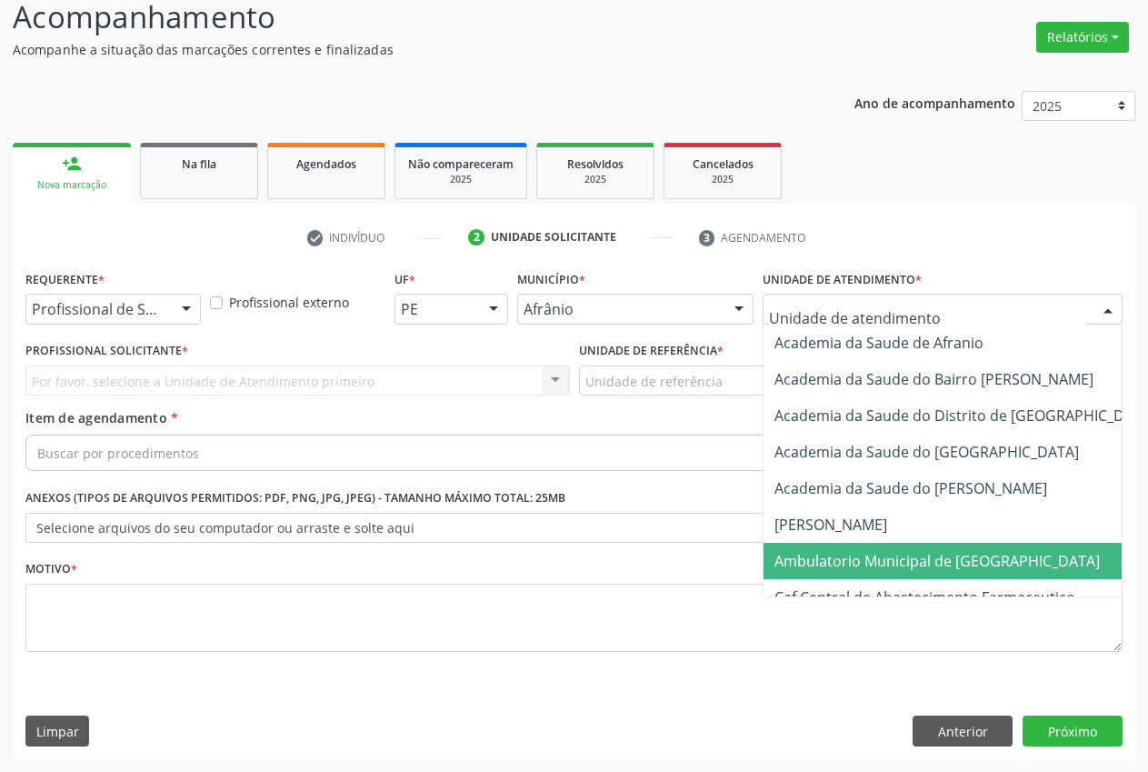
drag, startPoint x: 857, startPoint y: 556, endPoint x: 726, endPoint y: 417, distance: 191.0
click at [855, 557] on span "Ambulatorio Municipal de [GEOGRAPHIC_DATA]" at bounding box center [937, 561] width 325 height 20
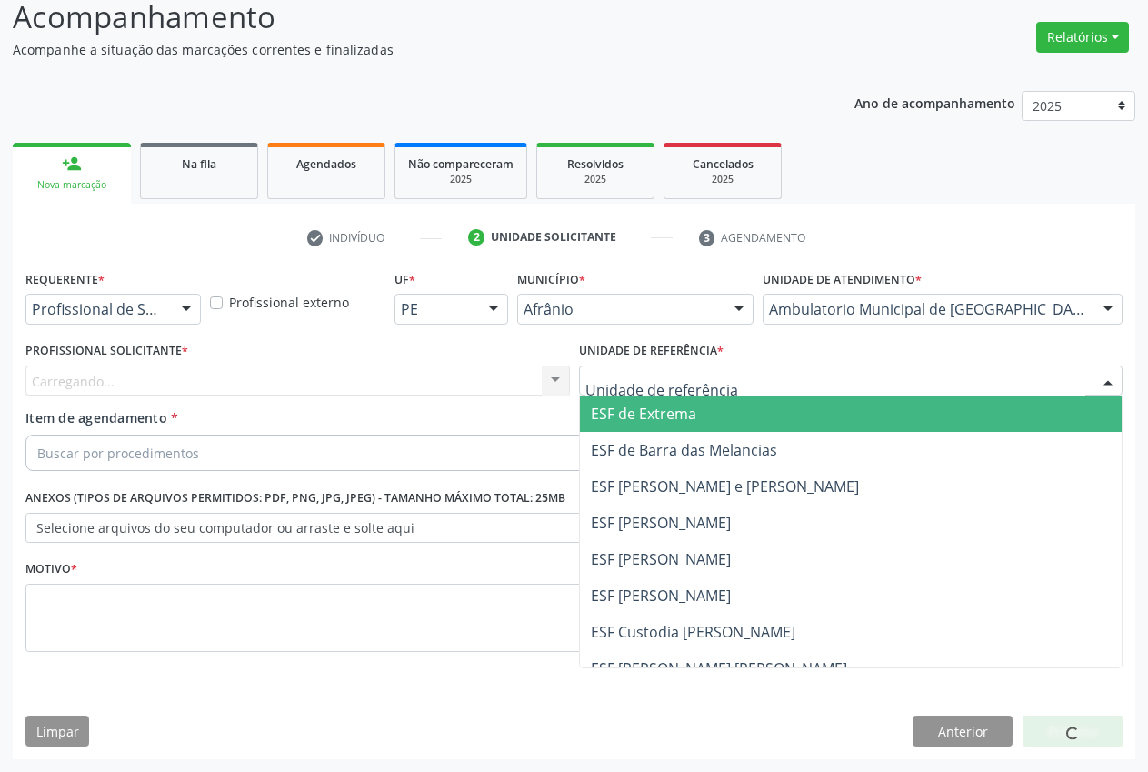
click at [703, 415] on span "ESF de Extrema" at bounding box center [851, 413] width 543 height 36
click at [511, 383] on div "Carregando... Nenhum resultado encontrado para: " " Não há nenhuma opção para s…" at bounding box center [297, 380] width 545 height 31
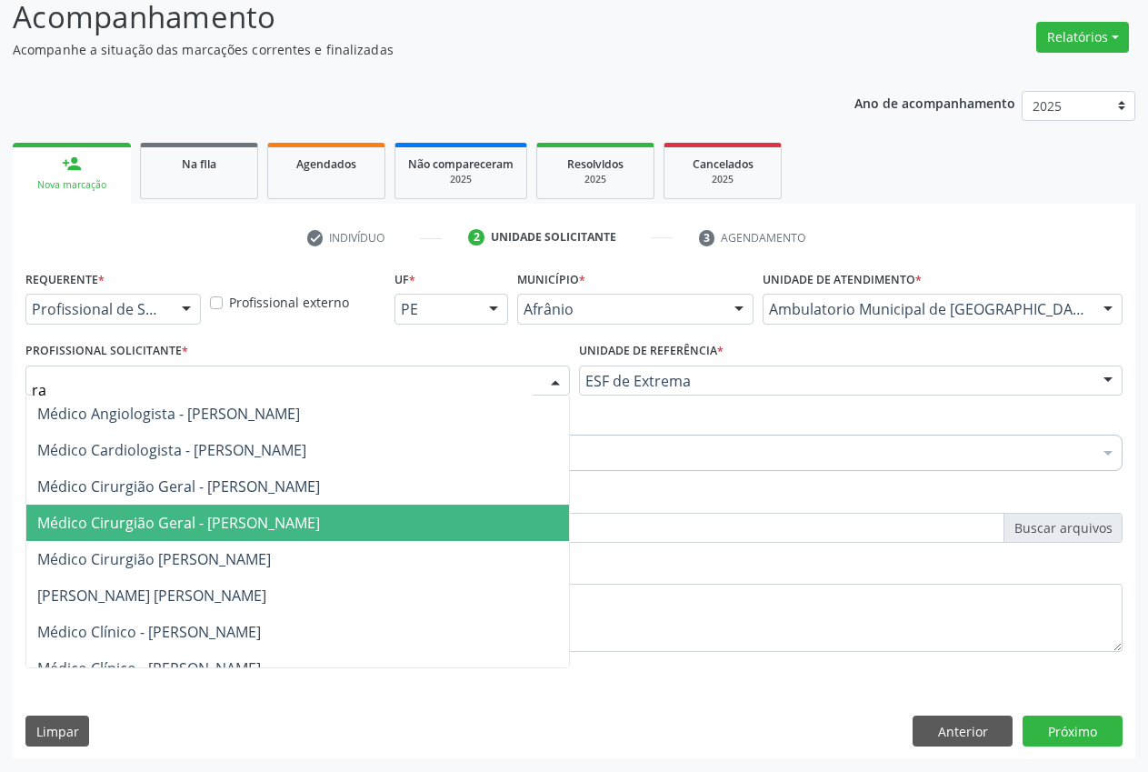
type input "rad"
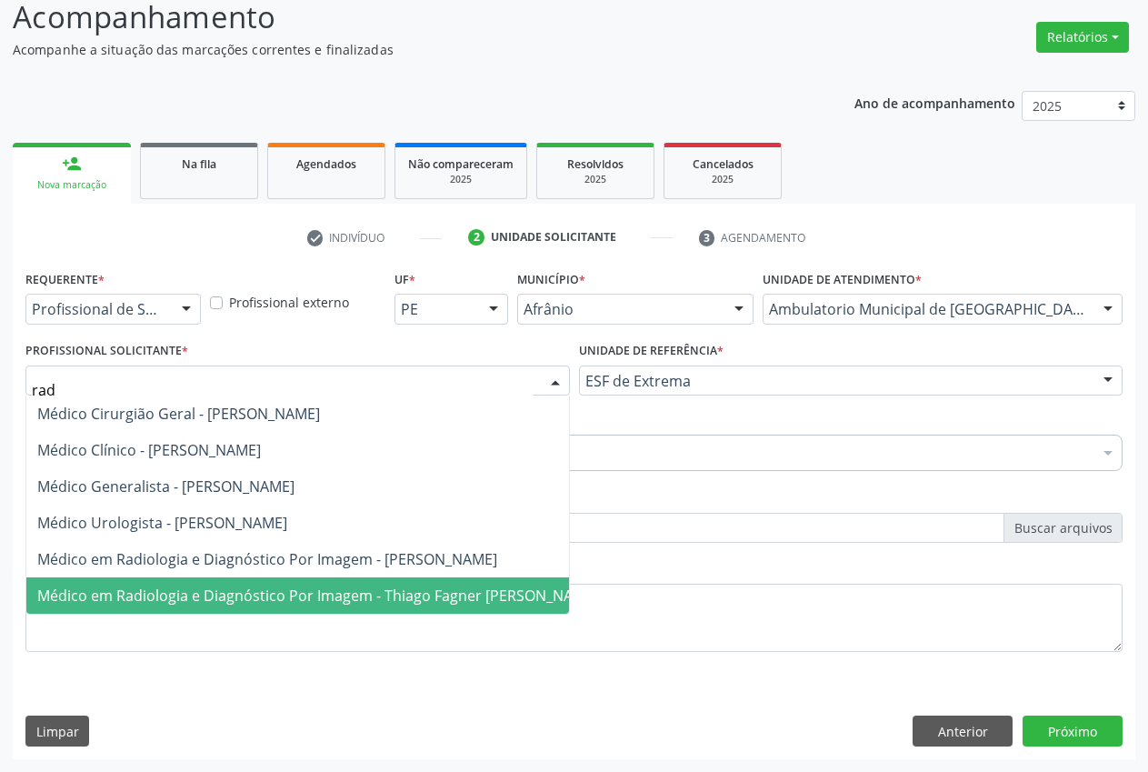
click at [181, 597] on span "Médico em Radiologia e Diagnóstico Por Imagem - Thiago Fagner [PERSON_NAME]" at bounding box center [317, 595] width 561 height 20
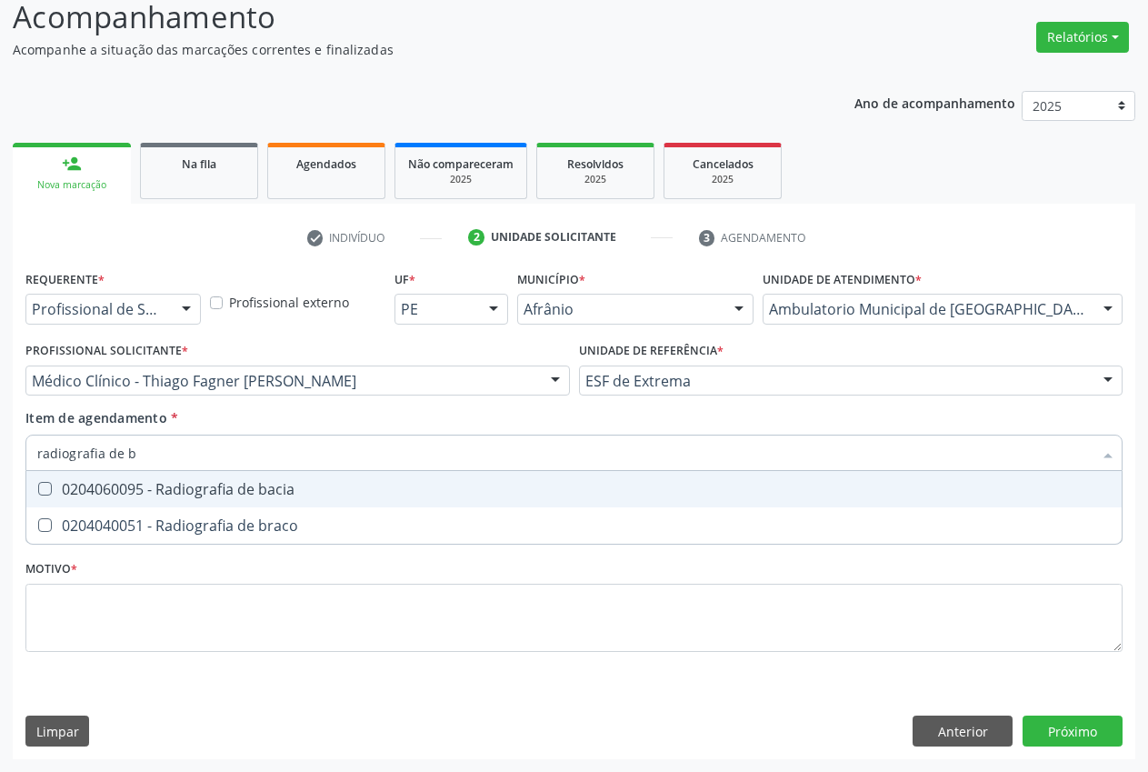
type input "radiografia de ba"
drag, startPoint x: 125, startPoint y: 489, endPoint x: 115, endPoint y: 494, distance: 11.0
click at [125, 490] on div "0204060095 - Radiografia de bacia" at bounding box center [574, 489] width 1074 height 15
checkbox bacia "true"
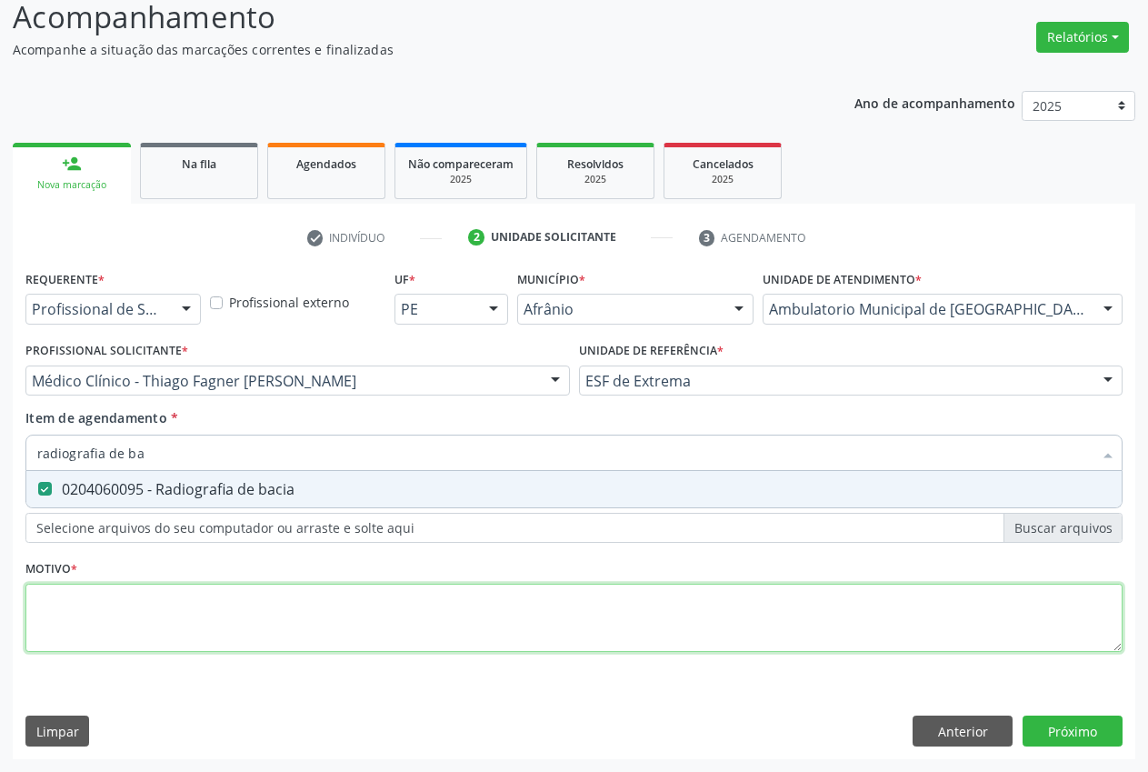
click at [115, 605] on div "Requerente * Profissional de Saúde Profissional de Saúde Paciente Nenhum result…" at bounding box center [573, 471] width 1097 height 412
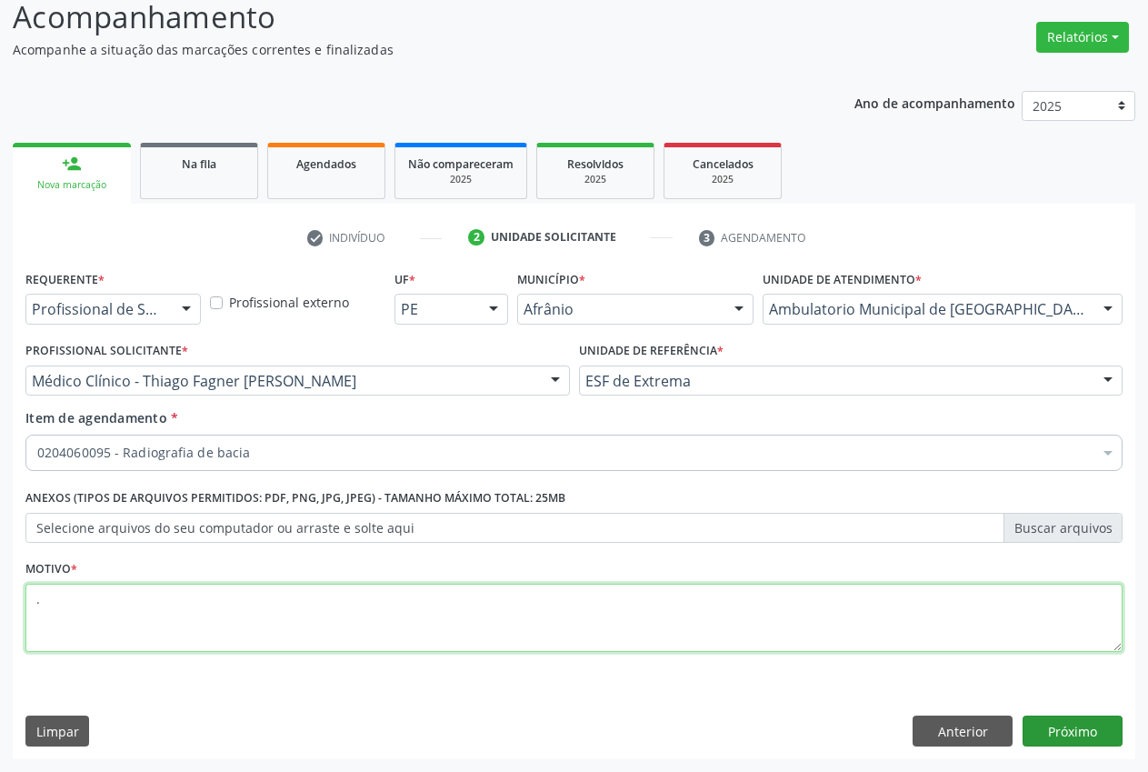
type textarea "."
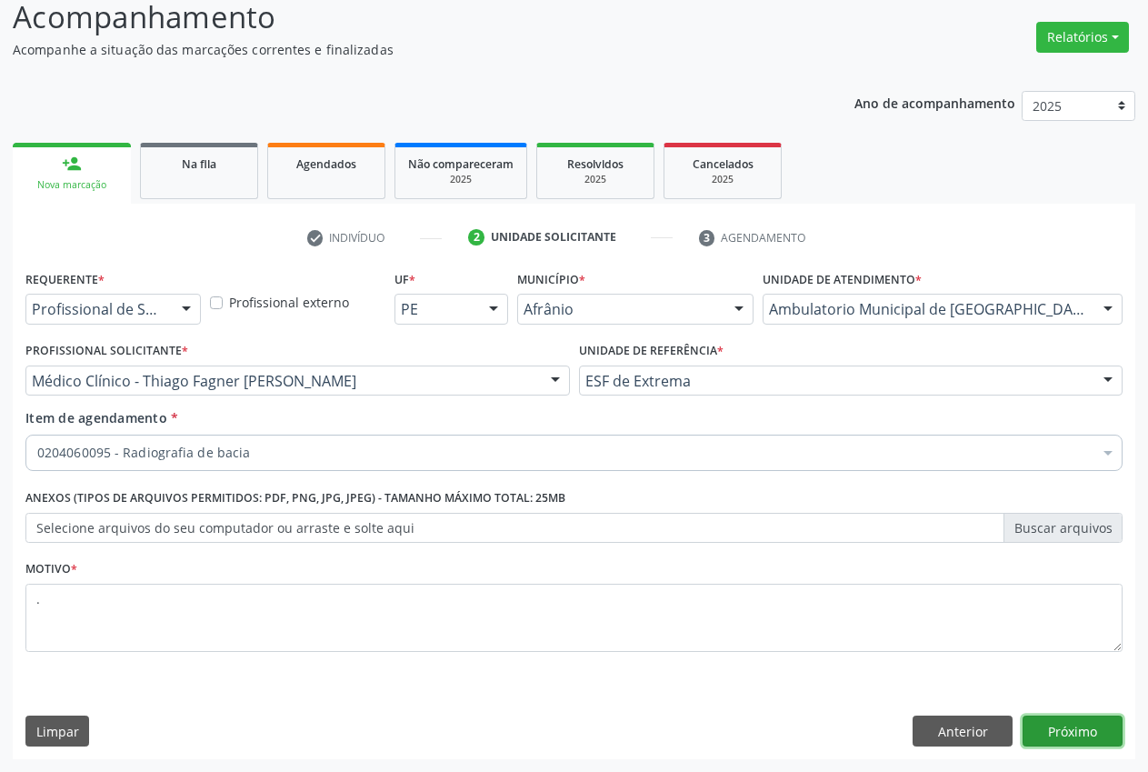
click at [1086, 736] on button "Próximo" at bounding box center [1073, 730] width 100 height 31
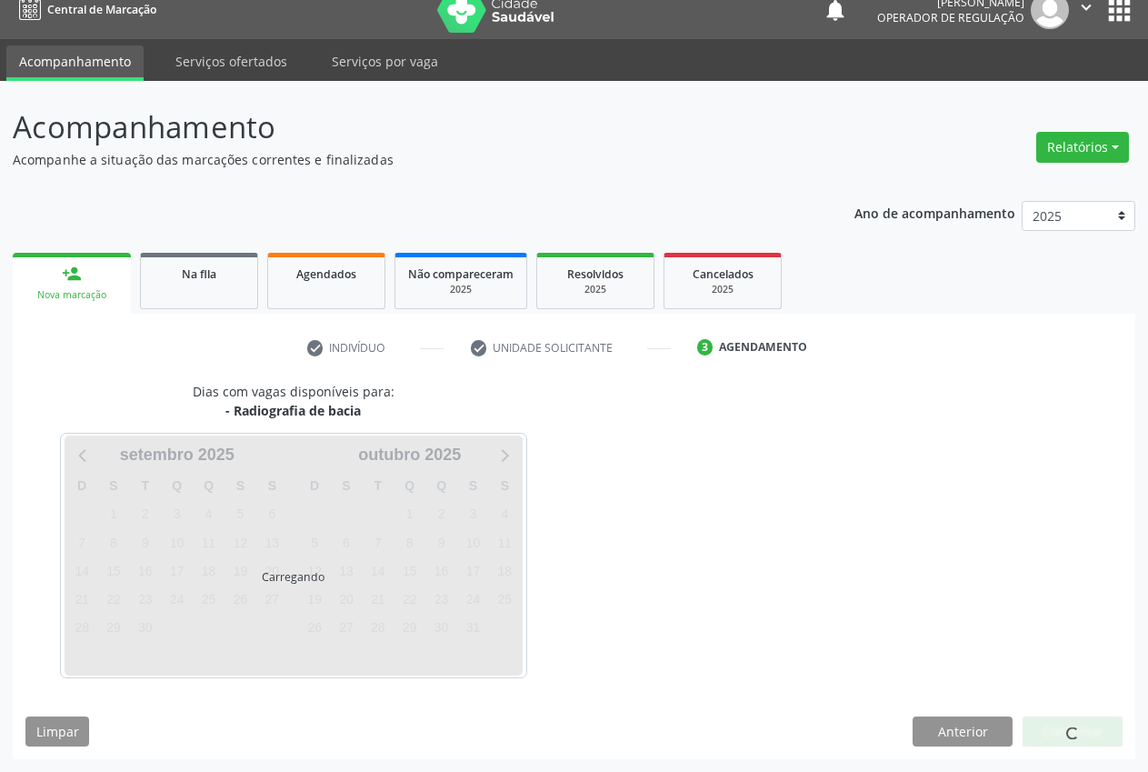
scroll to position [19, 0]
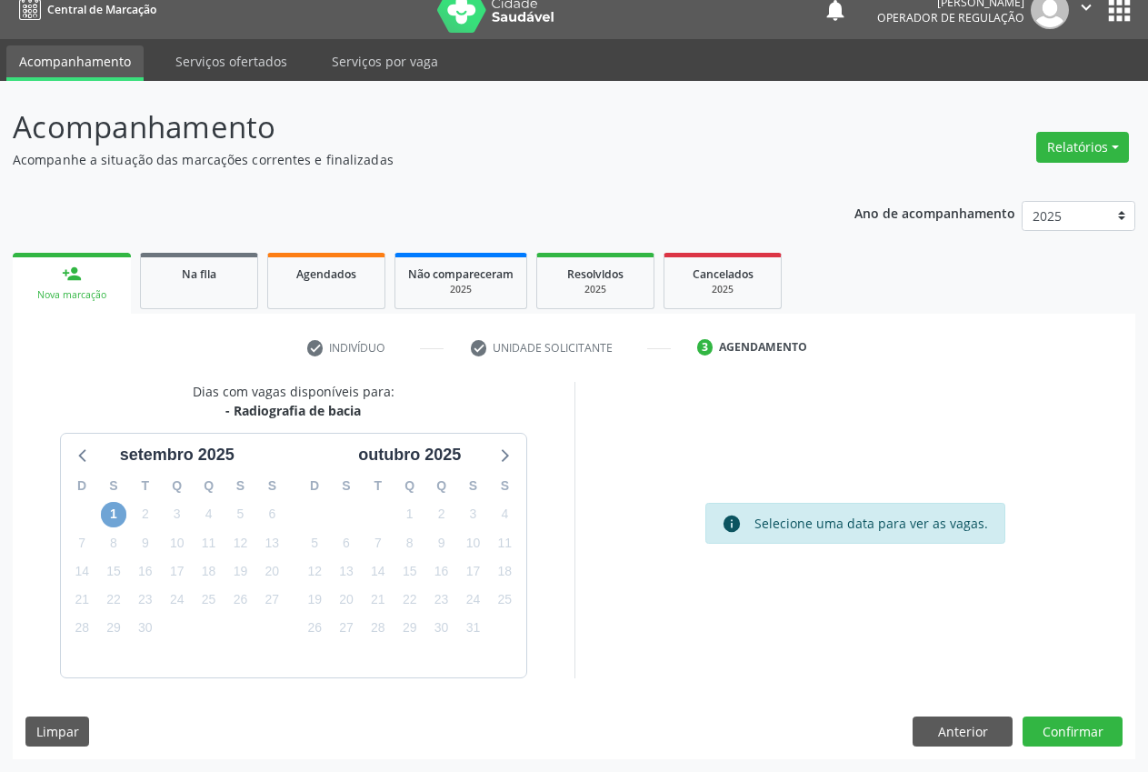
click at [105, 519] on span "1" at bounding box center [113, 514] width 25 height 25
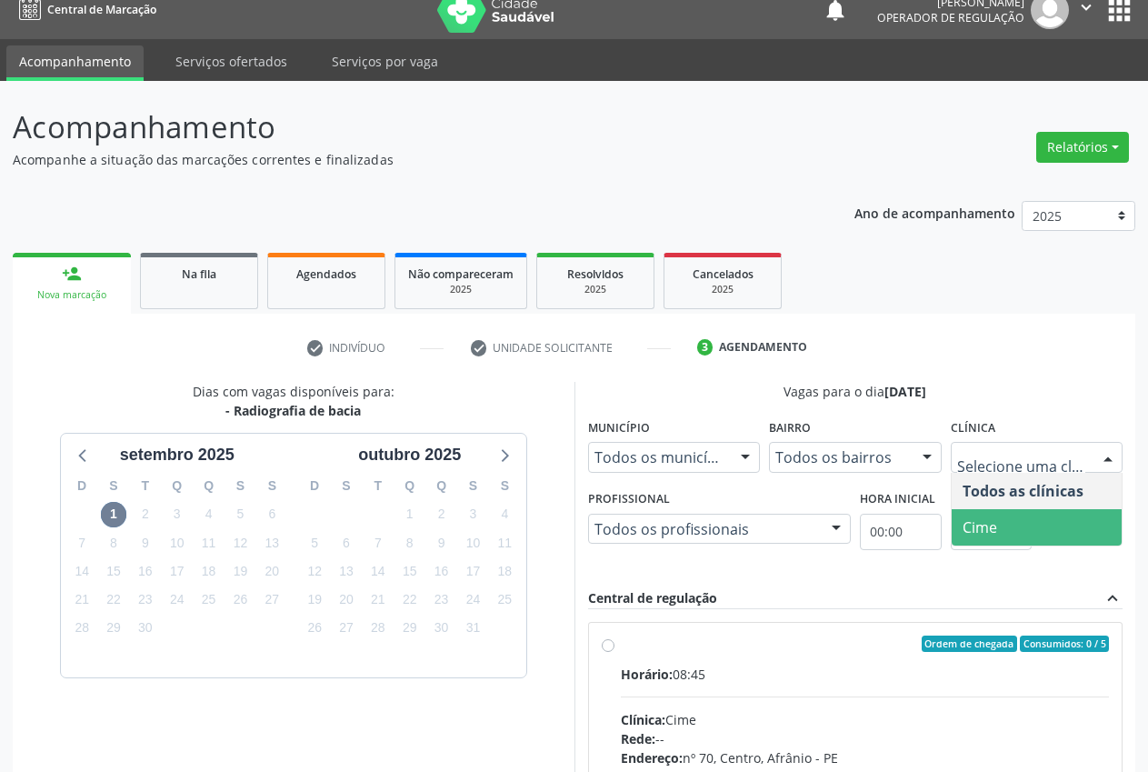
click at [1043, 524] on span "Cime" at bounding box center [1037, 527] width 171 height 36
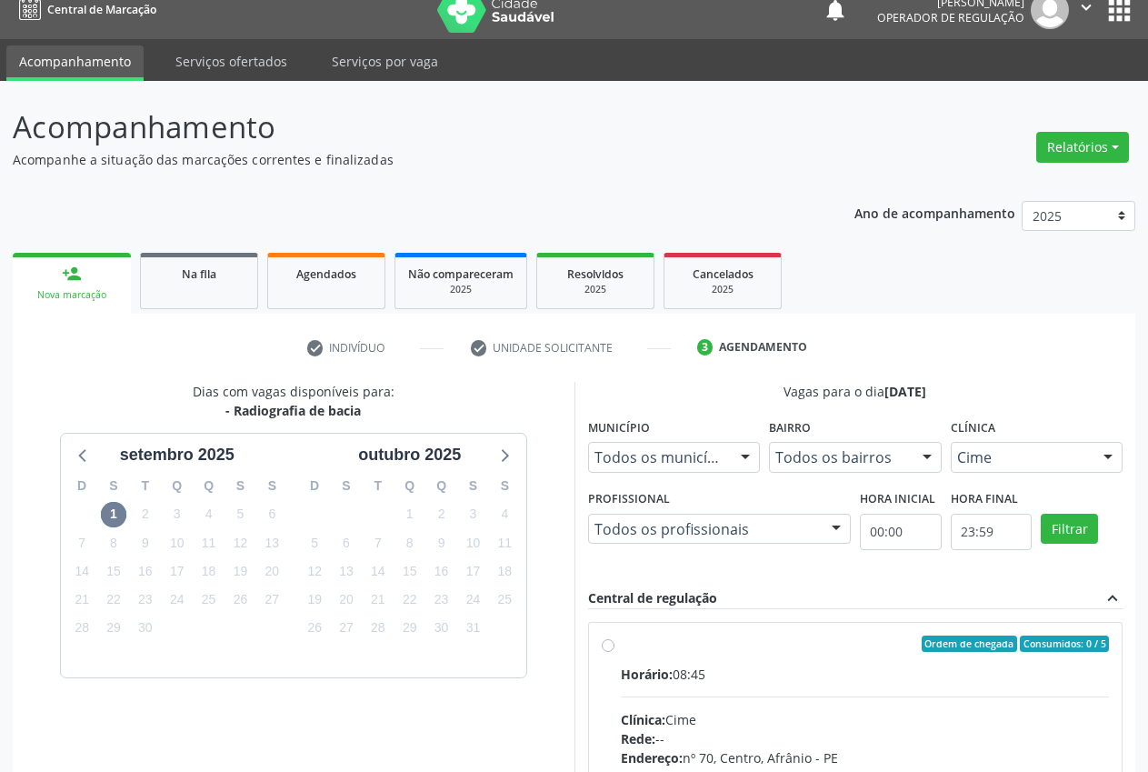
click at [637, 636] on div "Ordem de chegada Consumidos: 0 / 5" at bounding box center [865, 643] width 489 height 16
click at [615, 636] on input "Ordem de chegada Consumidos: 0 / 5 Horário: 08:45 Clínica: Cime Rede: -- Endere…" at bounding box center [608, 643] width 13 height 16
radio input "true"
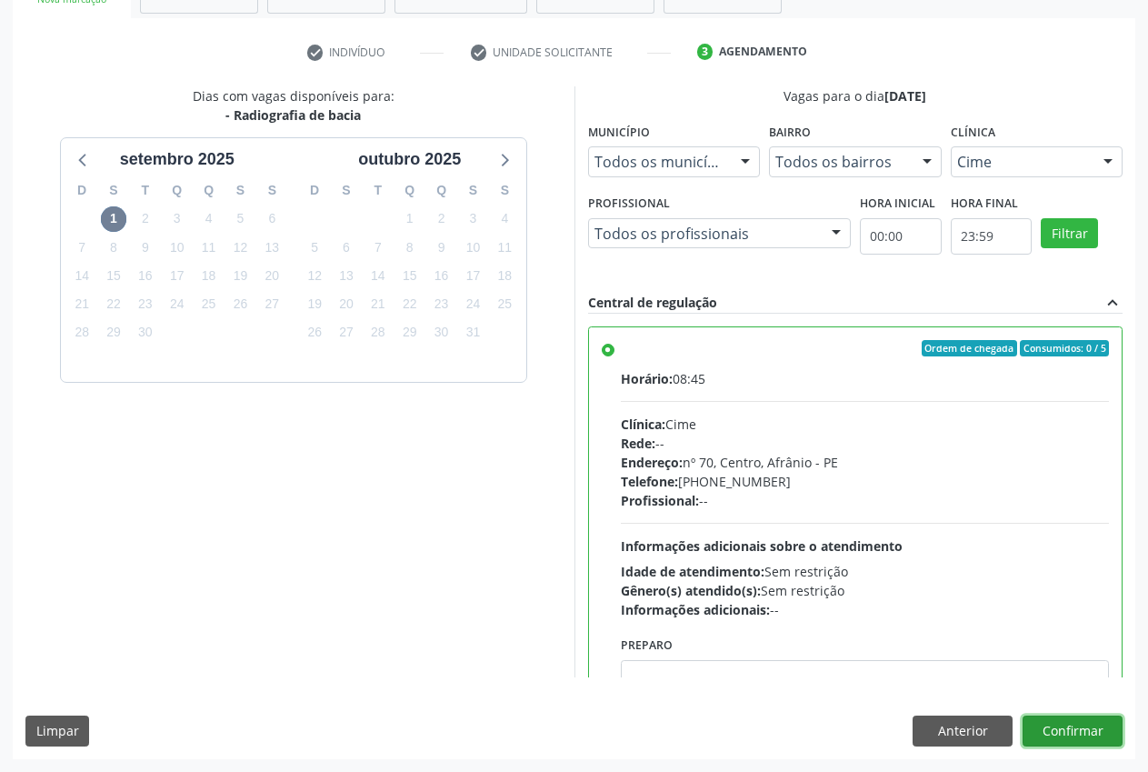
click at [1084, 736] on button "Confirmar" at bounding box center [1073, 730] width 100 height 31
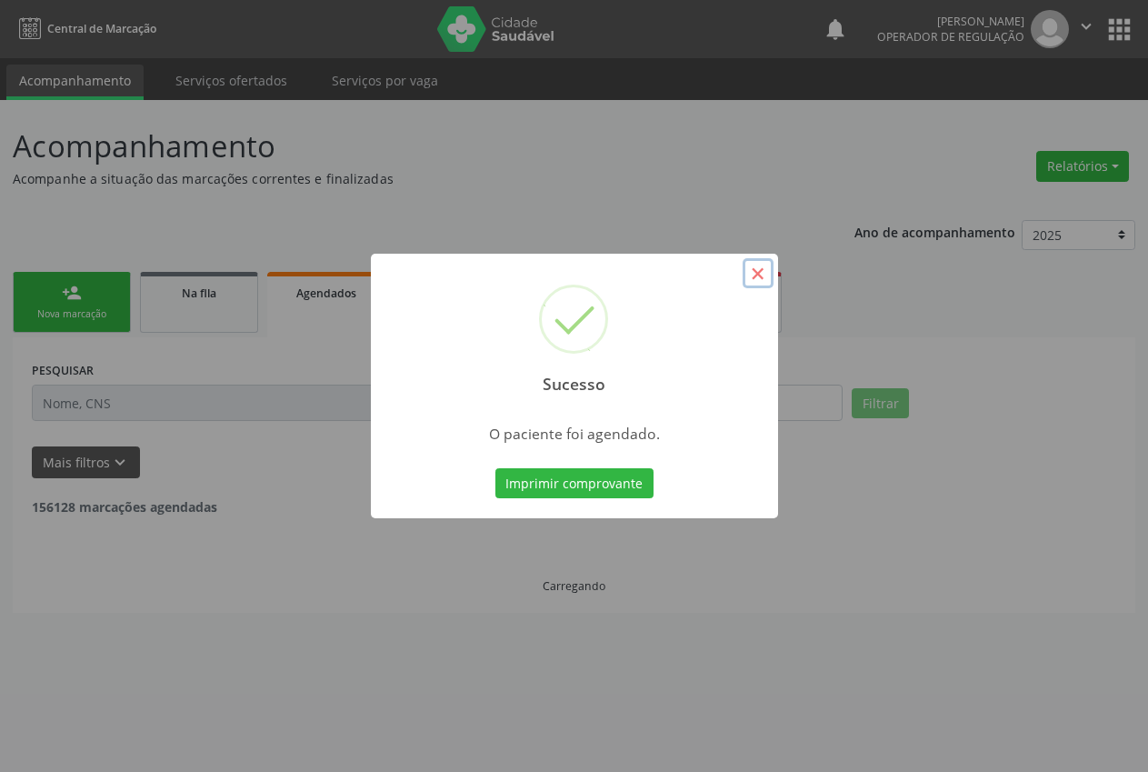
click at [771, 273] on button "×" at bounding box center [758, 273] width 31 height 31
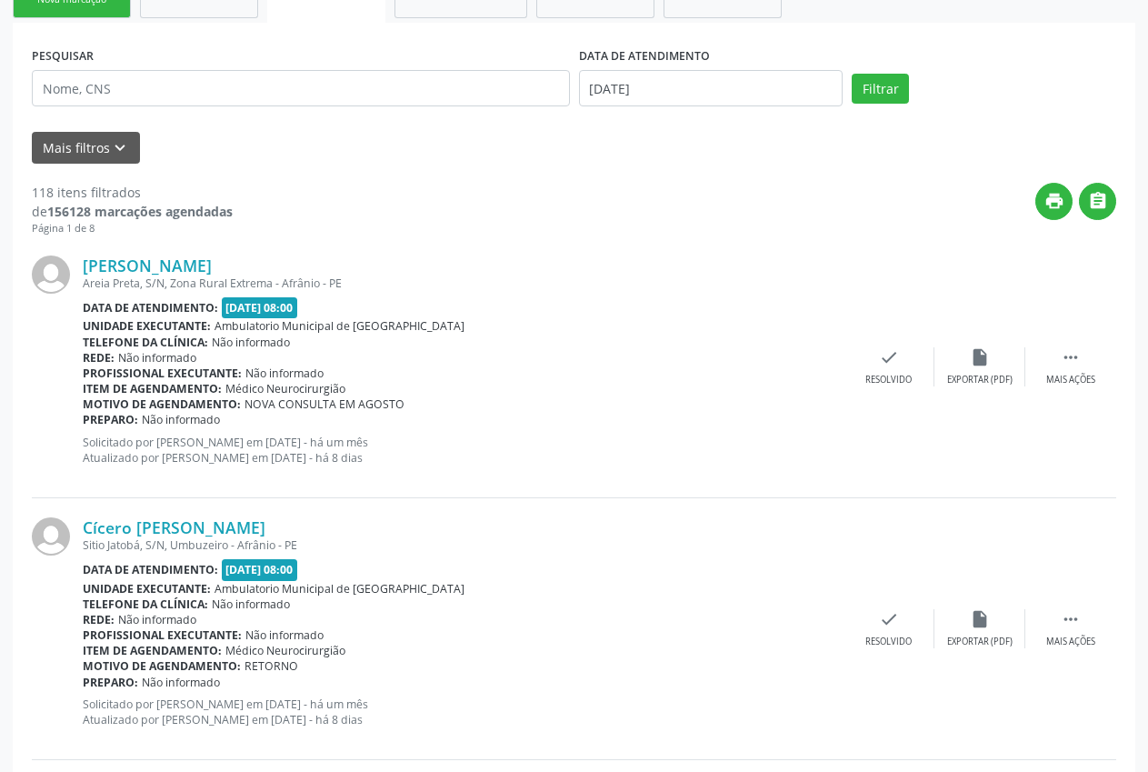
scroll to position [0, 0]
